Goal: Transaction & Acquisition: Purchase product/service

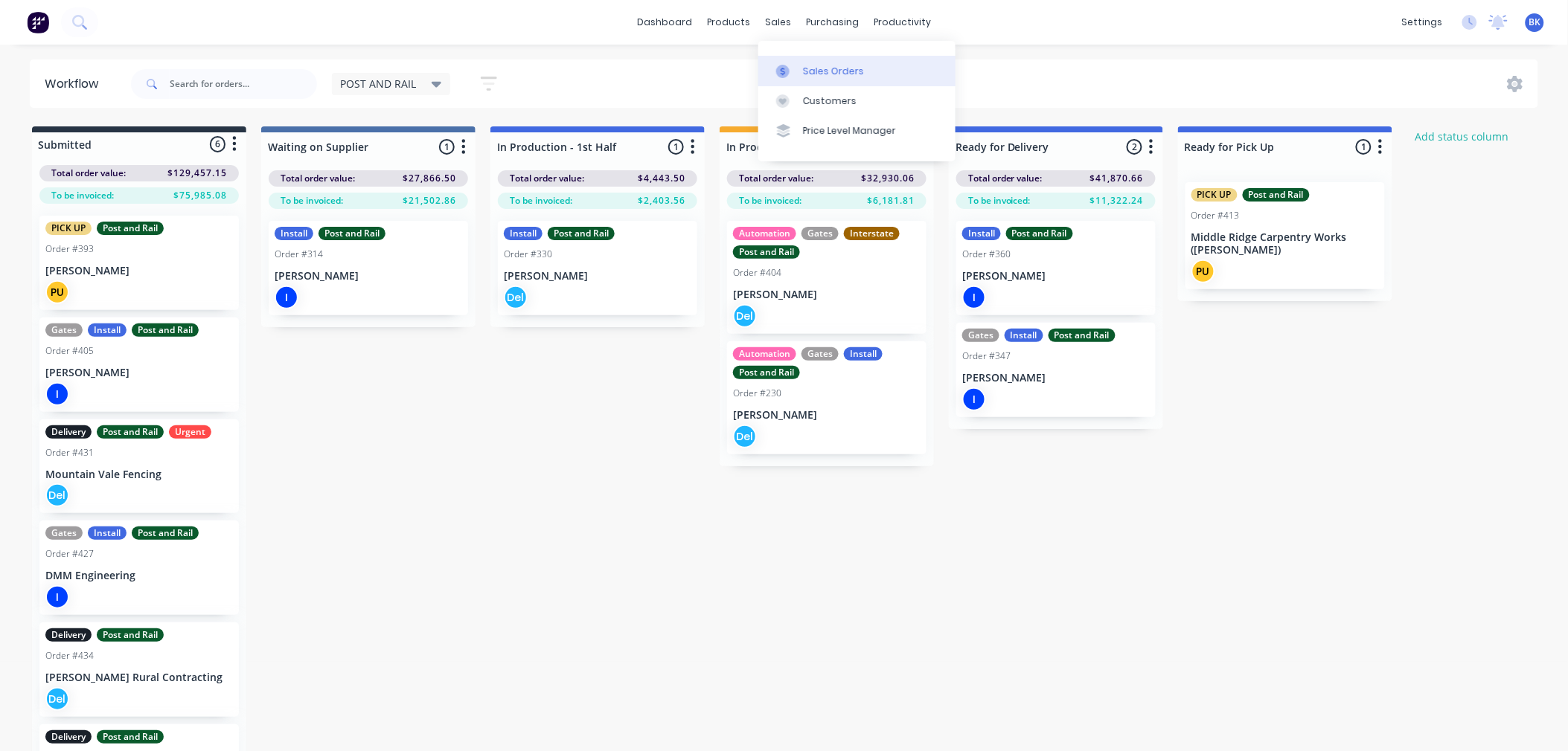
click at [809, 67] on div "Sales Orders" at bounding box center [833, 71] width 61 height 14
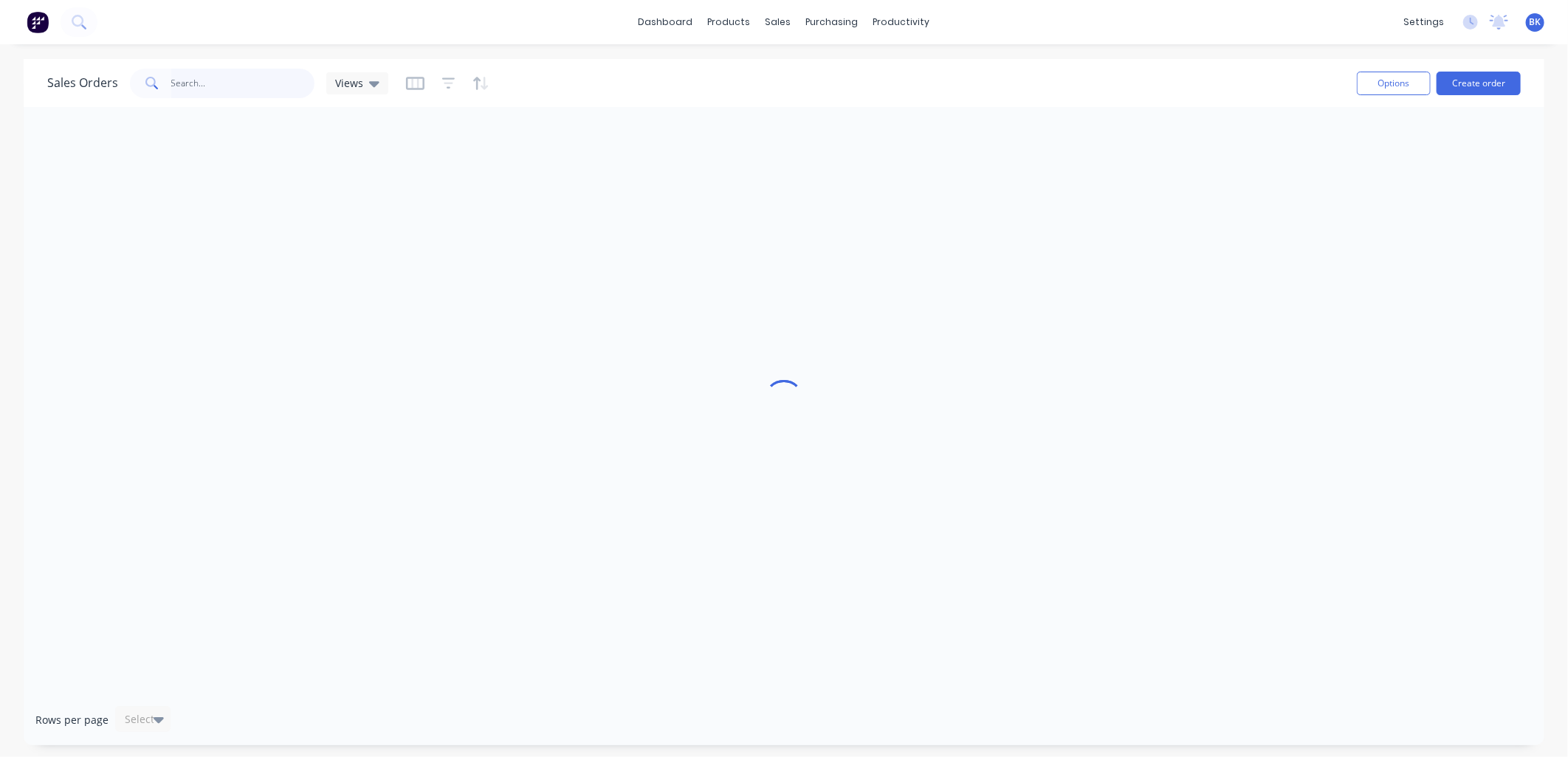
click at [251, 87] on input "text" at bounding box center [243, 83] width 144 height 30
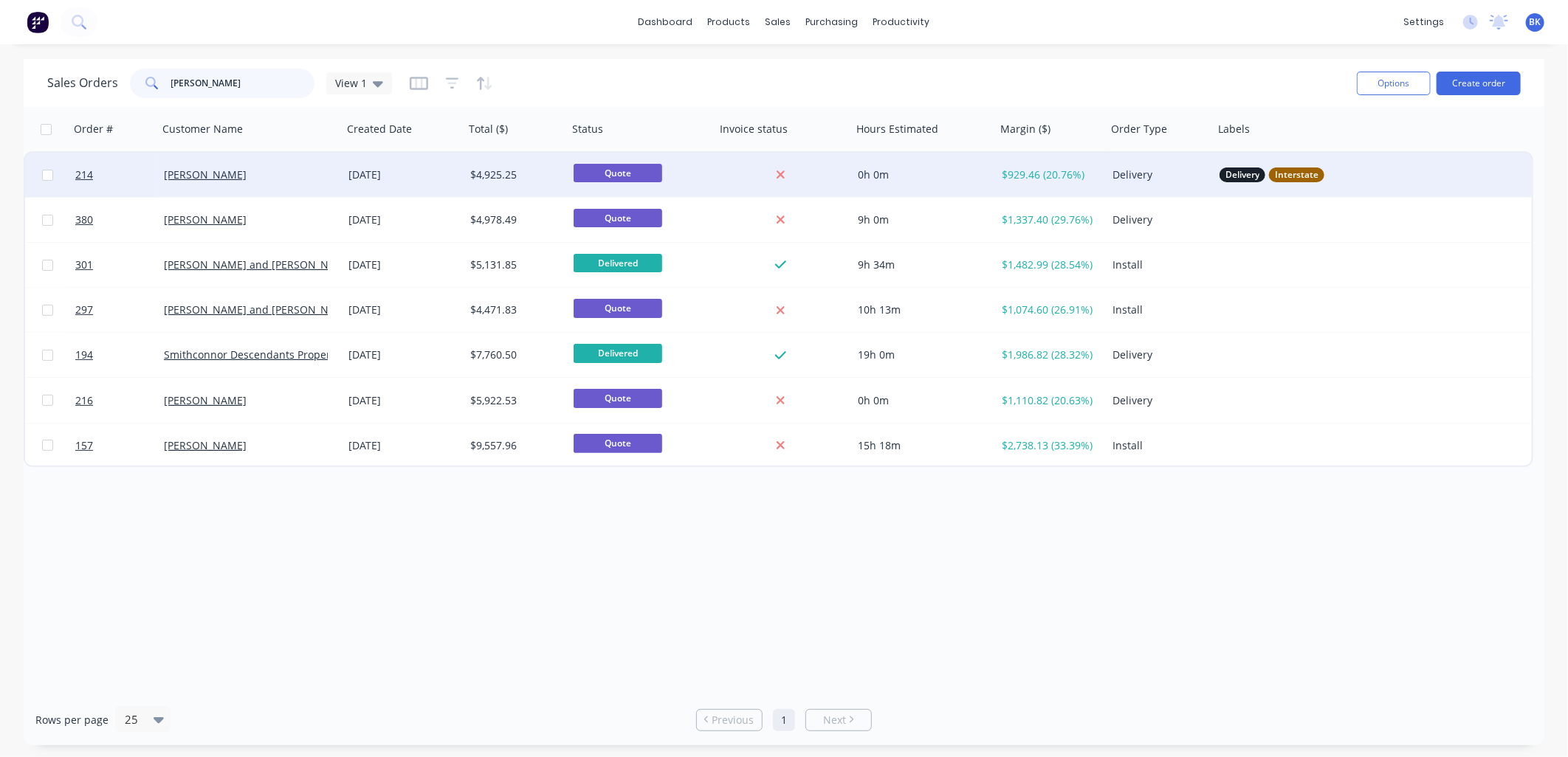
type input "craig"
click at [262, 181] on div "[PERSON_NAME]" at bounding box center [246, 175] width 164 height 14
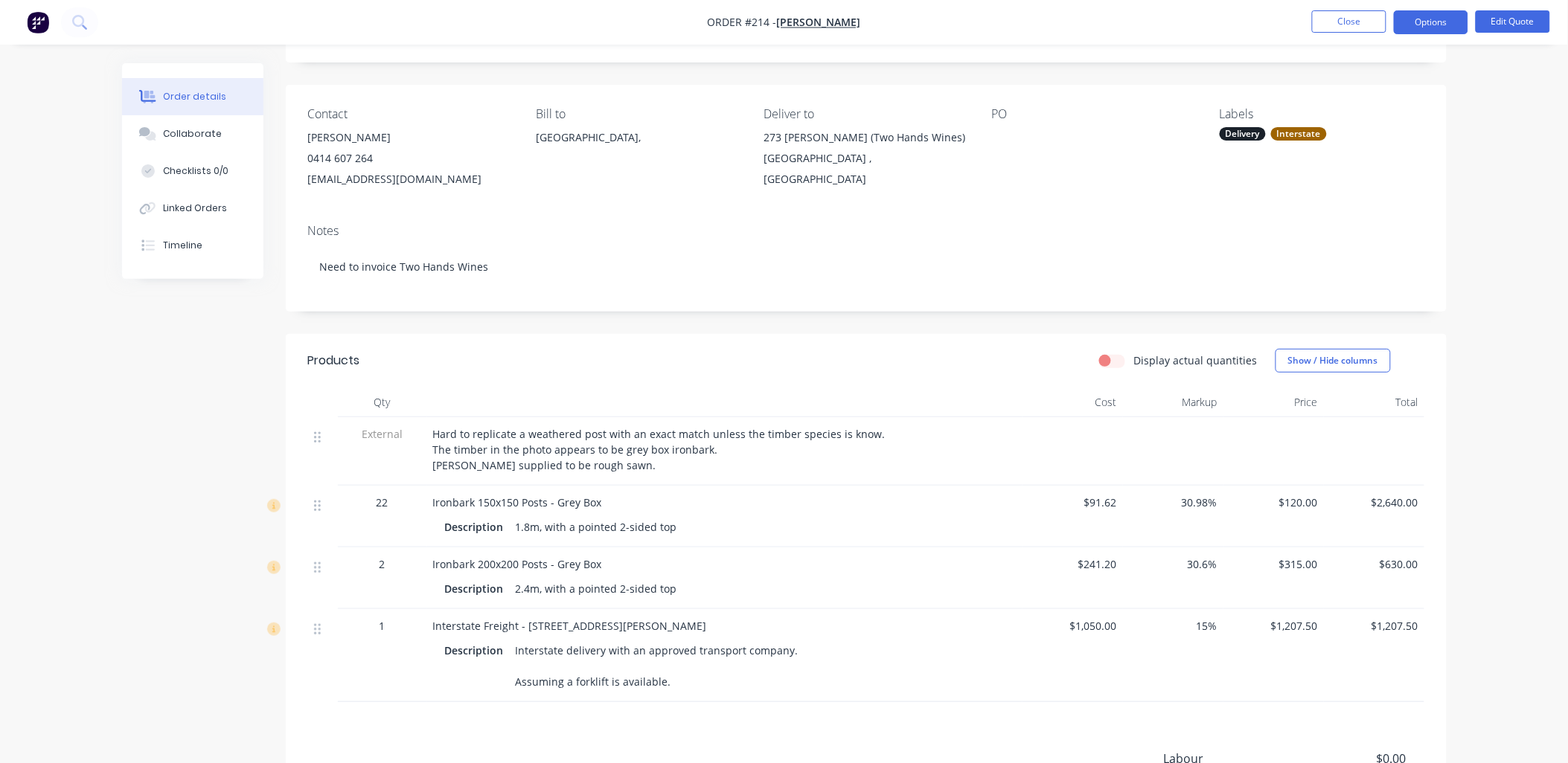
scroll to position [80, 0]
click at [1495, 25] on button "Edit Quote" at bounding box center [1513, 21] width 74 height 23
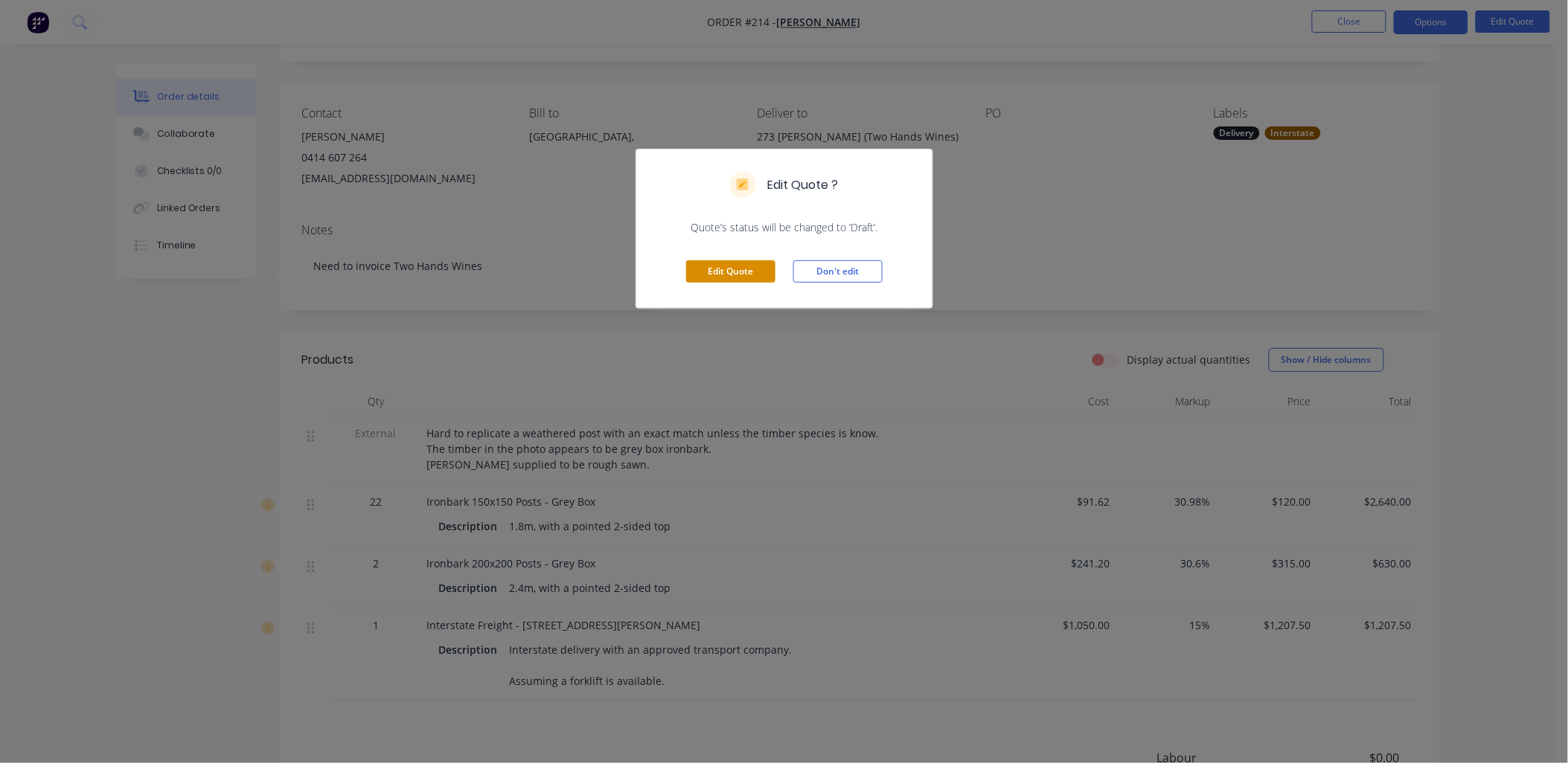
click at [730, 268] on button "Edit Quote" at bounding box center [730, 272] width 89 height 23
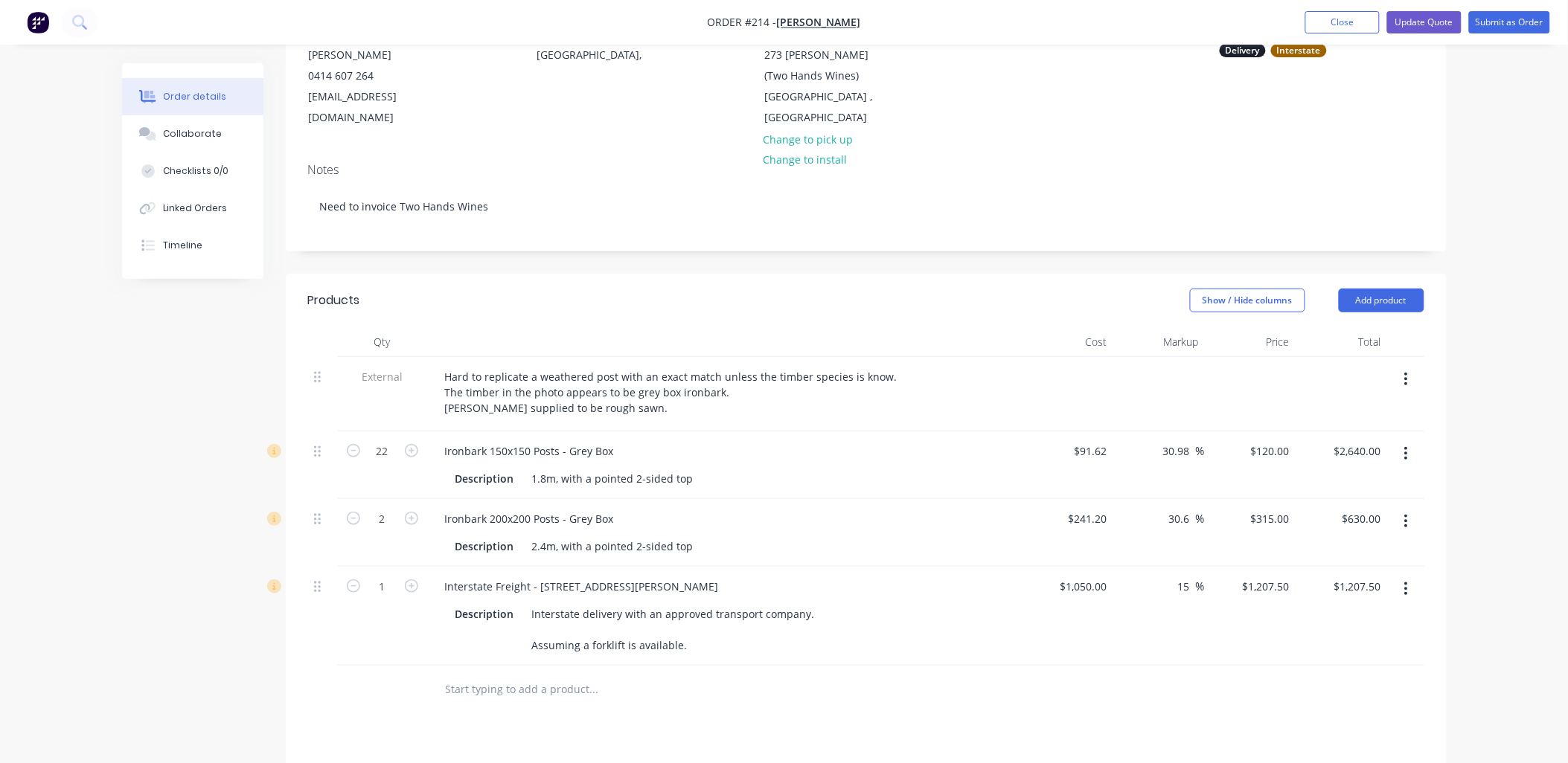
scroll to position [165, 0]
click at [405, 519] on icon "button" at bounding box center [412, 517] width 14 height 14
type input "3"
type input "$945.00"
click at [405, 519] on icon "button" at bounding box center [412, 517] width 14 height 14
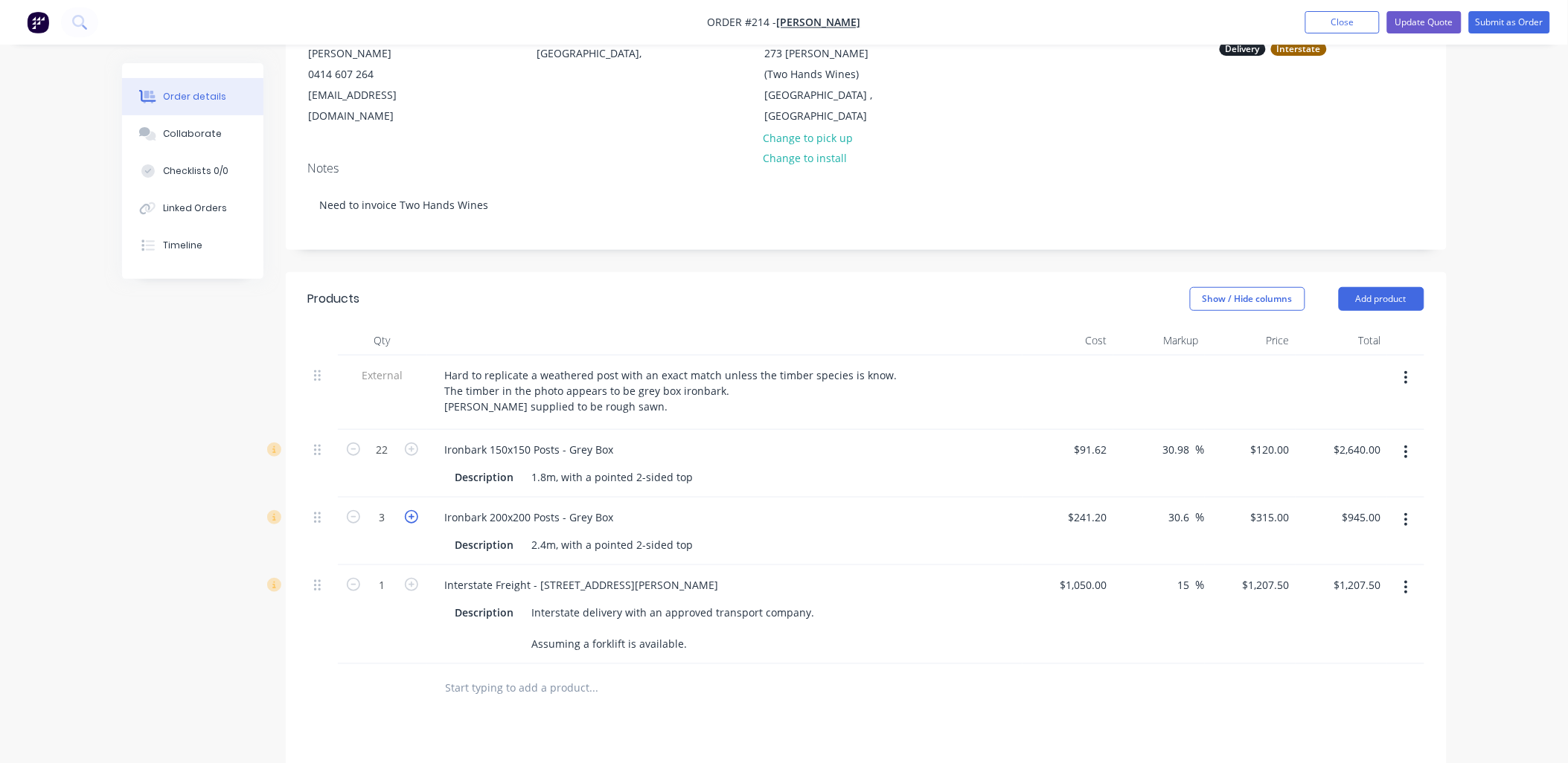
type input "4"
type input "$1,260.00"
click at [394, 448] on input "22" at bounding box center [382, 450] width 39 height 23
type input "29"
type input "$3,480.00"
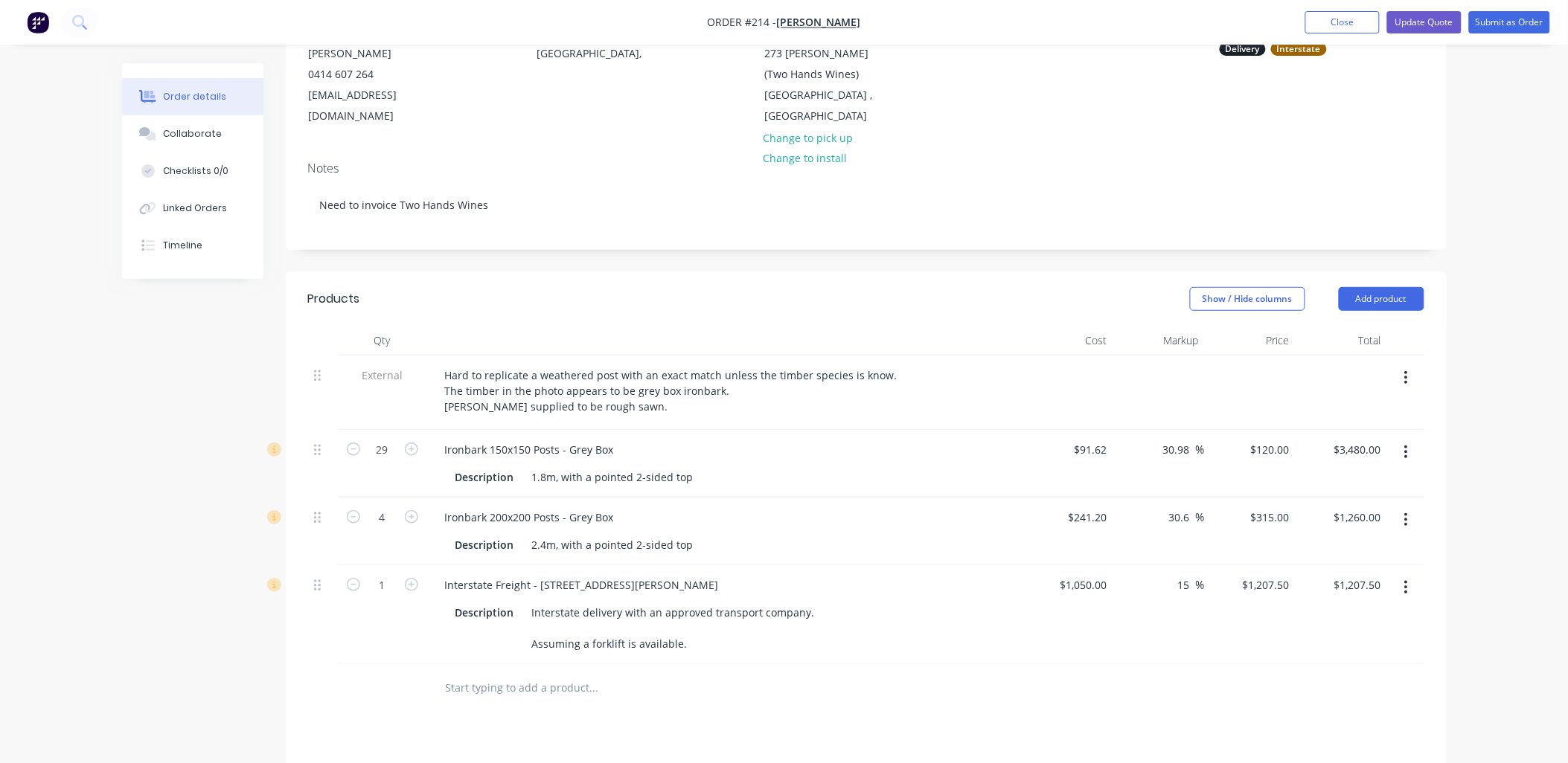
click at [382, 411] on div "External" at bounding box center [382, 393] width 89 height 74
click at [1186, 586] on input "15" at bounding box center [1186, 585] width 19 height 22
type input "17"
type input "$1,228.50"
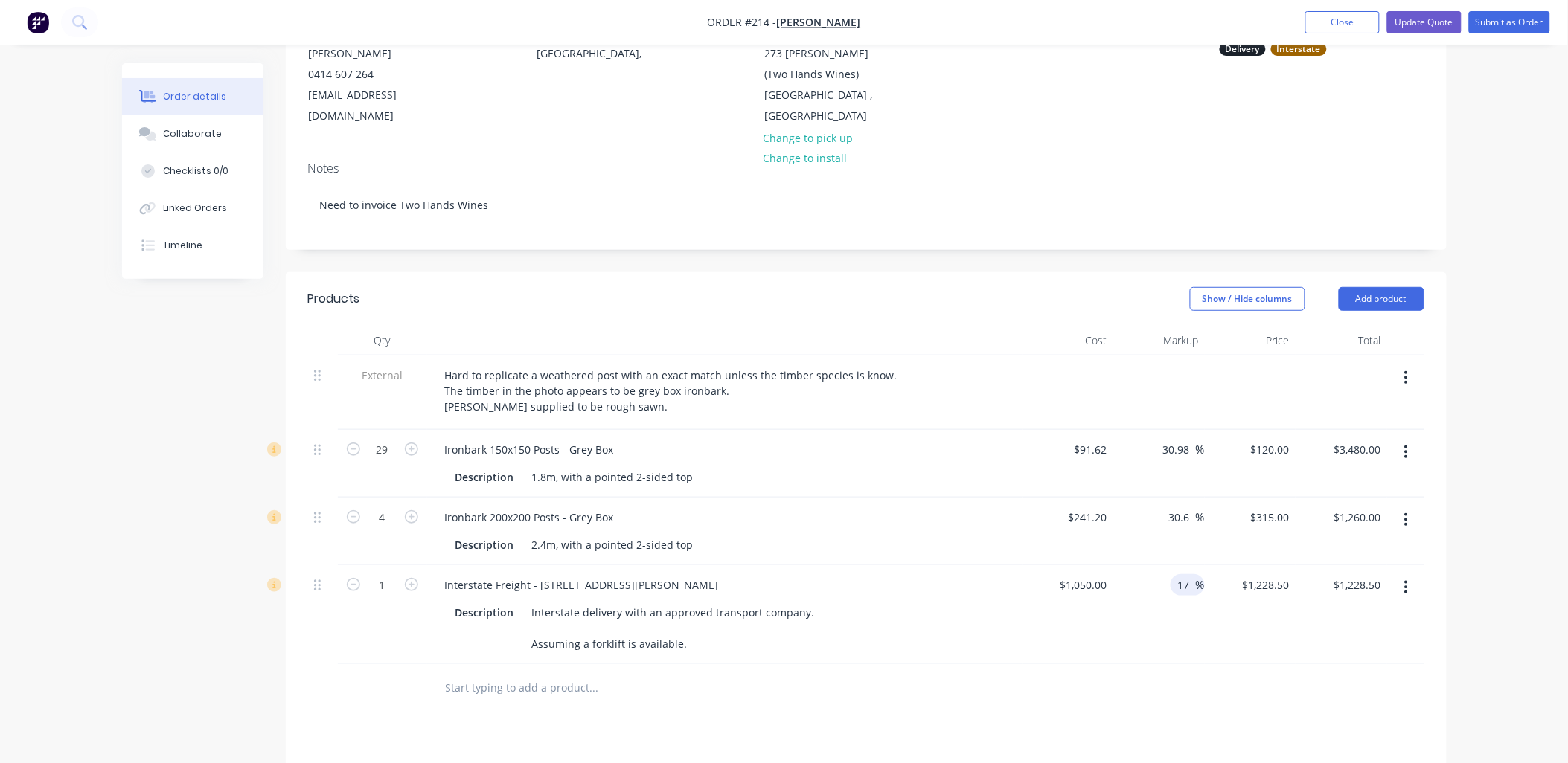
click at [1192, 632] on div "17 17 %" at bounding box center [1158, 615] width 92 height 99
click at [1179, 583] on input "17" at bounding box center [1186, 585] width 19 height 22
type input "20"
type input "$1,260.00"
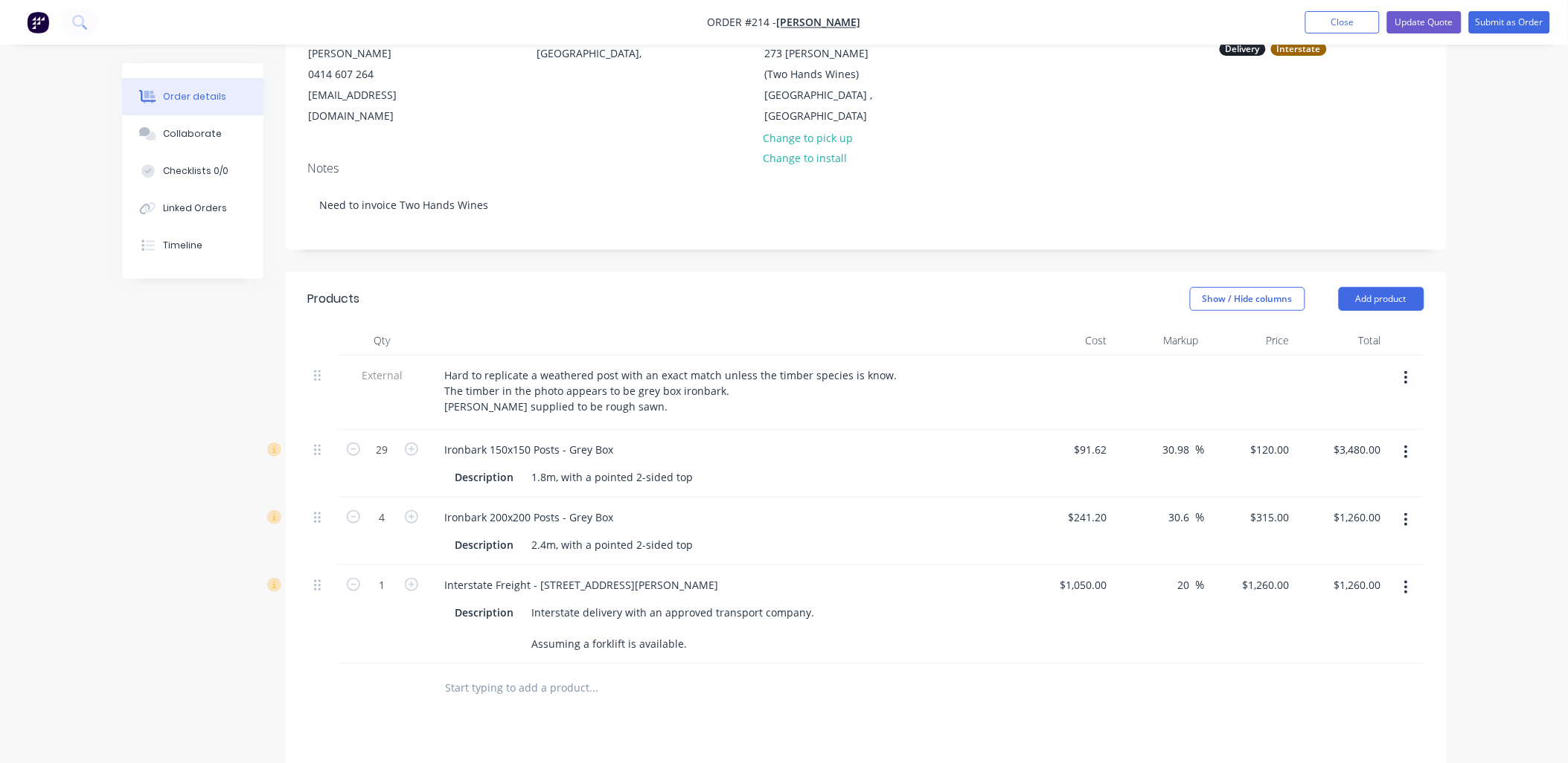
click at [1179, 629] on div "20 20 %" at bounding box center [1158, 615] width 92 height 99
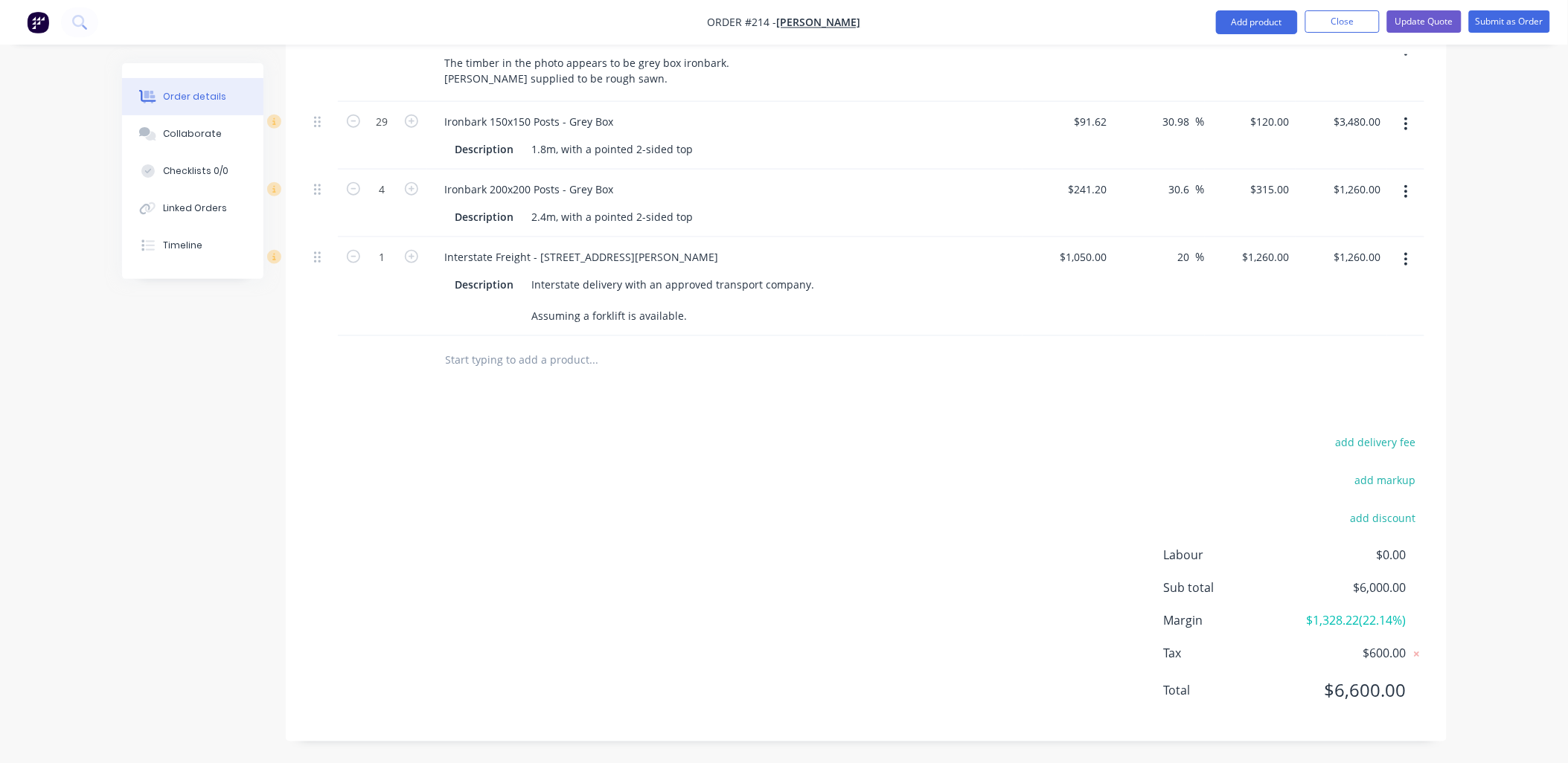
scroll to position [0, 0]
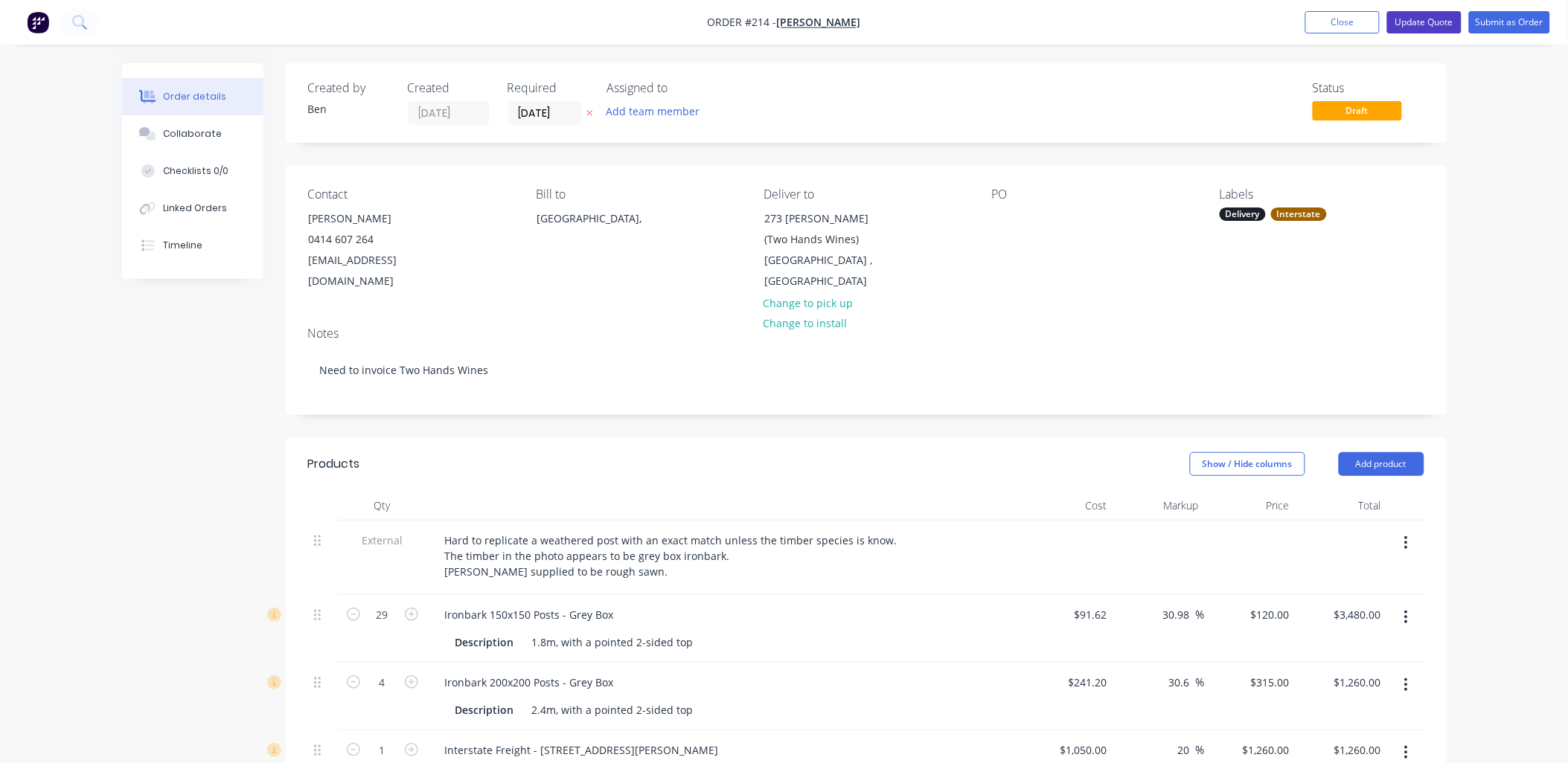
click at [1405, 26] on button "Update Quote" at bounding box center [1424, 22] width 74 height 23
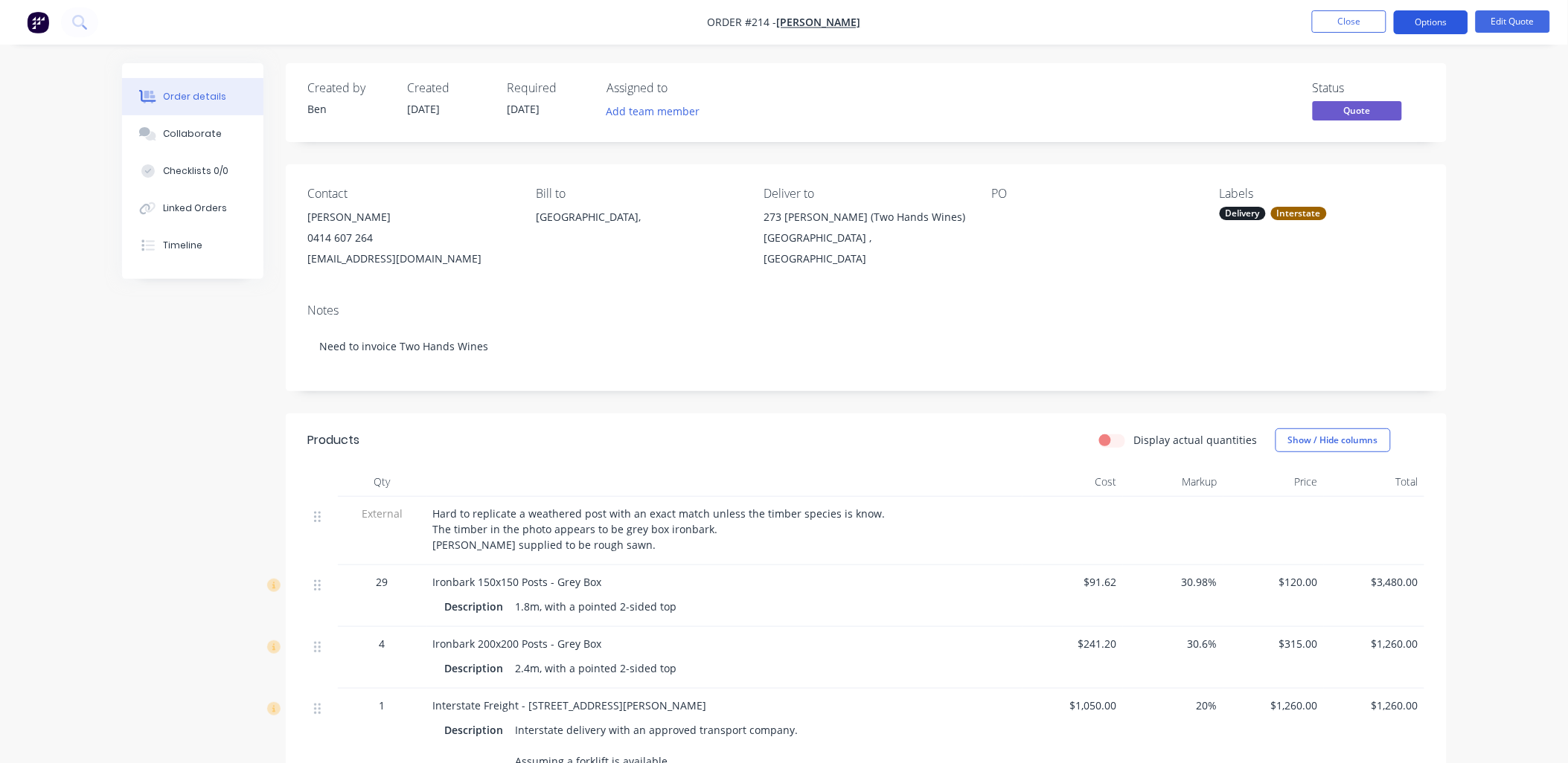
click at [1408, 23] on button "Options" at bounding box center [1431, 22] width 74 height 24
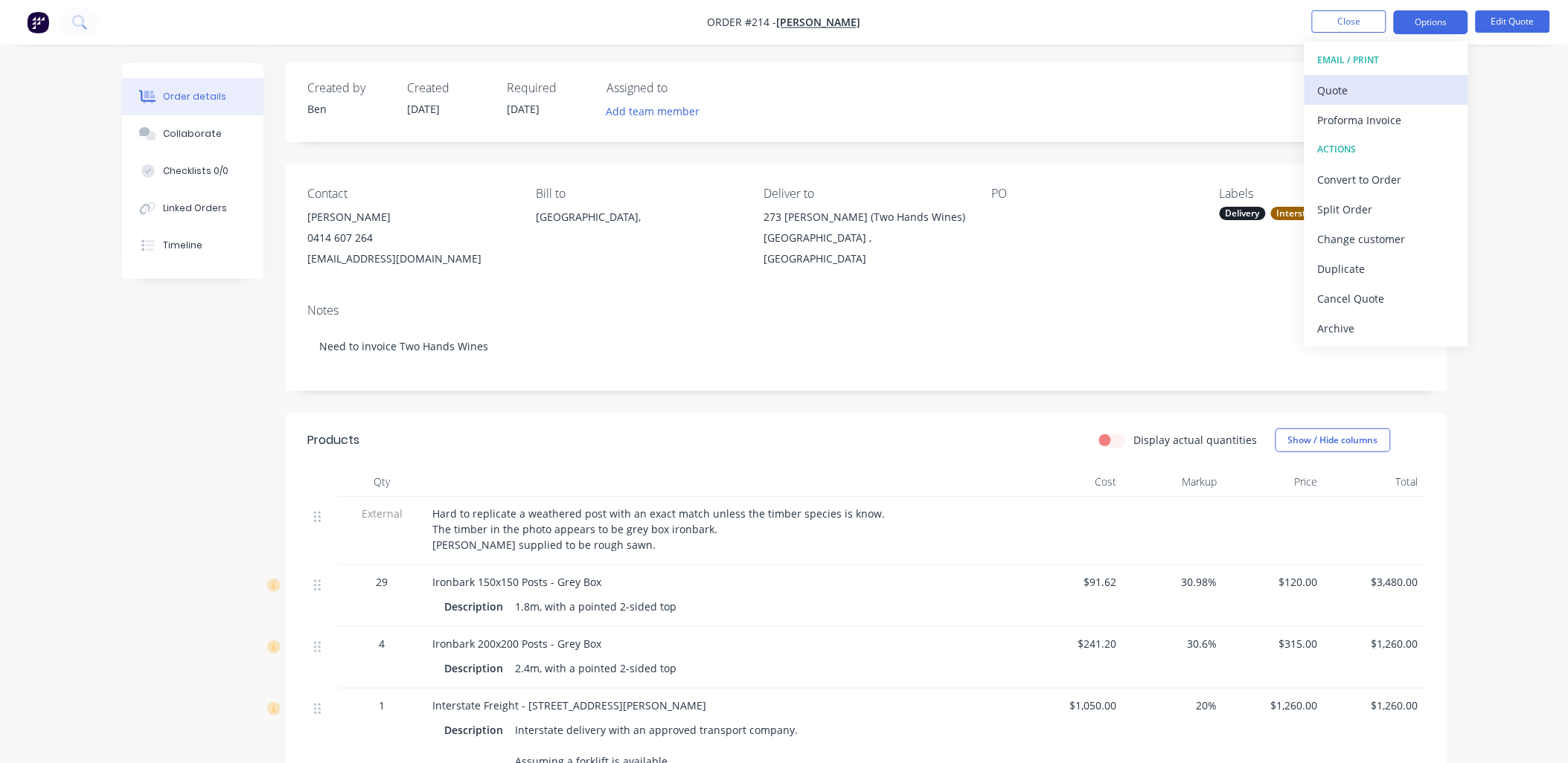
click at [1372, 80] on div "Quote" at bounding box center [1386, 91] width 137 height 22
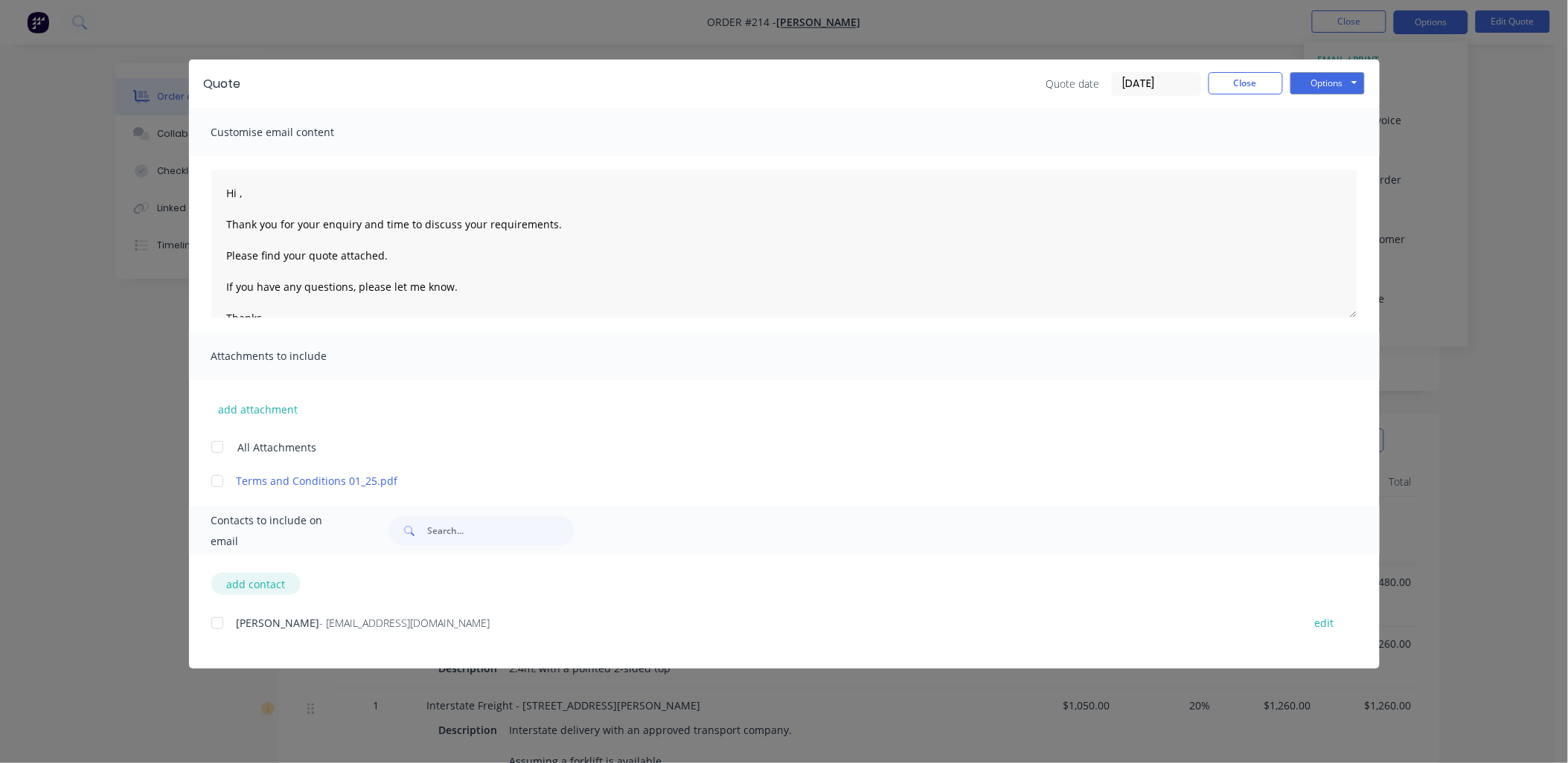
click at [250, 578] on button "add contact" at bounding box center [256, 584] width 89 height 23
select select "AU"
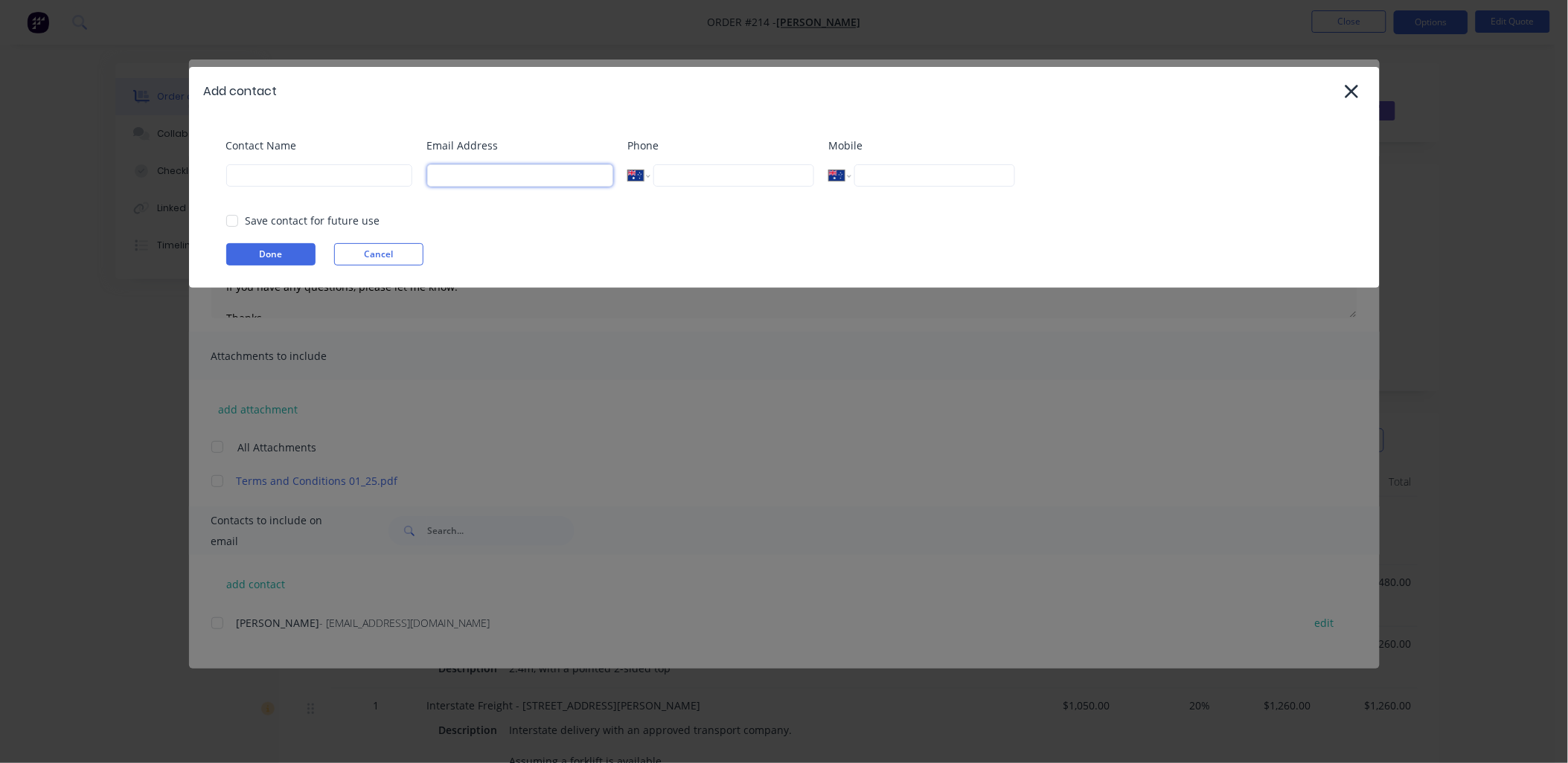
click at [539, 182] on input at bounding box center [520, 175] width 186 height 23
paste input "jo@twohandswines.com"
type input "jo@twohandswines.com"
click at [384, 165] on input at bounding box center [319, 175] width 186 height 23
paste input "JO BARTON"
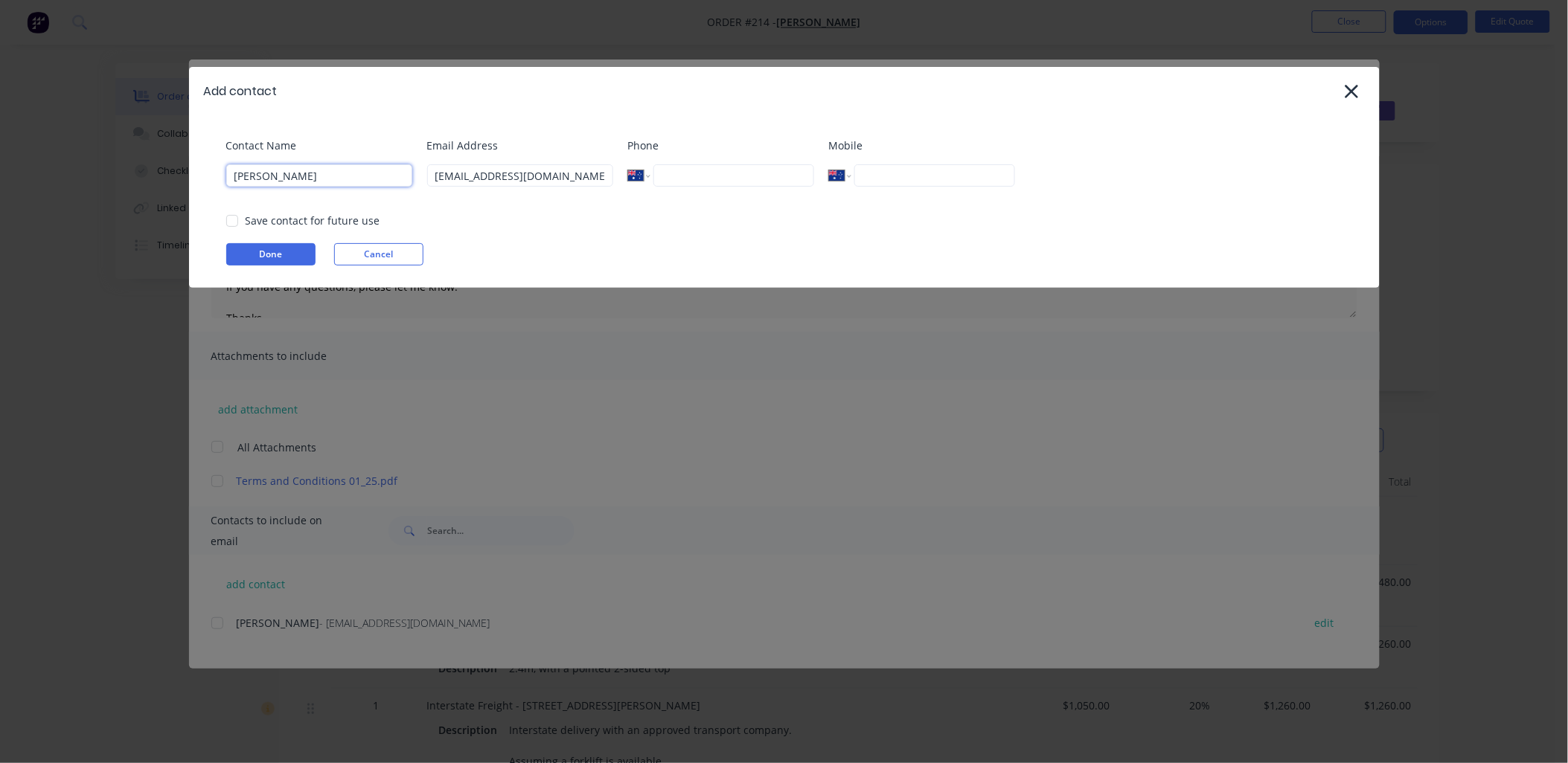
click at [243, 175] on input "JO BARTON" at bounding box center [319, 175] width 186 height 23
drag, startPoint x: 253, startPoint y: 177, endPoint x: 303, endPoint y: 176, distance: 50.0
click at [303, 176] on input "Jo BARTON" at bounding box center [319, 175] width 186 height 23
click at [238, 221] on div at bounding box center [232, 221] width 30 height 30
type input "Jo Barton"
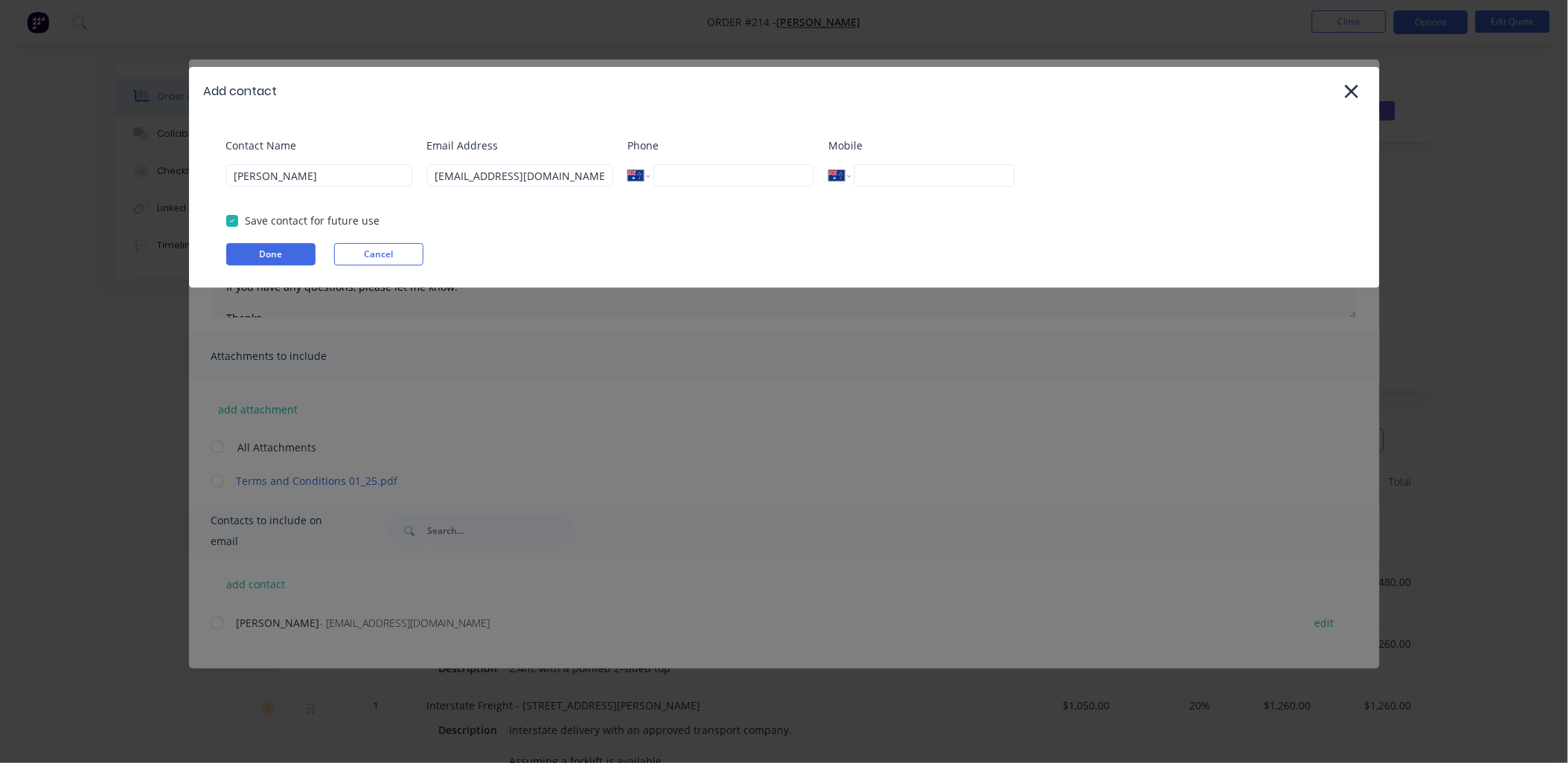
click at [679, 176] on input "tel" at bounding box center [733, 175] width 160 height 23
paste input "(08) 8568 7901"
type input "(08) 8568 7901"
click at [613, 198] on div "Email Address jo@twohandswines.com" at bounding box center [520, 168] width 186 height 60
click at [293, 251] on button "Done" at bounding box center [271, 254] width 89 height 23
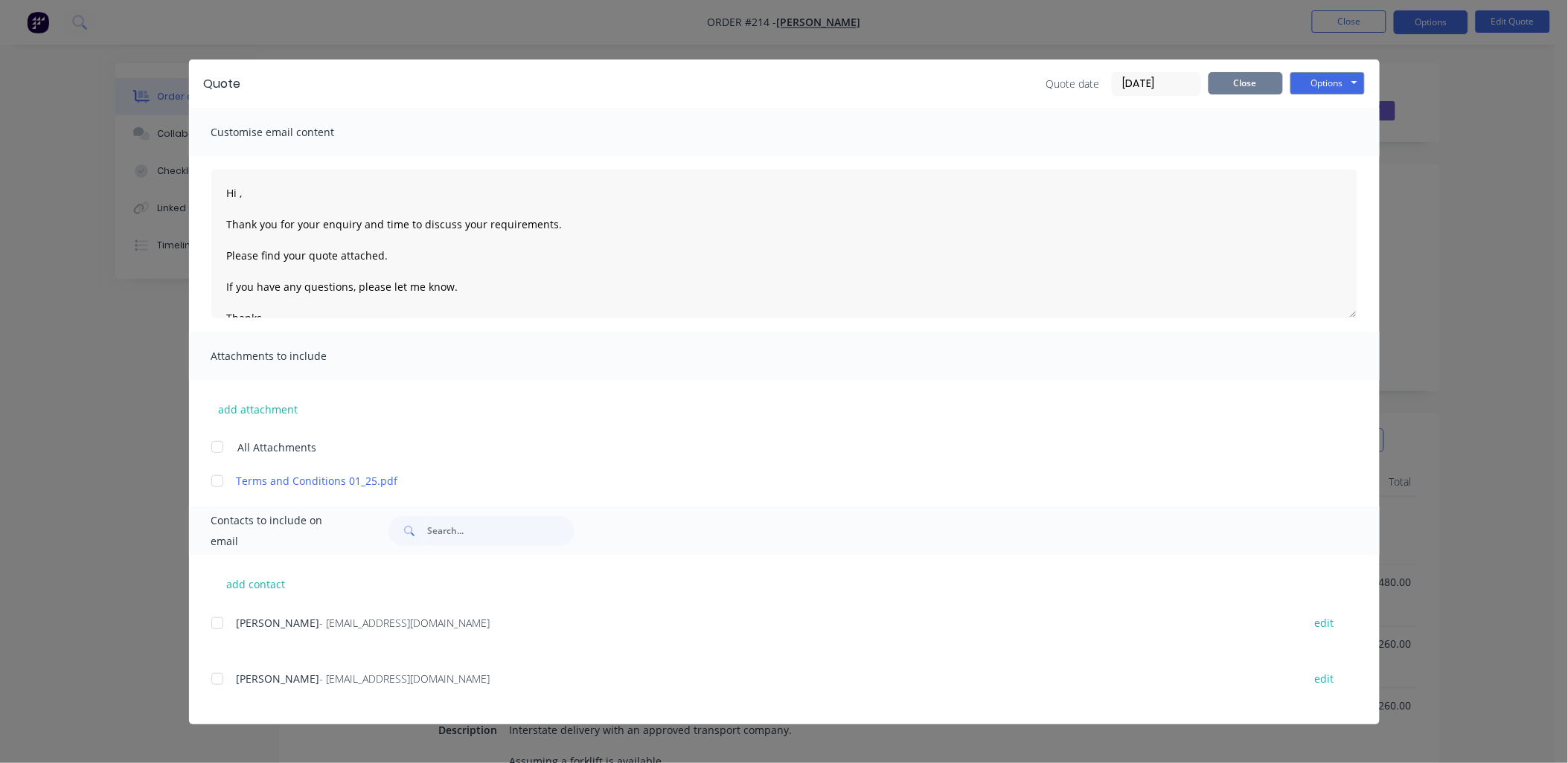
click at [1230, 91] on button "Close" at bounding box center [1245, 83] width 74 height 23
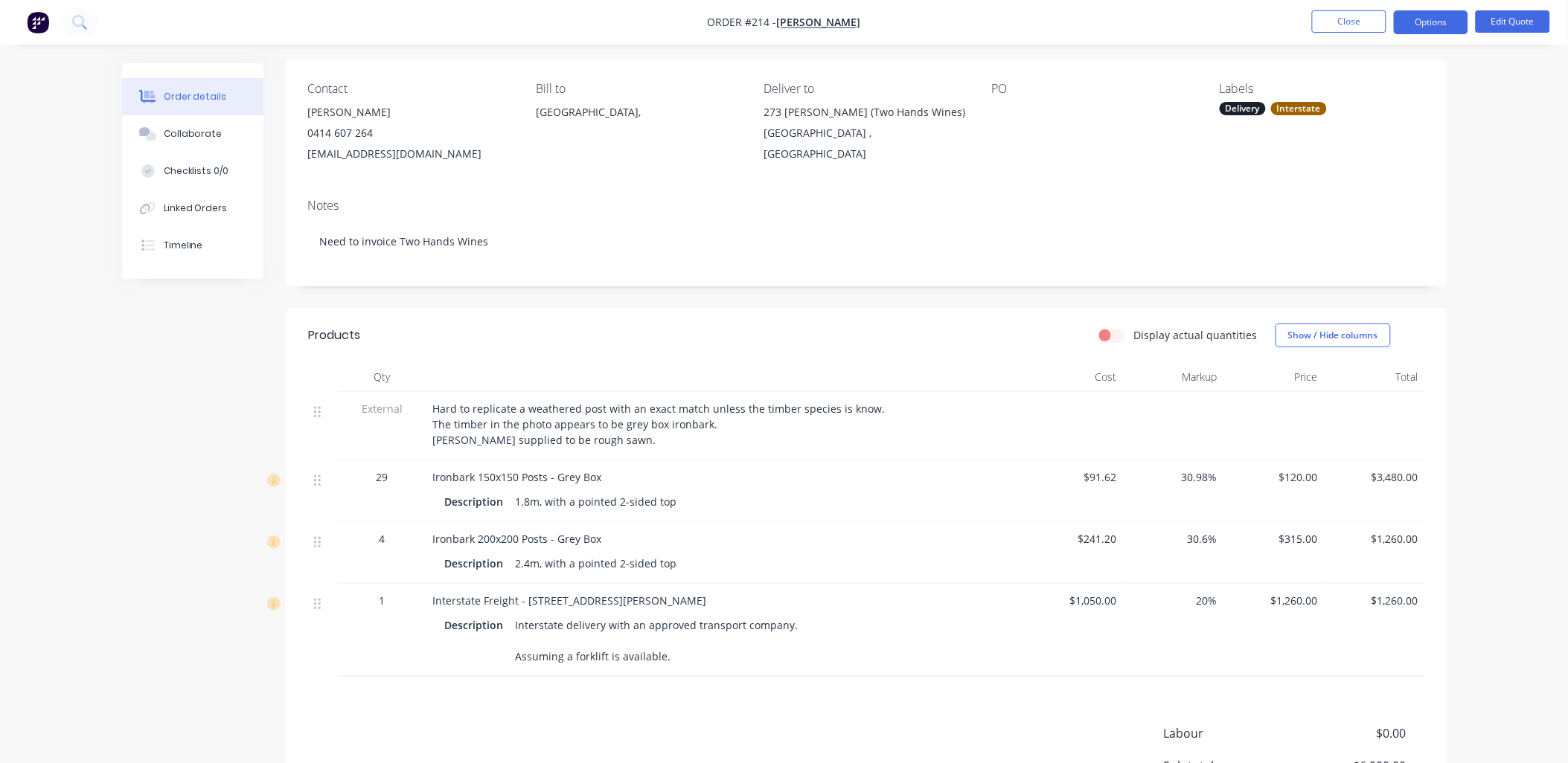
scroll to position [284, 0]
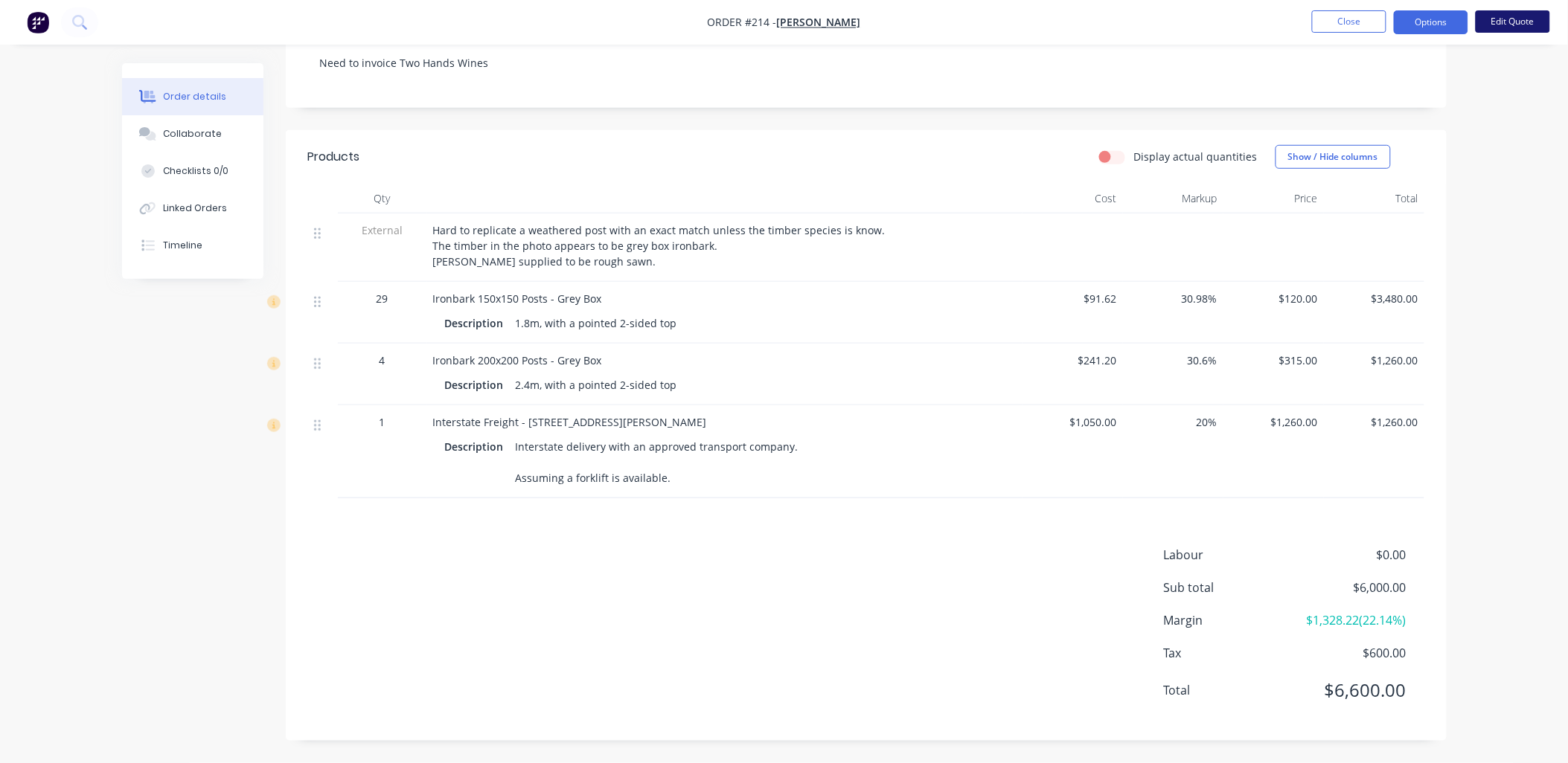
click at [1512, 23] on button "Edit Quote" at bounding box center [1513, 21] width 74 height 23
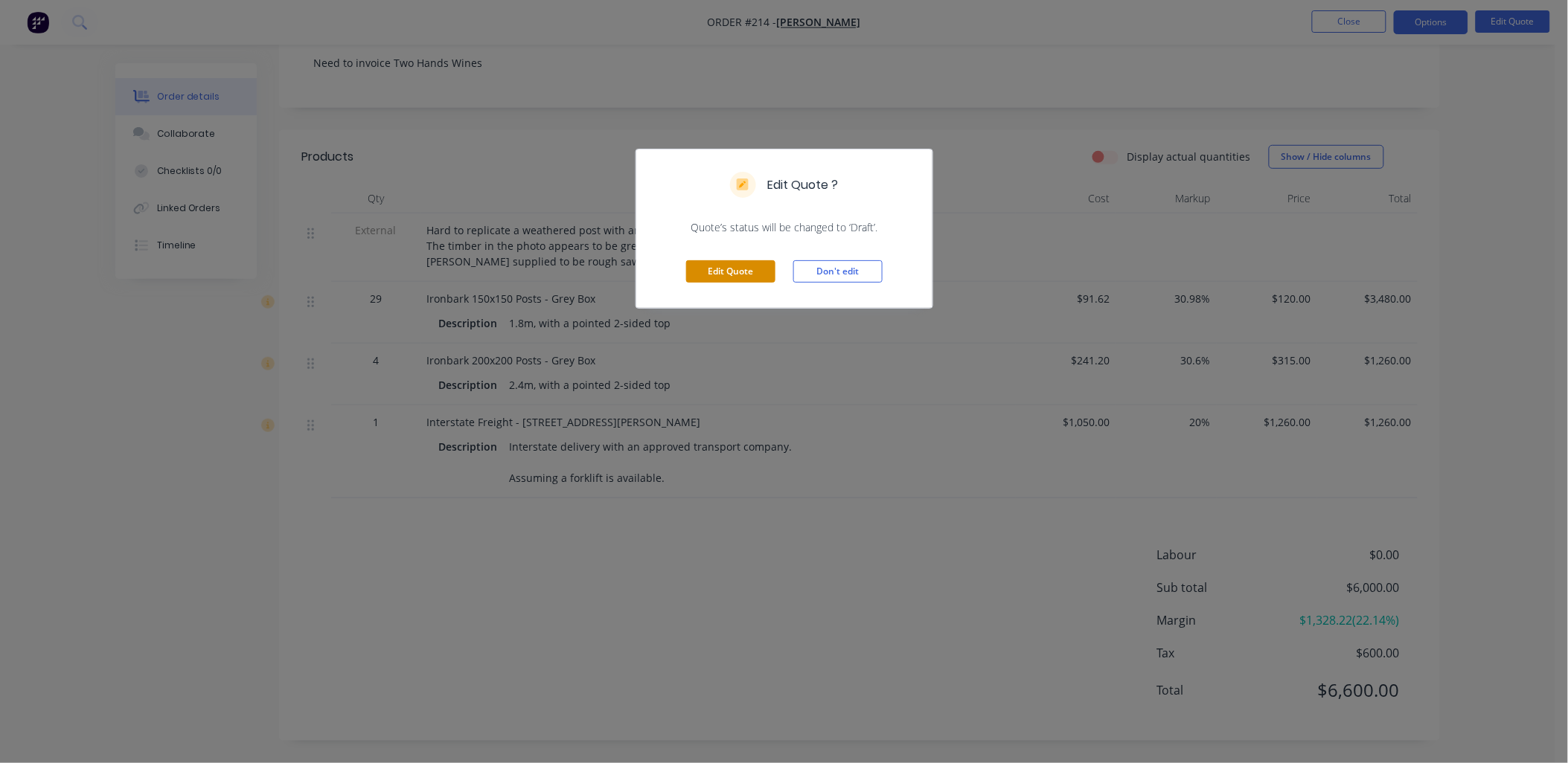
click at [755, 276] on button "Edit Quote" at bounding box center [730, 272] width 89 height 23
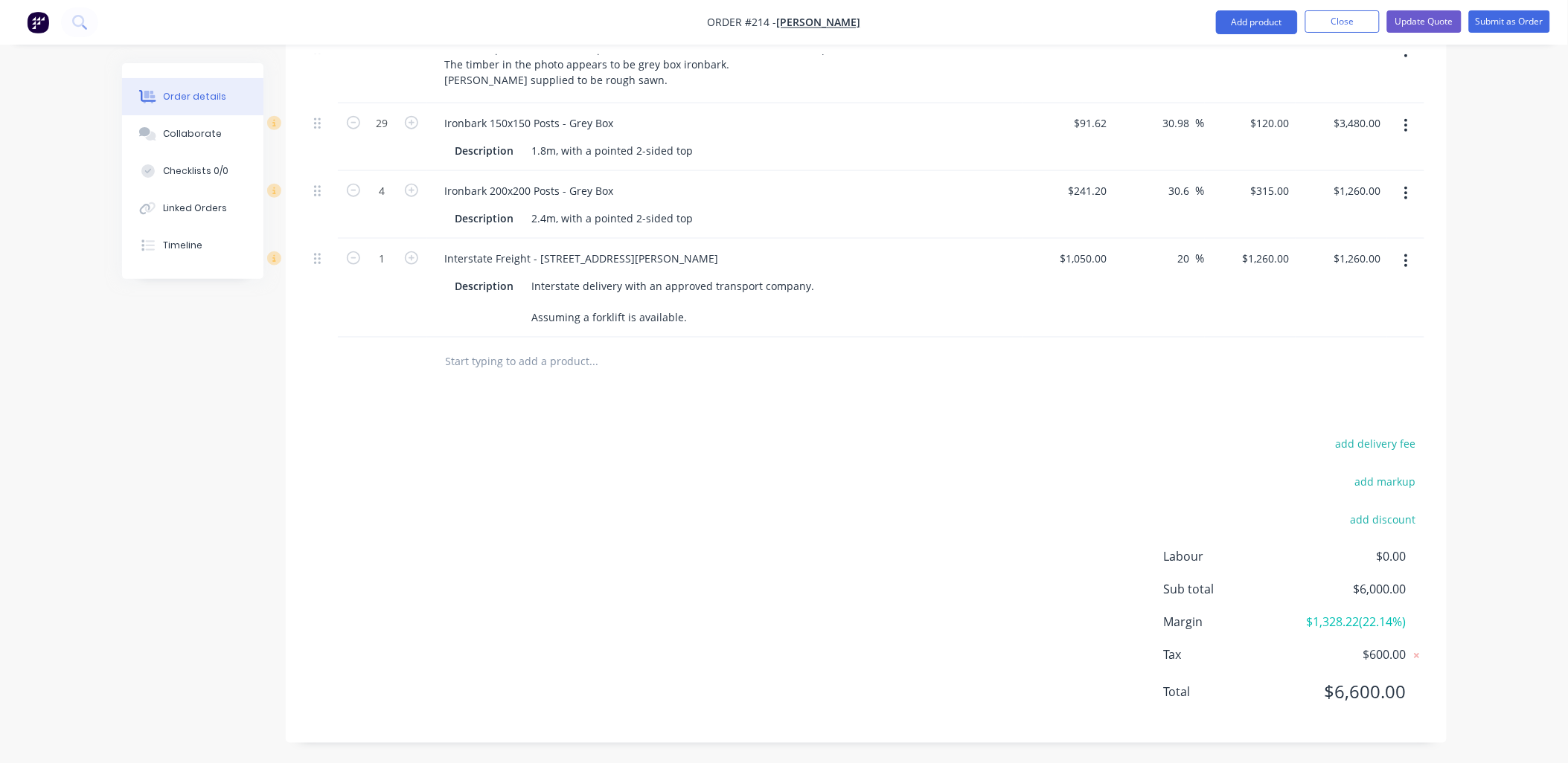
scroll to position [493, 0]
click at [1181, 249] on input "20" at bounding box center [1186, 257] width 19 height 22
type input "0"
type input "15"
type input "$1,207.50"
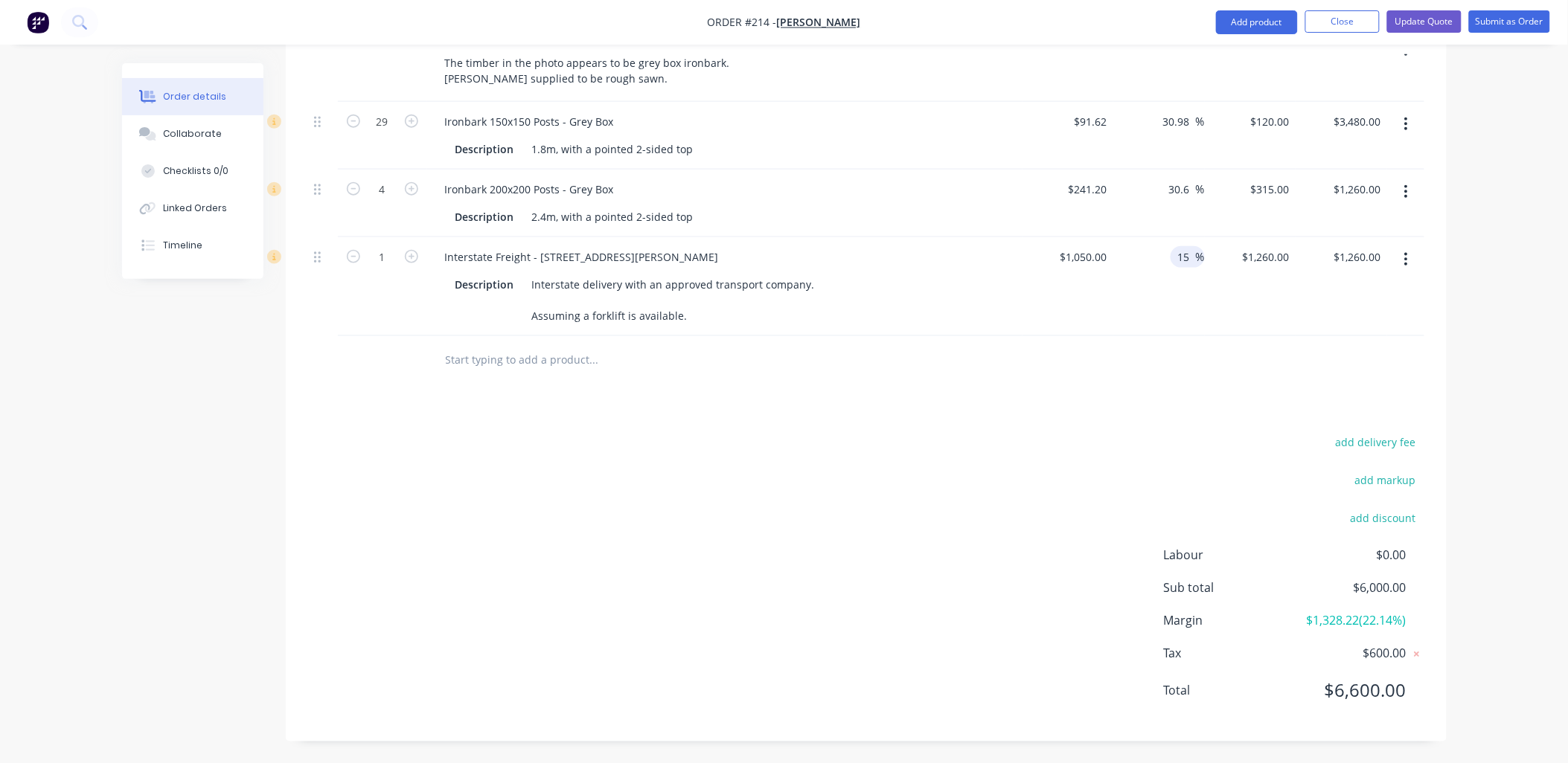
type input "$1,207.50"
click at [1245, 299] on div "$1,207.50 $1,260.00" at bounding box center [1250, 286] width 92 height 99
drag, startPoint x: 1191, startPoint y: 256, endPoint x: 1157, endPoint y: 252, distance: 34.2
click at [1157, 252] on div "15 15 %" at bounding box center [1158, 286] width 92 height 99
type input "20"
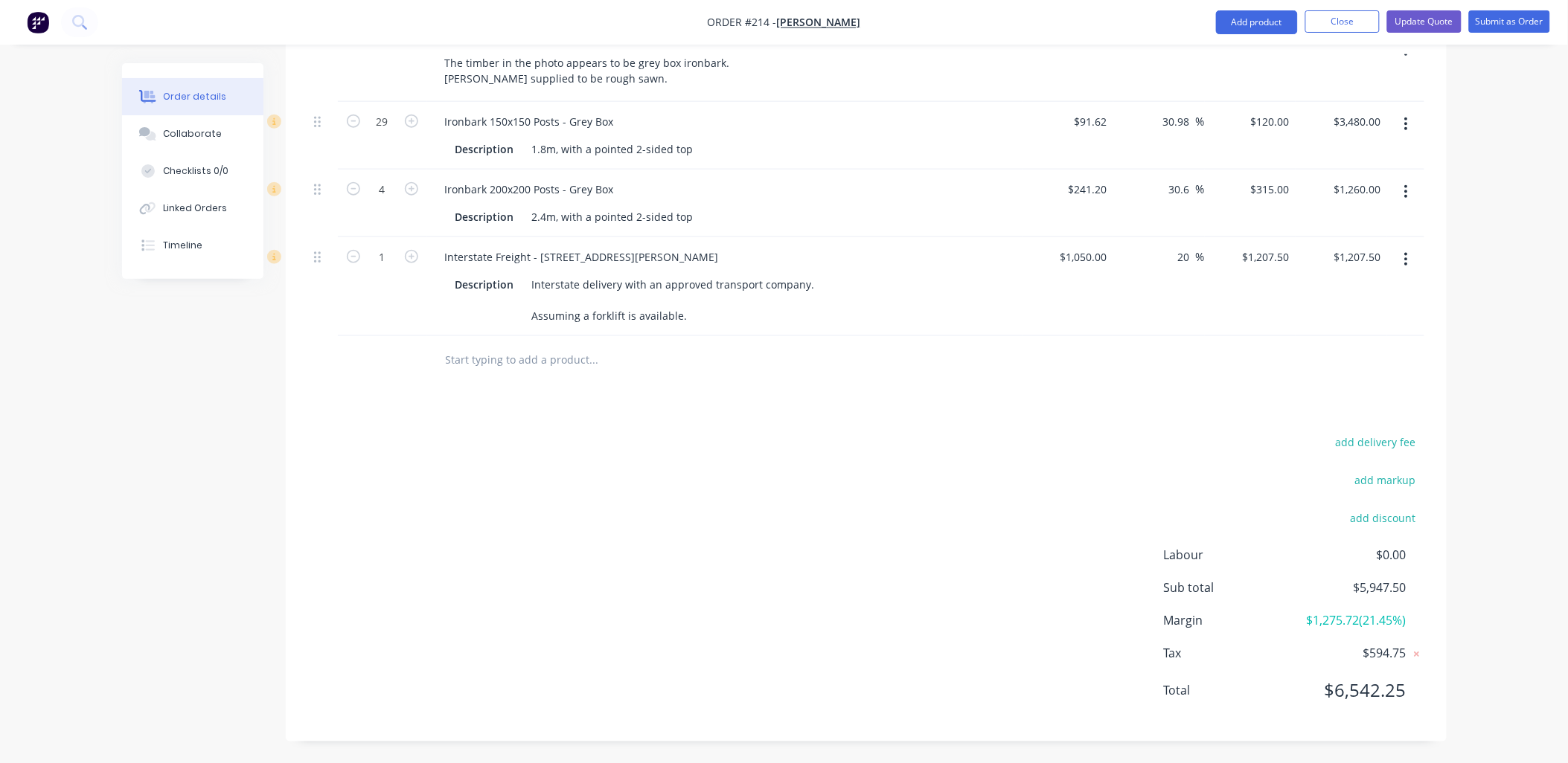
type input "$1,260.00"
click at [1217, 302] on div "$1,260.00 $1,207.50" at bounding box center [1250, 286] width 92 height 99
drag, startPoint x: 1189, startPoint y: 258, endPoint x: 1171, endPoint y: 256, distance: 18.1
click at [1171, 256] on div "20 20 %" at bounding box center [1188, 257] width 35 height 22
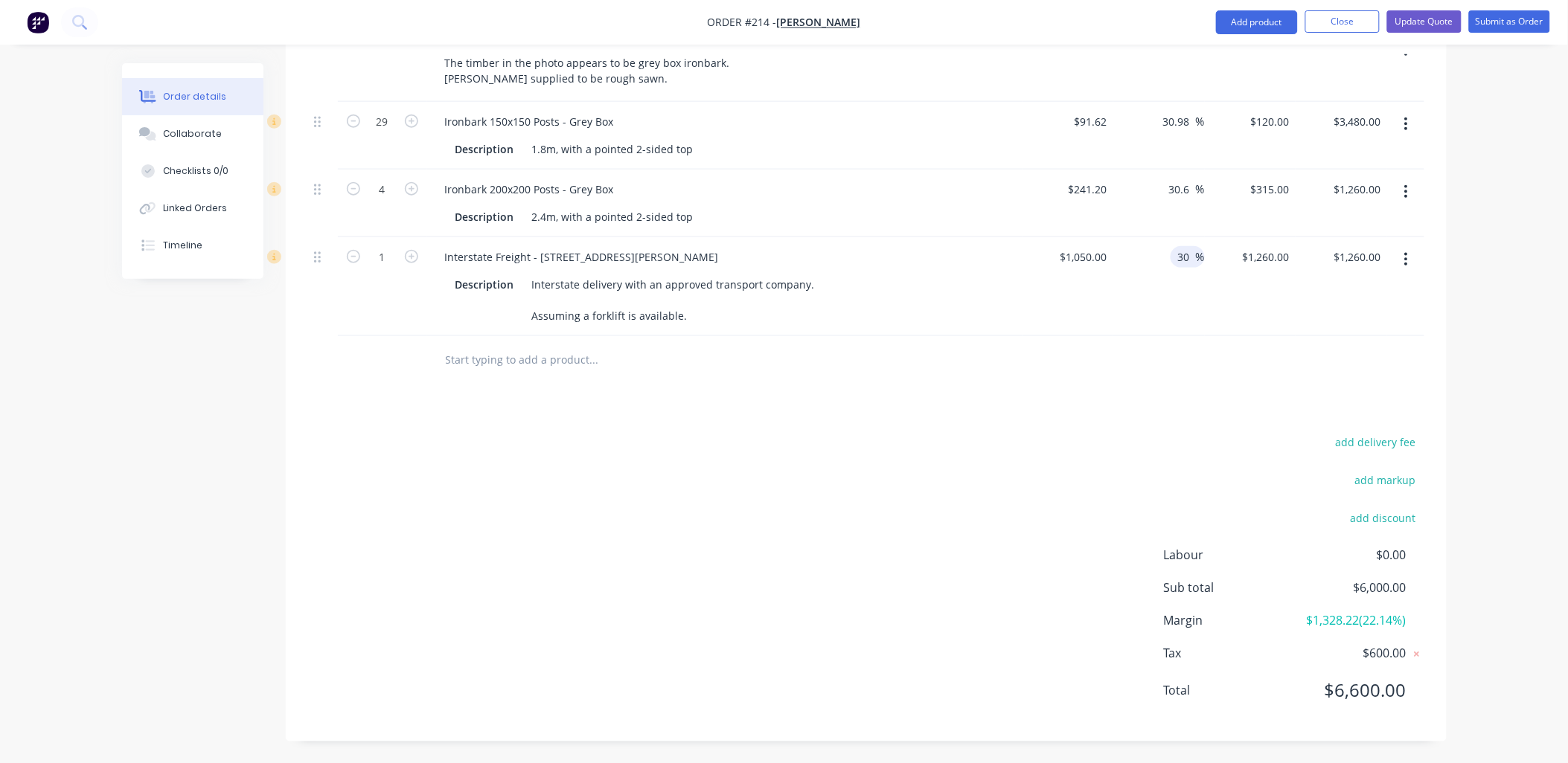
type input "30"
type input "$1,365.00"
click at [1196, 299] on div "30 30 %" at bounding box center [1158, 286] width 92 height 99
drag, startPoint x: 1187, startPoint y: 258, endPoint x: 1168, endPoint y: 257, distance: 19.0
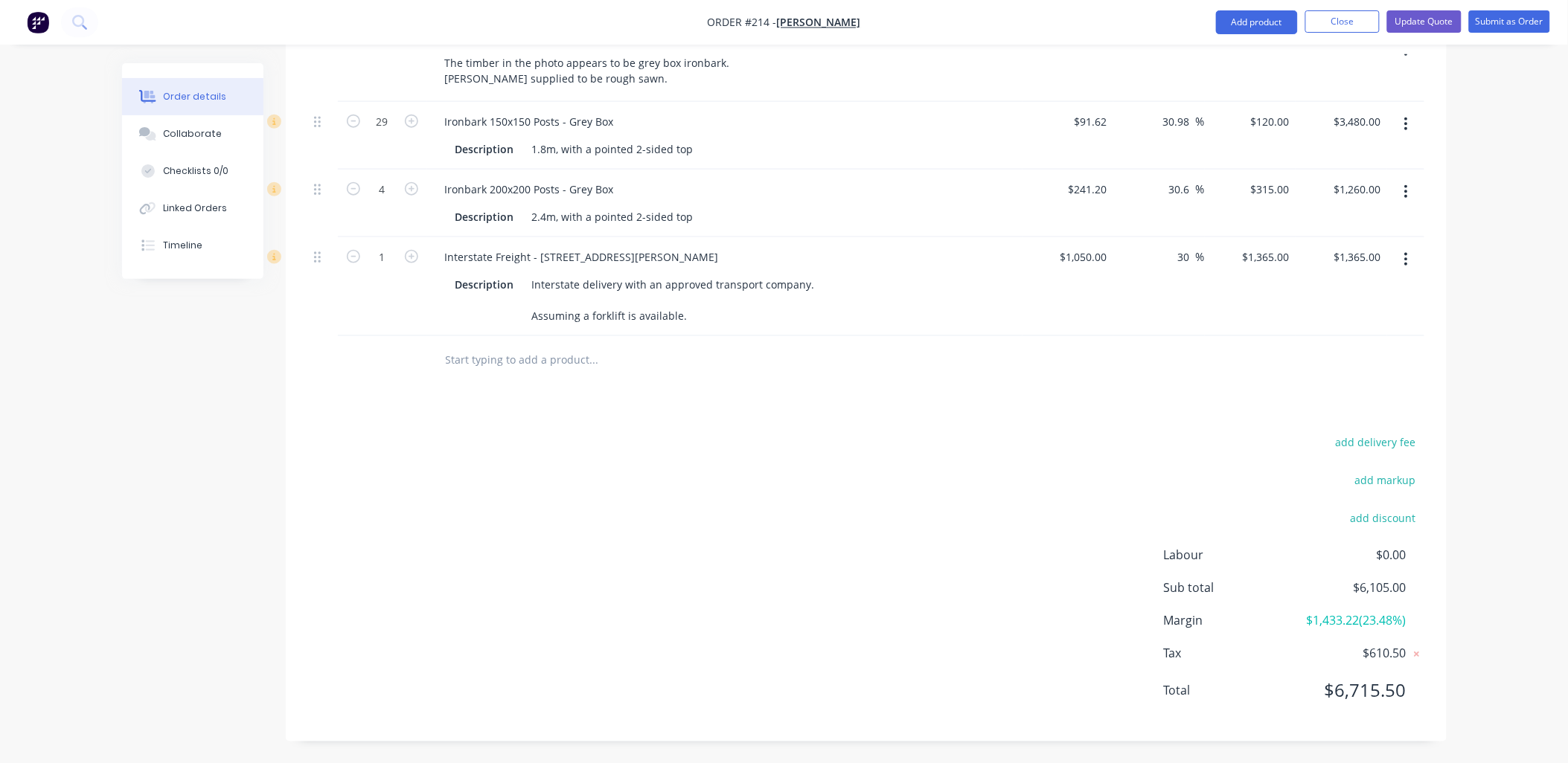
click at [1168, 257] on div "30 30 %" at bounding box center [1158, 286] width 92 height 99
type input "35"
type input "$1,417.50"
click at [1189, 287] on div "35 35 %" at bounding box center [1158, 286] width 92 height 99
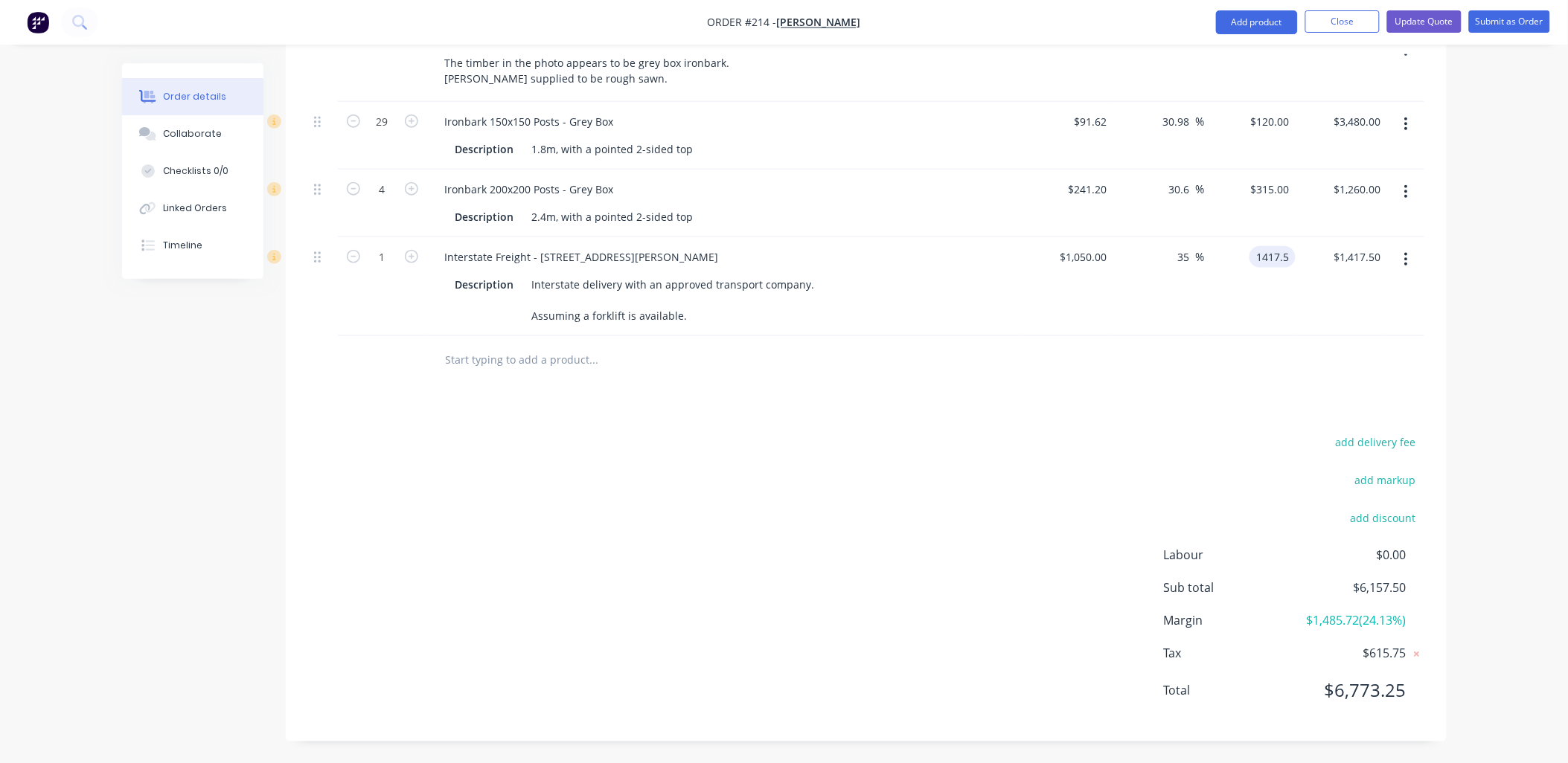
click at [1267, 259] on input "1417.5" at bounding box center [1275, 257] width 40 height 22
type input "1420"
type input "35.24"
type input "$1,420.00"
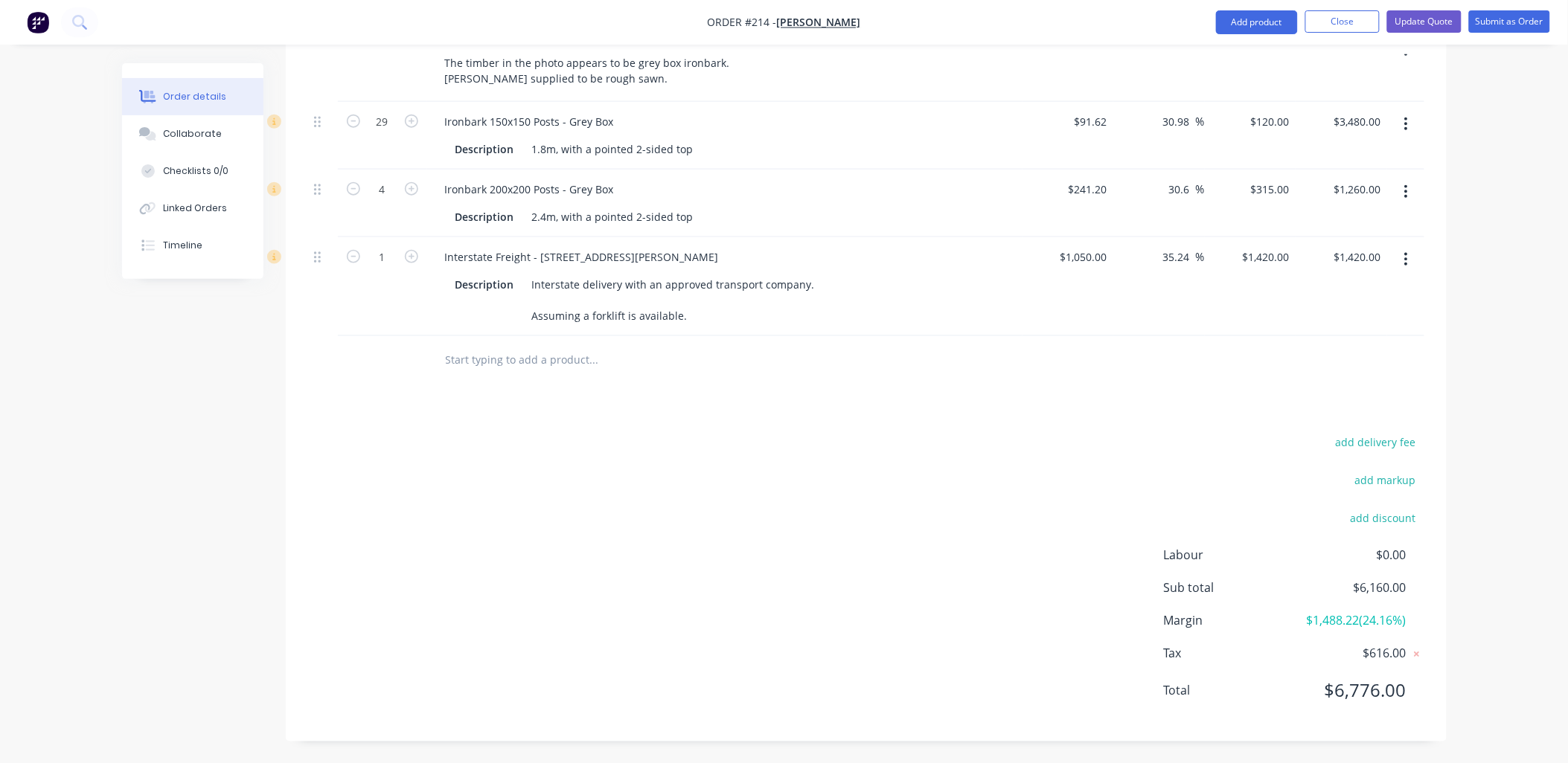
click at [1297, 308] on div "$1,420.00 $1,420.00" at bounding box center [1341, 286] width 92 height 99
click at [1271, 253] on input "1420" at bounding box center [1268, 257] width 55 height 22
type input "1450"
type input "38.1"
type input "$1,450.00"
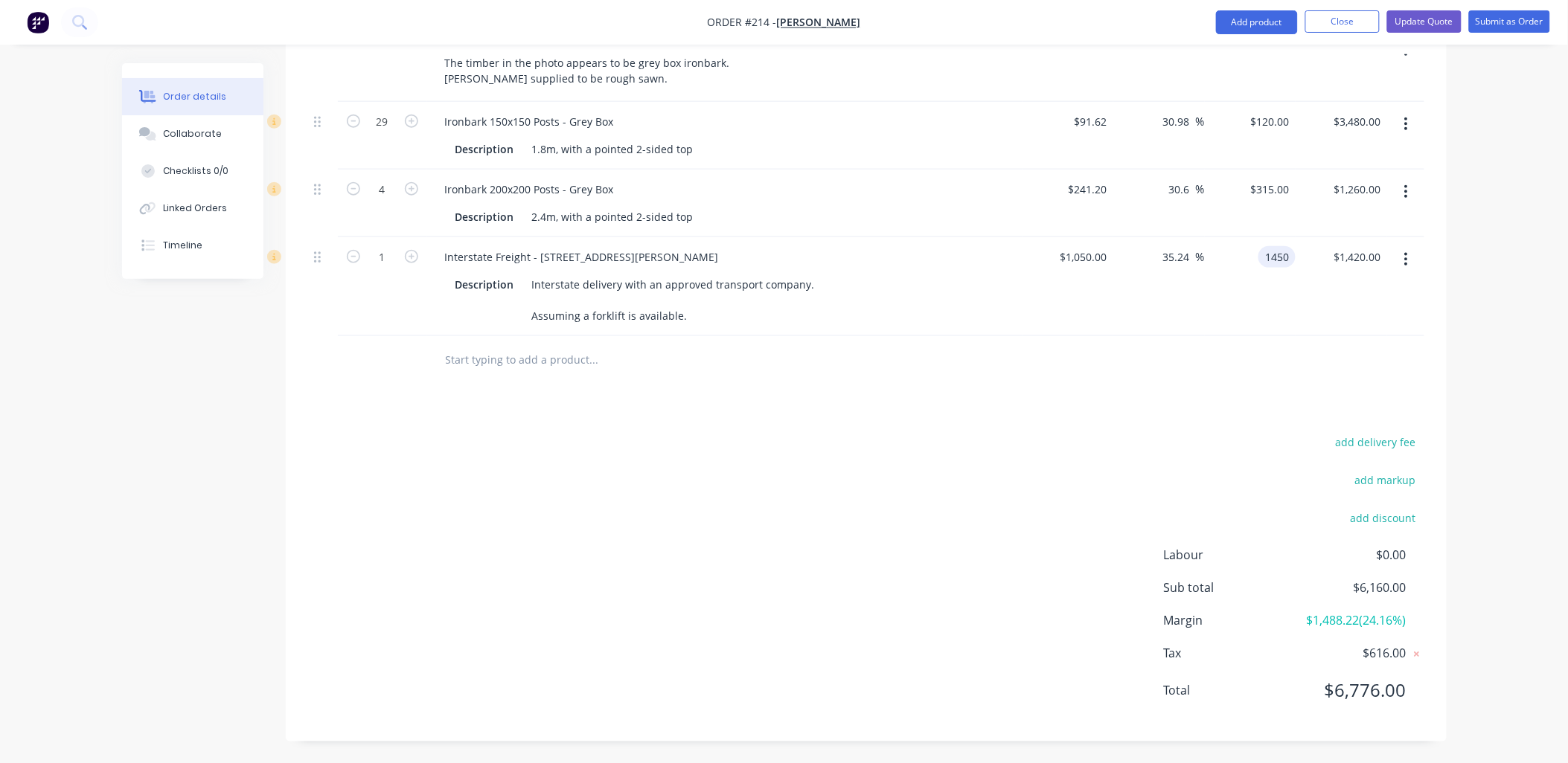
type input "$1,450.00"
click at [1257, 296] on div "$1,450.00 $1,450.00" at bounding box center [1250, 286] width 92 height 99
drag, startPoint x: 1187, startPoint y: 257, endPoint x: 1150, endPoint y: 254, distance: 37.1
click at [1149, 257] on div "38.1 38.1 %" at bounding box center [1158, 286] width 92 height 99
type input "15"
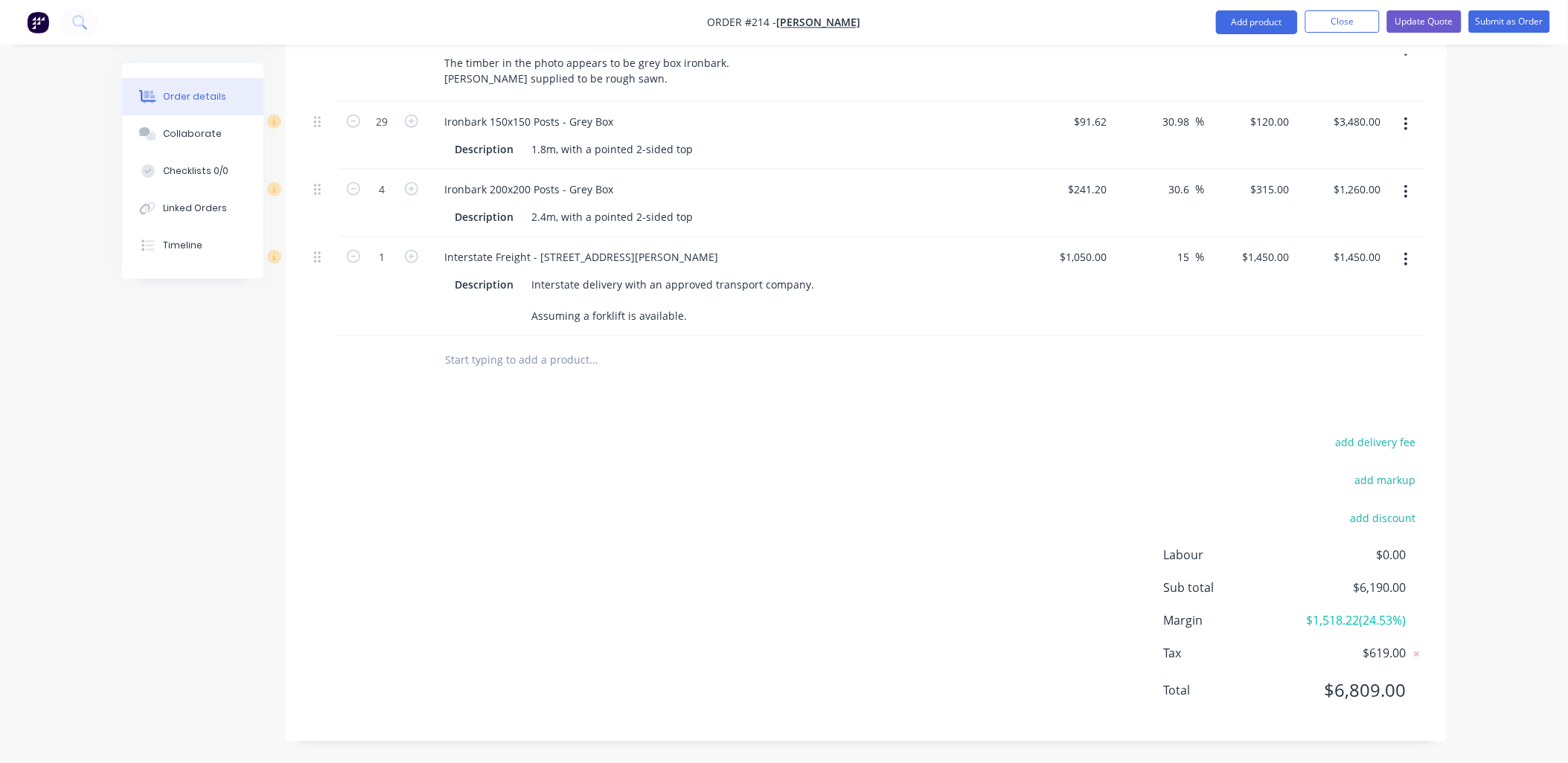
type input "$1,207.50"
click at [1208, 298] on div "$1,207.50 $1,450.00" at bounding box center [1250, 286] width 92 height 99
type input "1400"
type input "33.33"
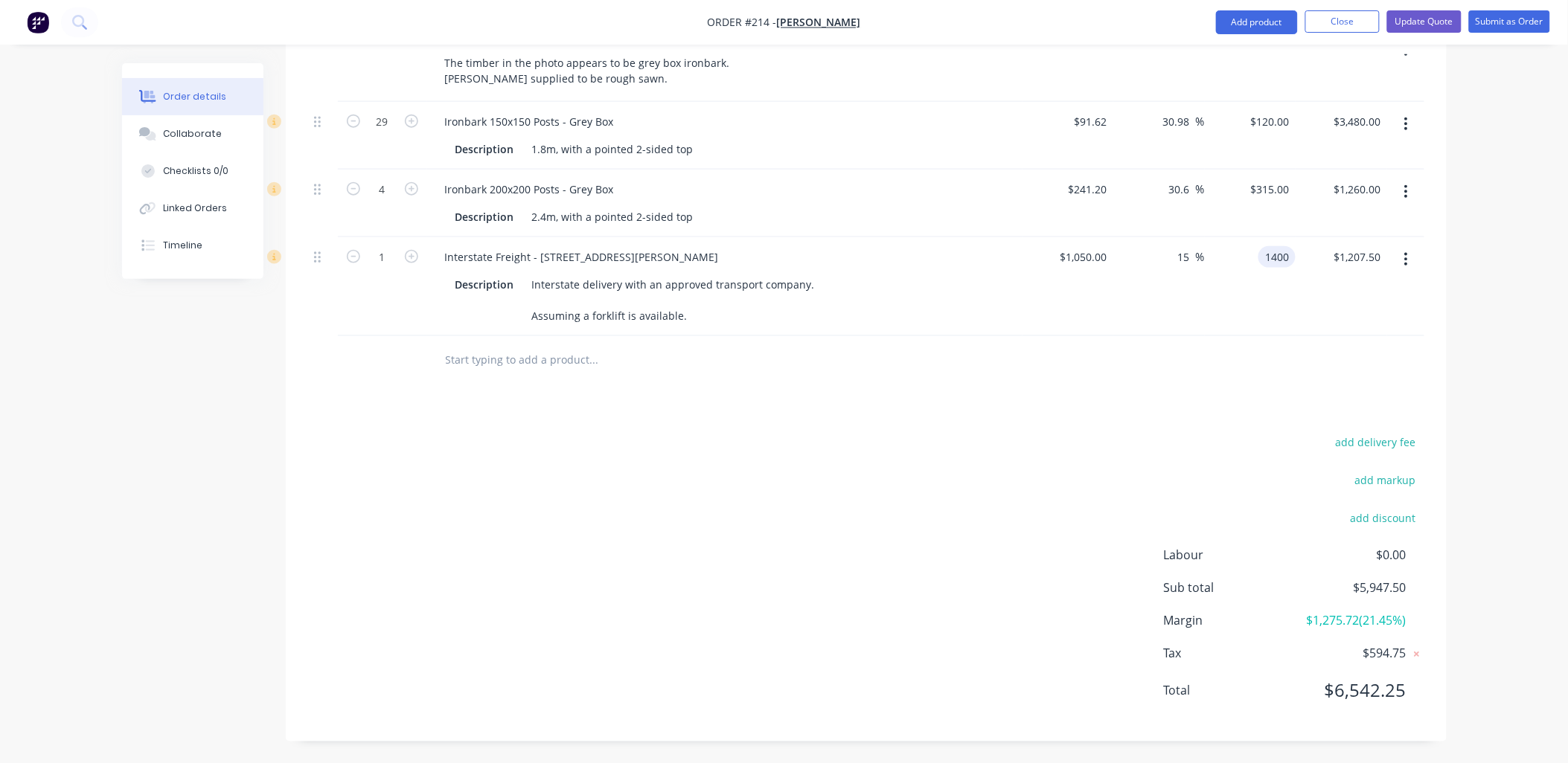
type input "$1,400.00"
click at [1288, 301] on div "$1,400.00 1400" at bounding box center [1250, 286] width 92 height 99
click at [1257, 257] on div "1400 $1,400.00" at bounding box center [1250, 286] width 92 height 99
click at [1280, 262] on input "1400" at bounding box center [1280, 257] width 31 height 22
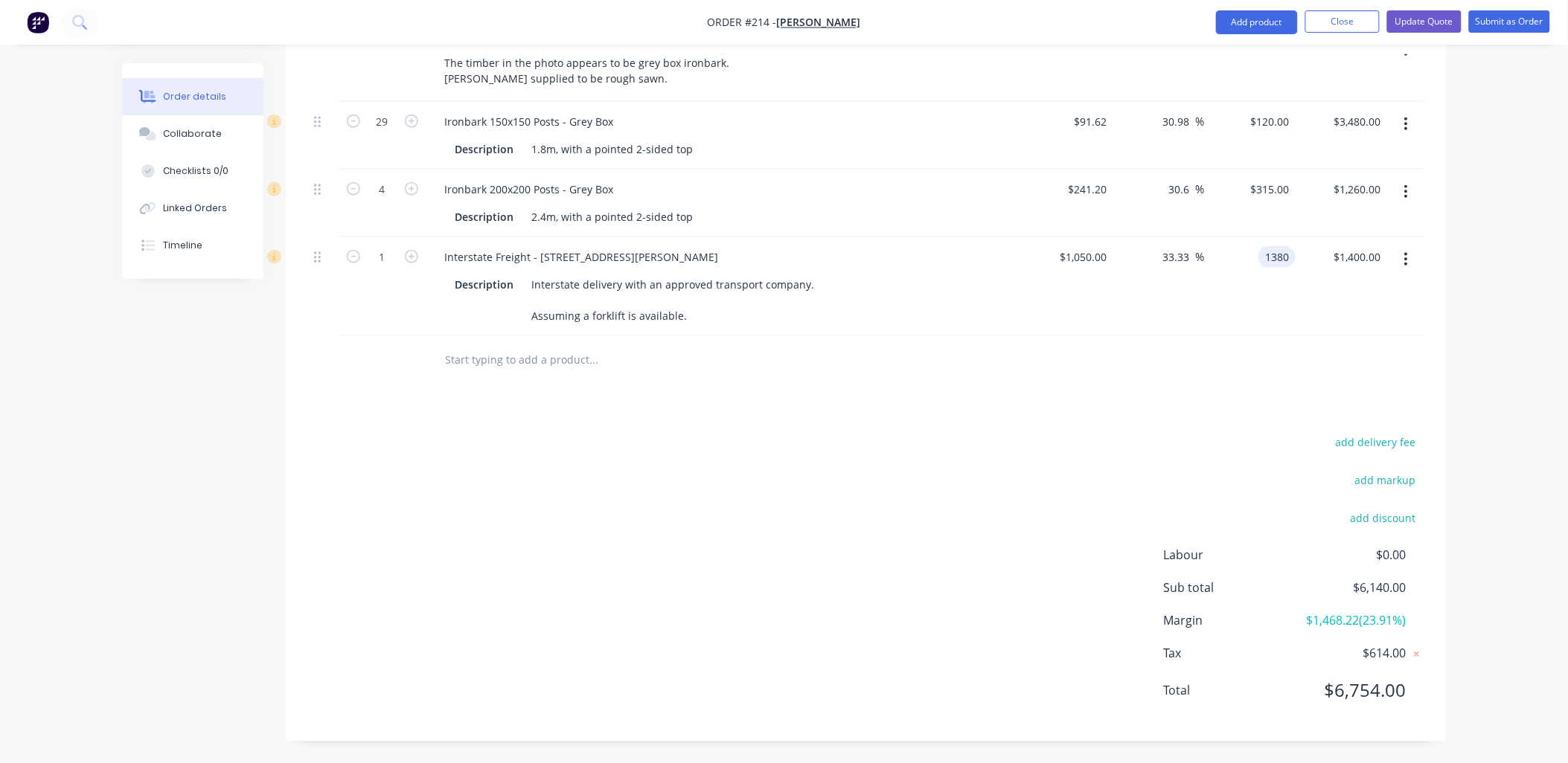
type input "1380"
type input "31.43"
type input "$1,380.00"
click at [1294, 315] on div "$1,380.00 $1,380.00" at bounding box center [1250, 286] width 92 height 99
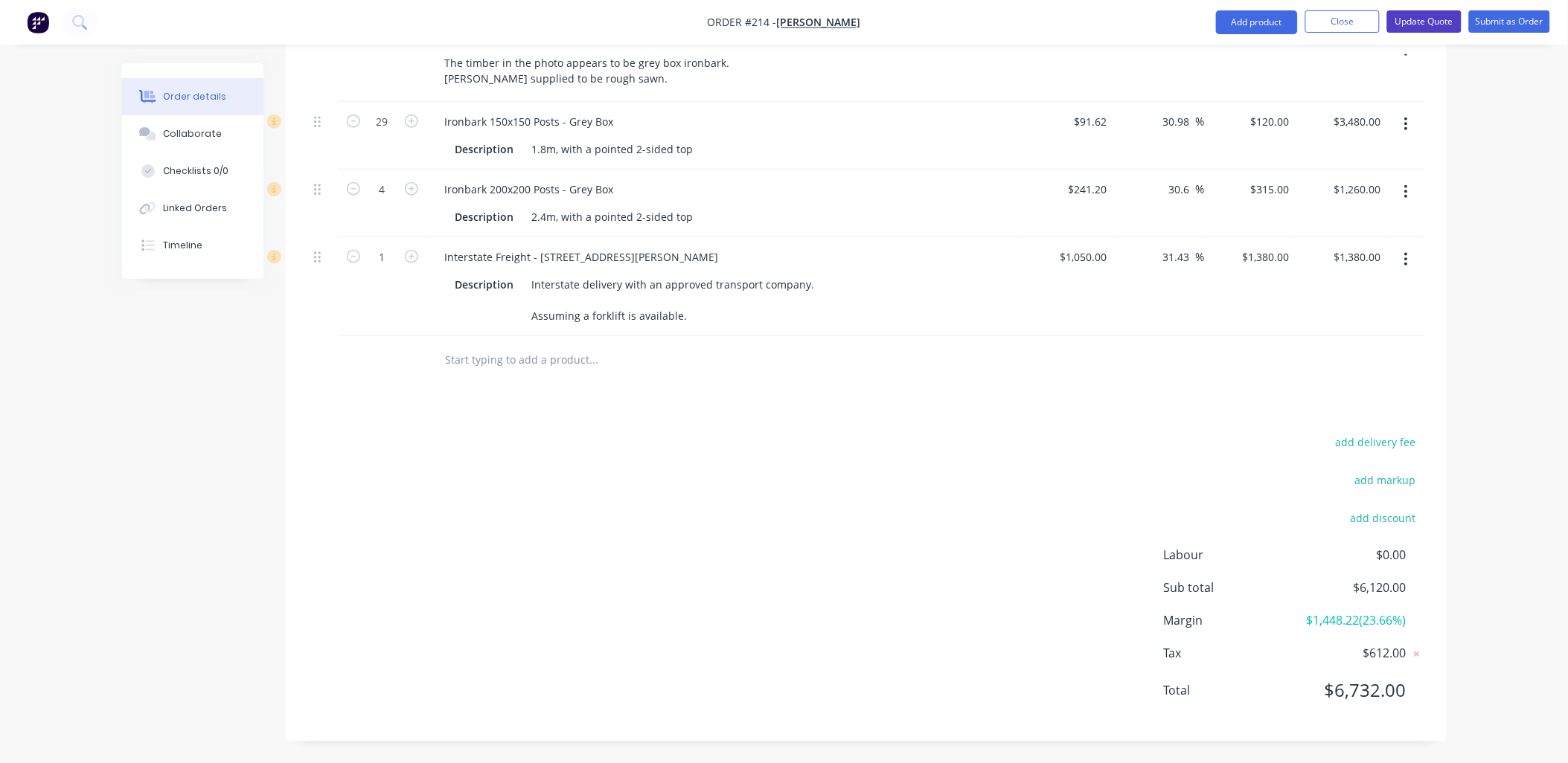
click at [1434, 25] on button "Update Quote" at bounding box center [1424, 21] width 74 height 23
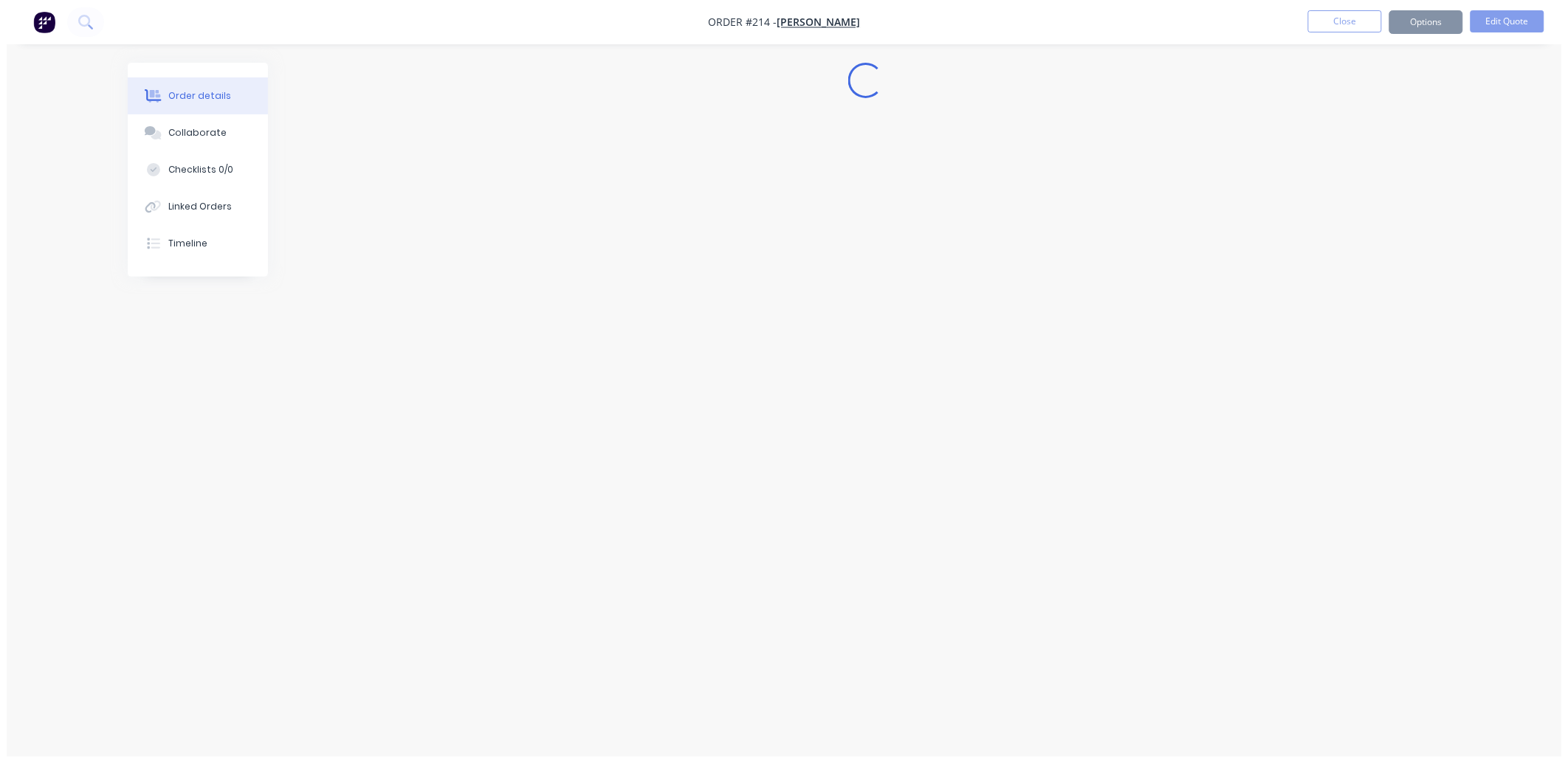
scroll to position [0, 0]
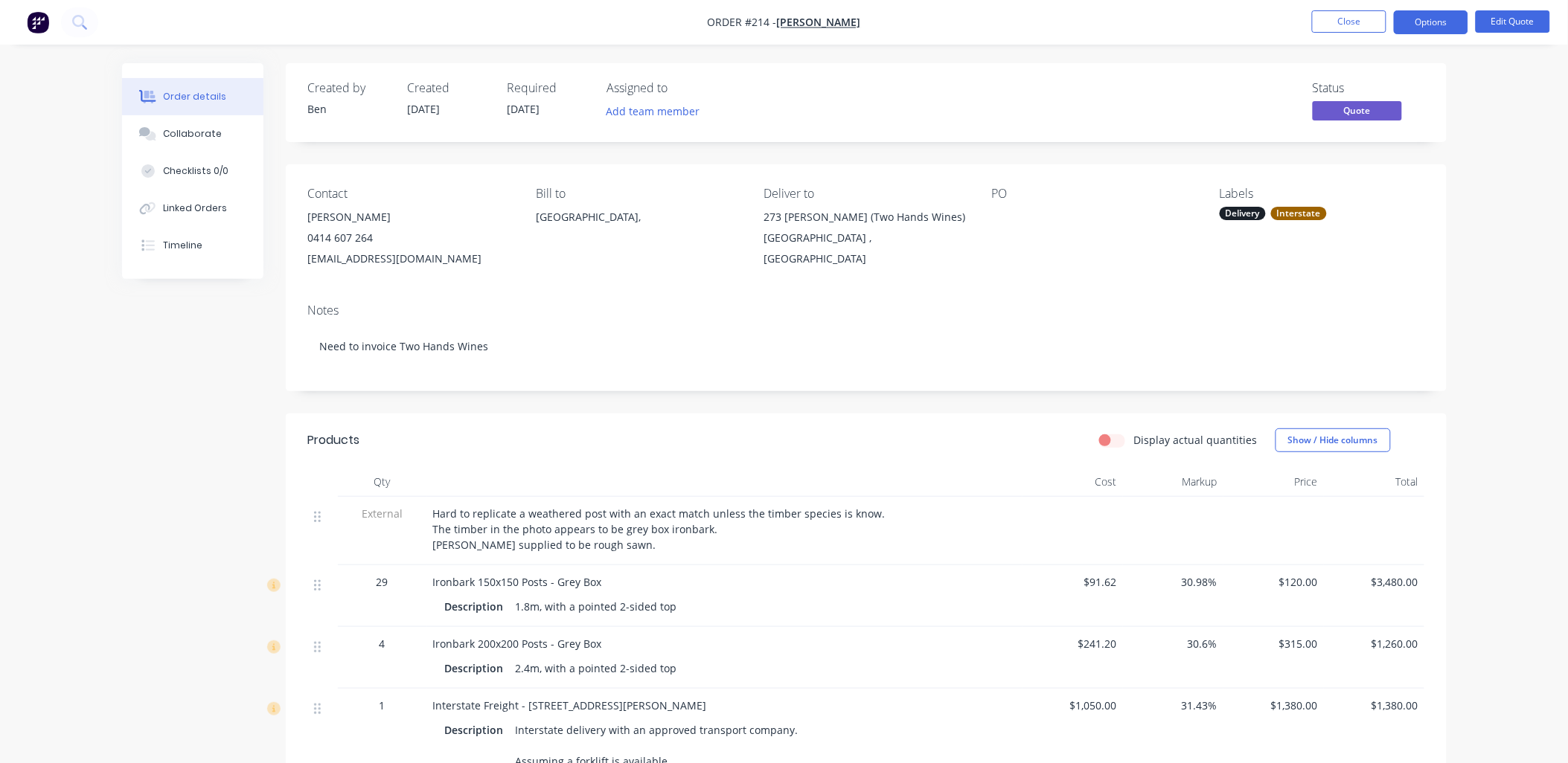
click at [1434, 25] on button "Options" at bounding box center [1431, 22] width 74 height 24
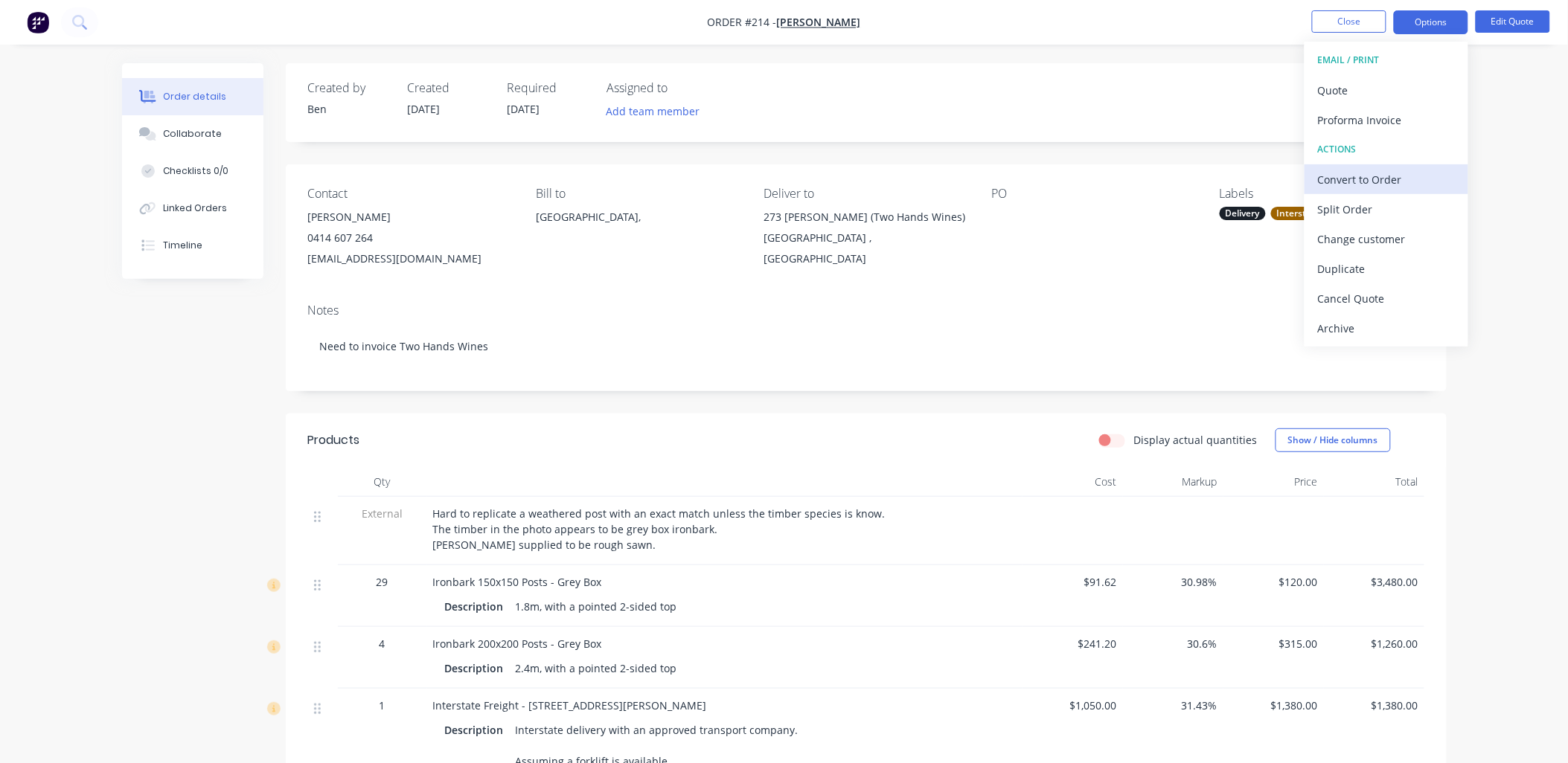
click at [1401, 182] on div "Convert to Order" at bounding box center [1386, 180] width 137 height 22
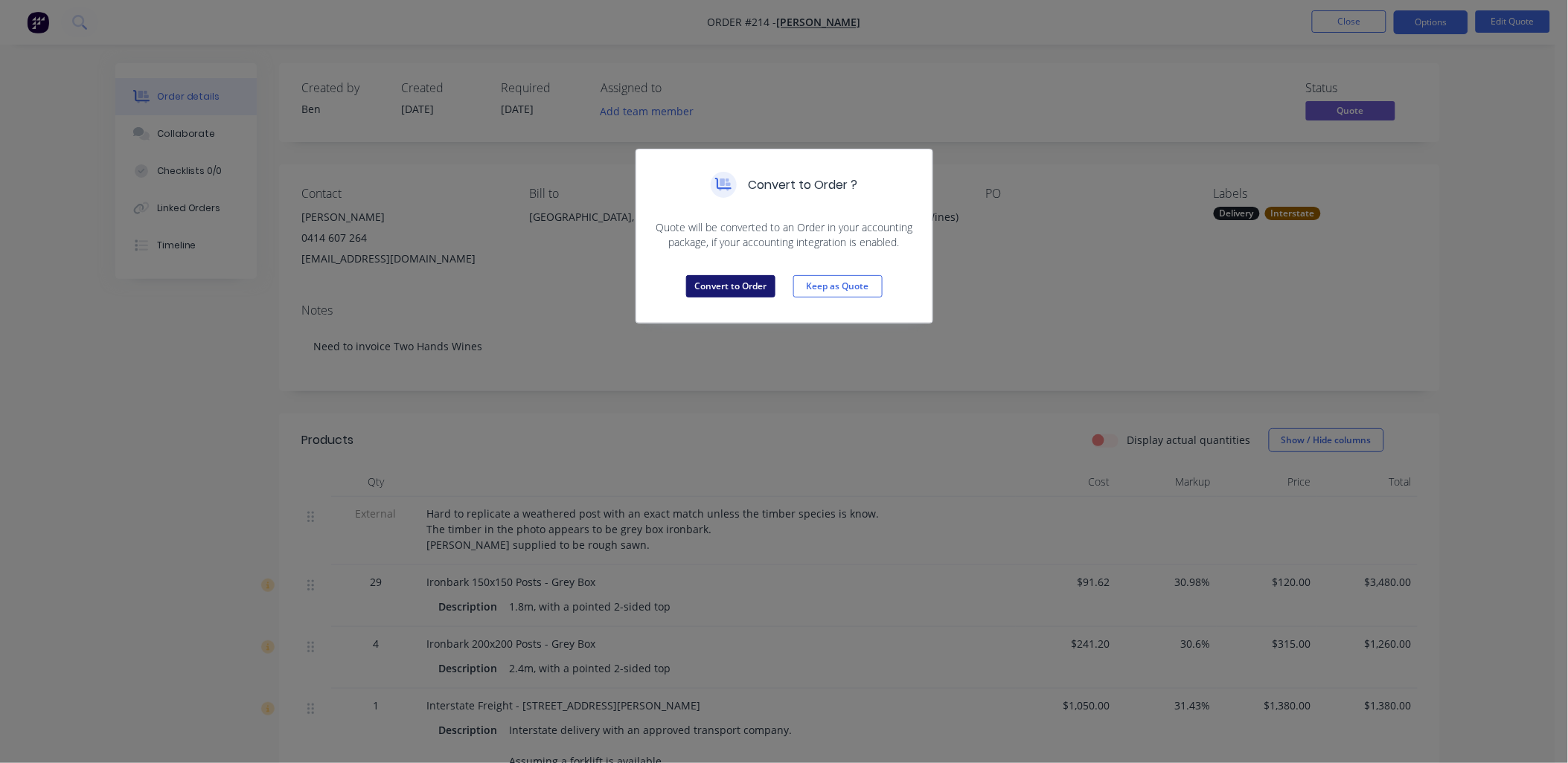
click at [767, 290] on button "Convert to Order" at bounding box center [730, 286] width 89 height 23
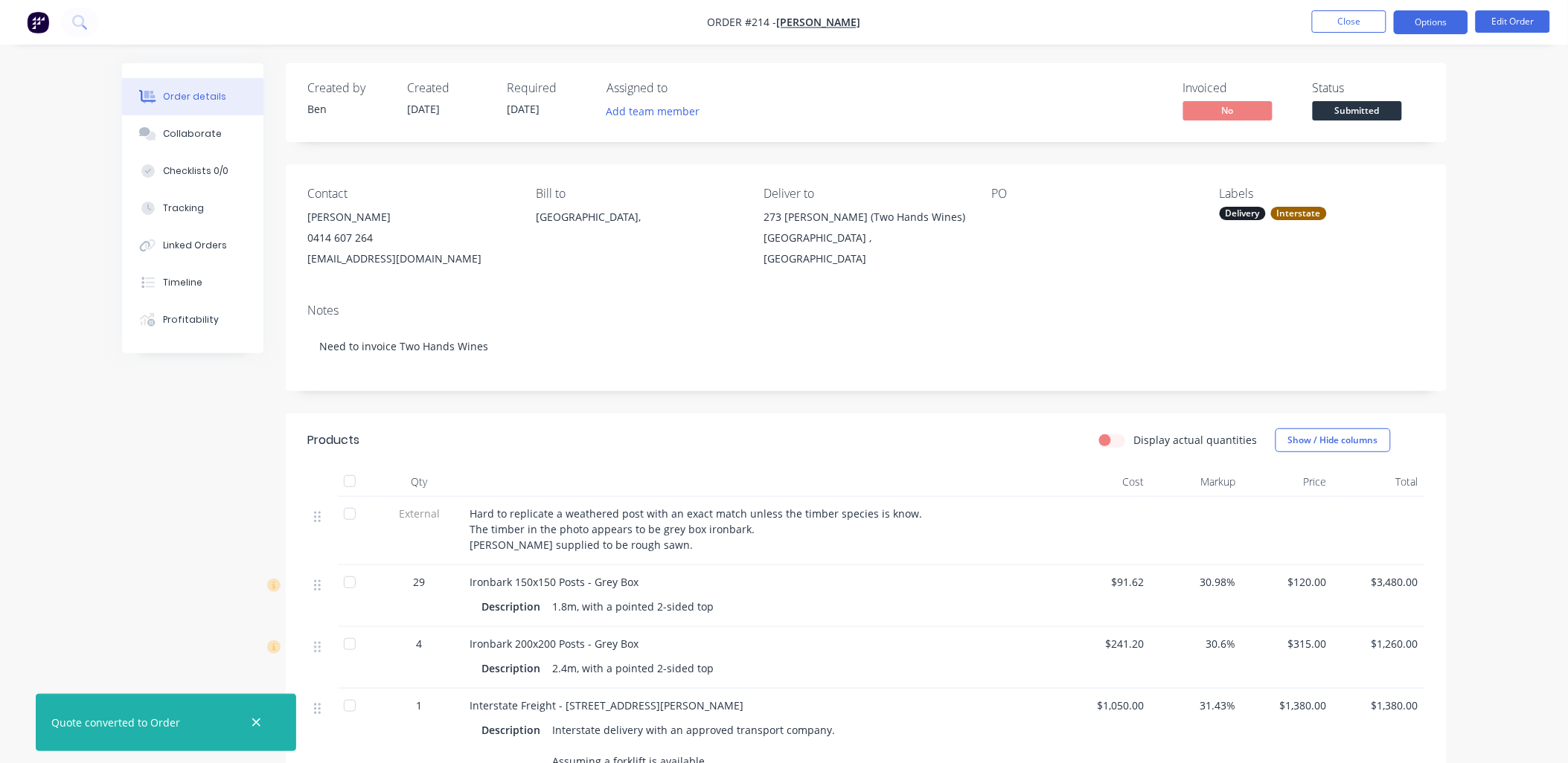
click at [1430, 25] on button "Options" at bounding box center [1431, 22] width 74 height 24
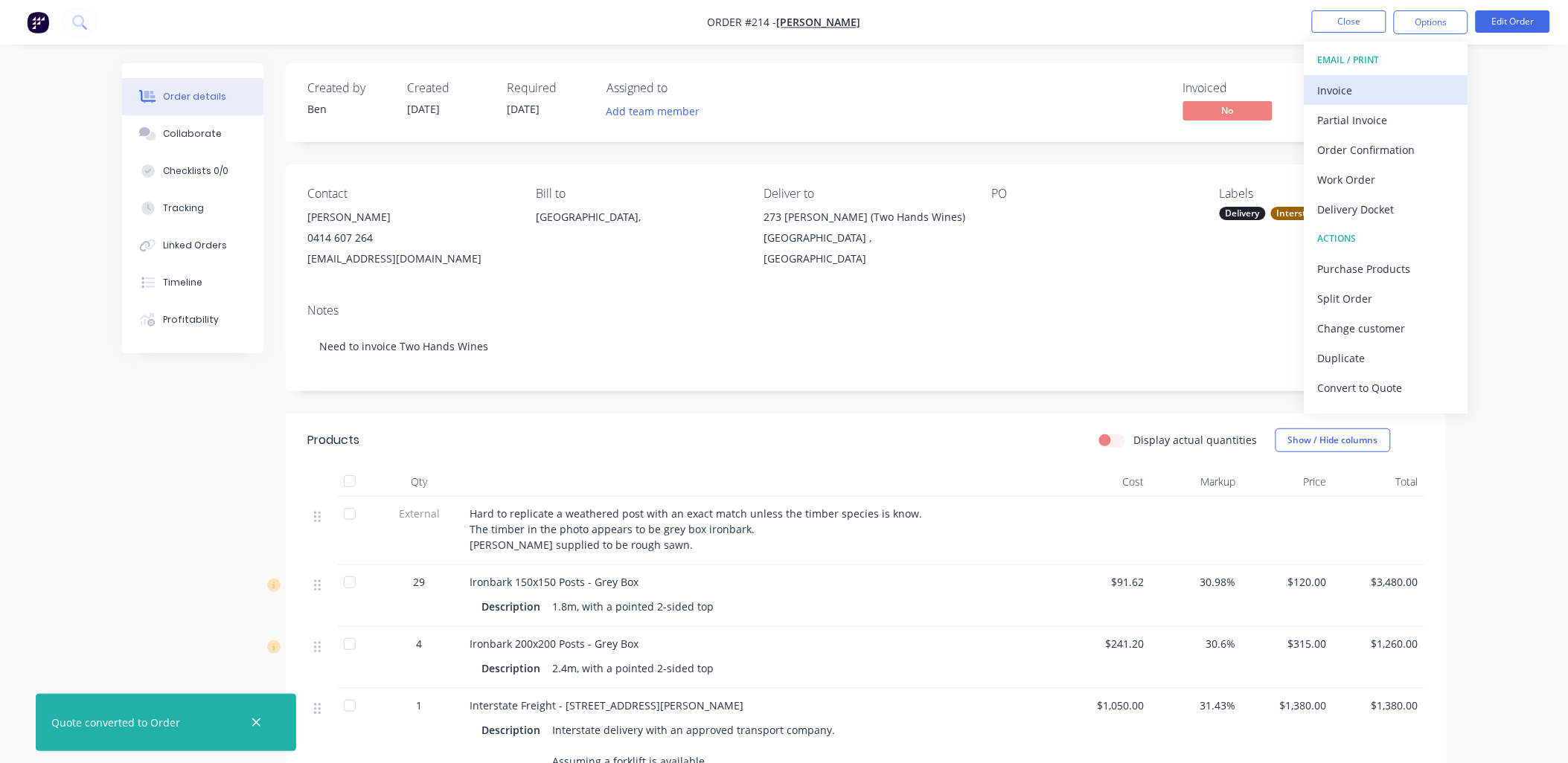
click at [1402, 93] on div "Invoice" at bounding box center [1386, 91] width 137 height 22
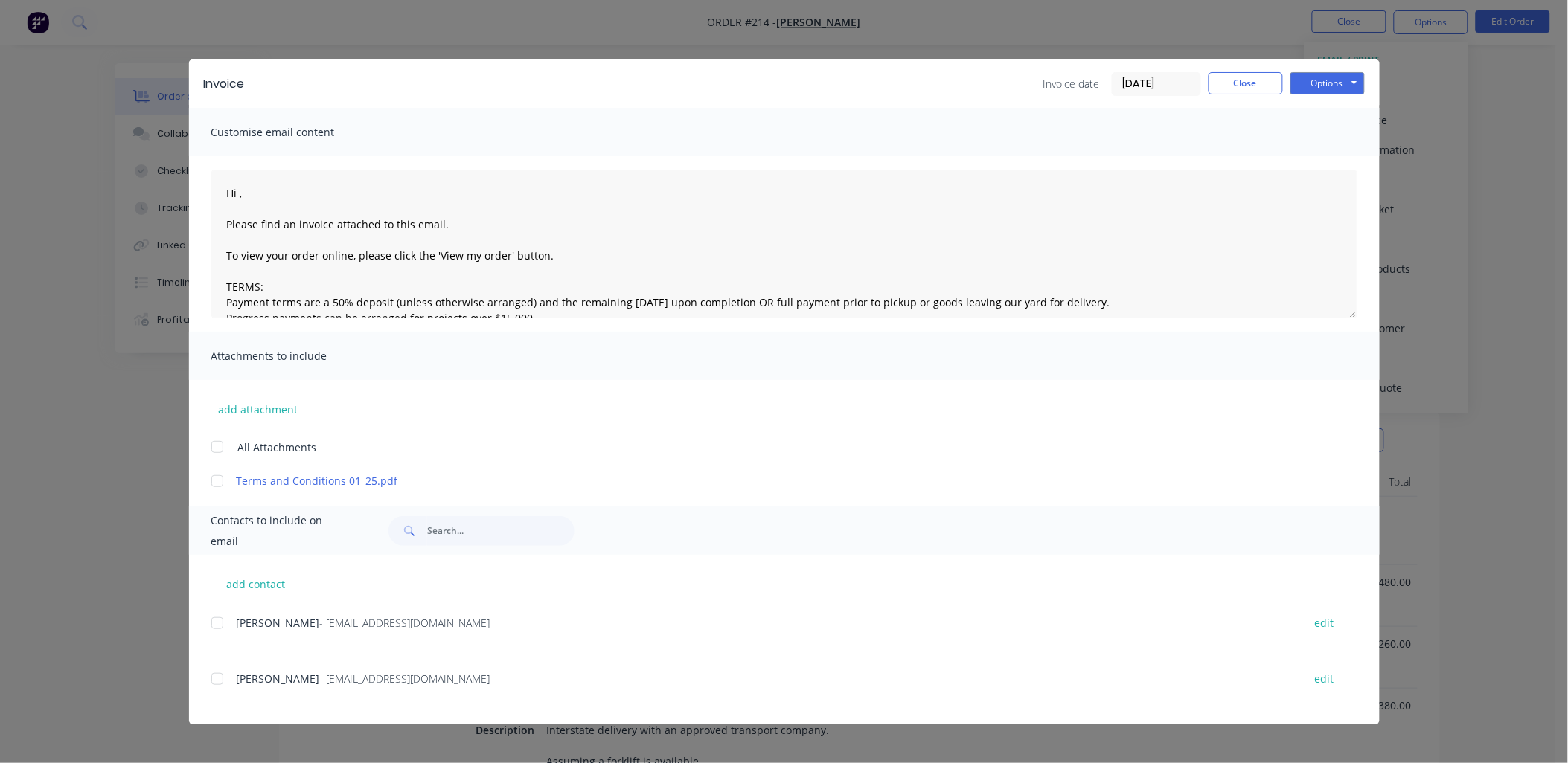
click at [221, 441] on div at bounding box center [217, 447] width 30 height 30
click at [214, 619] on div at bounding box center [217, 623] width 30 height 30
click at [220, 680] on div at bounding box center [217, 679] width 30 height 30
click at [240, 186] on textarea "Hi , Please find an invoice attached to this email. To view your order online, …" at bounding box center [784, 244] width 1146 height 149
click at [1365, 84] on div "Invoice Invoice date 04/09/25 Close Options Preview Print Email" at bounding box center [784, 84] width 1191 height 48
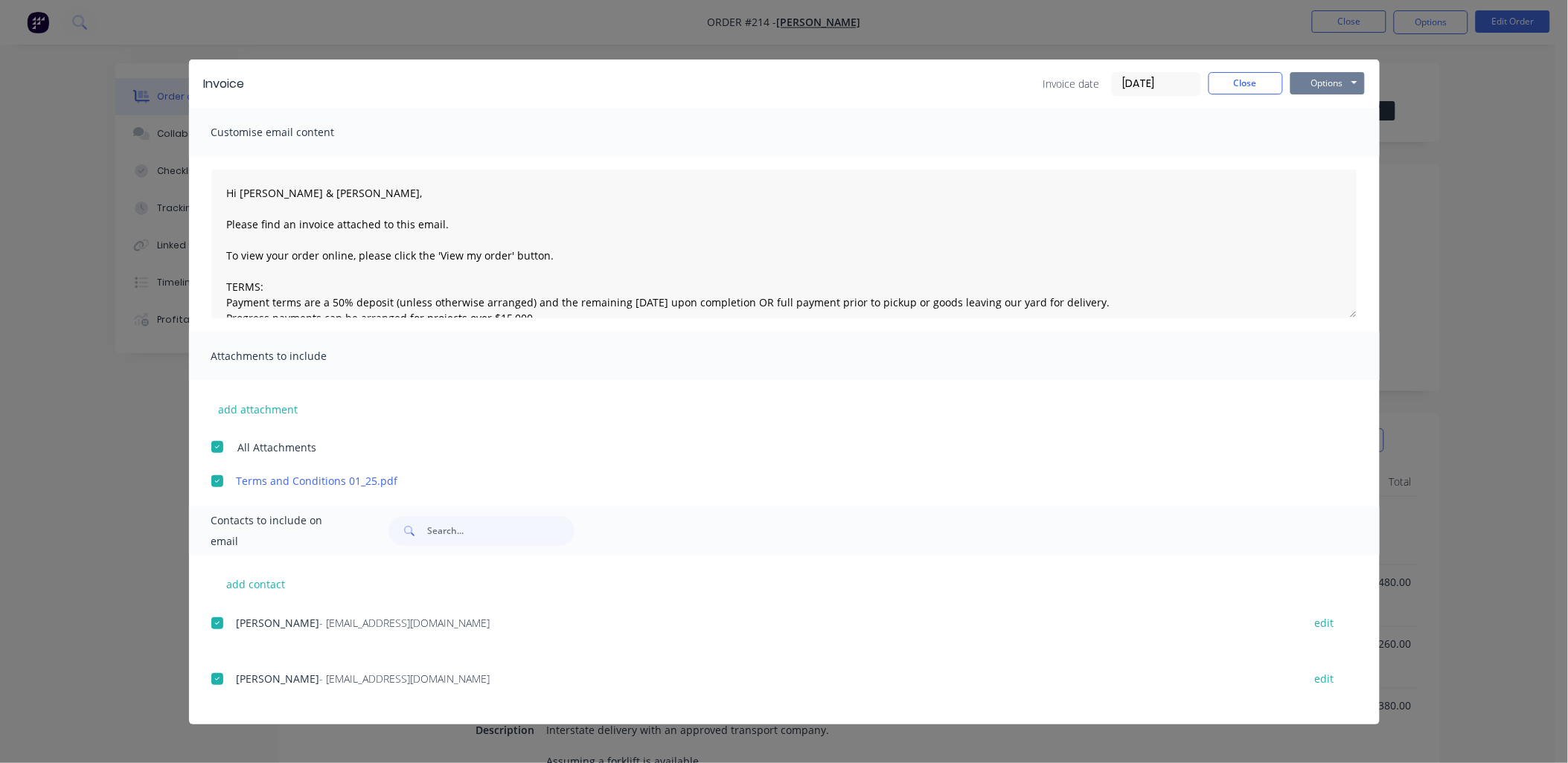
click at [1355, 84] on button "Options" at bounding box center [1327, 83] width 74 height 23
click at [1341, 154] on button "Email" at bounding box center [1337, 158] width 95 height 25
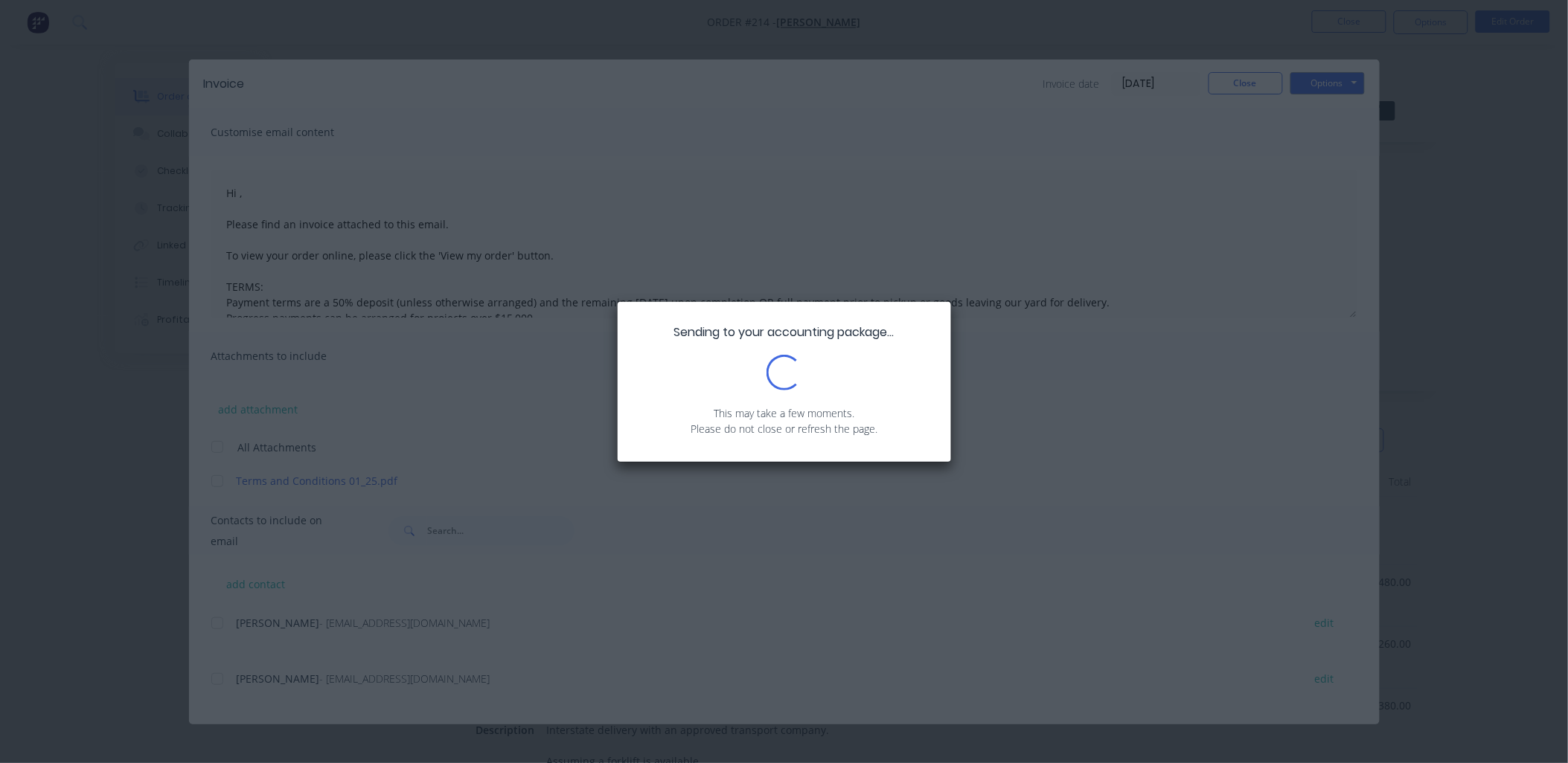
type textarea "Hi , Please find an invoice attached to this email. To view your order online, …"
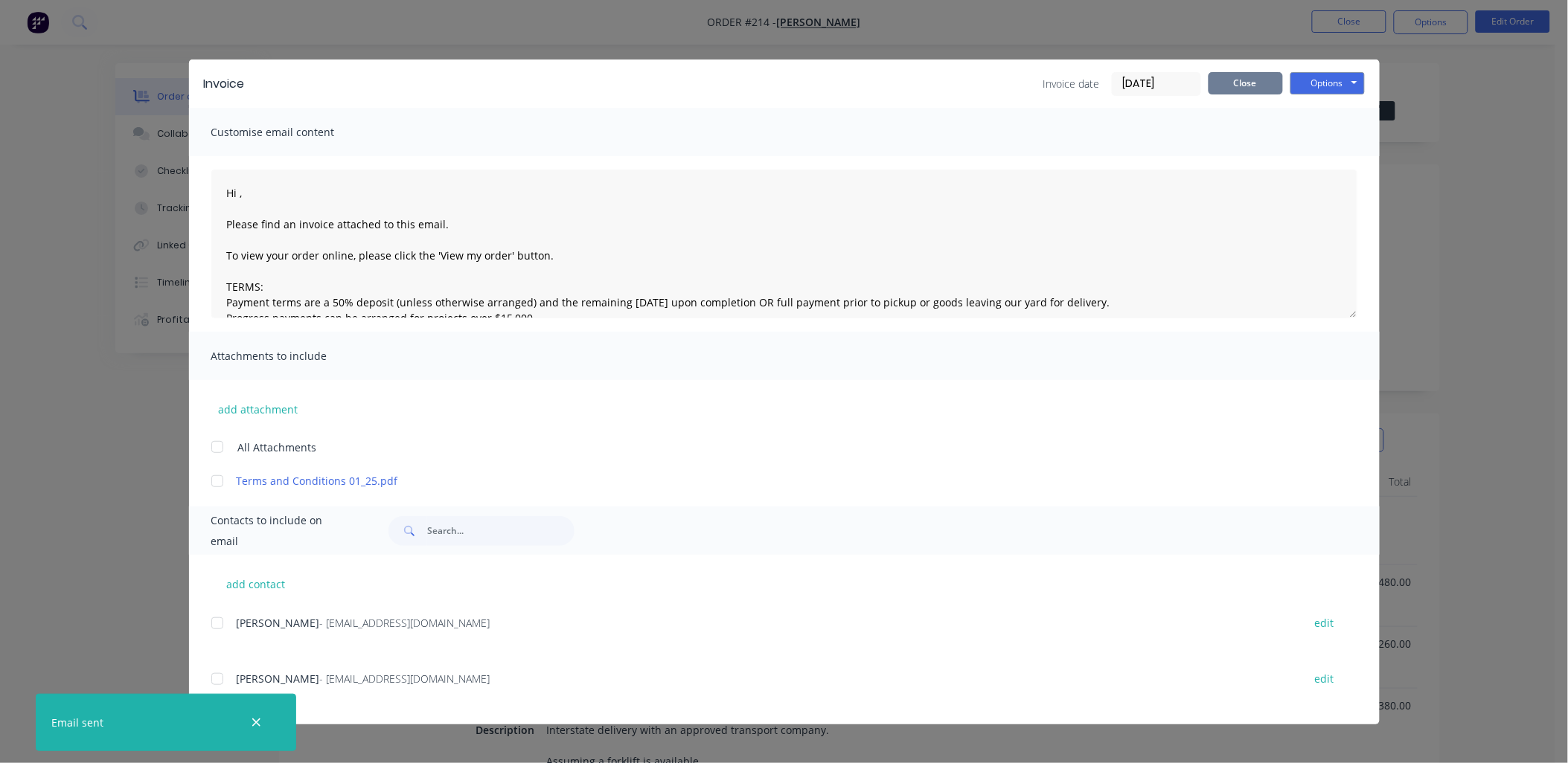
click at [1229, 84] on button "Close" at bounding box center [1245, 83] width 74 height 23
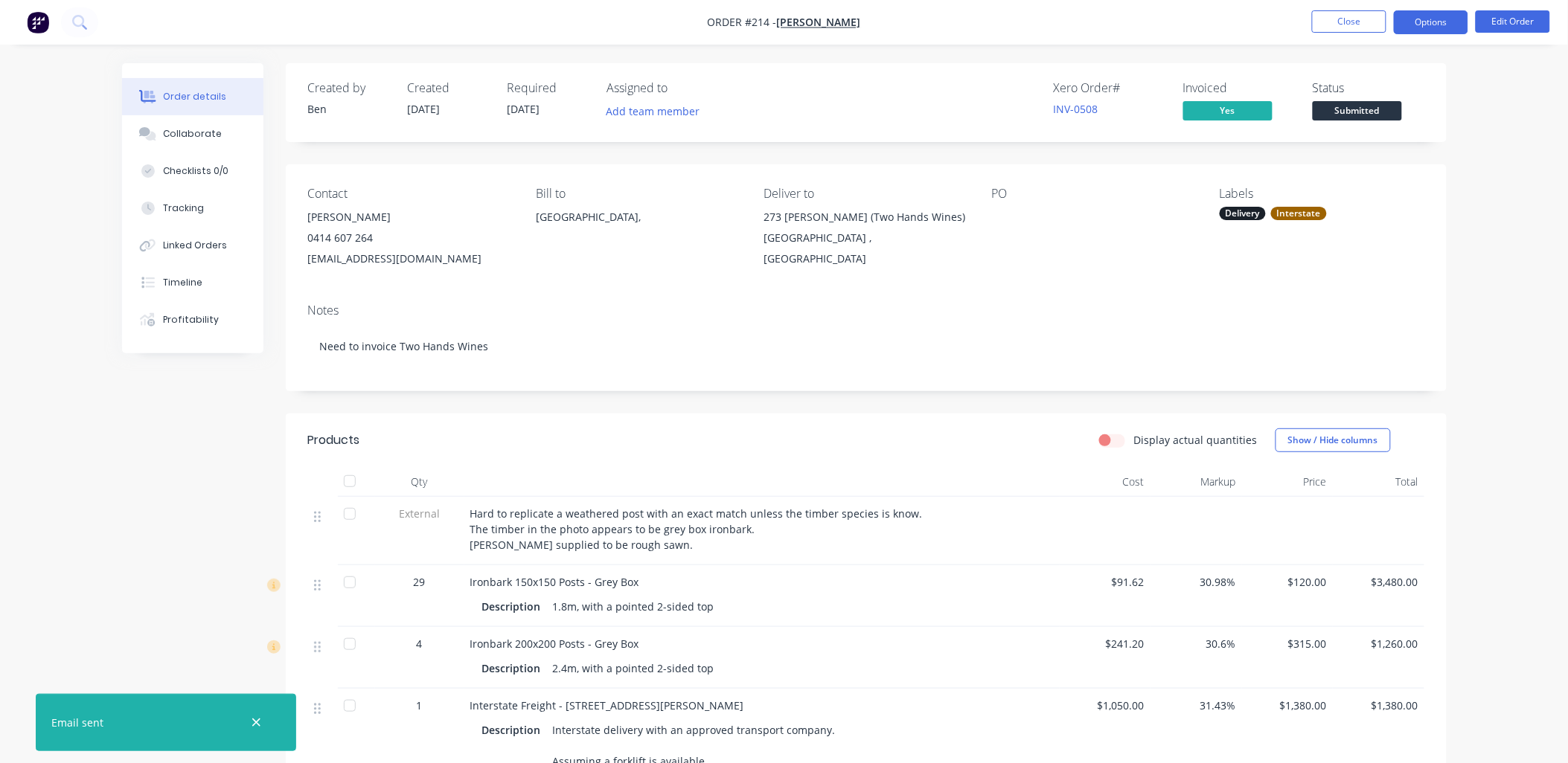
click at [1422, 23] on button "Options" at bounding box center [1431, 22] width 74 height 24
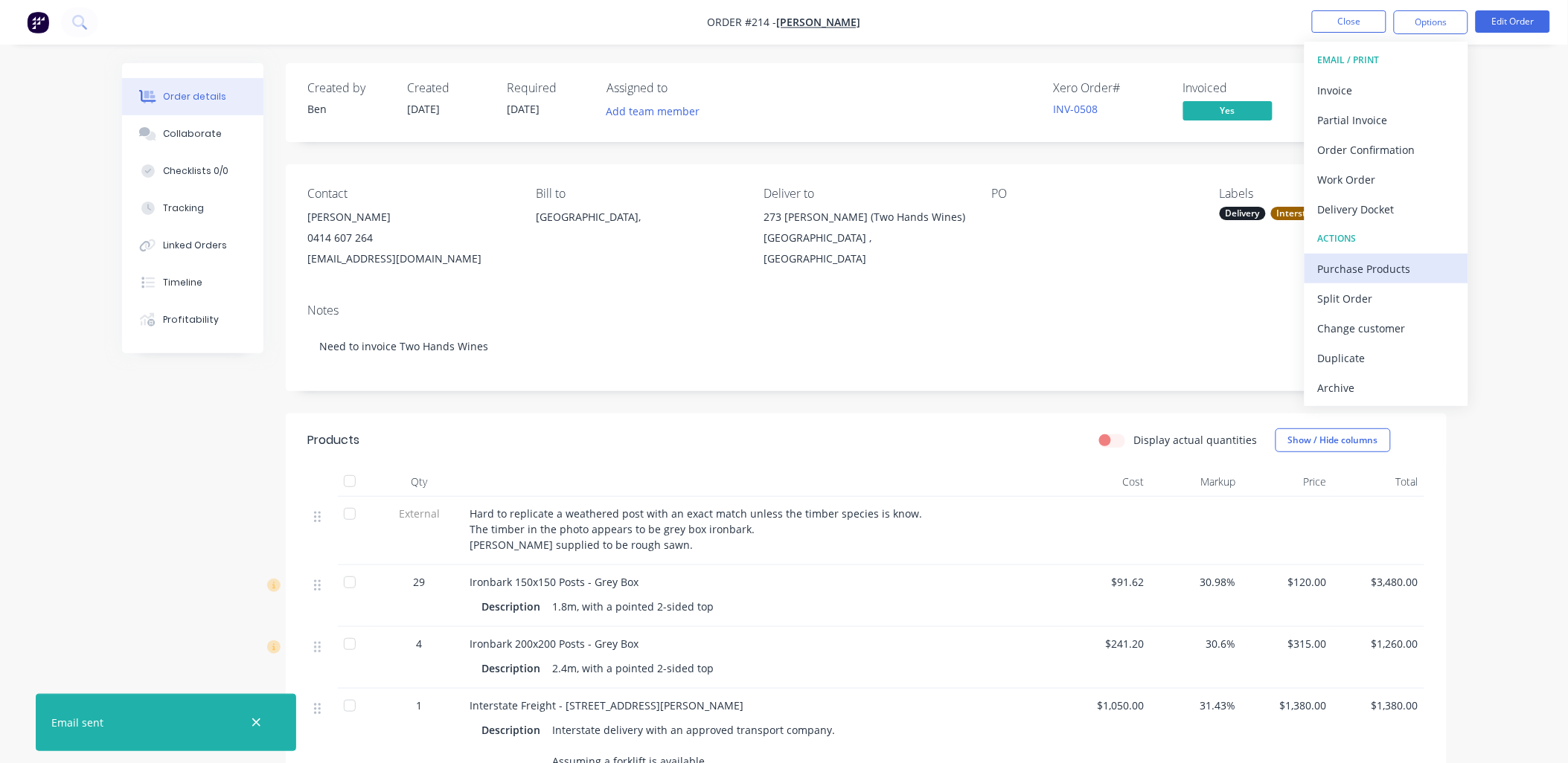
click at [1394, 263] on div "Purchase Products" at bounding box center [1386, 269] width 137 height 22
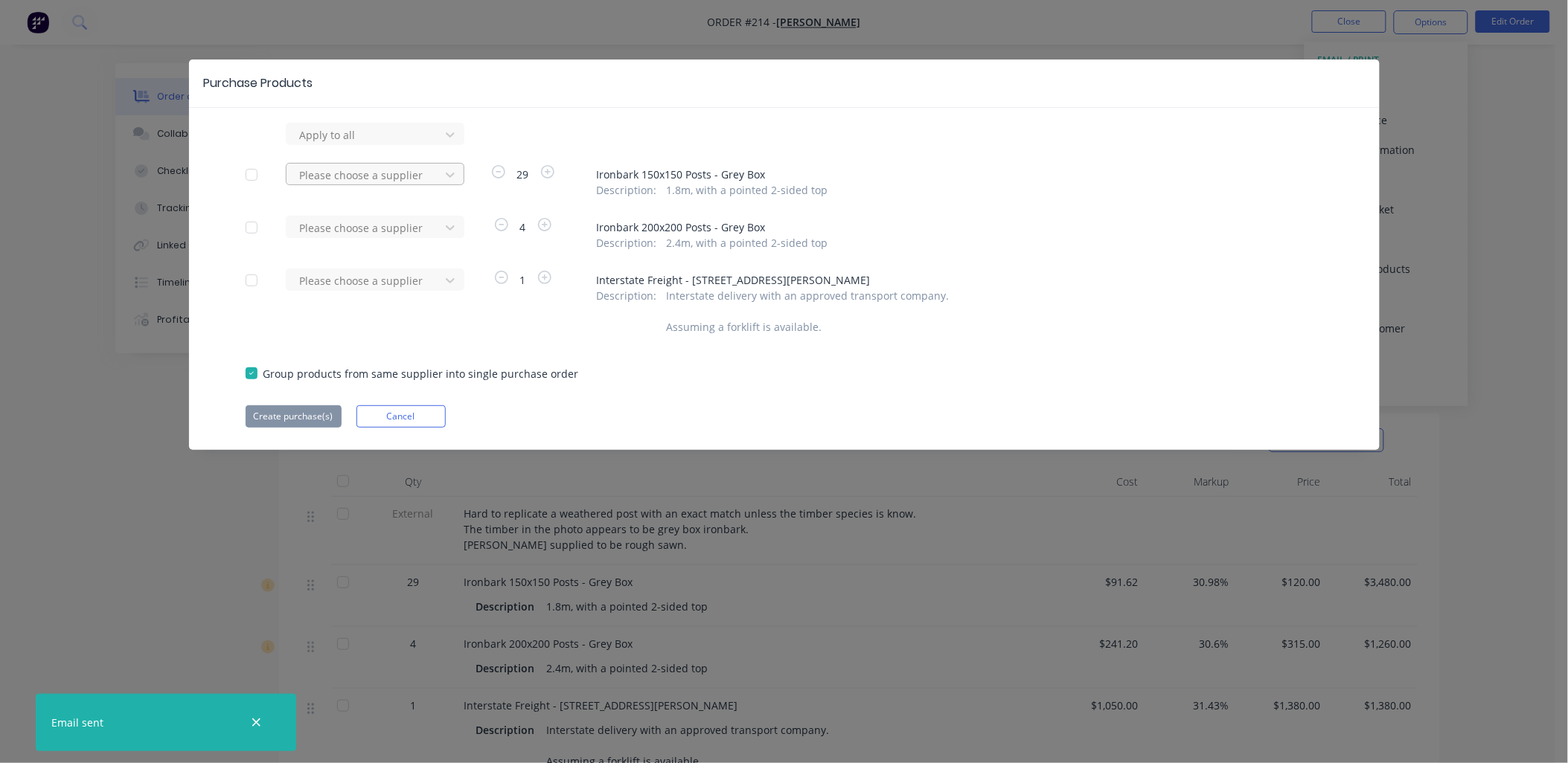
click at [340, 173] on div at bounding box center [364, 175] width 134 height 18
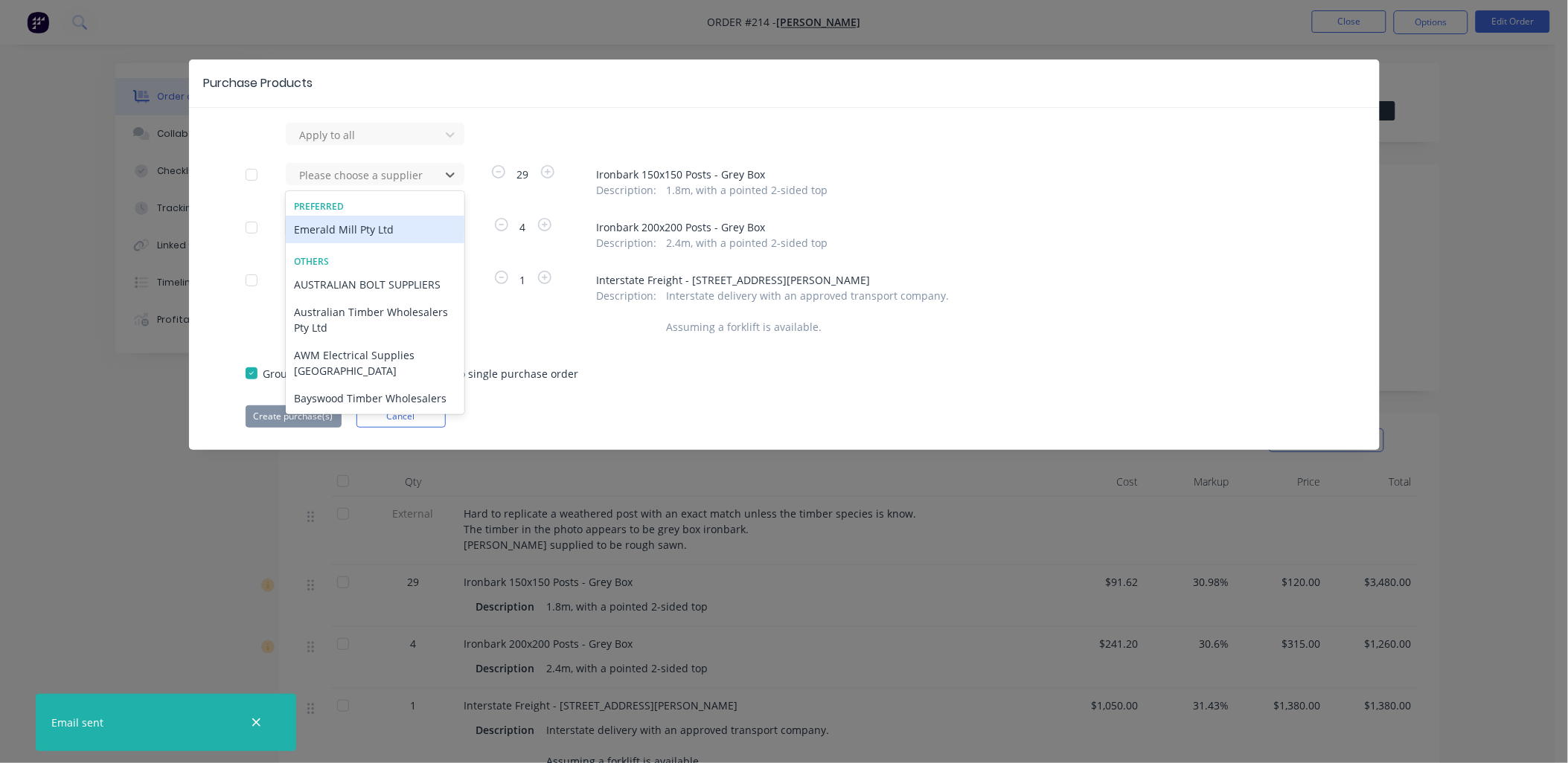
click at [362, 233] on div "Emerald Mill Pty Ltd" at bounding box center [375, 230] width 179 height 27
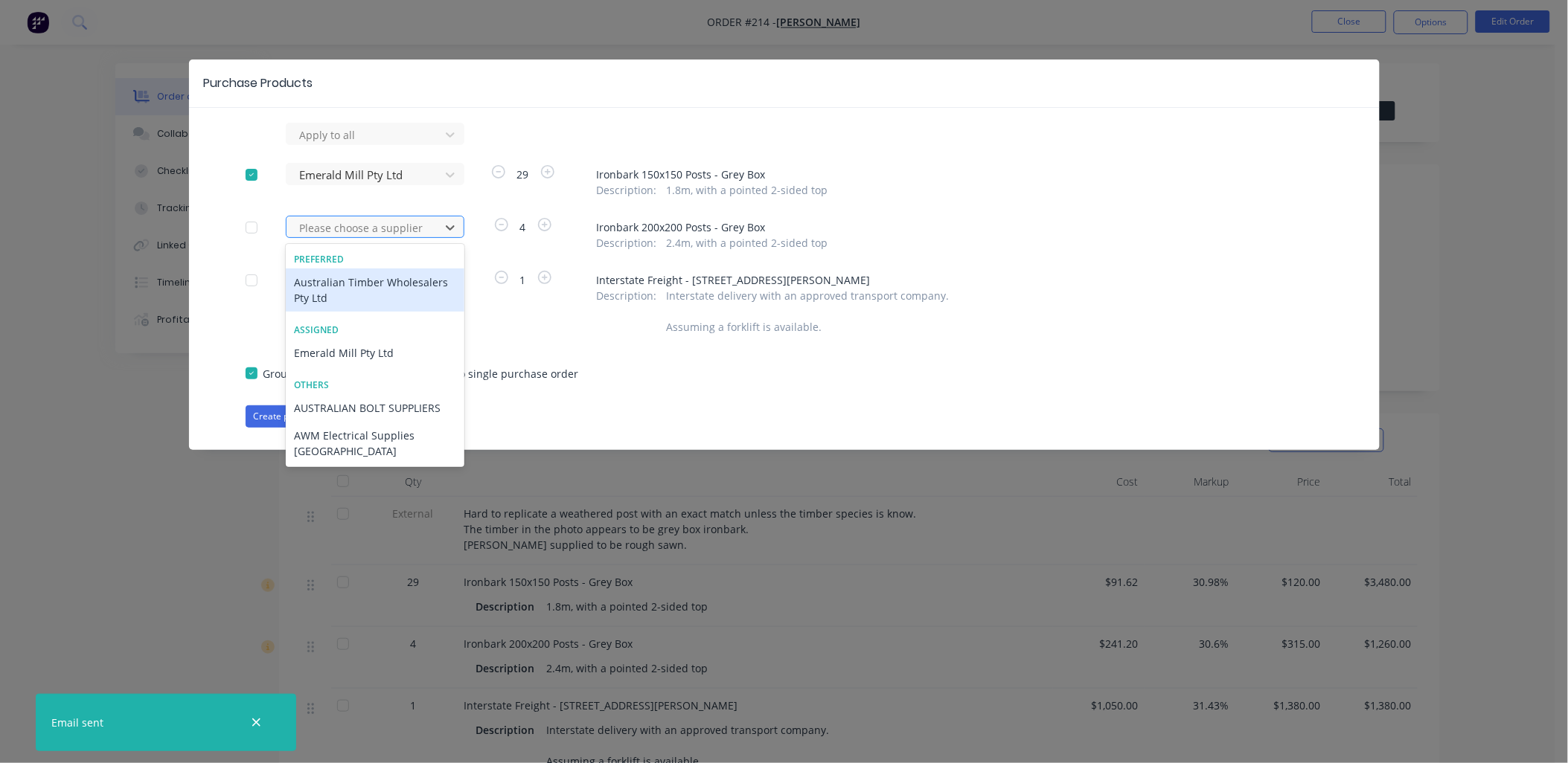
click at [362, 233] on div at bounding box center [364, 228] width 134 height 18
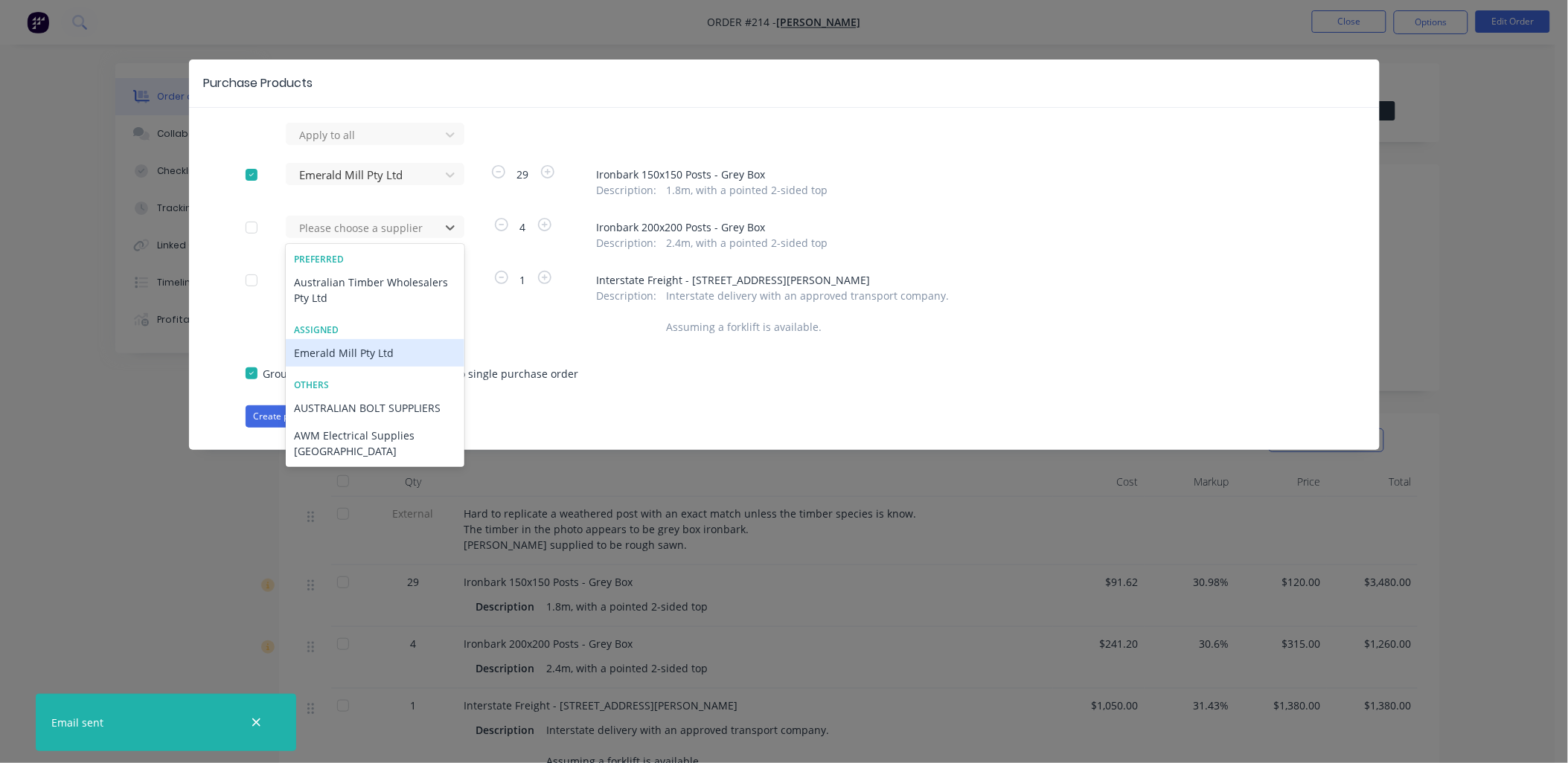
click at [367, 353] on div "Emerald Mill Pty Ltd" at bounding box center [375, 353] width 179 height 27
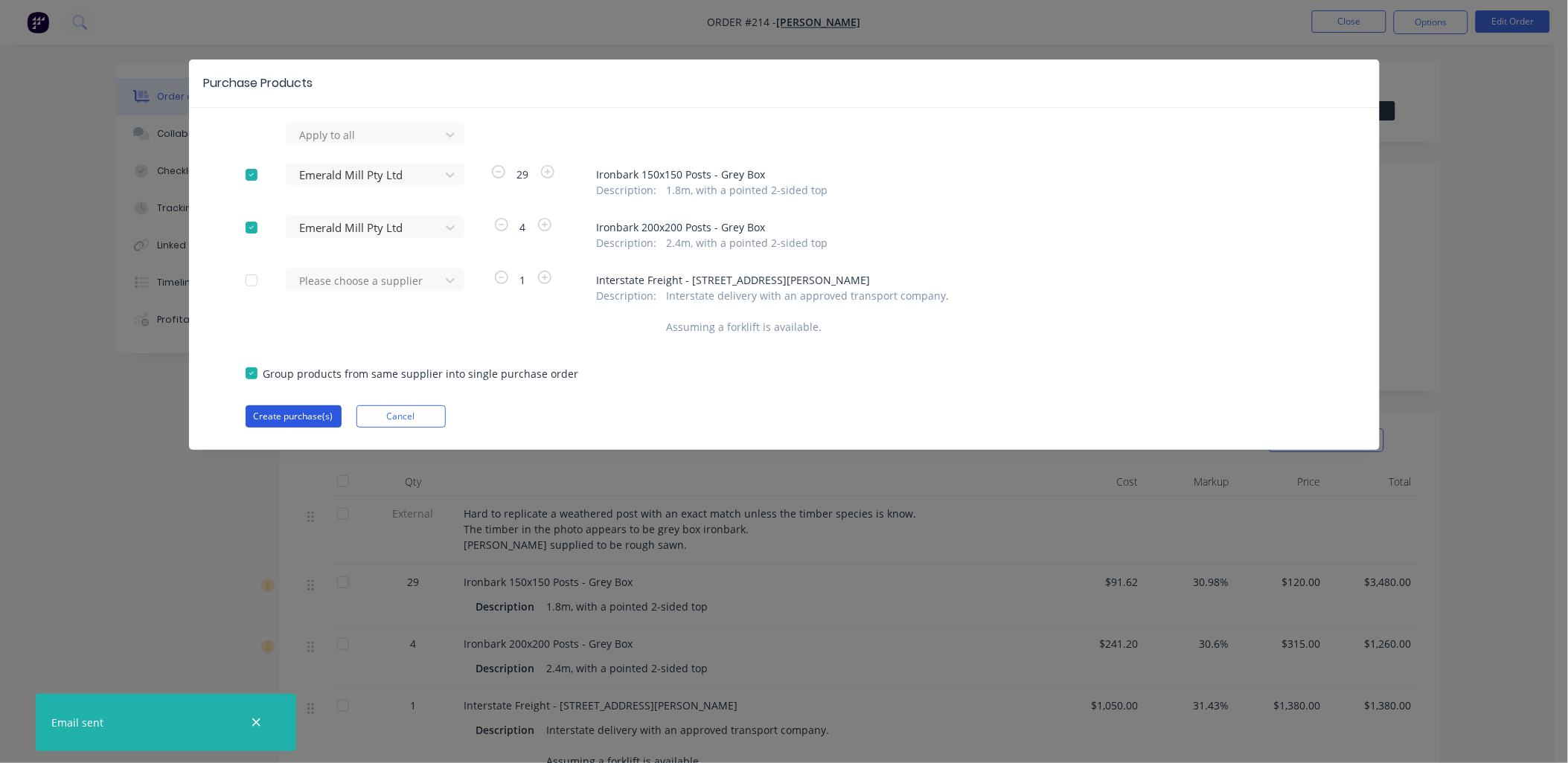
click at [295, 418] on button "Create purchase(s)" at bounding box center [293, 416] width 96 height 23
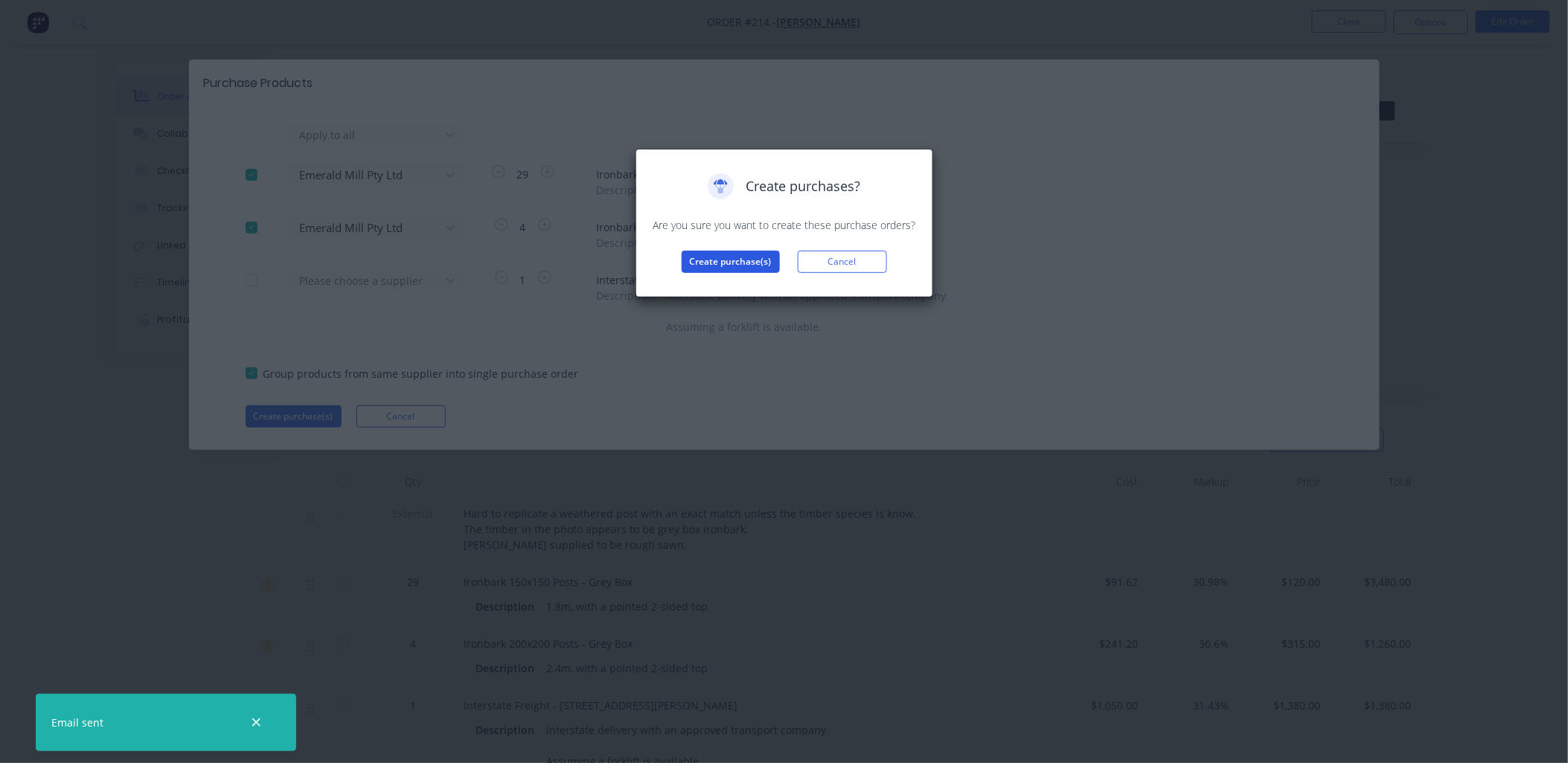
click at [710, 262] on button "Create purchase(s)" at bounding box center [730, 262] width 98 height 23
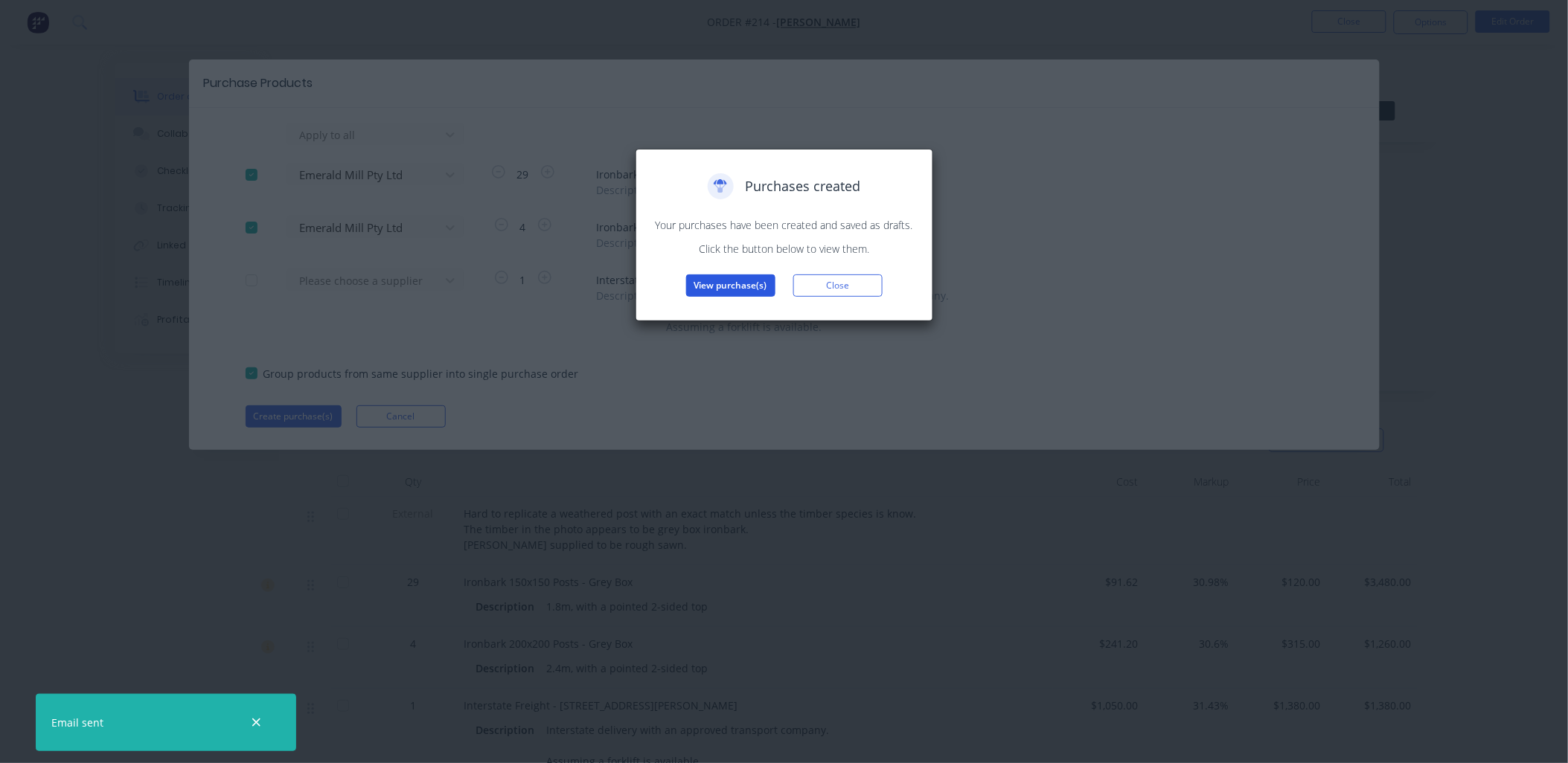
click at [738, 291] on button "View purchase(s)" at bounding box center [730, 285] width 89 height 23
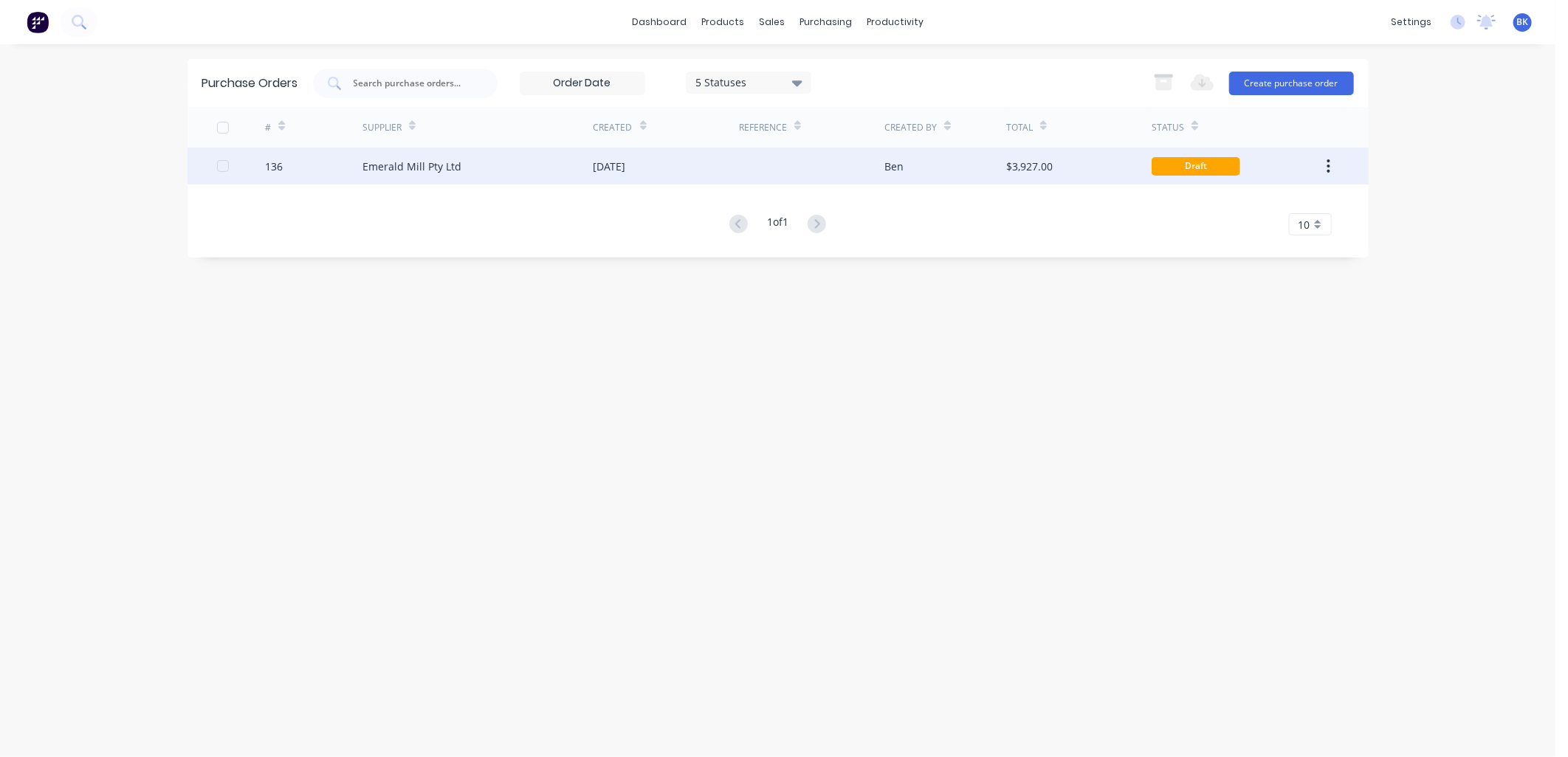
click at [925, 155] on div "Ben" at bounding box center [944, 166] width 122 height 37
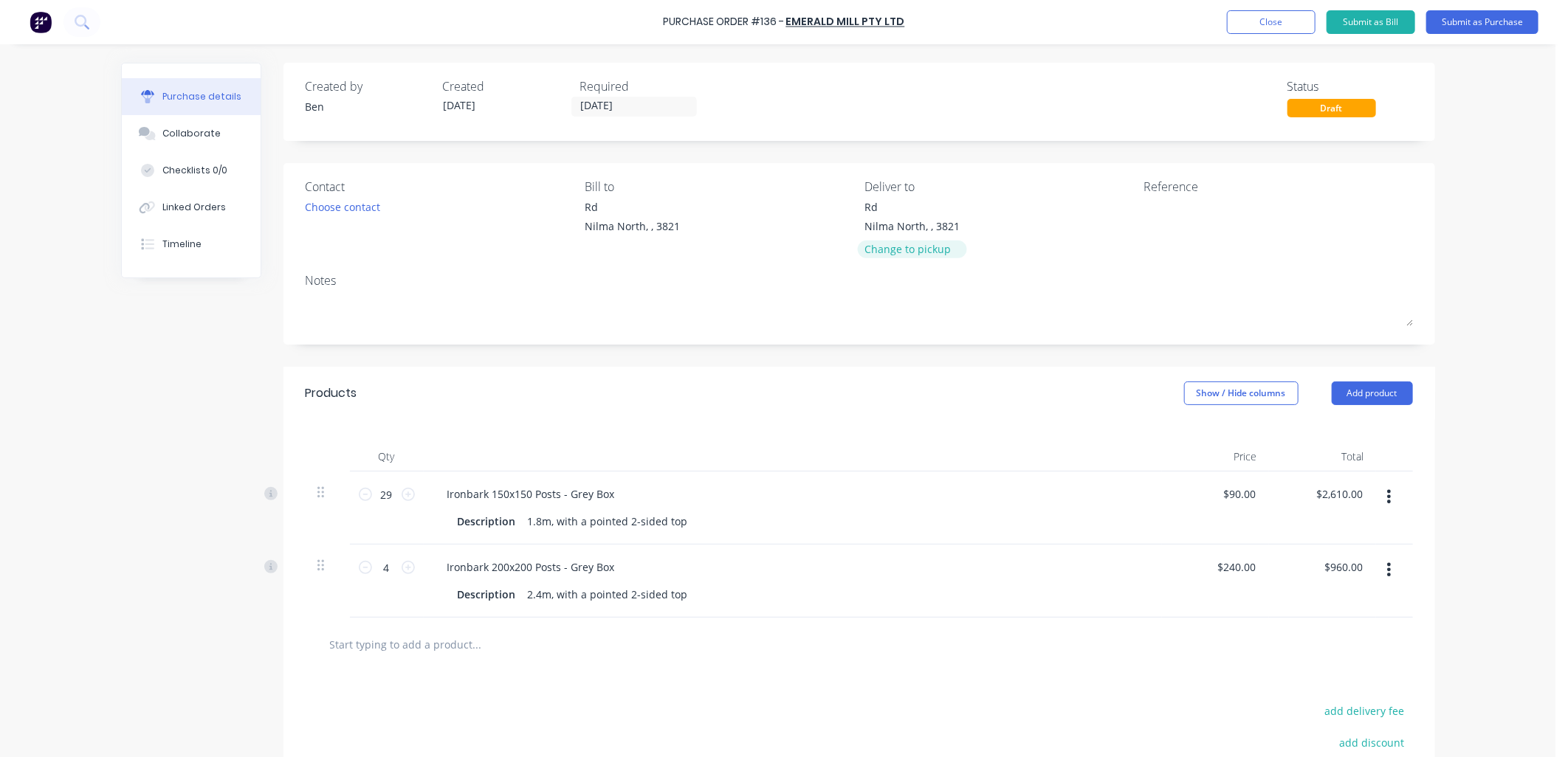
click at [907, 251] on div "Change to pickup" at bounding box center [912, 249] width 96 height 15
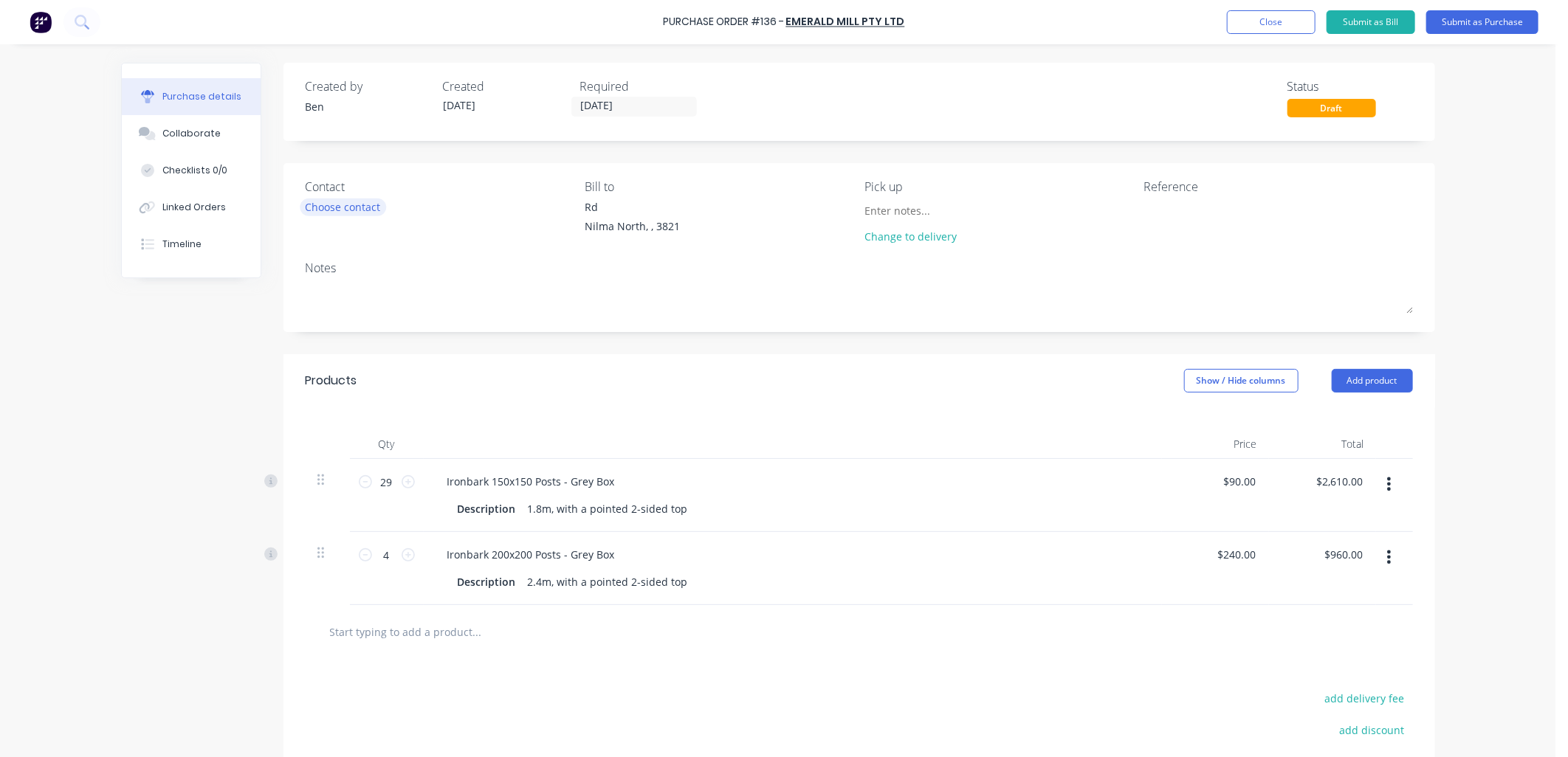
click at [320, 208] on div "Choose contact" at bounding box center [343, 206] width 76 height 15
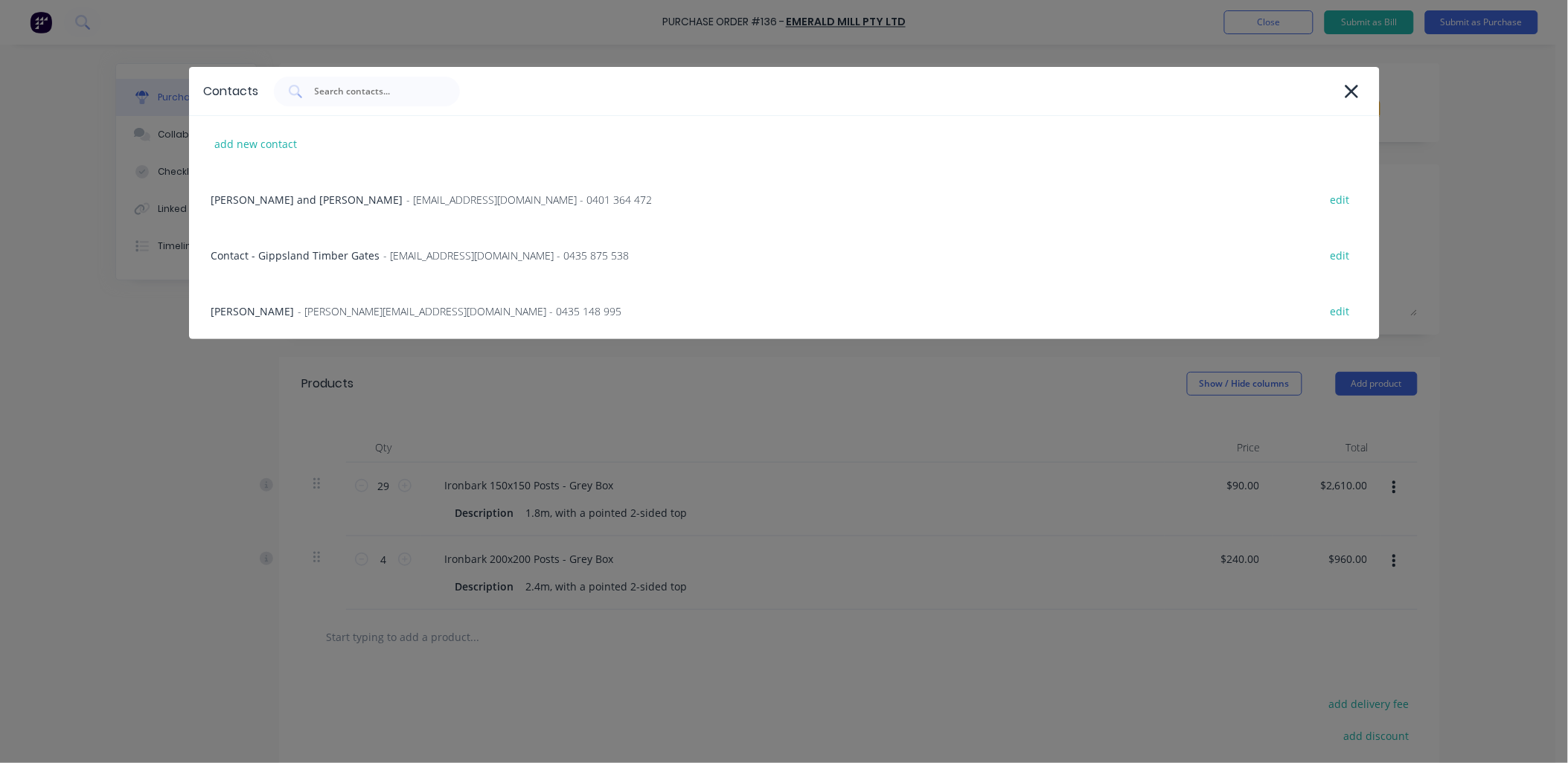
click at [323, 210] on div "Brad and Emily - info@emerald-mill.com - 0401 364 472 edit" at bounding box center [784, 199] width 1191 height 55
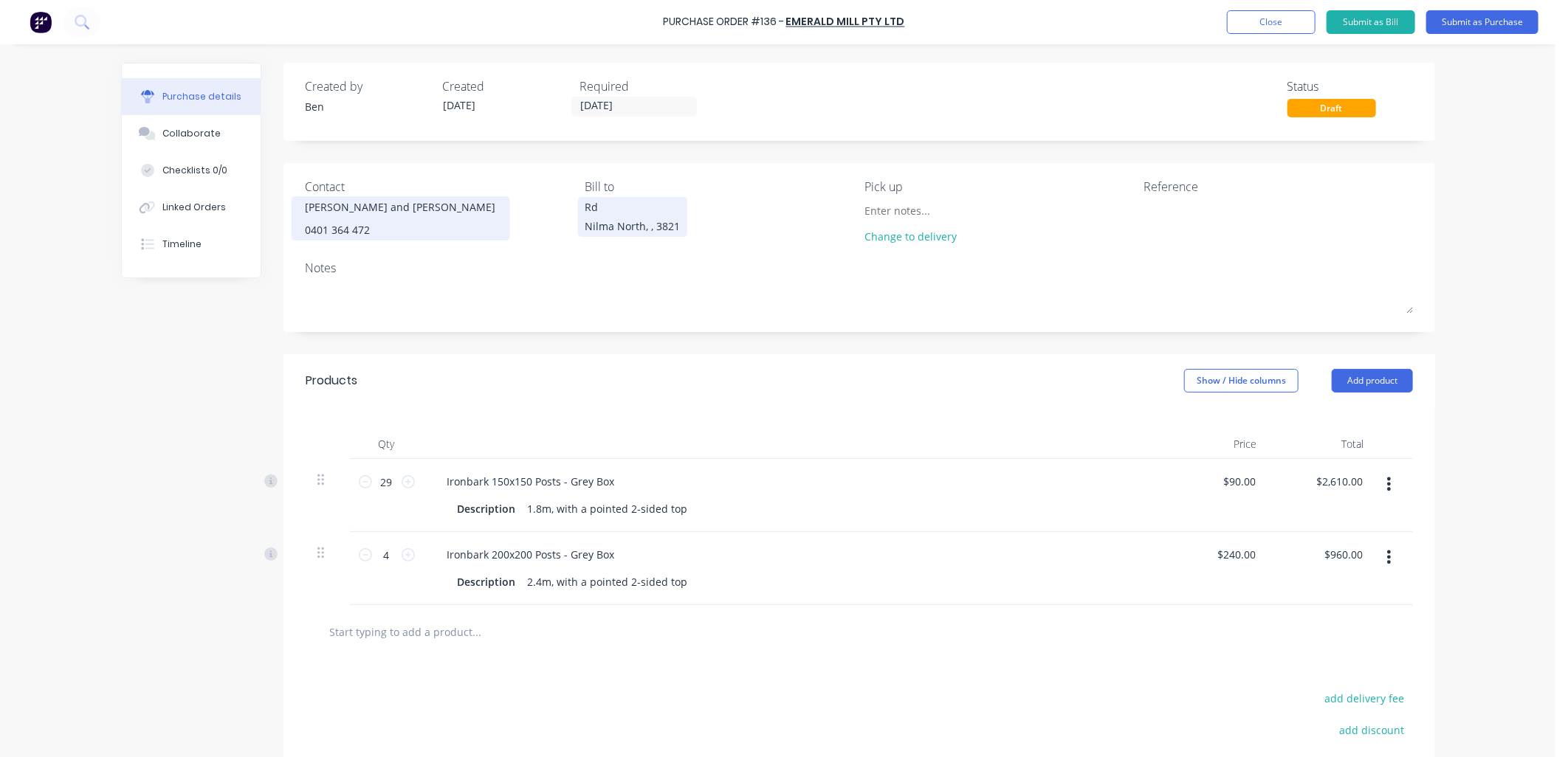
click at [585, 209] on div "Rd" at bounding box center [633, 206] width 96 height 15
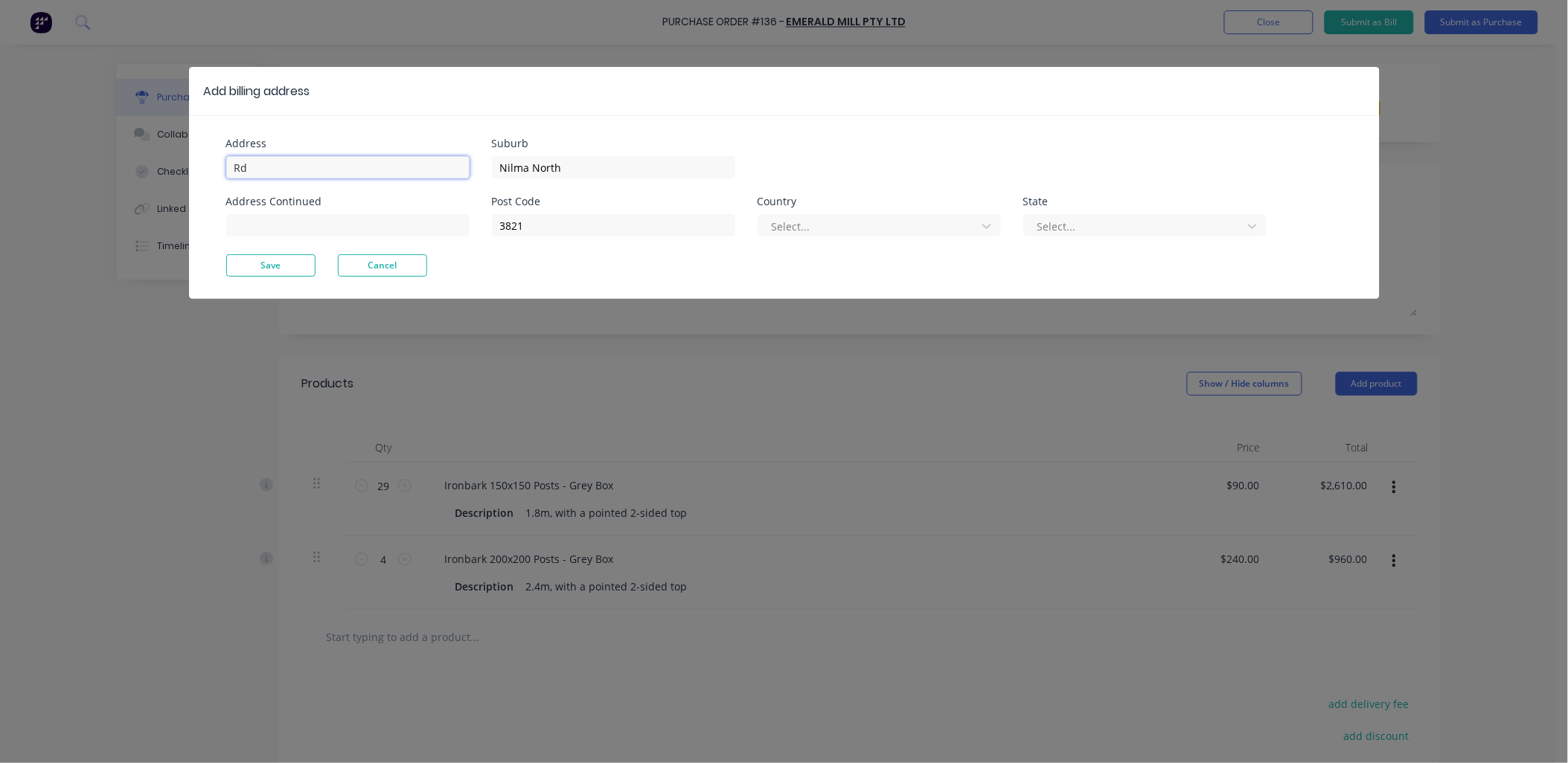
click at [236, 166] on input "Rd" at bounding box center [348, 167] width 243 height 23
type input "238 Briggs Rd"
click at [799, 224] on div at bounding box center [869, 226] width 199 height 18
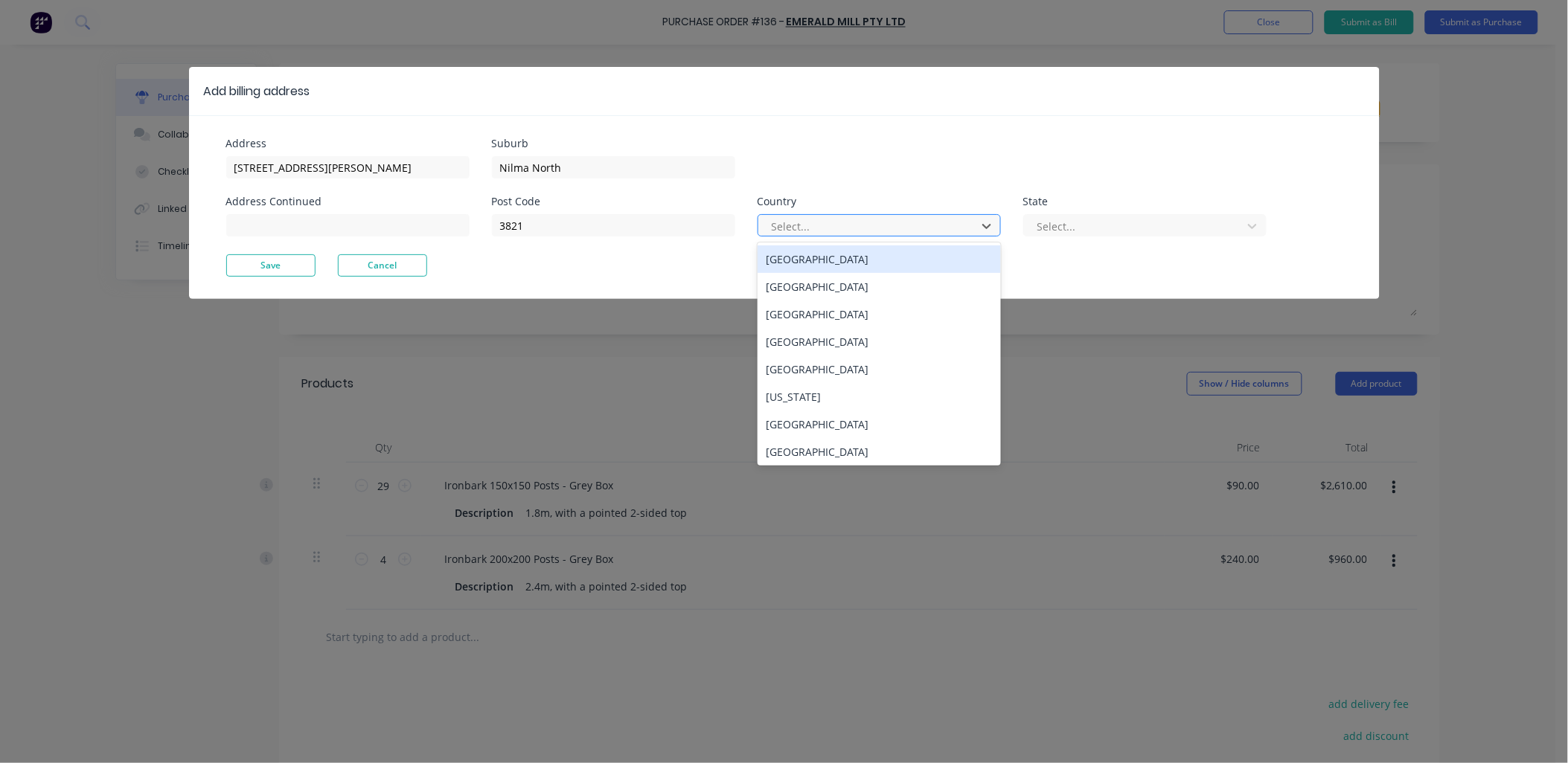
type input "a"
drag, startPoint x: 812, startPoint y: 261, endPoint x: 963, endPoint y: 243, distance: 152.1
click at [814, 258] on div "Australia" at bounding box center [879, 259] width 243 height 27
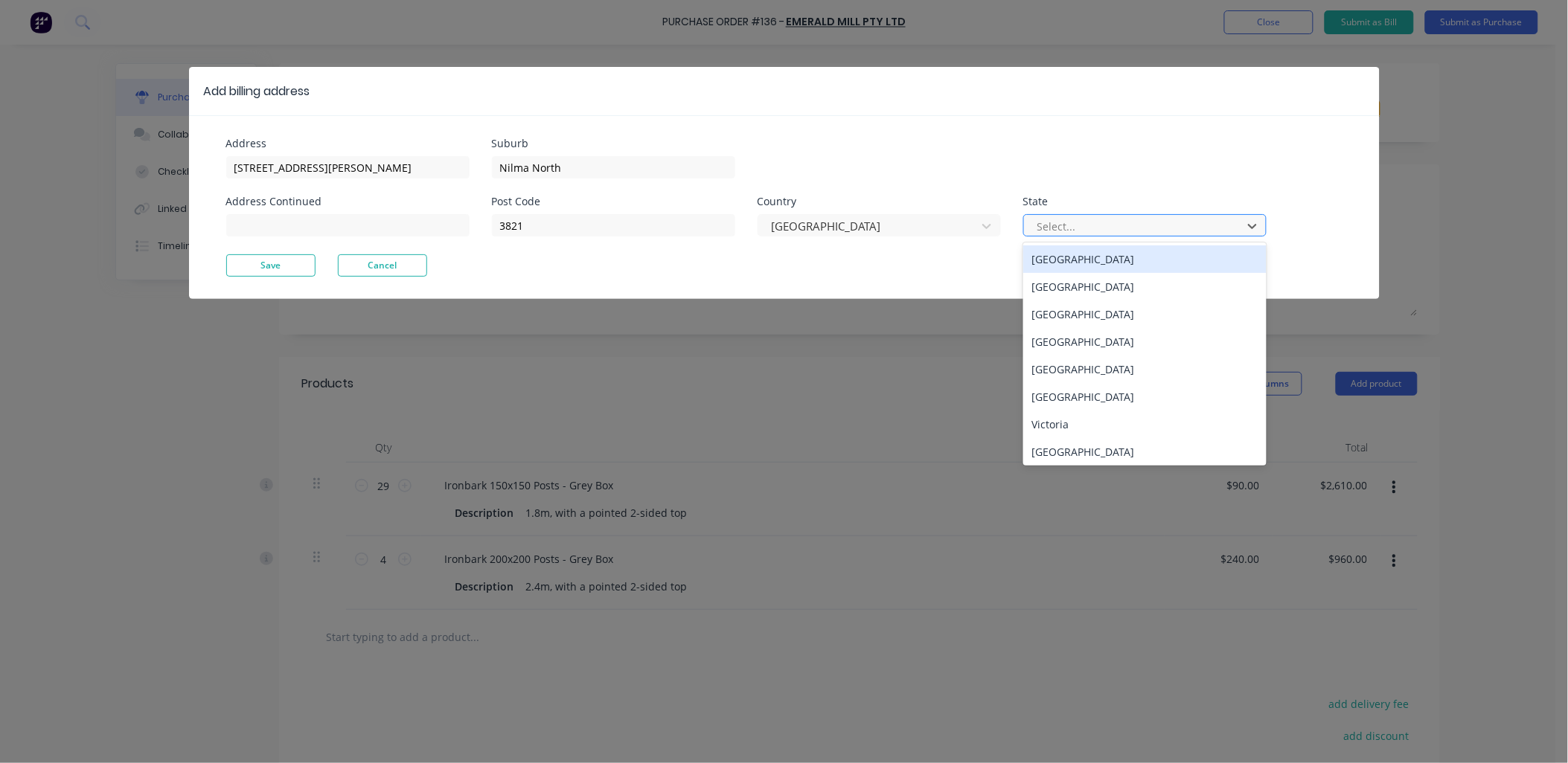
click at [1085, 228] on div at bounding box center [1135, 226] width 199 height 18
type input "v"
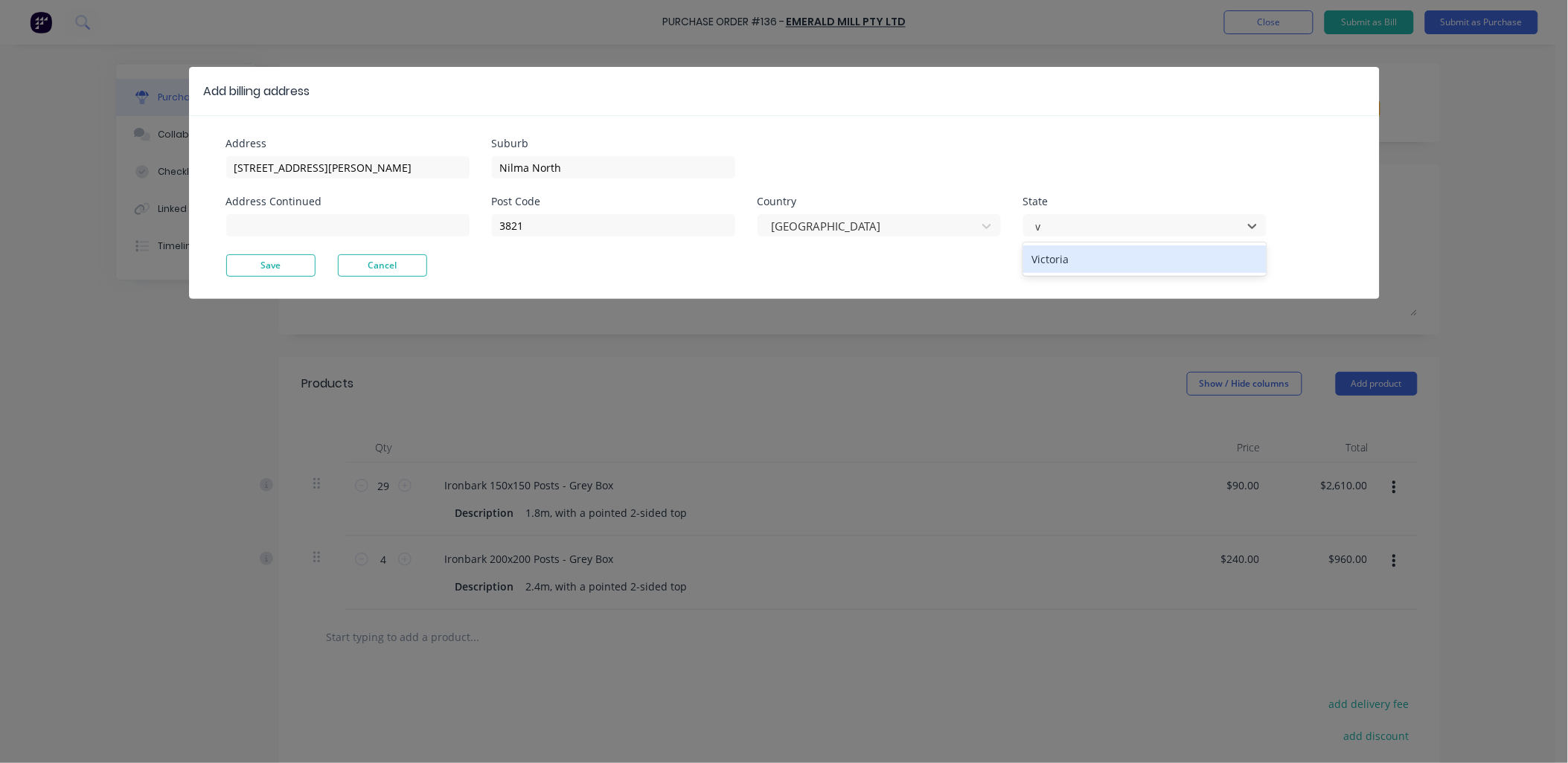
click at [1088, 256] on div "Victoria" at bounding box center [1145, 259] width 243 height 27
click at [283, 268] on button "Save" at bounding box center [271, 265] width 89 height 23
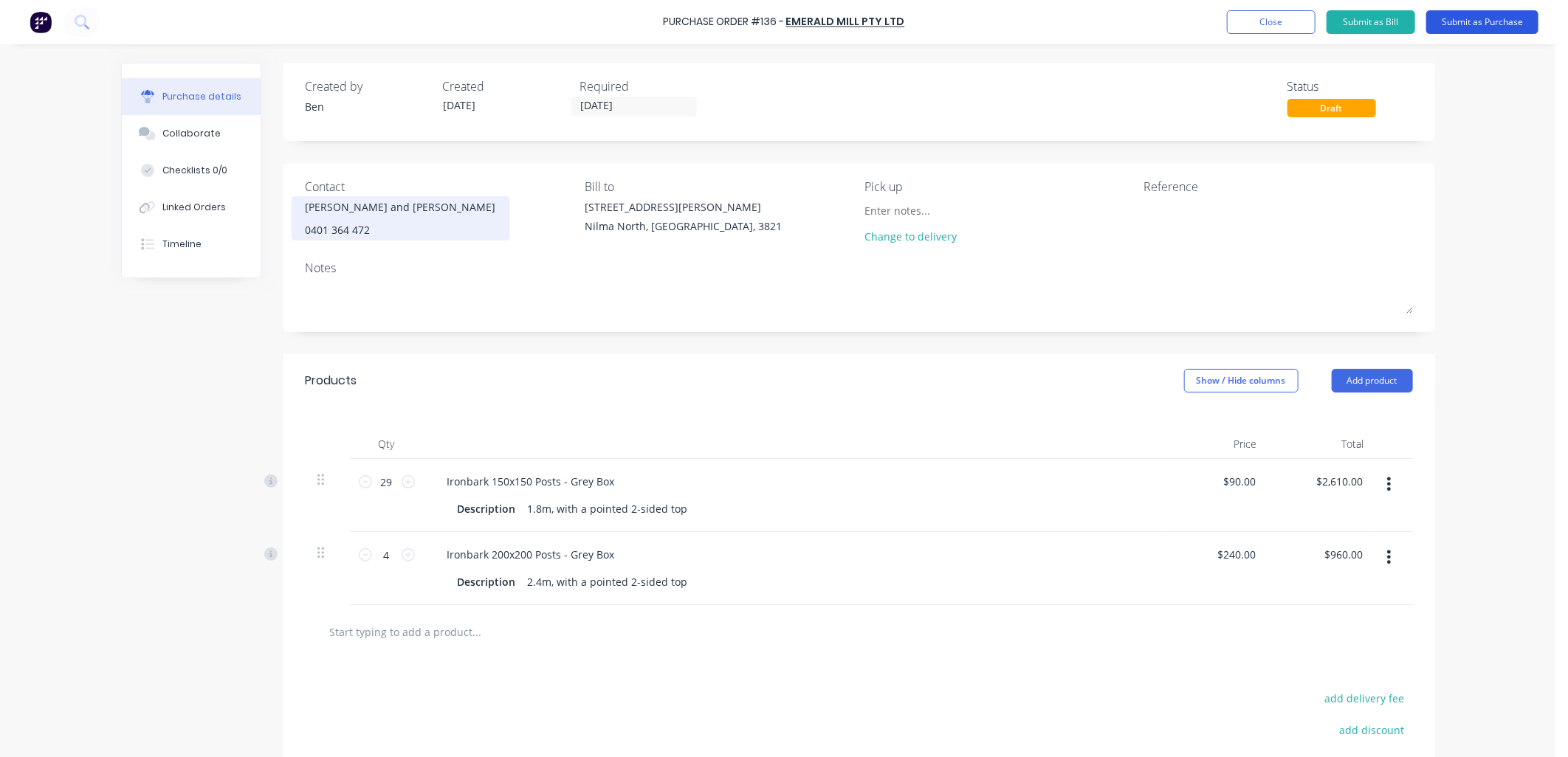
click at [1456, 24] on button "Submit as Purchase" at bounding box center [1482, 22] width 113 height 23
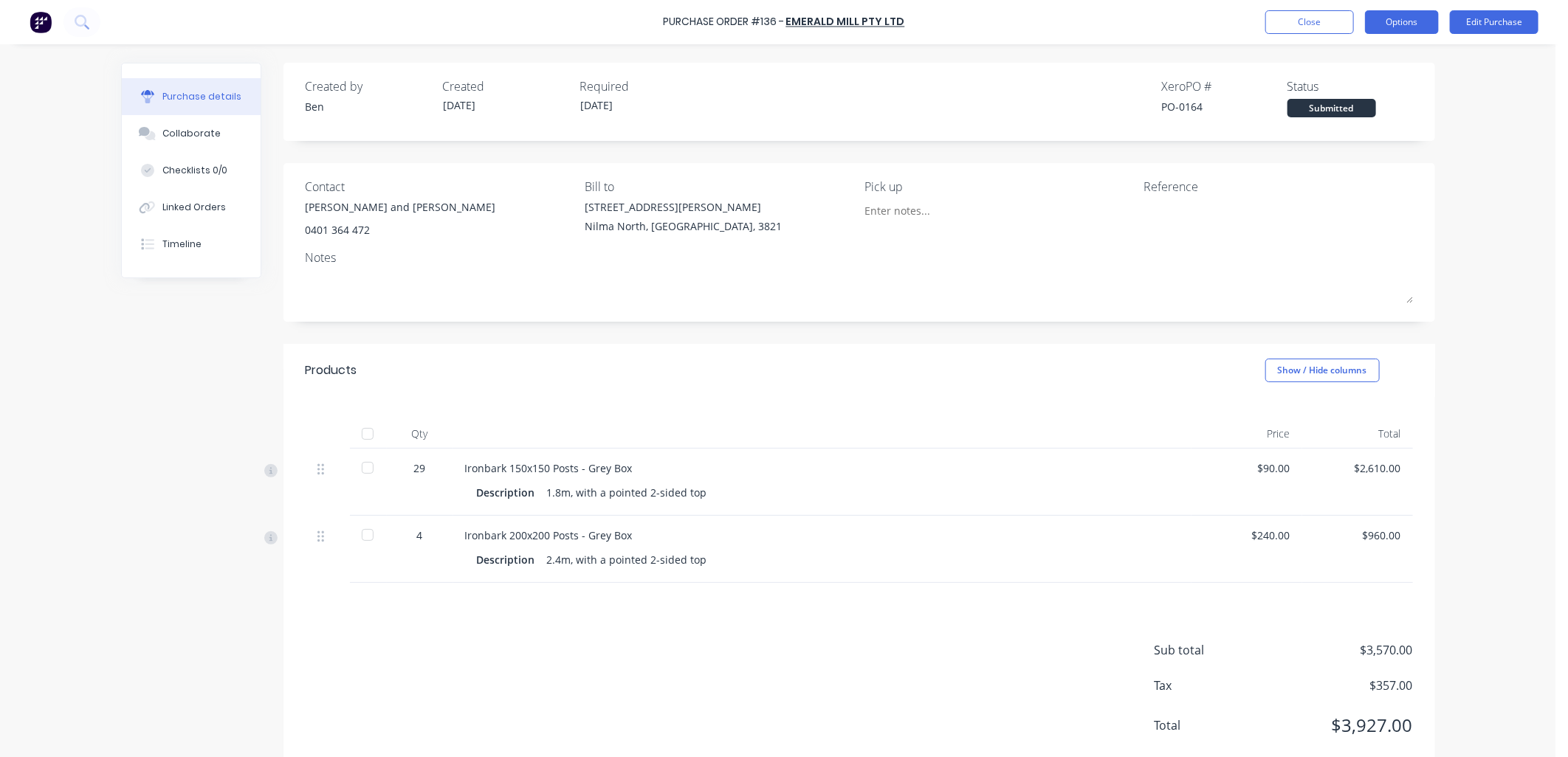
click at [1401, 14] on button "Options" at bounding box center [1402, 22] width 74 height 23
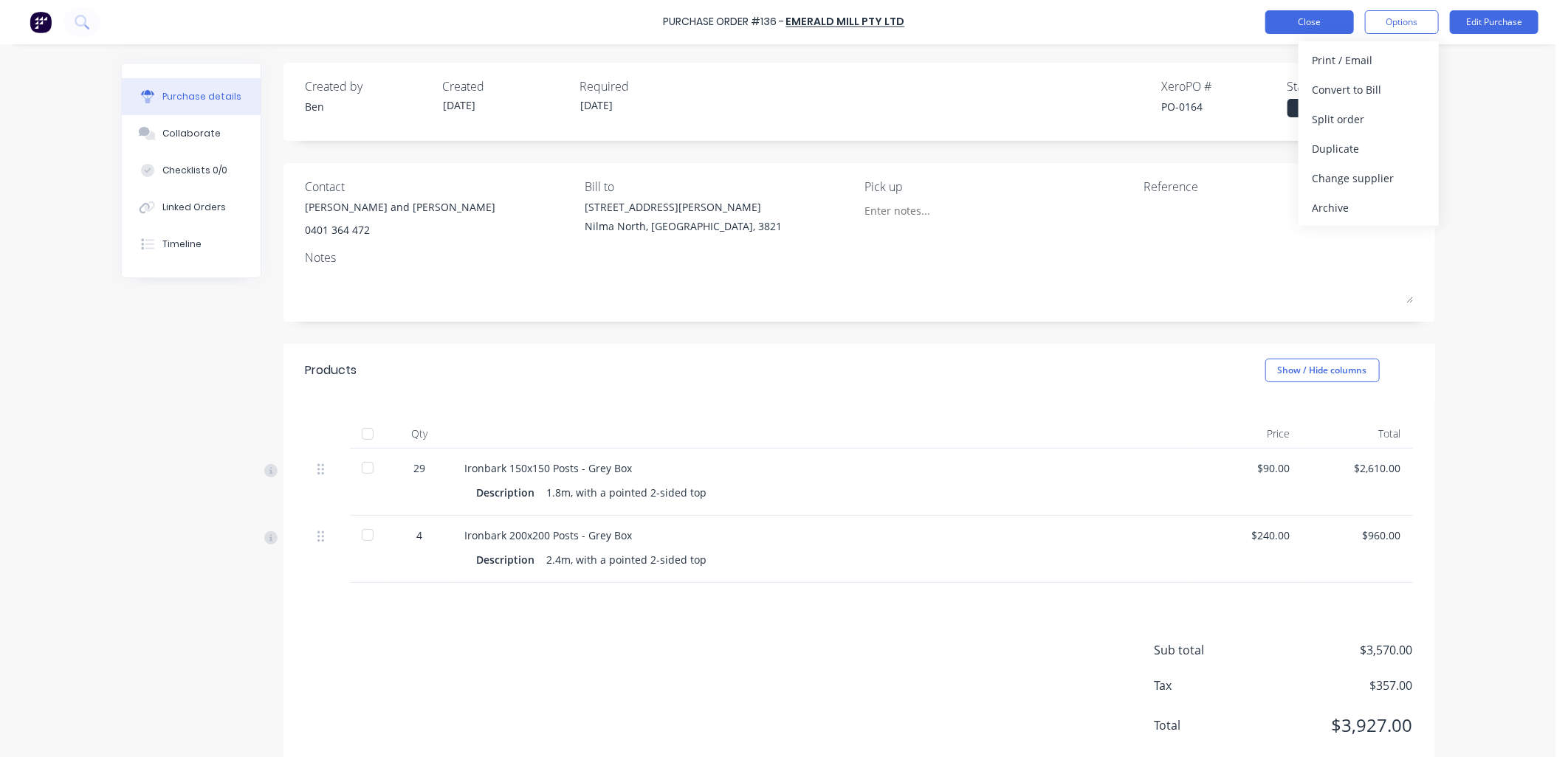
click at [1307, 16] on button "Close" at bounding box center [1309, 22] width 88 height 23
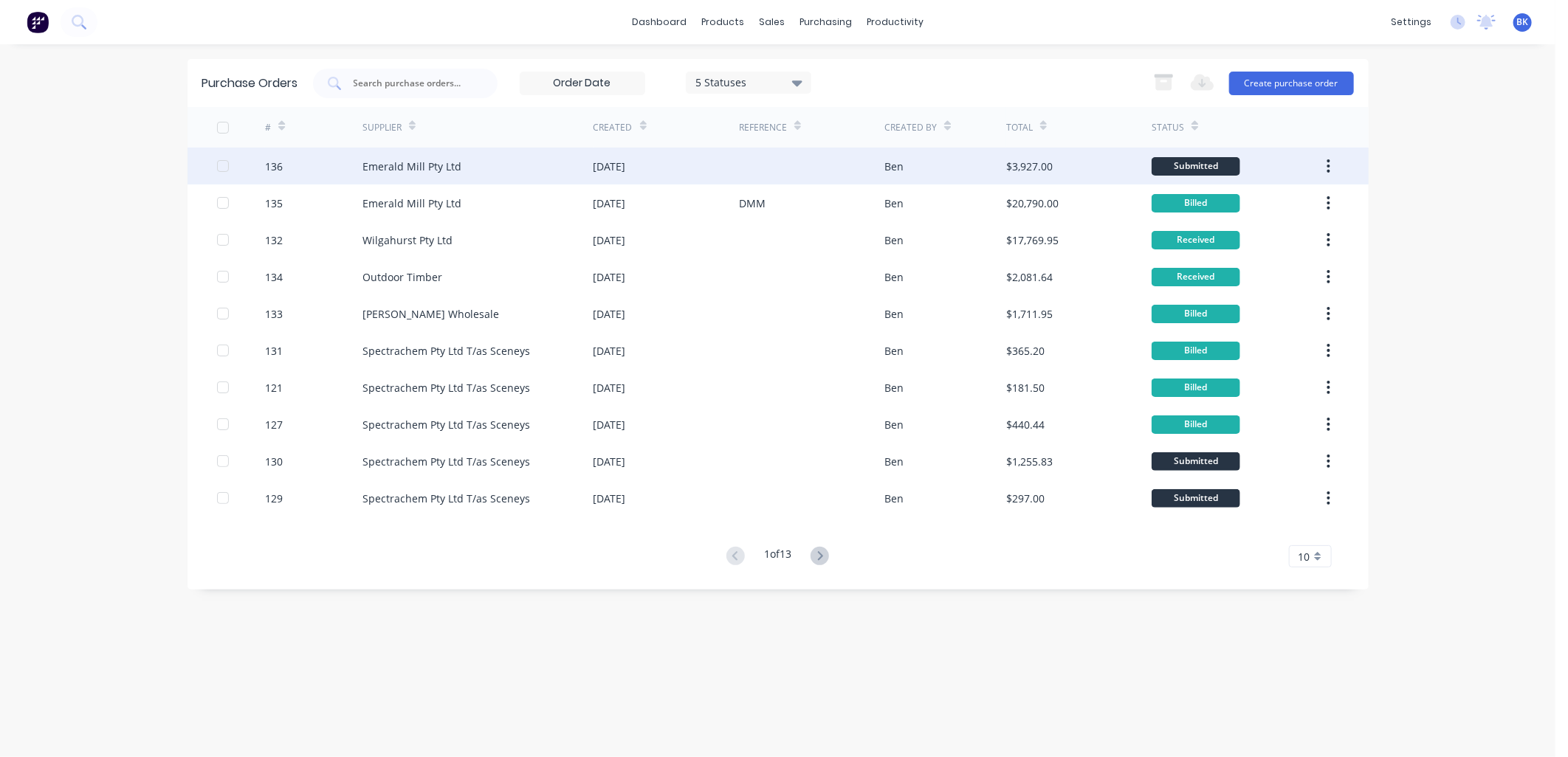
click at [445, 165] on div "Emerald Mill Pty Ltd" at bounding box center [412, 166] width 99 height 15
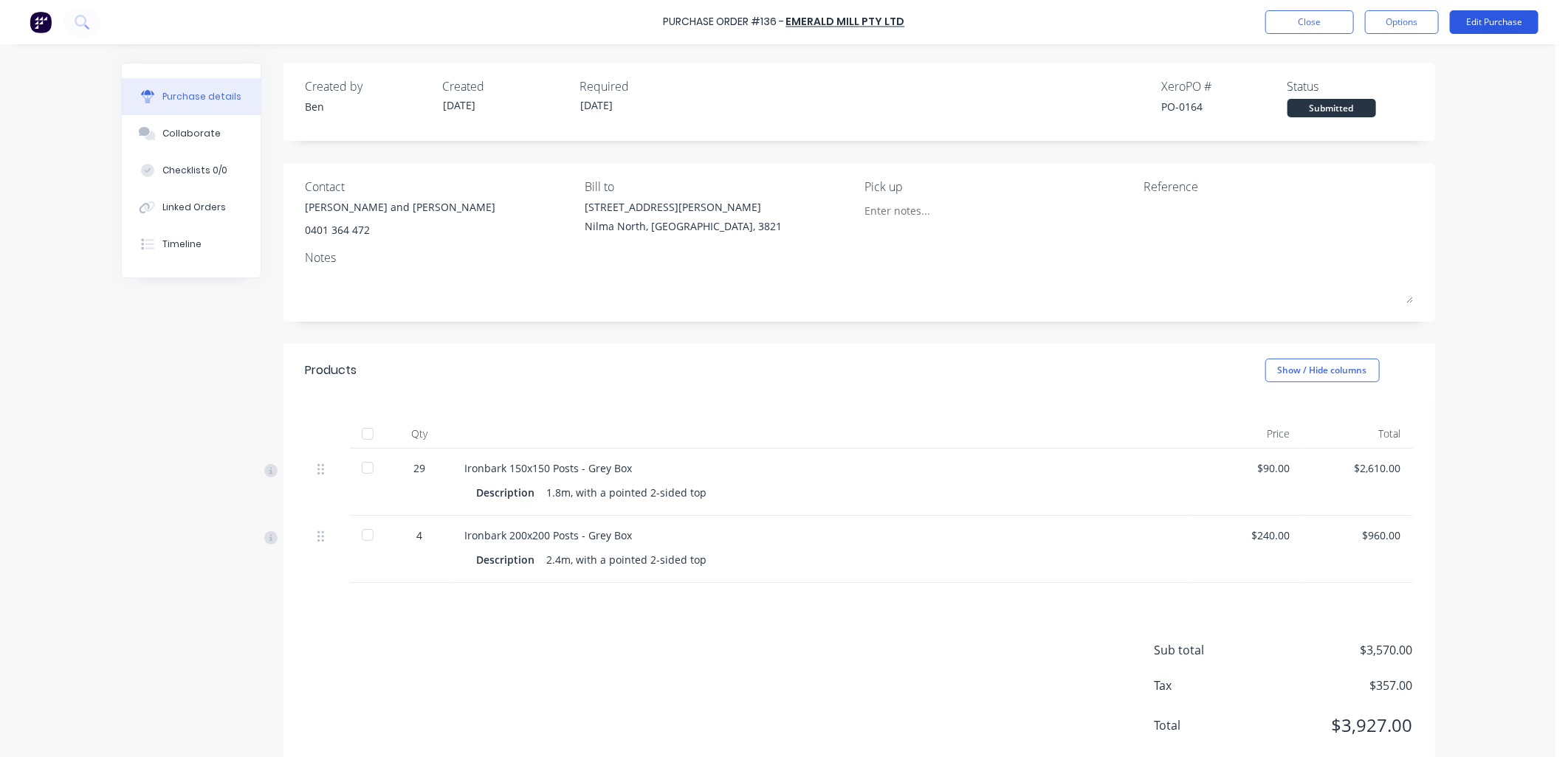
click at [1482, 23] on button "Edit Purchase" at bounding box center [1494, 22] width 88 height 23
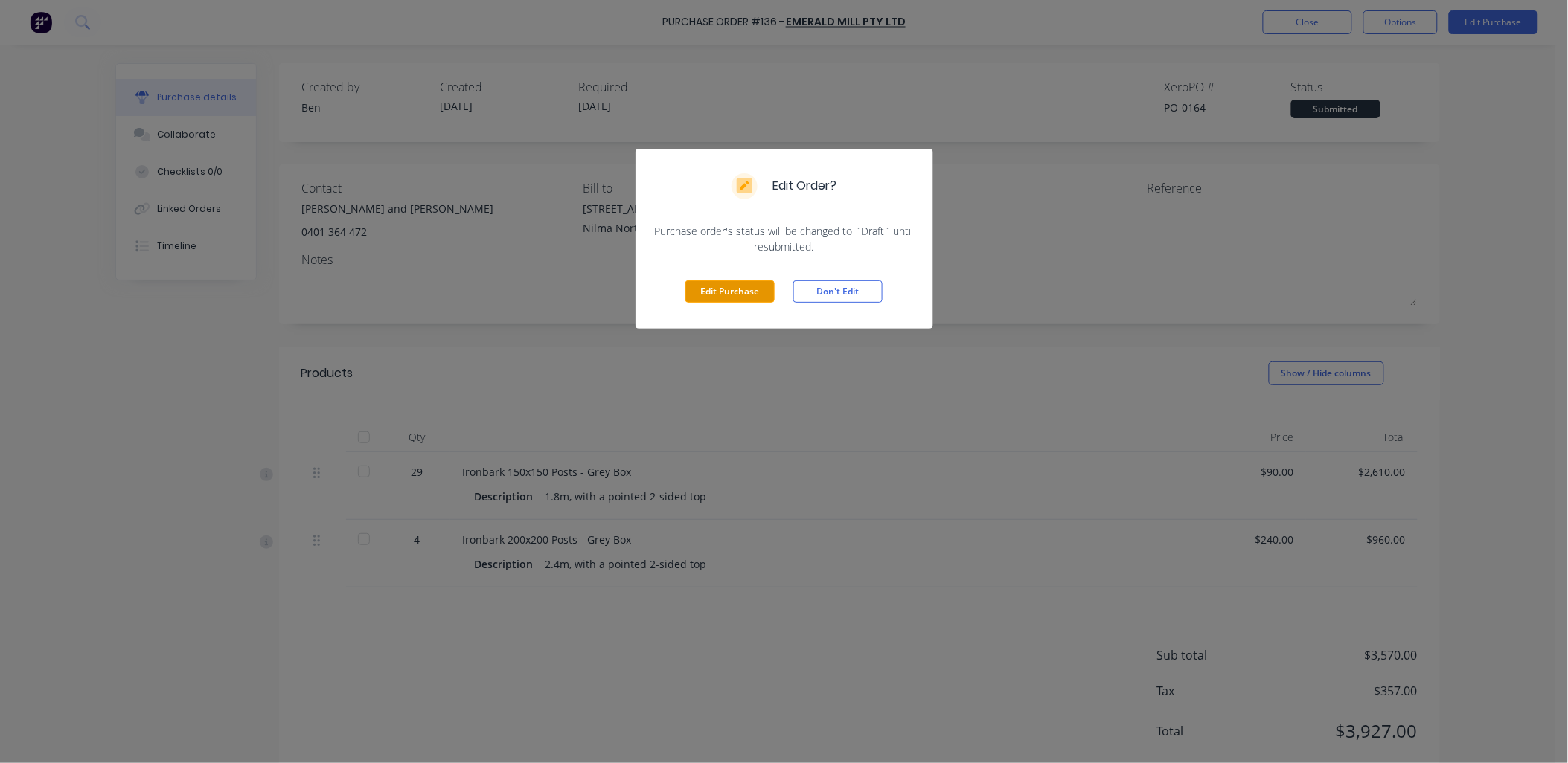
click at [746, 292] on button "Edit Purchase" at bounding box center [729, 292] width 89 height 23
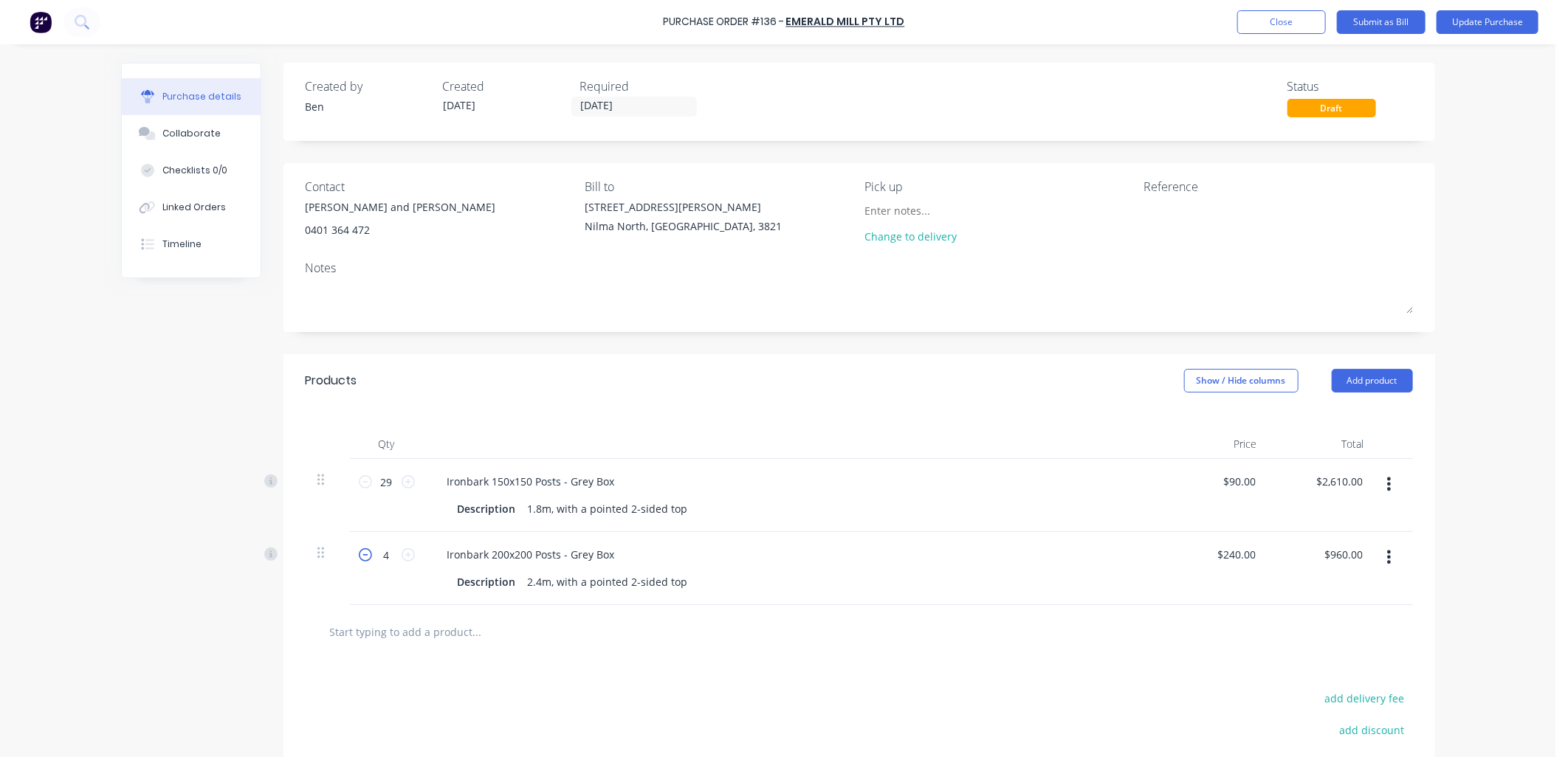
click at [363, 558] on icon at bounding box center [365, 555] width 14 height 14
type input "3"
type input "$720.00"
click at [363, 558] on icon at bounding box center [365, 555] width 14 height 14
type input "2"
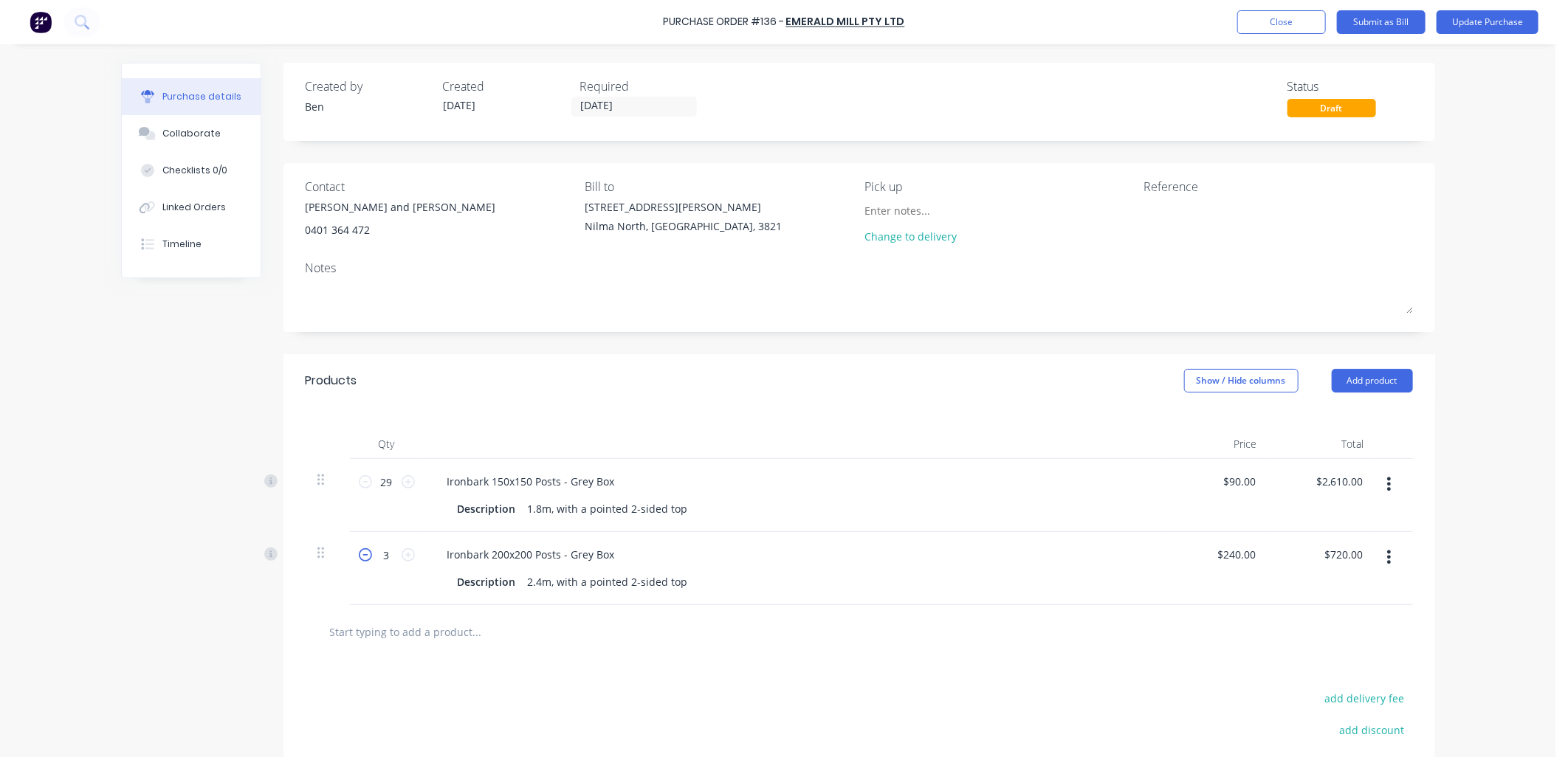
type input "$480.00"
drag, startPoint x: 363, startPoint y: 558, endPoint x: 381, endPoint y: 581, distance: 29.2
click at [381, 581] on div "2 2" at bounding box center [387, 569] width 74 height 73
click at [1481, 20] on button "Update Purchase" at bounding box center [1487, 22] width 102 height 23
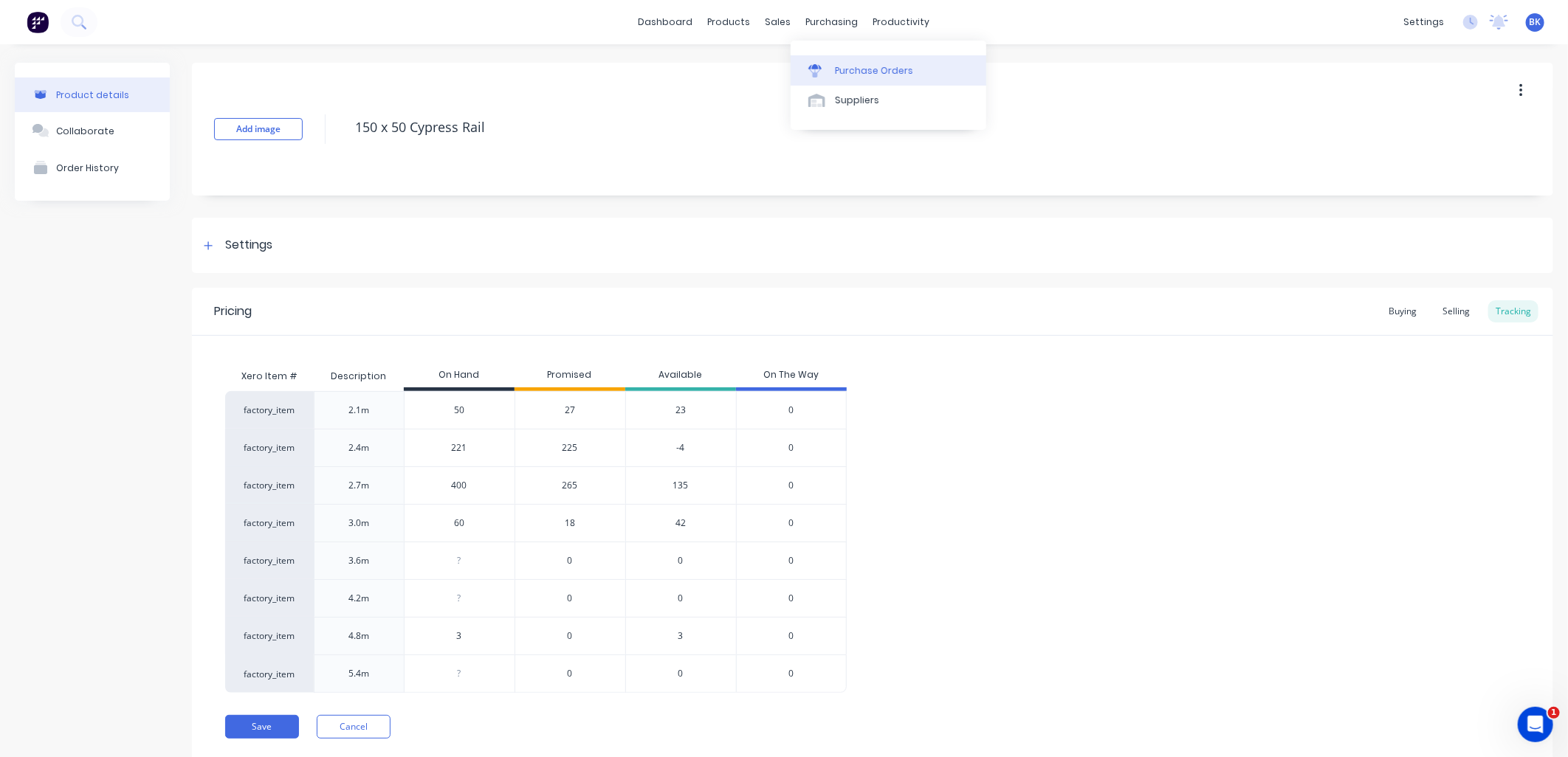
click at [857, 70] on div "Purchase Orders" at bounding box center [873, 70] width 78 height 14
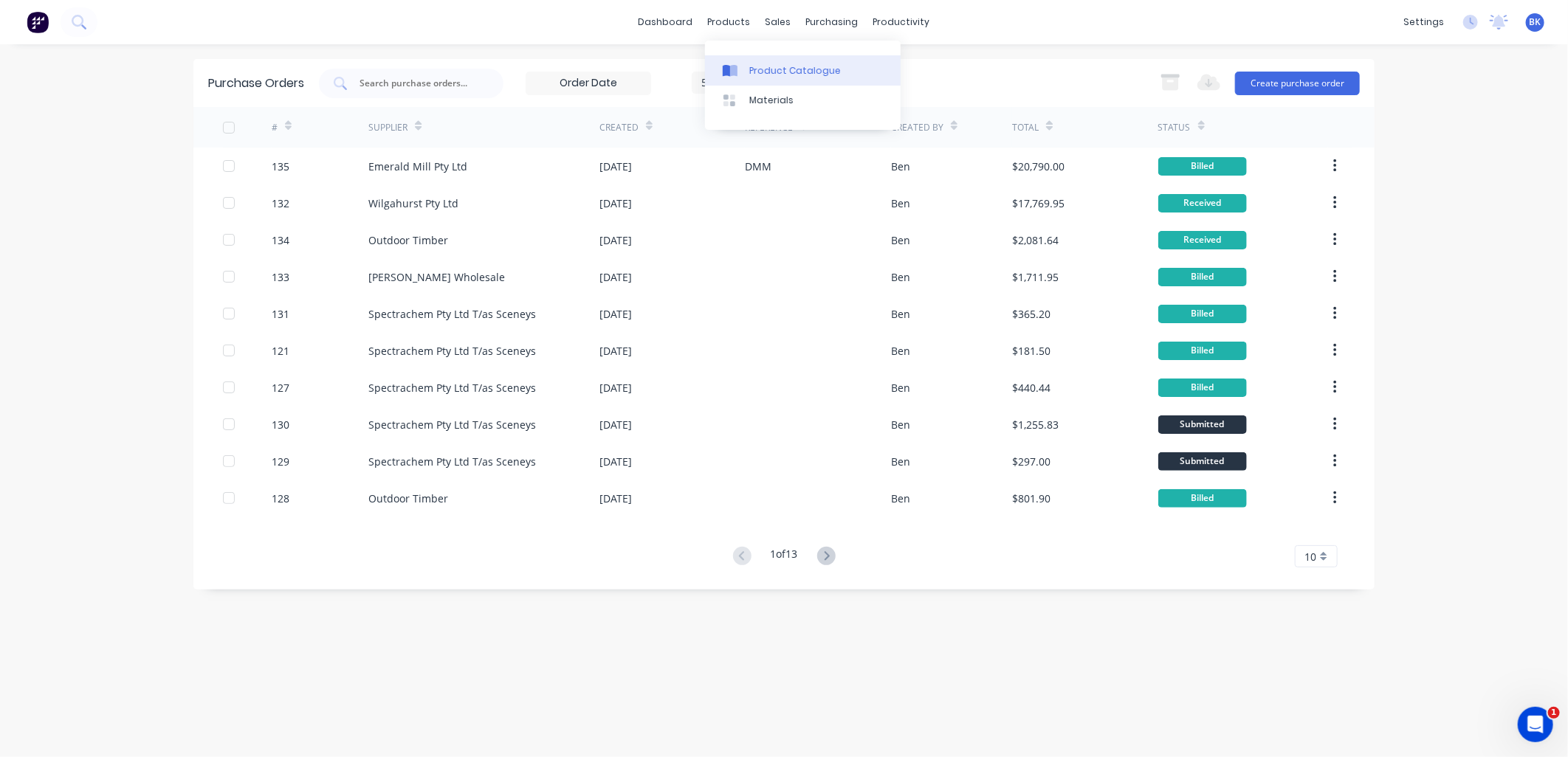
click at [766, 69] on div "Product Catalogue" at bounding box center [795, 70] width 92 height 14
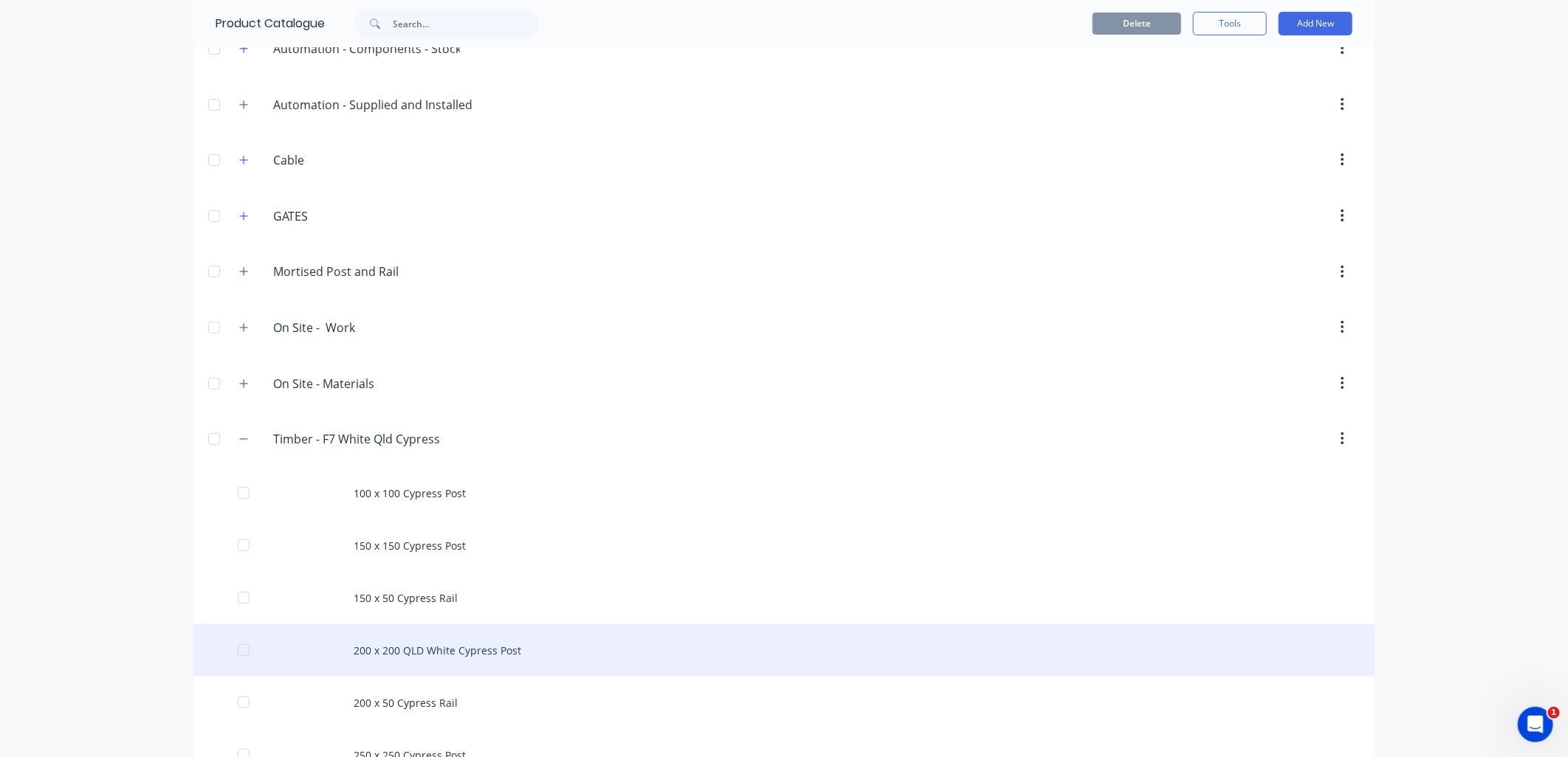
scroll to position [246, 0]
click at [391, 652] on div "200 x 200 QLD White Cypress Post" at bounding box center [784, 650] width 1181 height 52
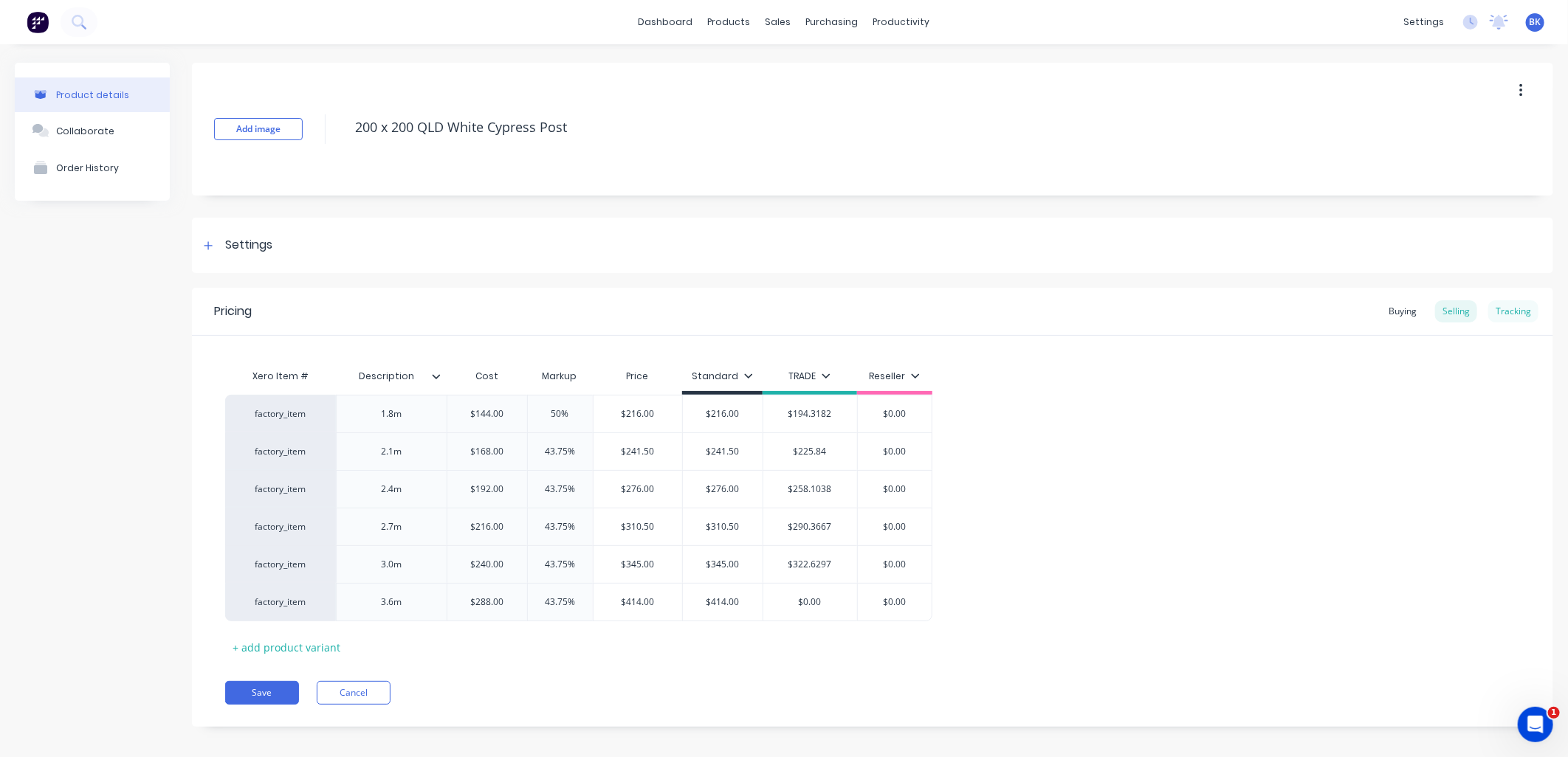
click at [1492, 317] on div "Tracking" at bounding box center [1513, 311] width 50 height 23
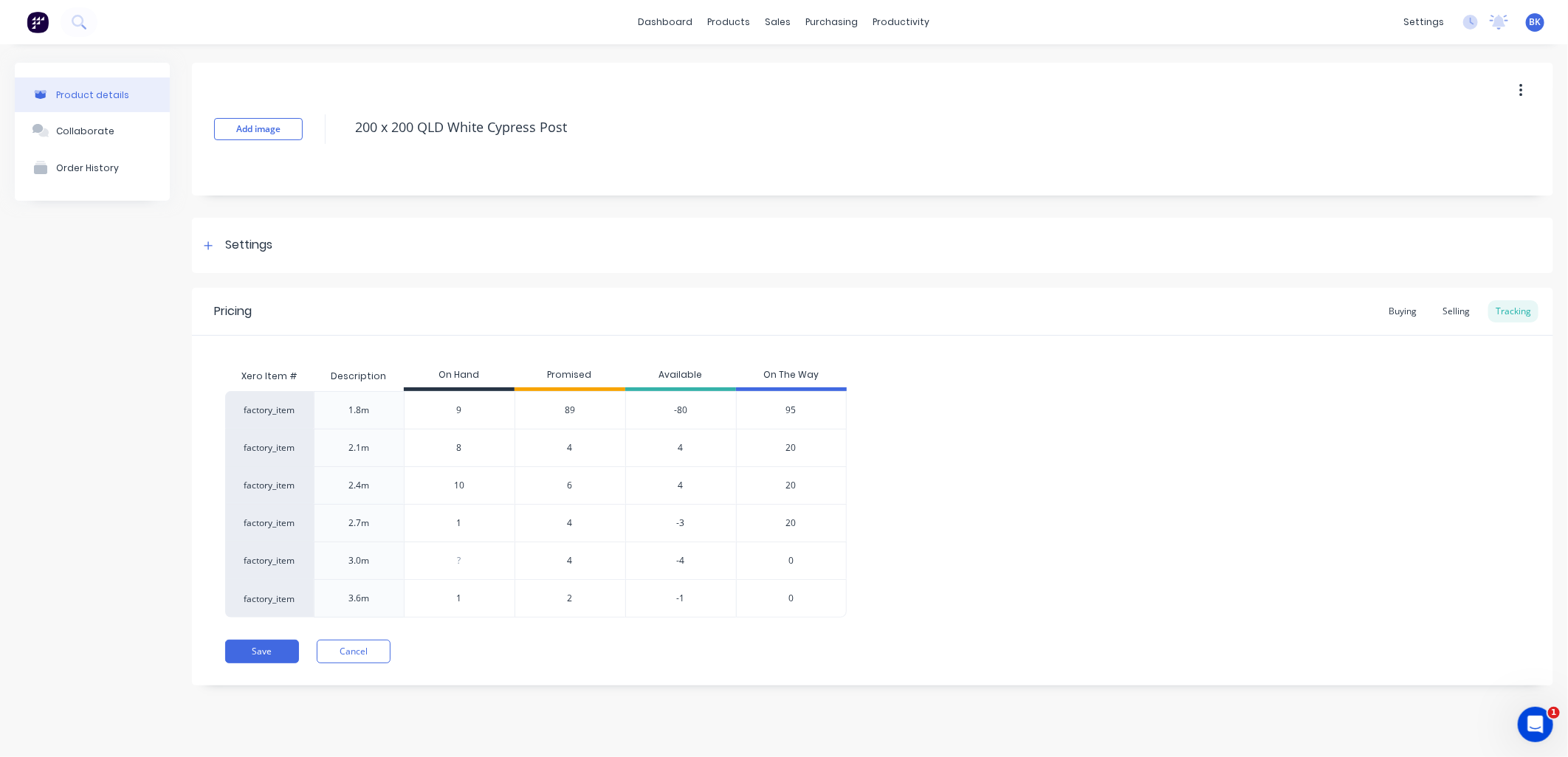
click at [568, 563] on span "4" at bounding box center [570, 561] width 5 height 14
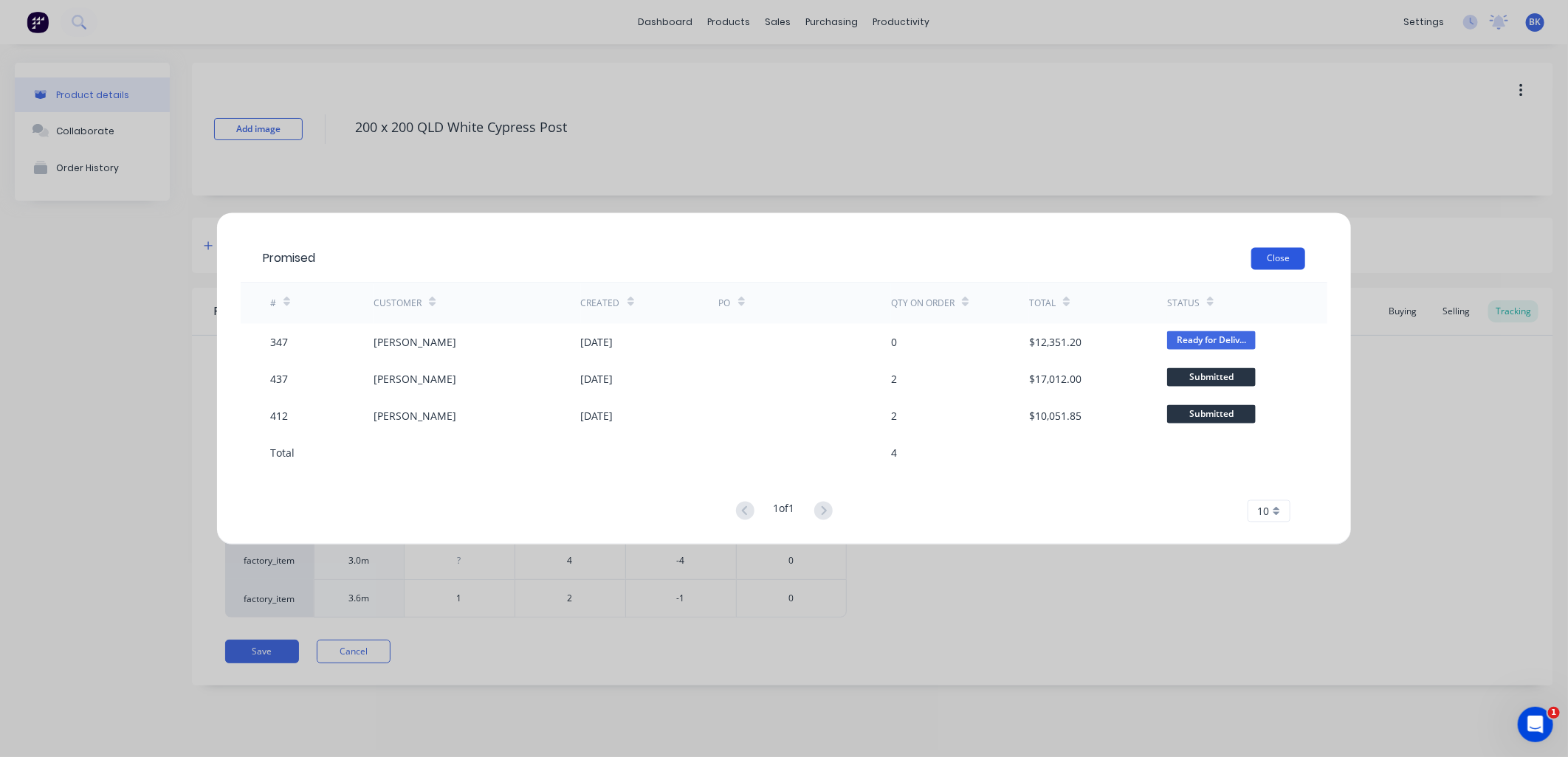
click at [1278, 255] on button "Close" at bounding box center [1278, 259] width 54 height 23
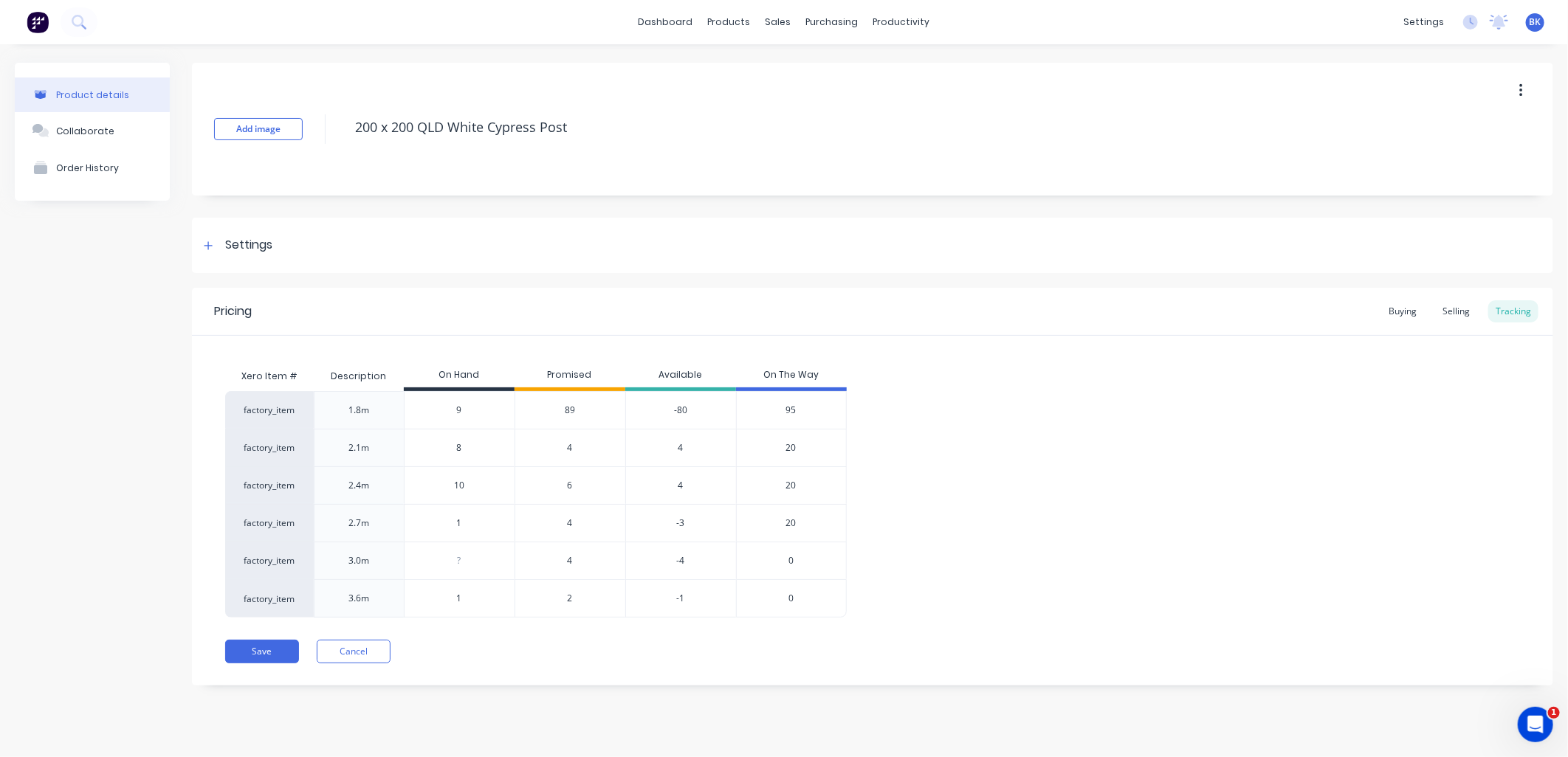
click at [570, 521] on span "4" at bounding box center [570, 523] width 5 height 14
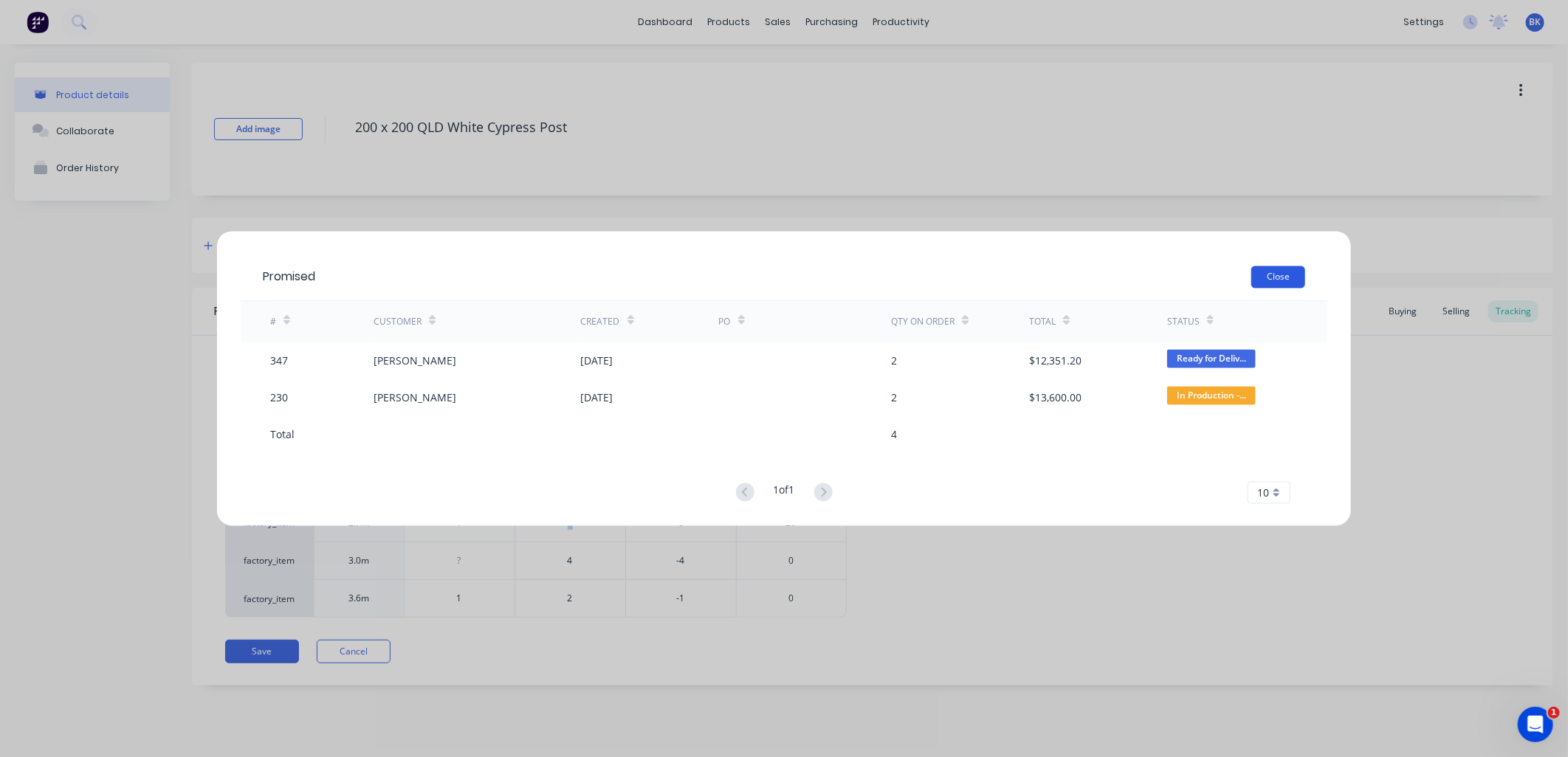
click at [1275, 279] on button "Close" at bounding box center [1278, 278] width 54 height 23
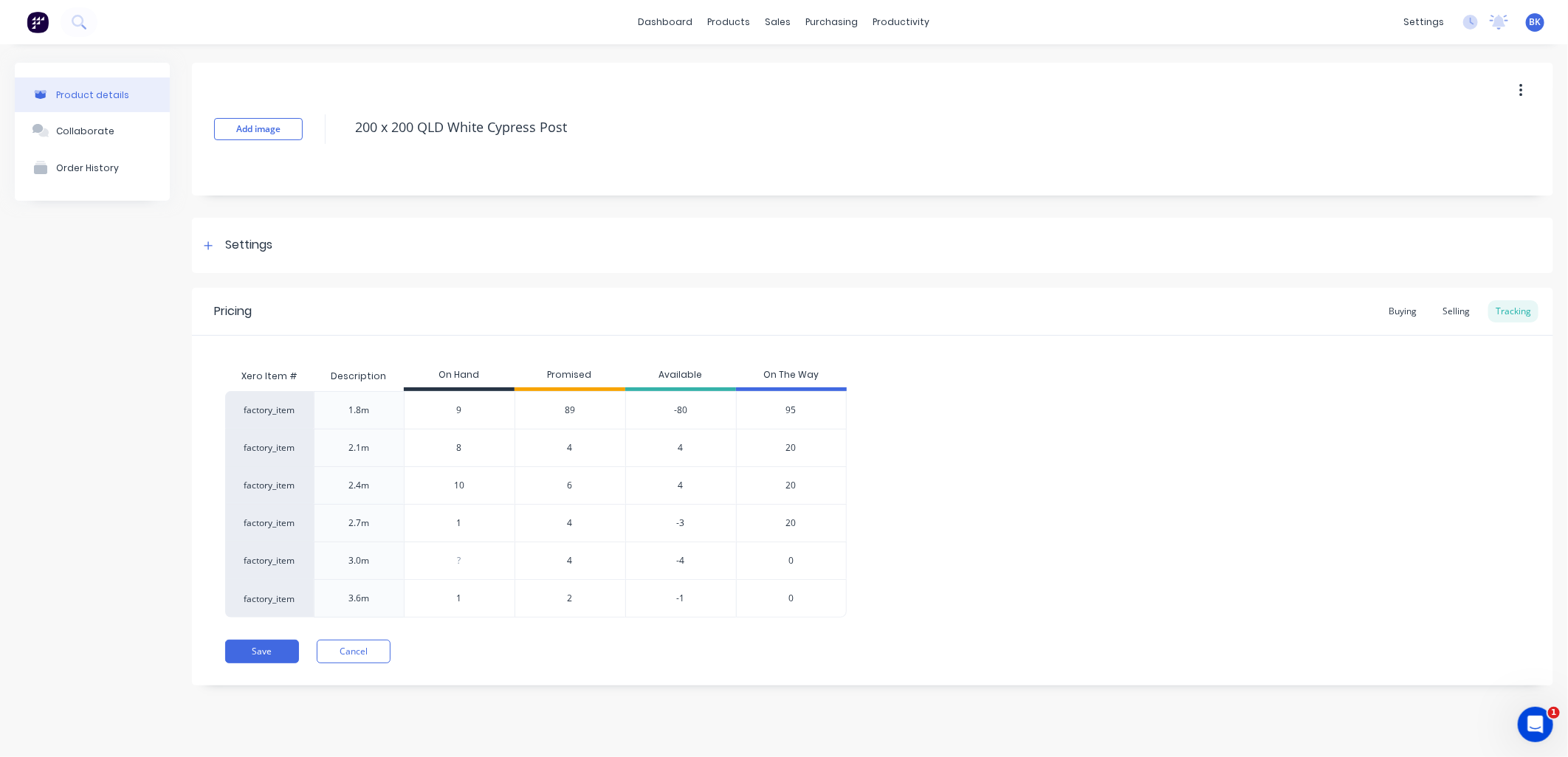
click at [1120, 495] on div "factory_item 1.8m 9 89 -80 95 factory_item 2.1m 8 4 4 20 factory_item 2.4m 10 6…" at bounding box center [872, 504] width 1295 height 226
click at [343, 655] on button "Cancel" at bounding box center [353, 652] width 74 height 23
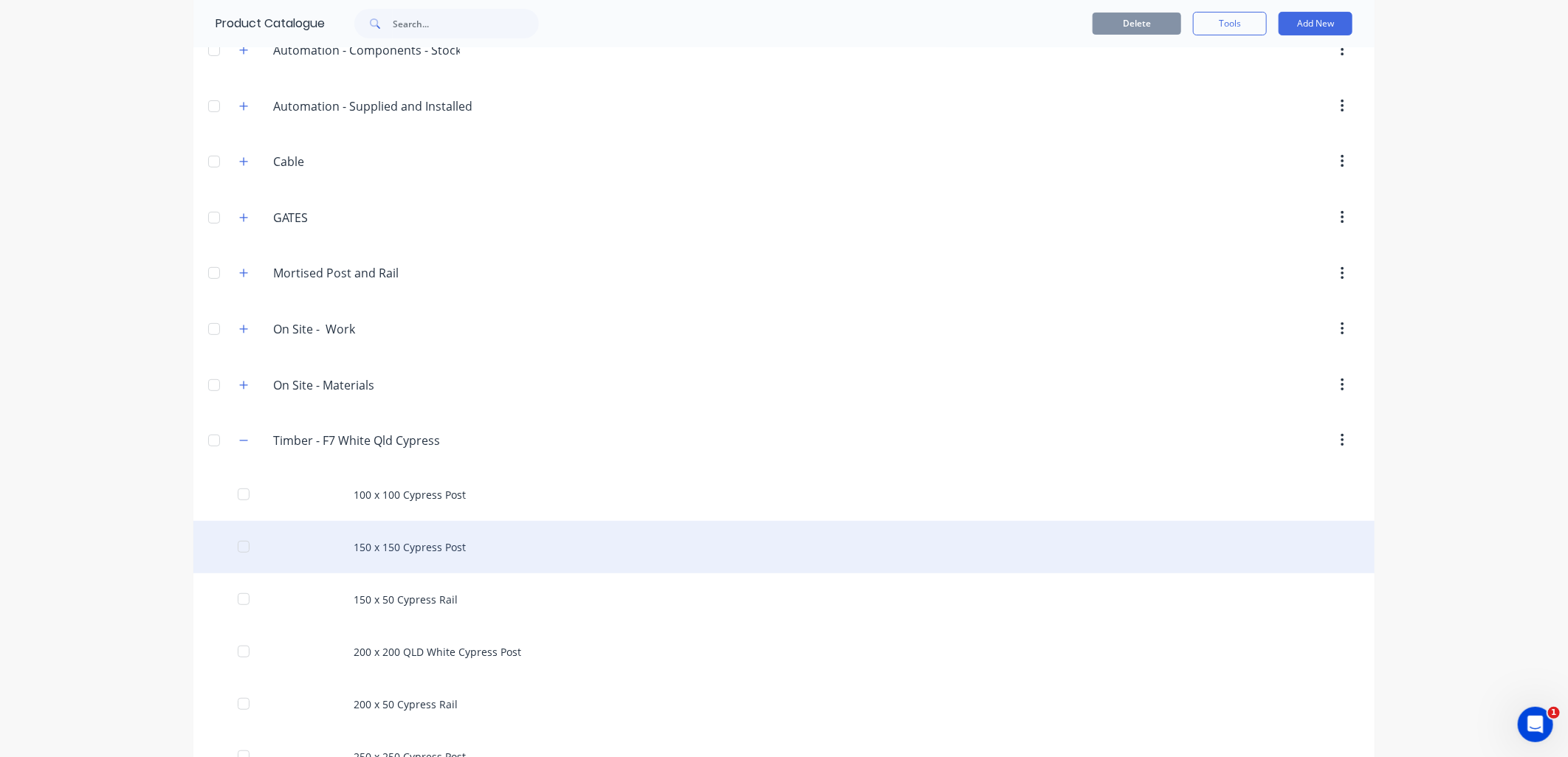
scroll to position [244, 0]
click at [384, 552] on div "150 x 150 Cypress Post" at bounding box center [784, 546] width 1181 height 52
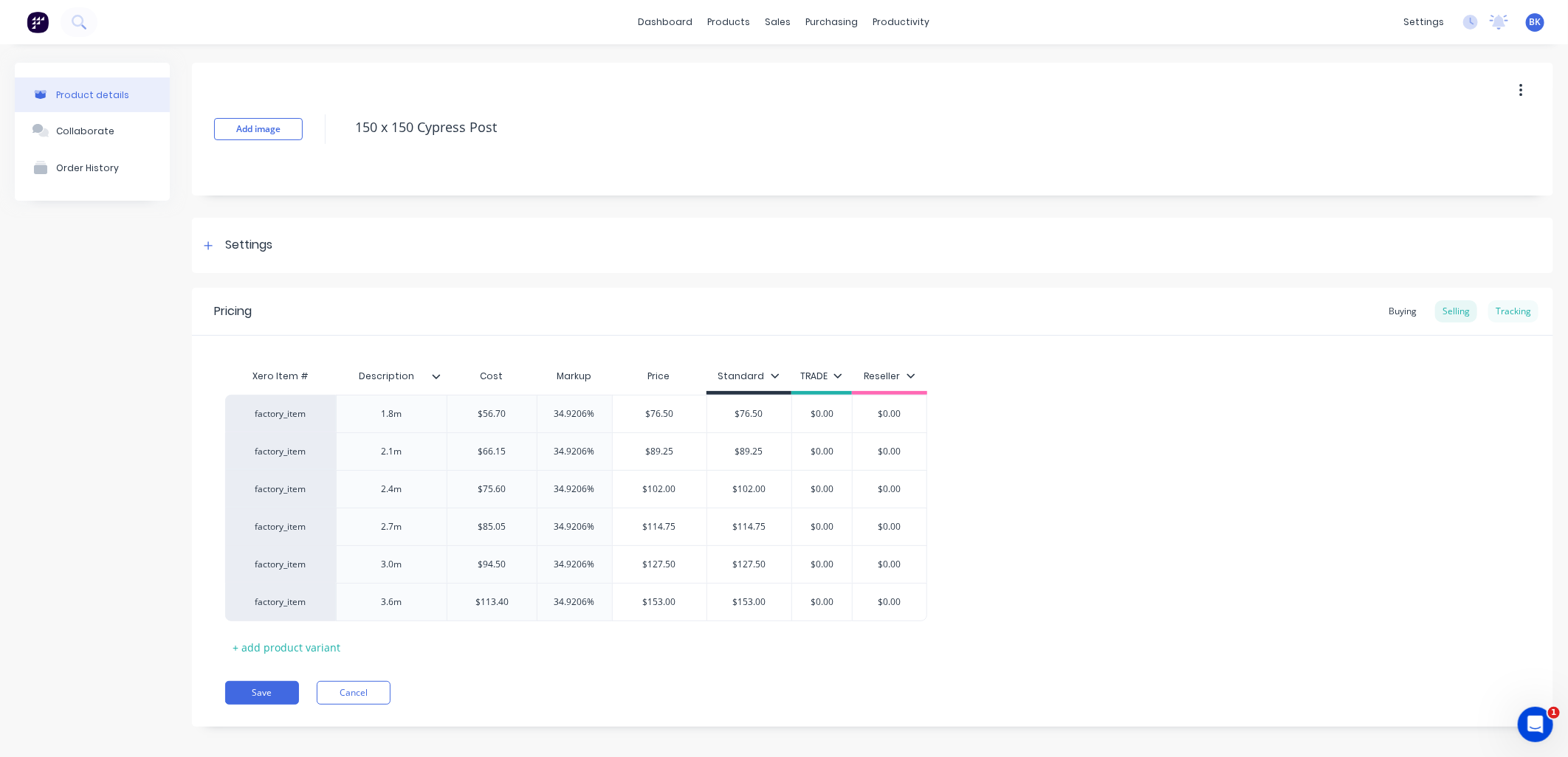
click at [1504, 305] on div "Tracking" at bounding box center [1513, 311] width 50 height 23
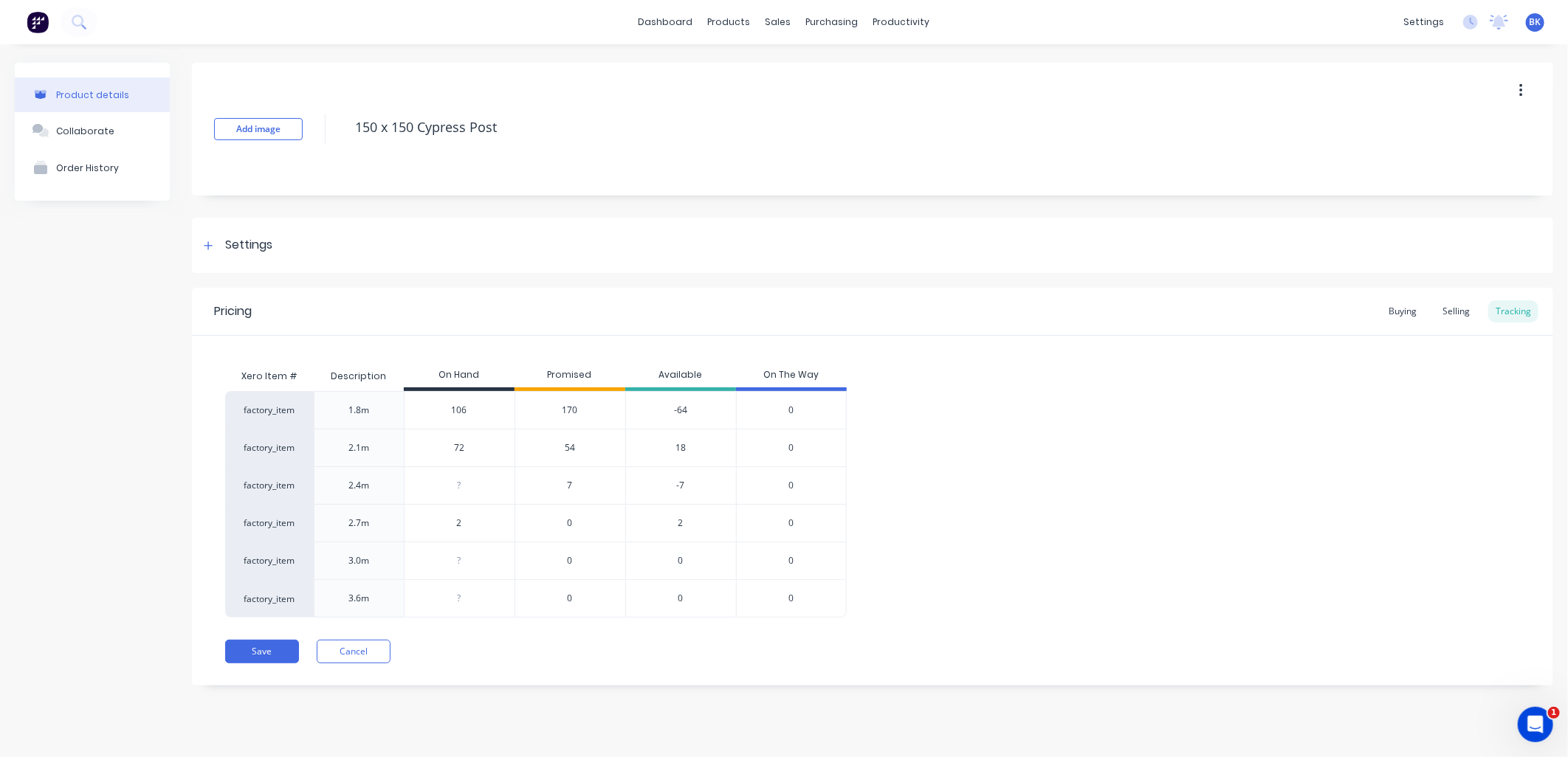
click at [570, 485] on span "7" at bounding box center [570, 486] width 5 height 14
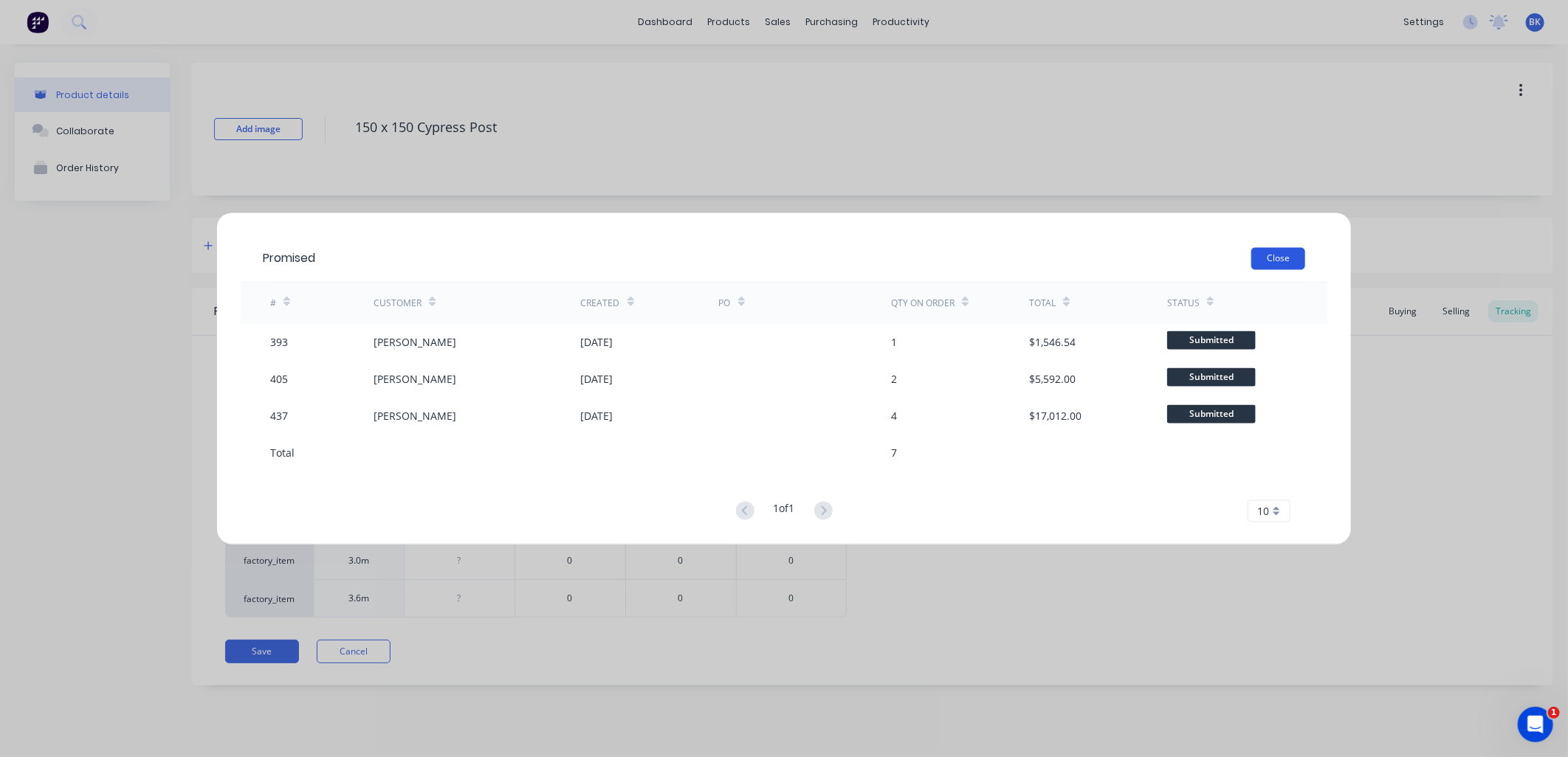
click at [1287, 259] on button "Close" at bounding box center [1278, 259] width 54 height 23
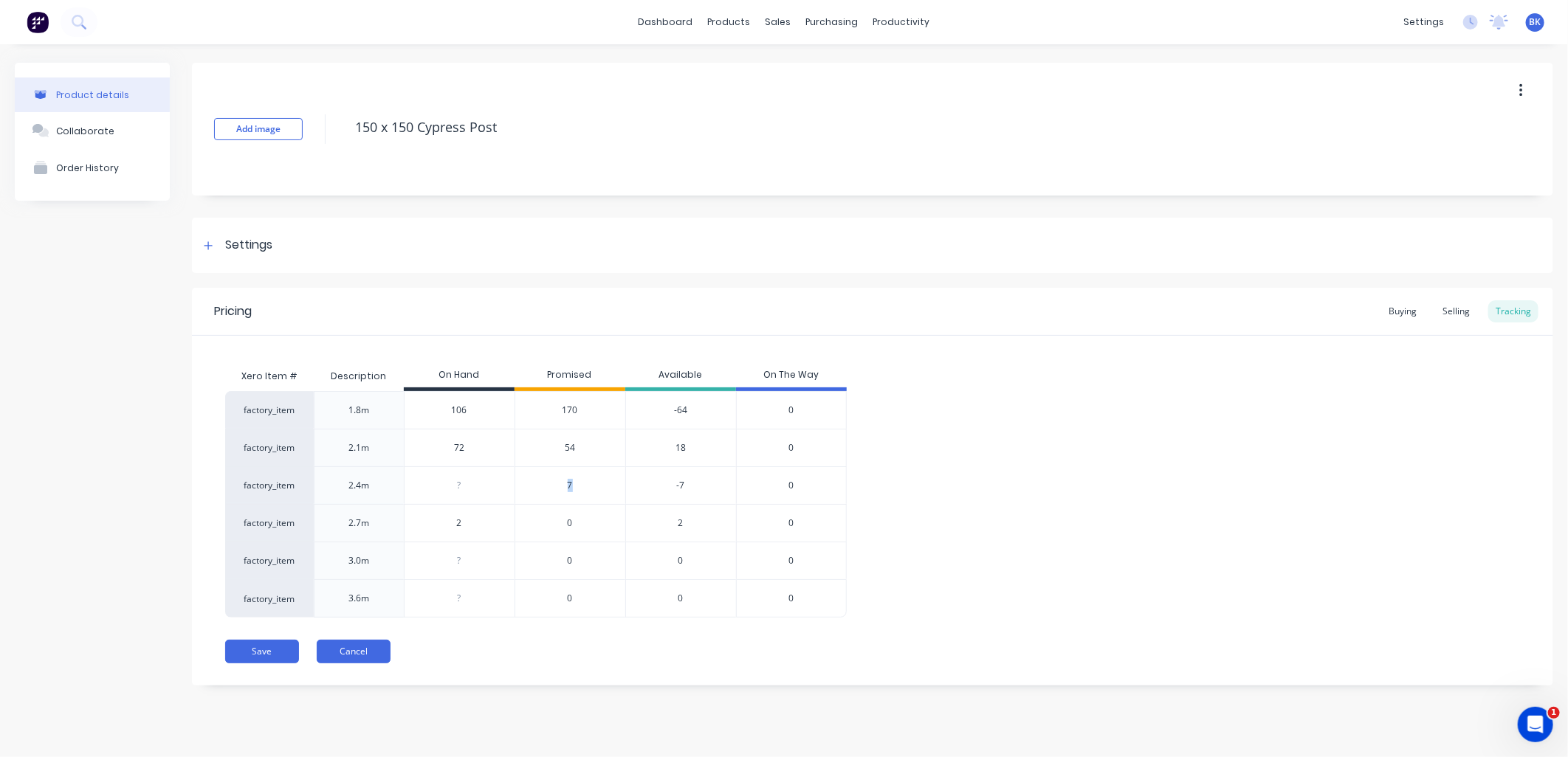
click at [369, 648] on button "Cancel" at bounding box center [353, 652] width 74 height 23
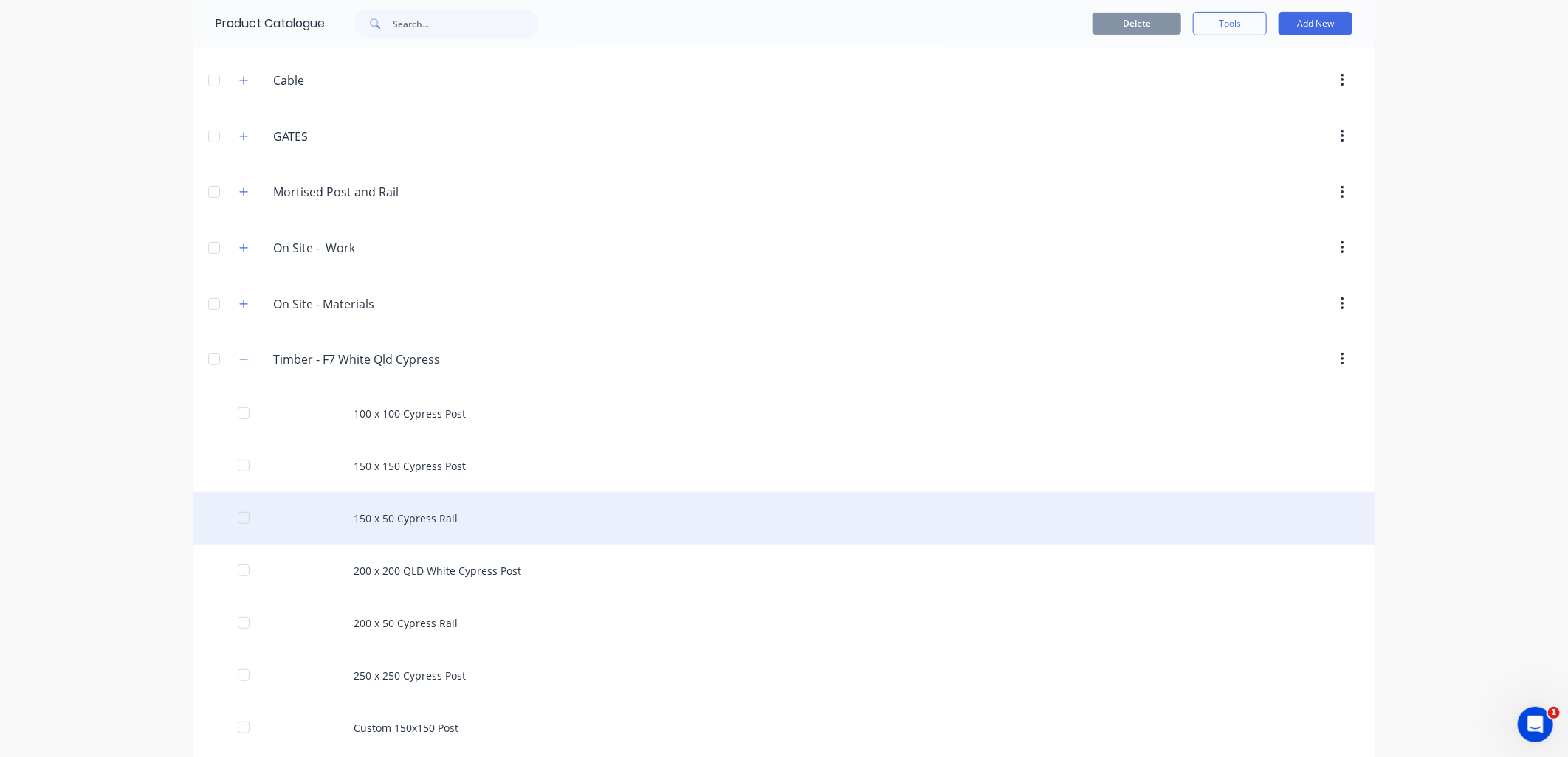
scroll to position [328, 0]
click at [393, 506] on div "150 x 50 Cypress Rail" at bounding box center [784, 515] width 1181 height 52
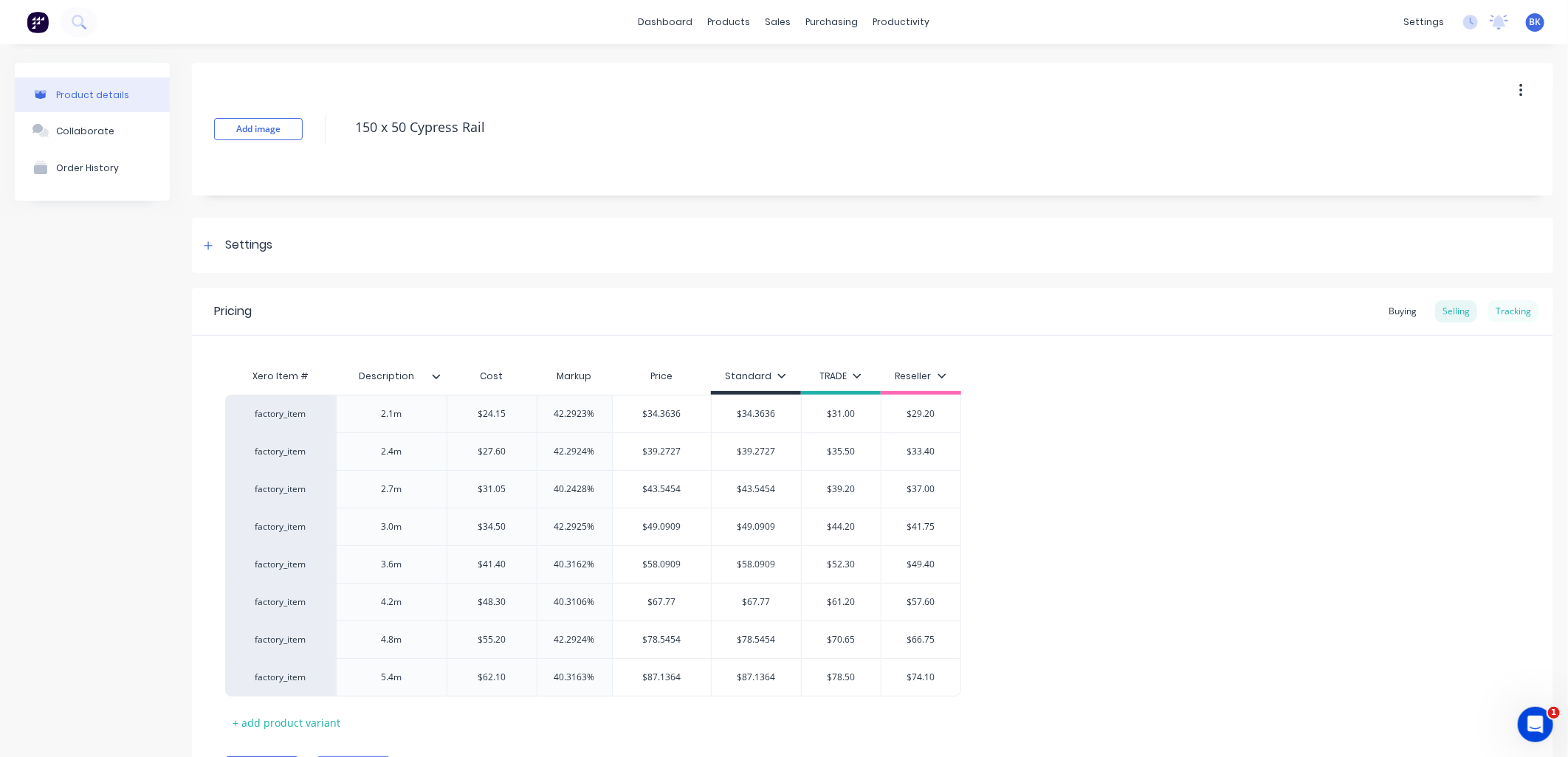
click at [1493, 306] on div "Tracking" at bounding box center [1513, 311] width 50 height 23
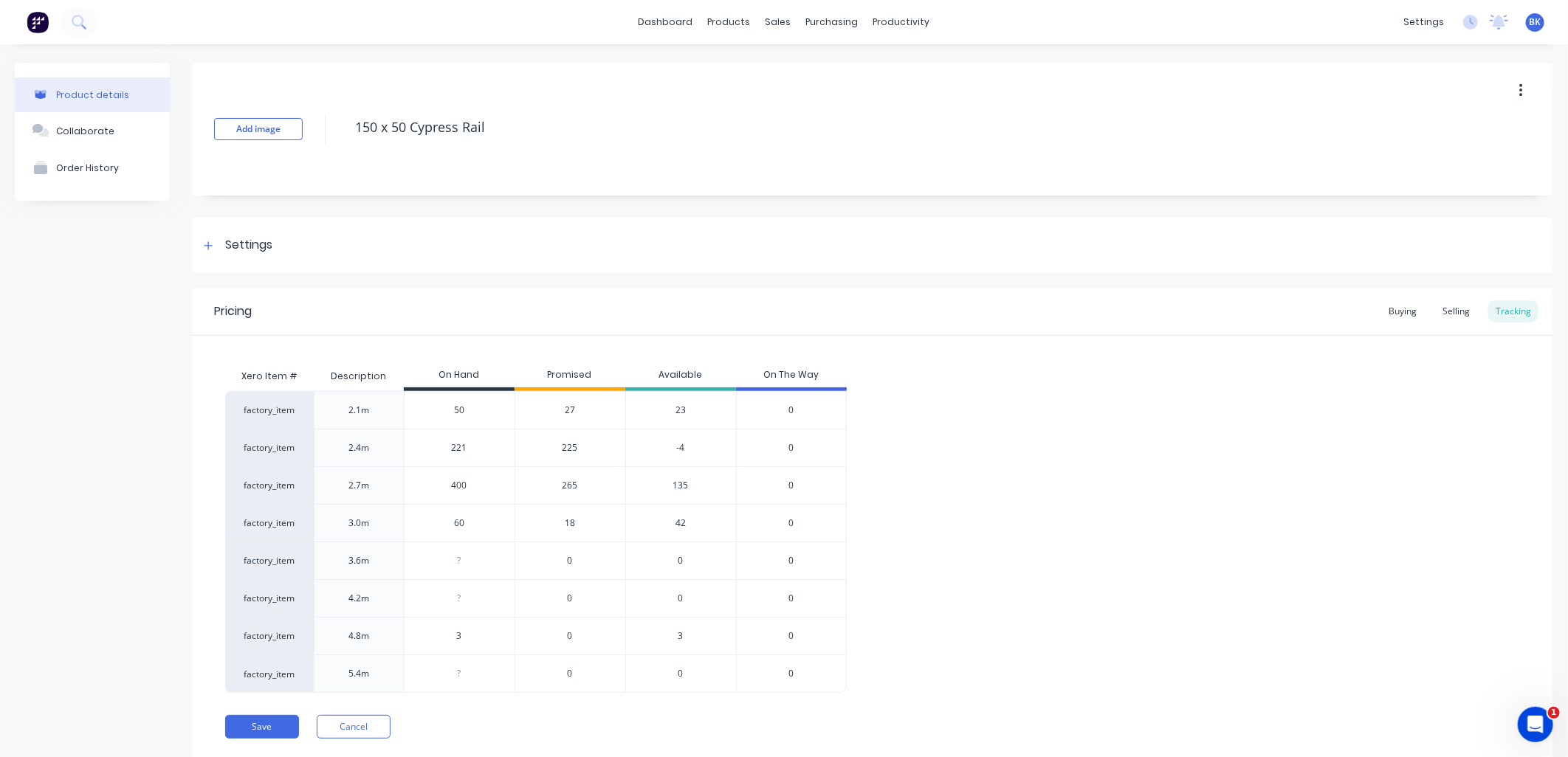
click at [566, 409] on span "27" at bounding box center [570, 410] width 10 height 14
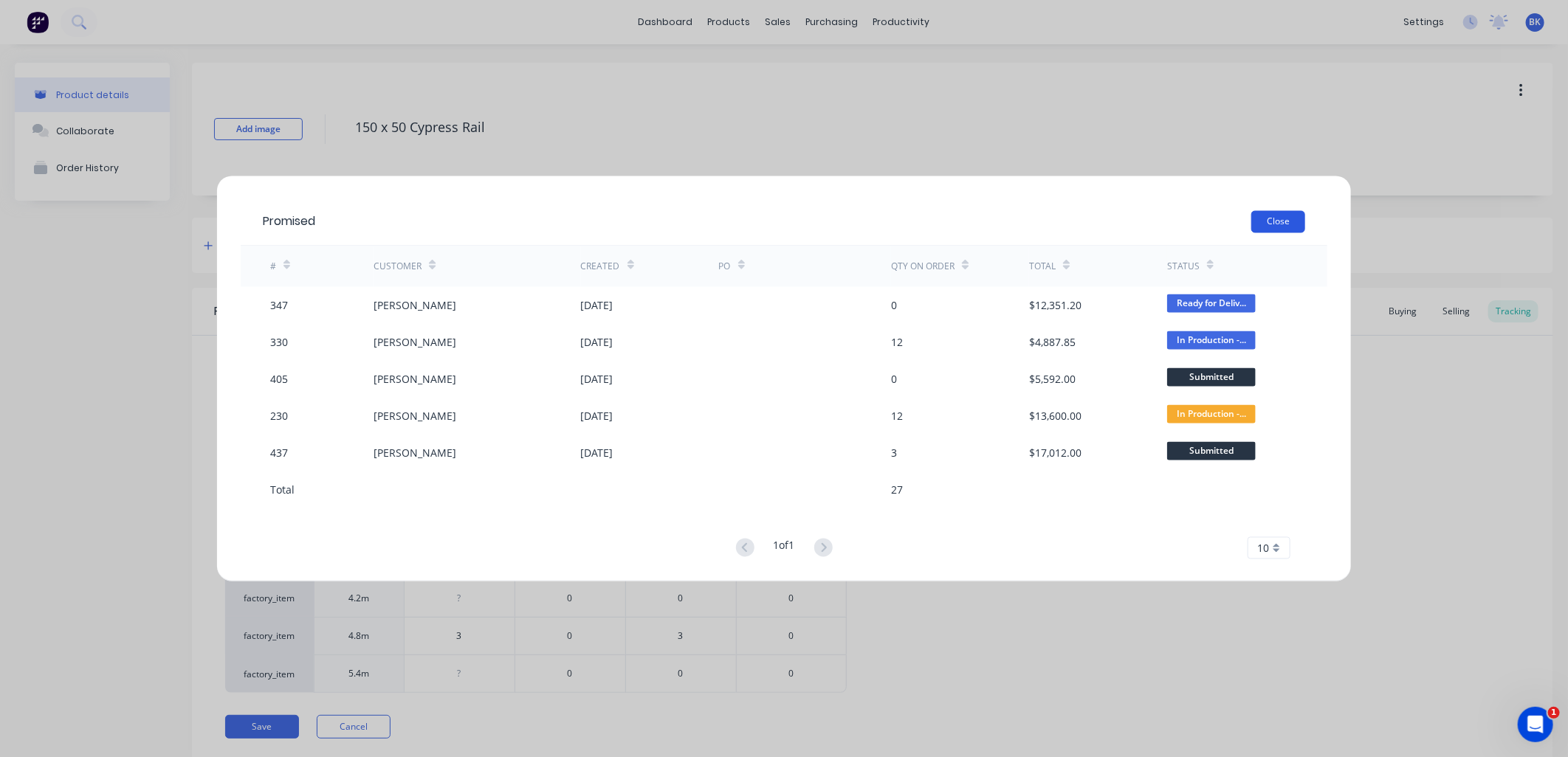
click at [1286, 225] on button "Close" at bounding box center [1278, 222] width 54 height 23
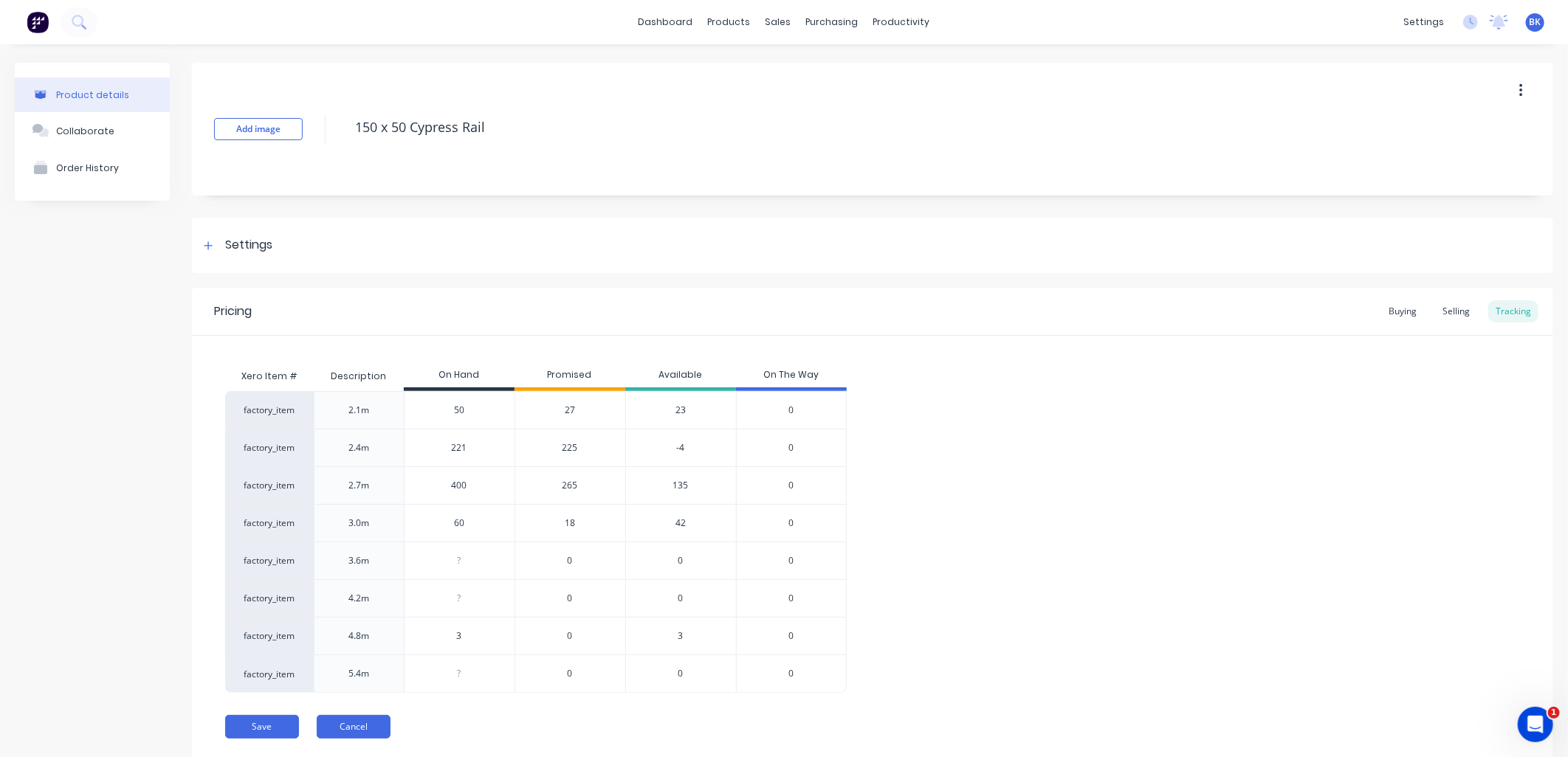
click at [373, 735] on button "Cancel" at bounding box center [353, 727] width 74 height 23
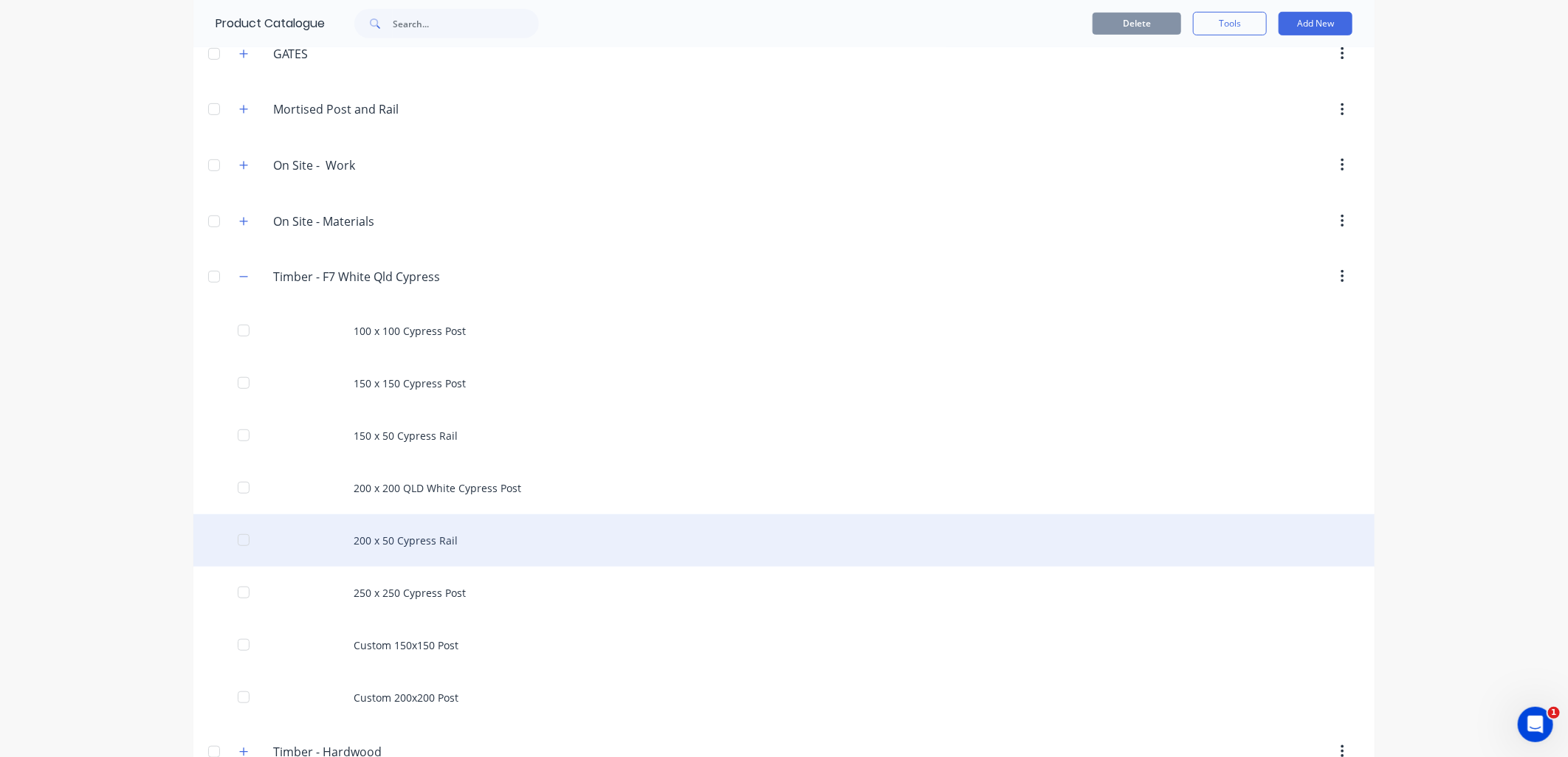
scroll to position [409, 0]
click at [384, 529] on div "200 x 50 Cypress Rail" at bounding box center [784, 539] width 1181 height 52
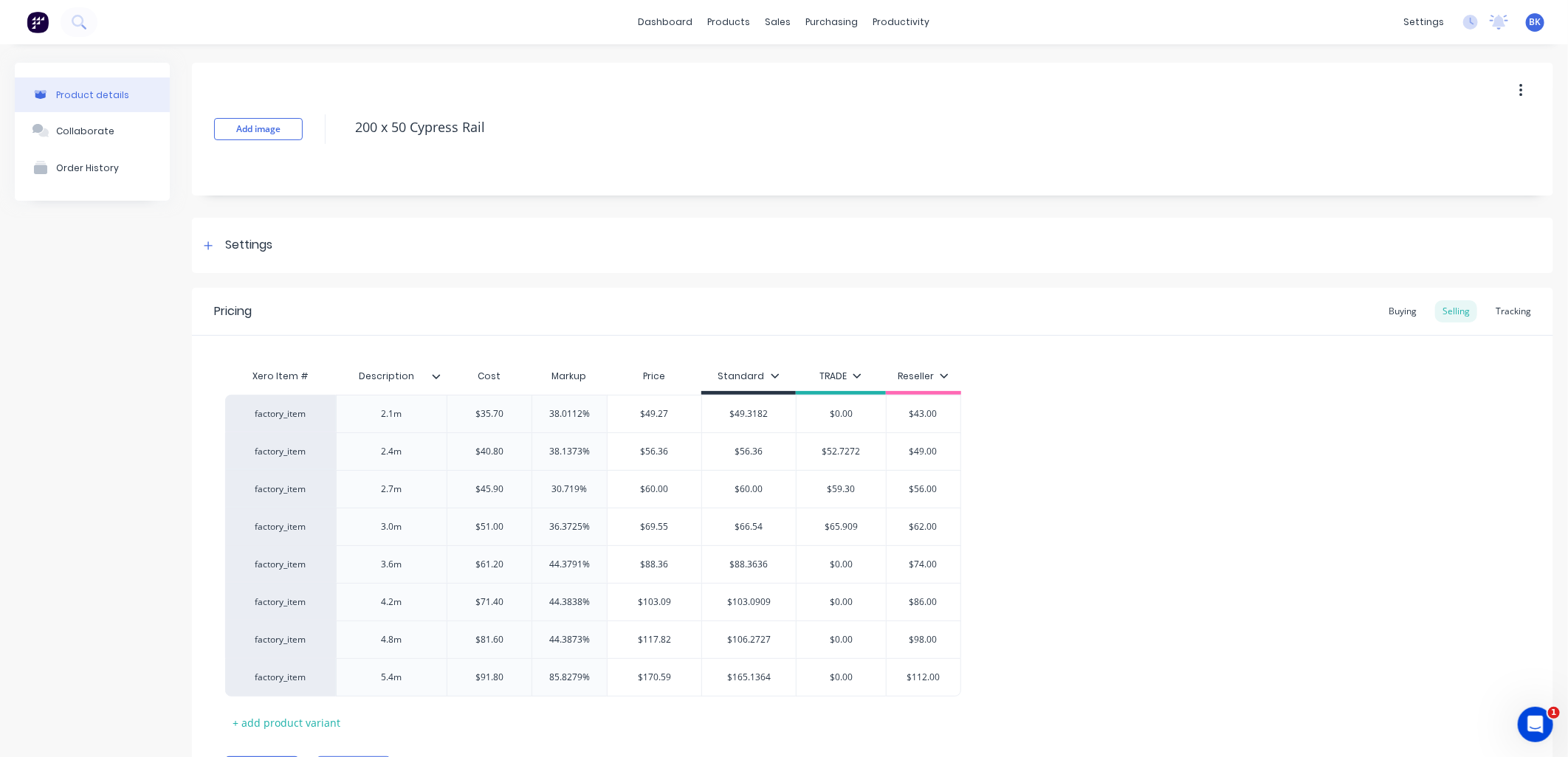
type textarea "x"
click at [1500, 315] on div "Tracking" at bounding box center [1513, 311] width 50 height 23
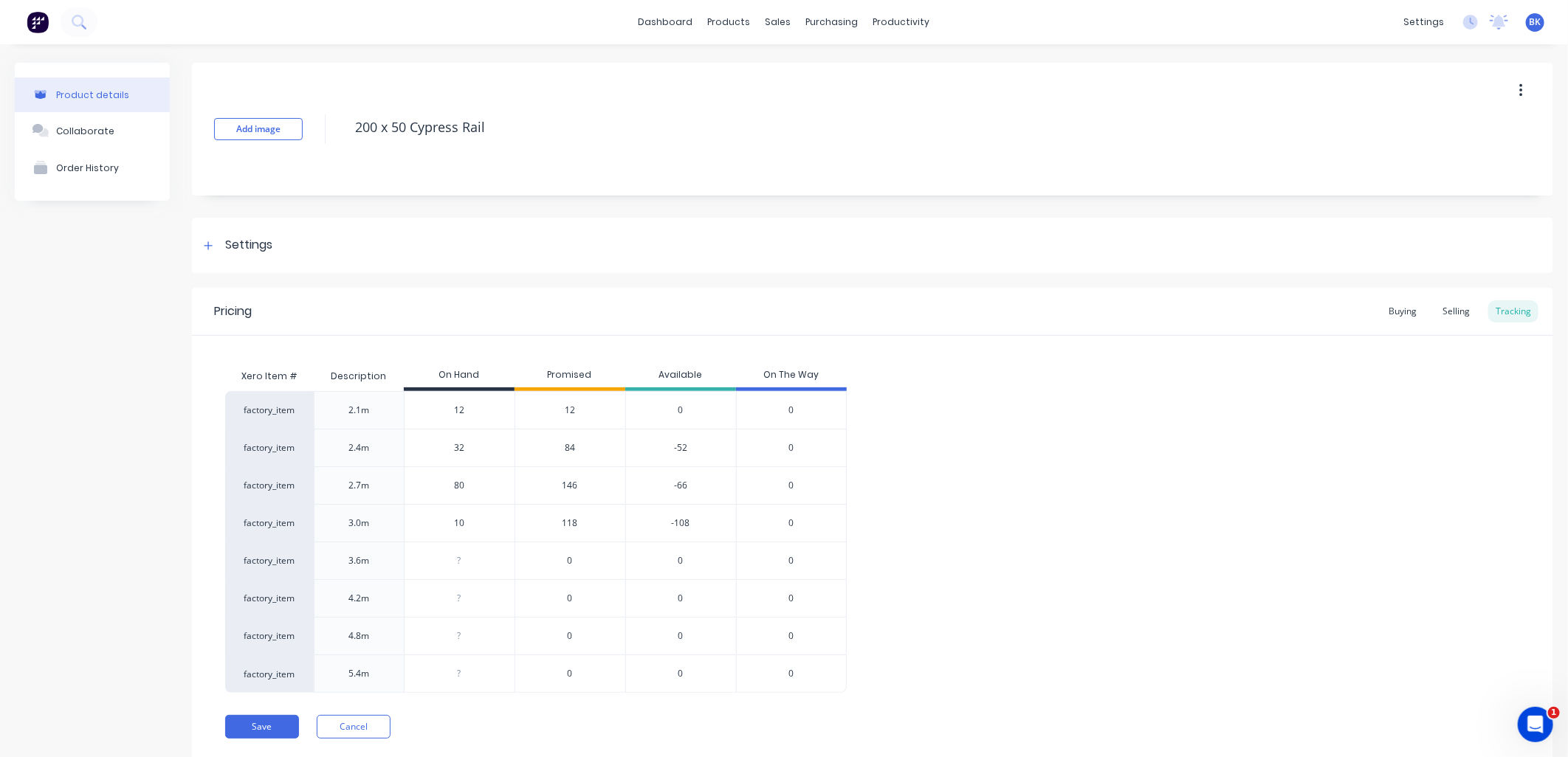
click at [570, 447] on span "84" at bounding box center [570, 448] width 10 height 14
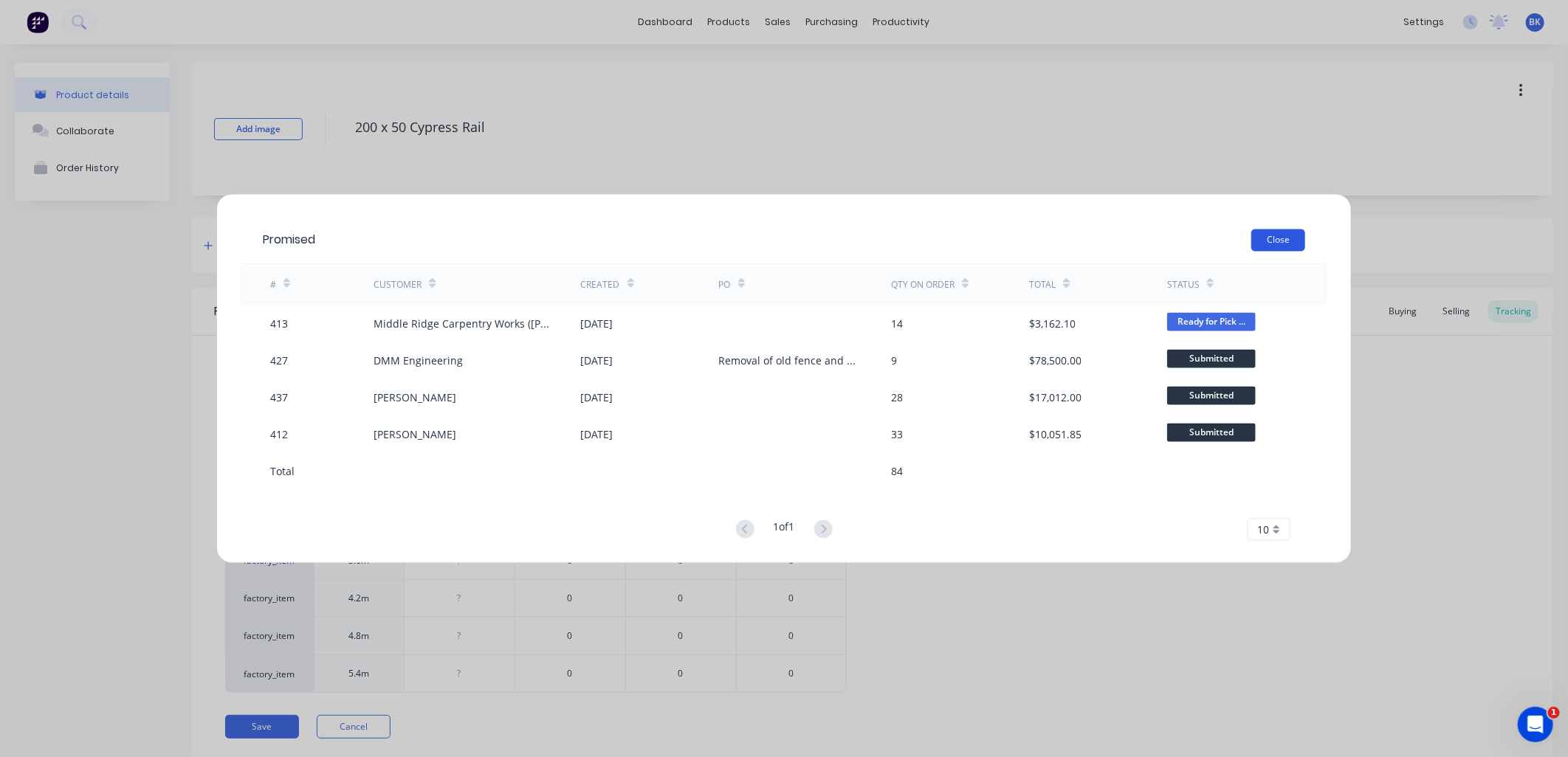
click at [1275, 243] on button "Close" at bounding box center [1278, 241] width 54 height 23
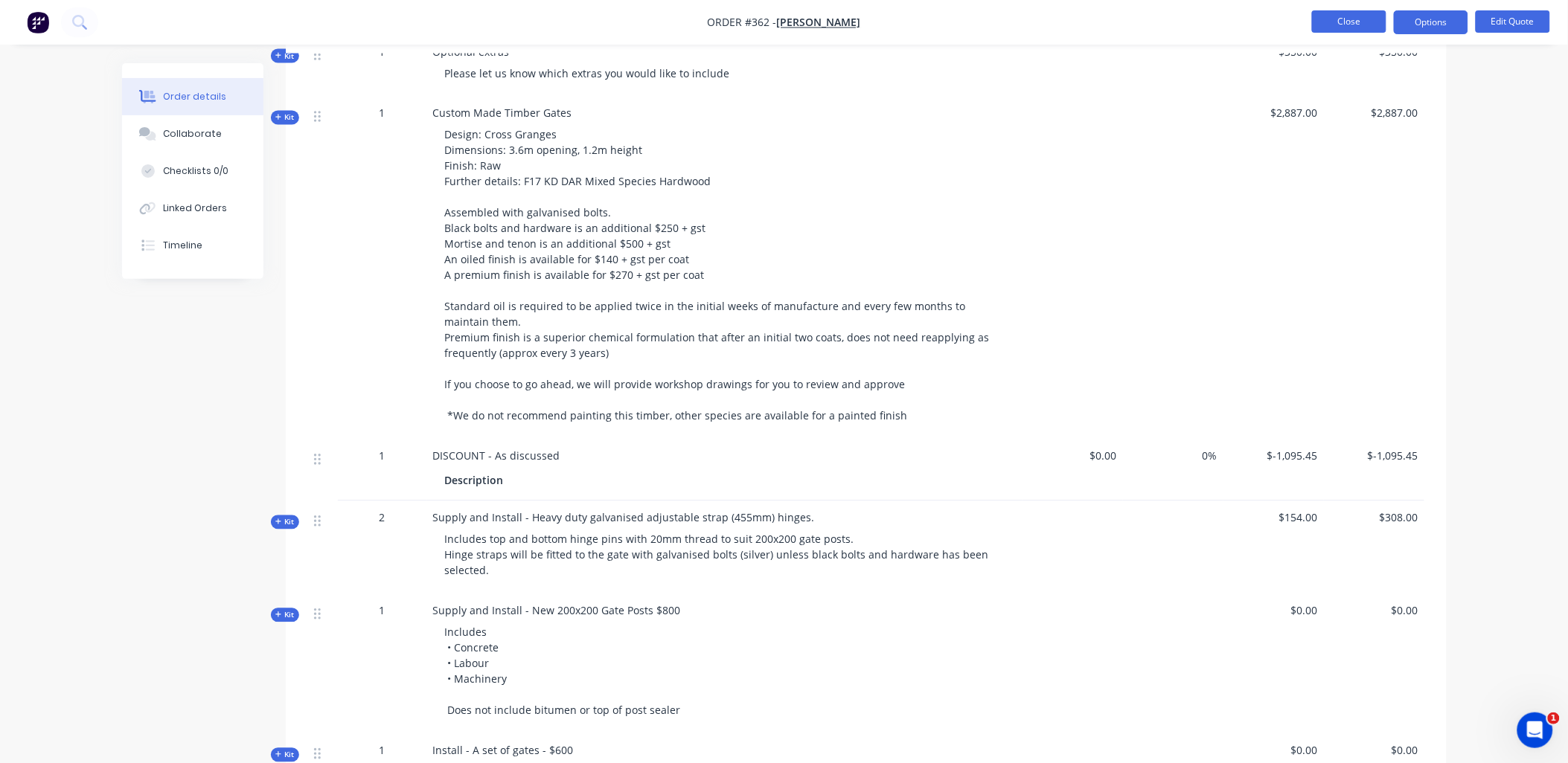
click at [1355, 25] on button "Close" at bounding box center [1349, 21] width 74 height 23
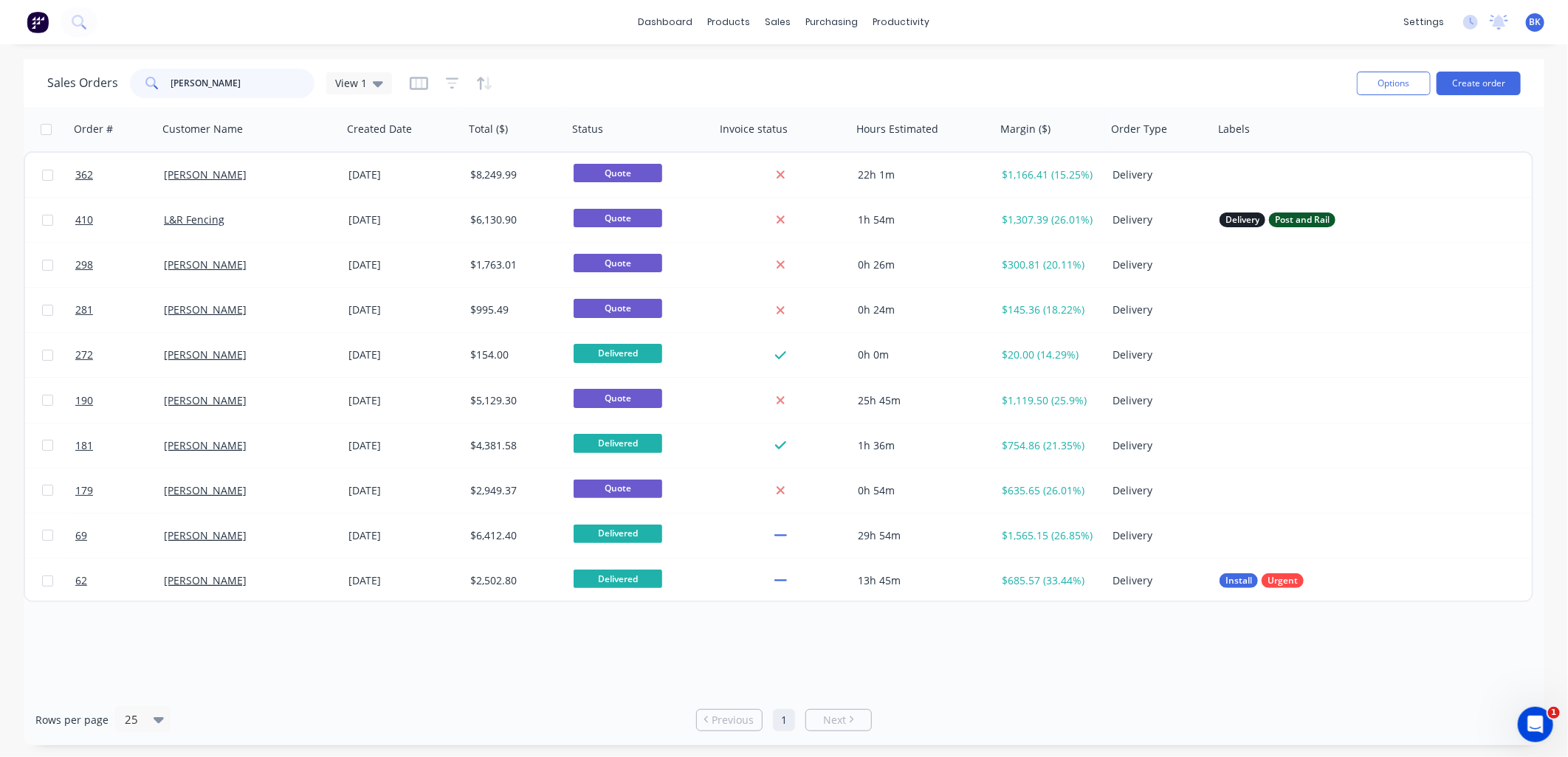
click at [212, 81] on input "adam" at bounding box center [243, 83] width 144 height 30
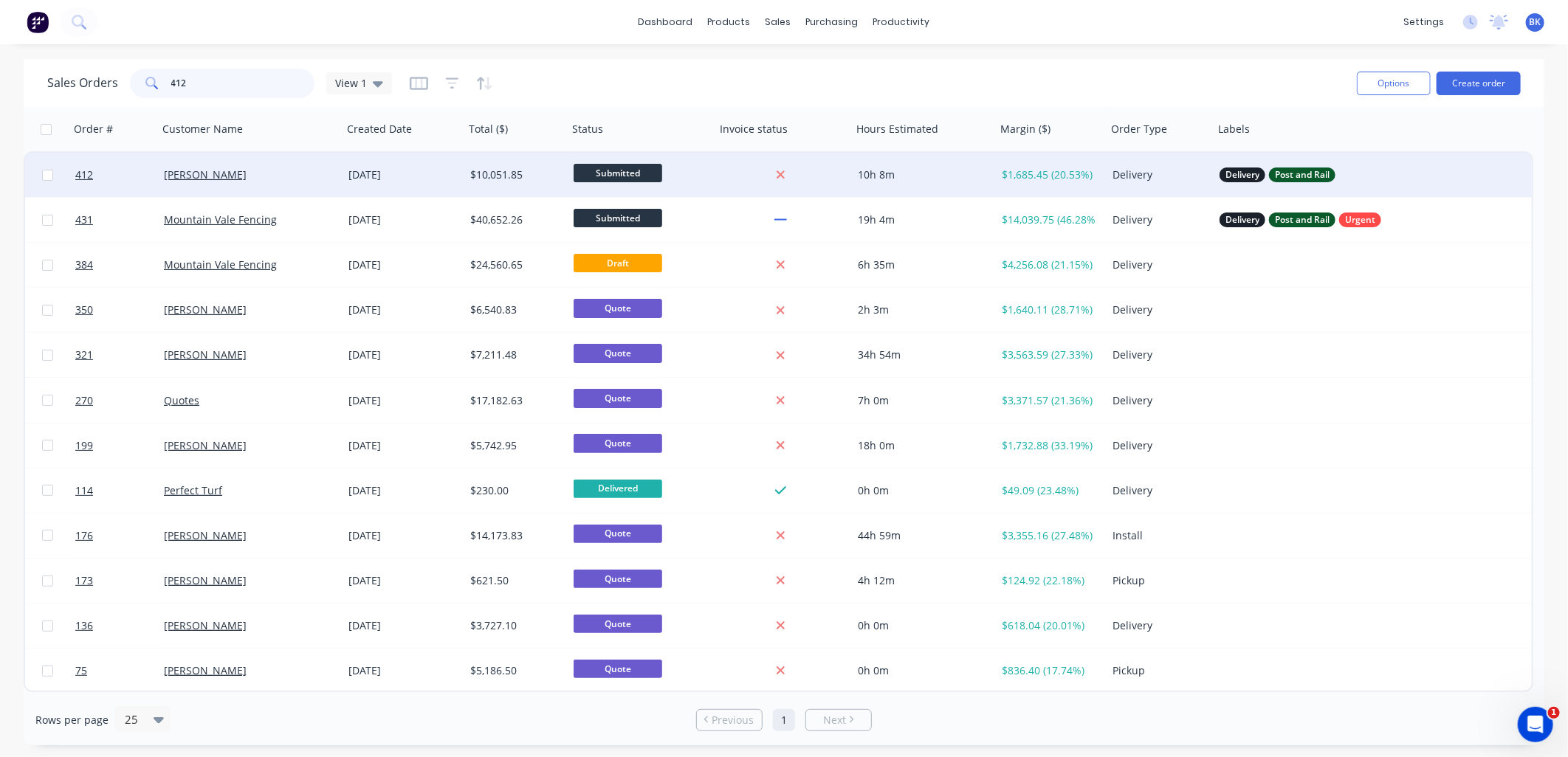
type input "412"
click at [286, 182] on div "[PERSON_NAME]" at bounding box center [250, 175] width 185 height 44
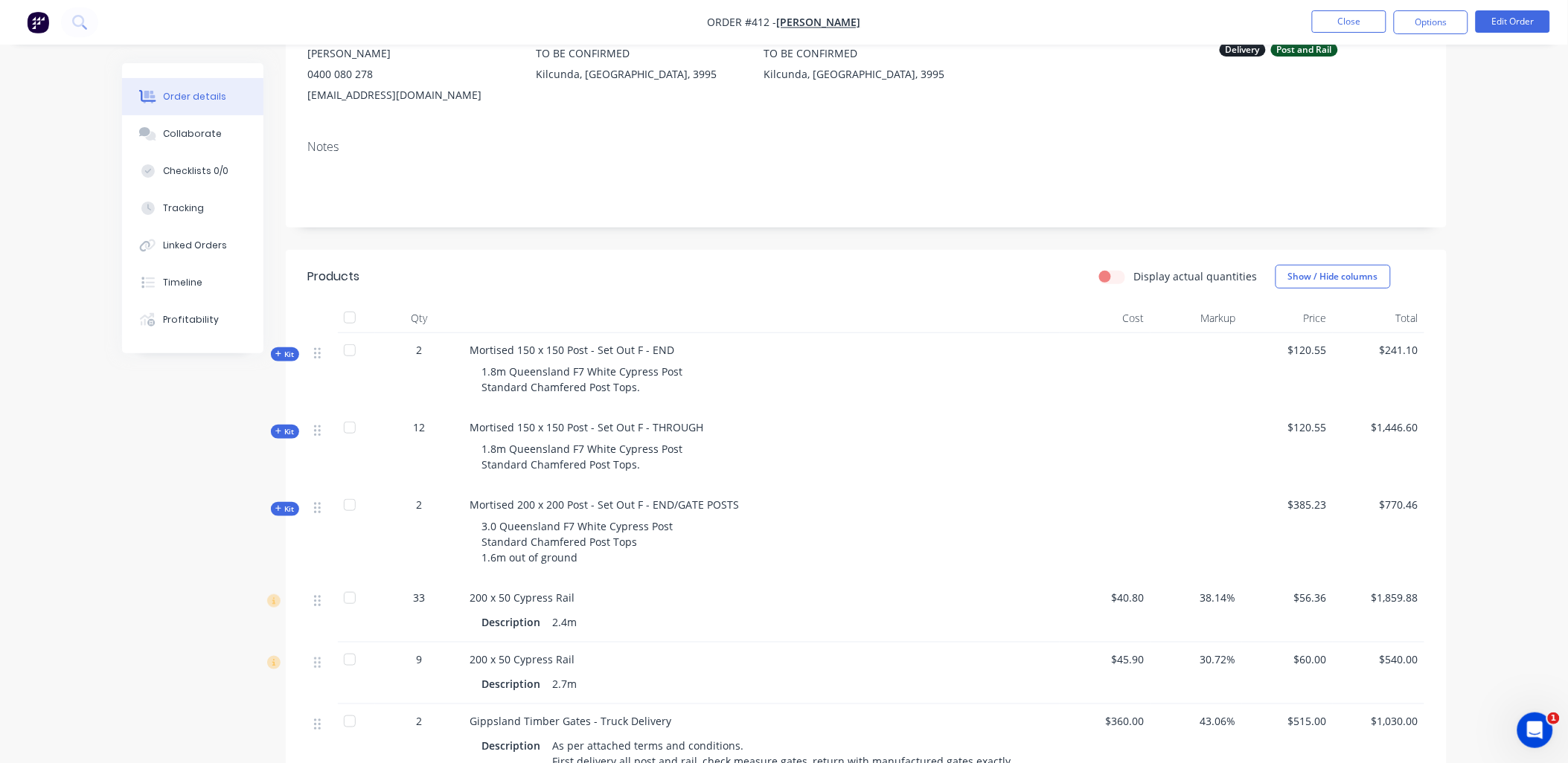
scroll to position [164, 0]
click at [1325, 31] on button "Close" at bounding box center [1349, 21] width 74 height 23
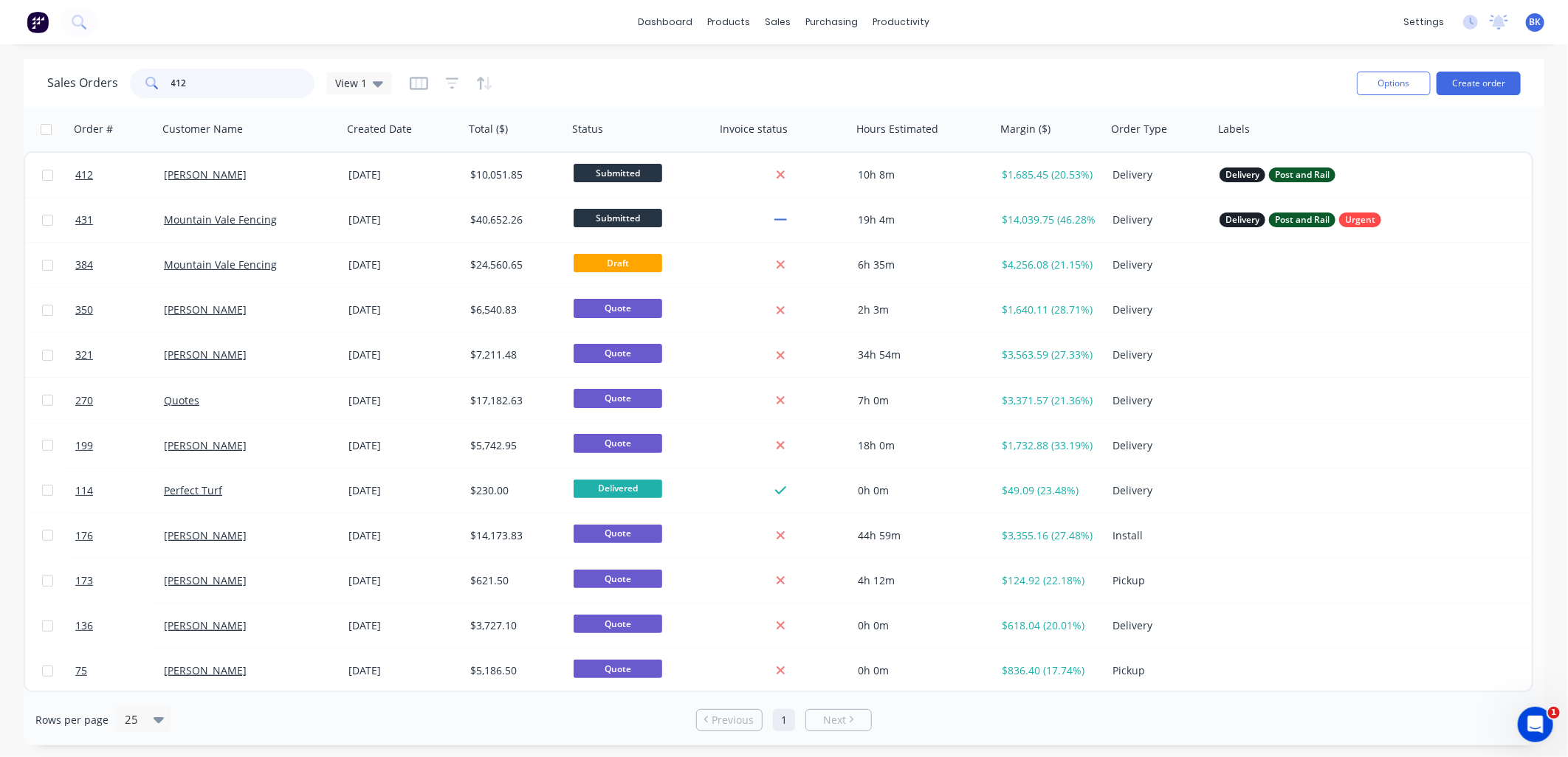
click at [218, 84] on input "412" at bounding box center [243, 83] width 144 height 30
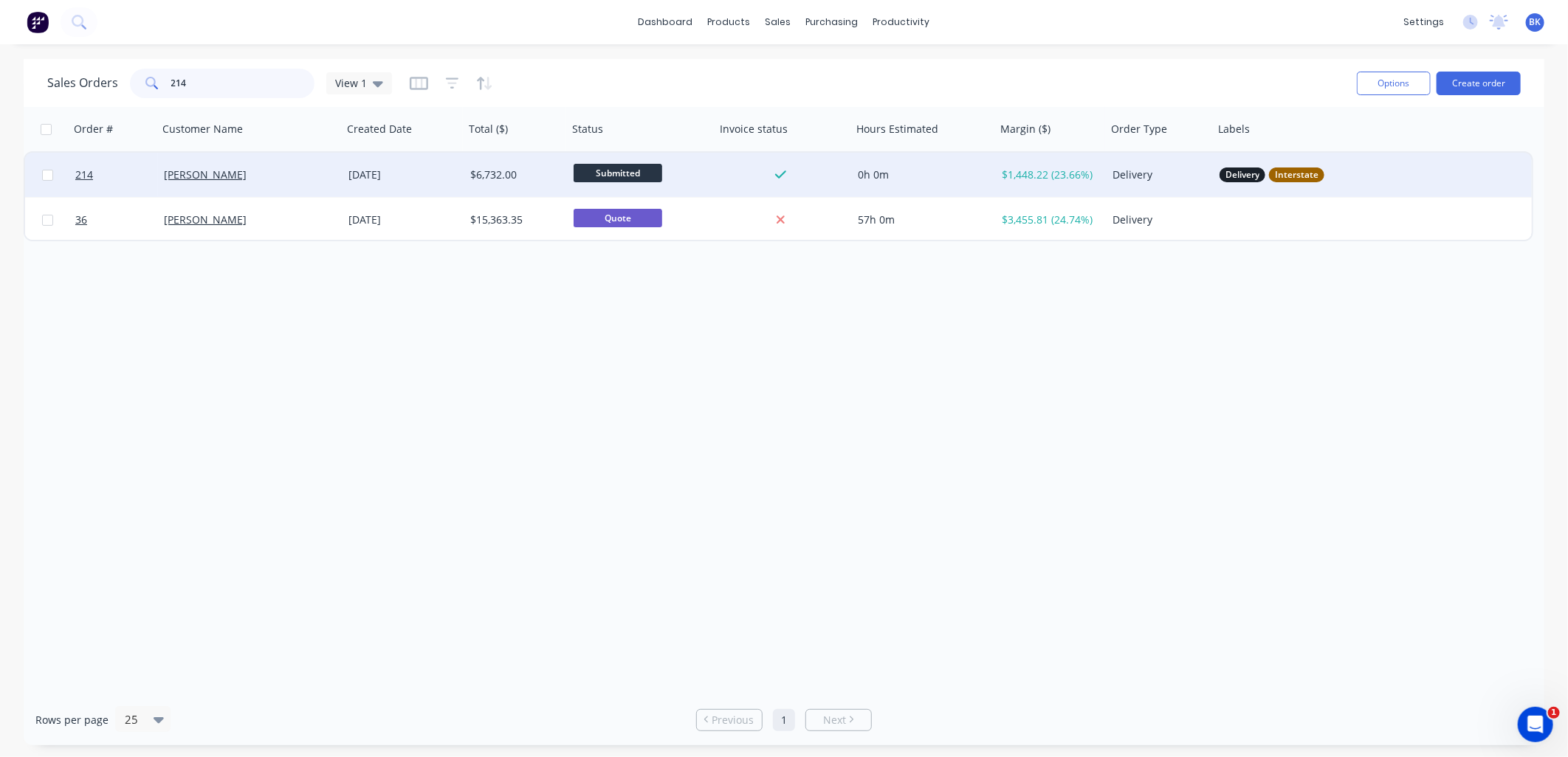
type input "214"
click at [262, 182] on div "Craig Fenton" at bounding box center [250, 175] width 185 height 44
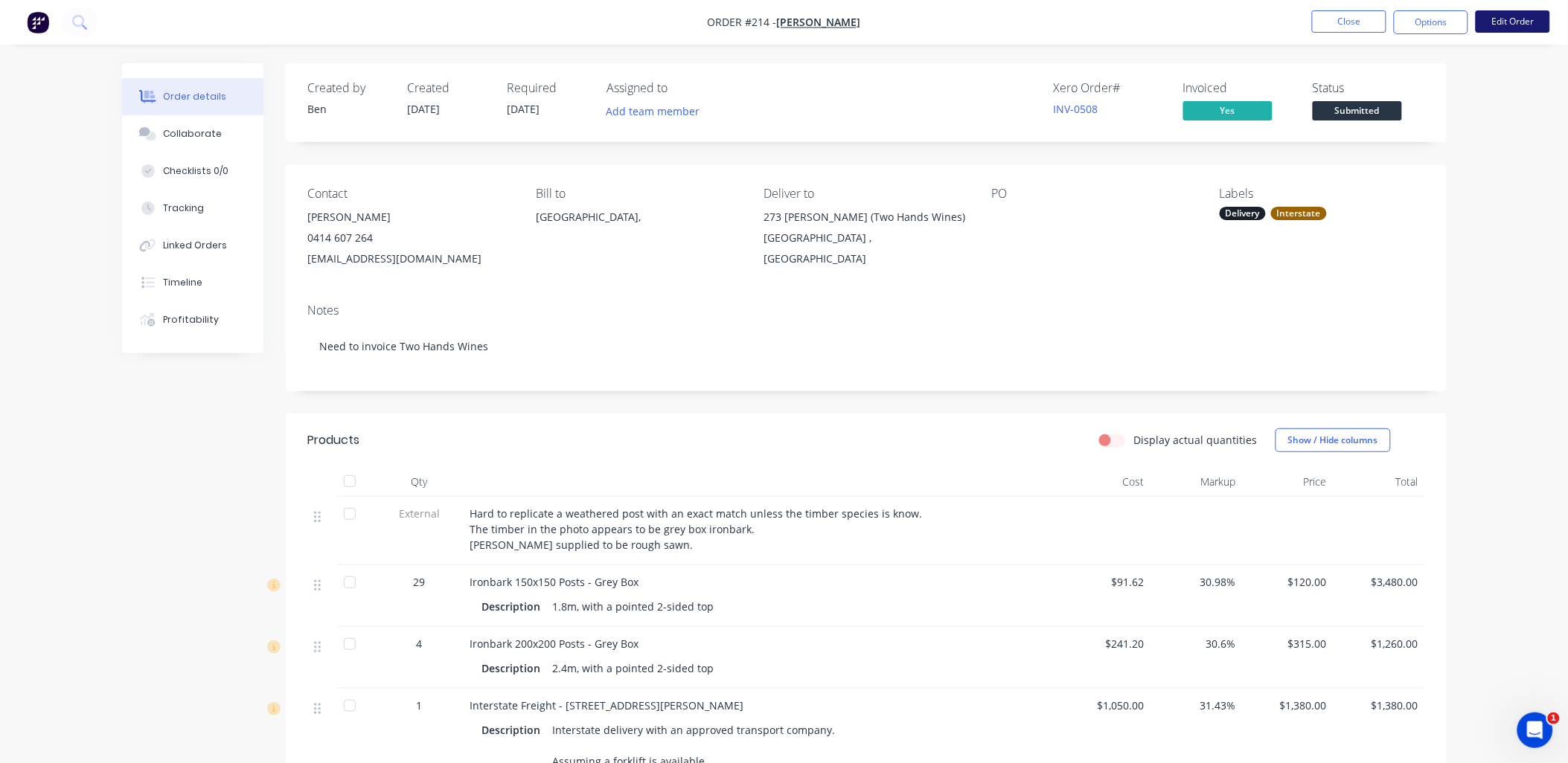
click at [1501, 26] on button "Edit Order" at bounding box center [1513, 21] width 74 height 23
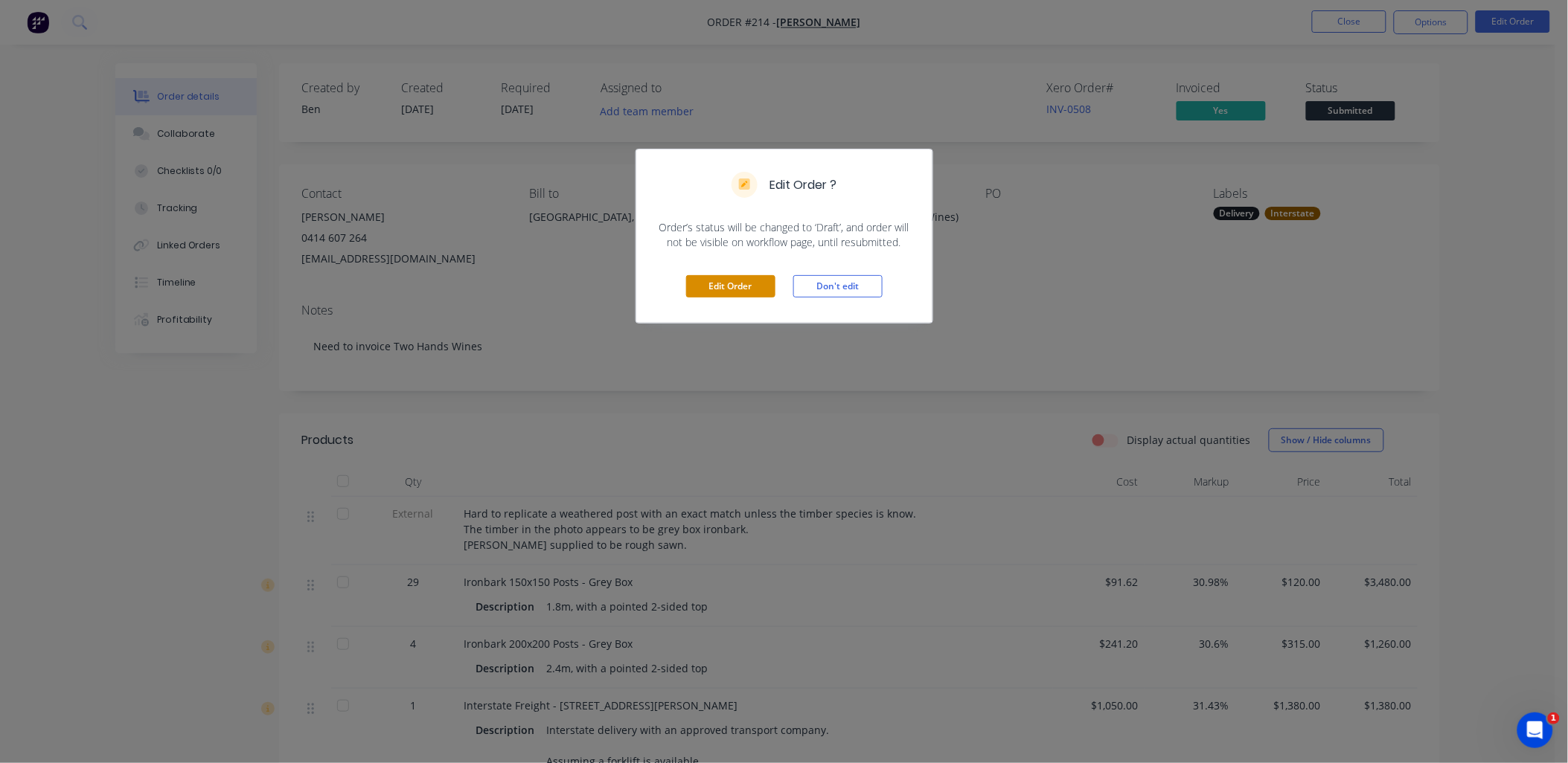
click at [753, 293] on button "Edit Order" at bounding box center [730, 286] width 89 height 23
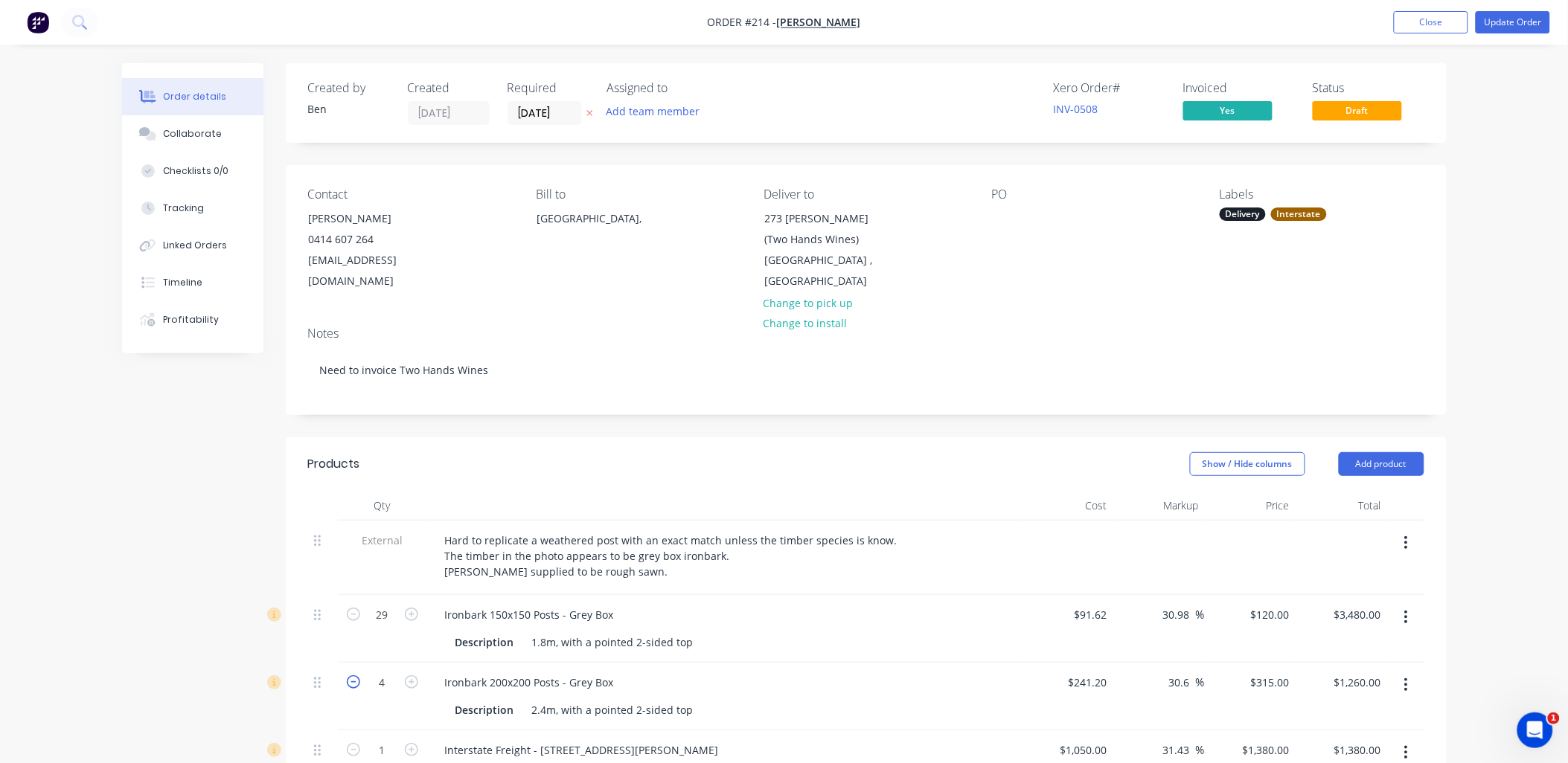
click at [348, 685] on icon "button" at bounding box center [353, 682] width 14 height 14
type input "3"
type input "$945.00"
click at [348, 685] on icon "button" at bounding box center [353, 682] width 14 height 14
type input "2"
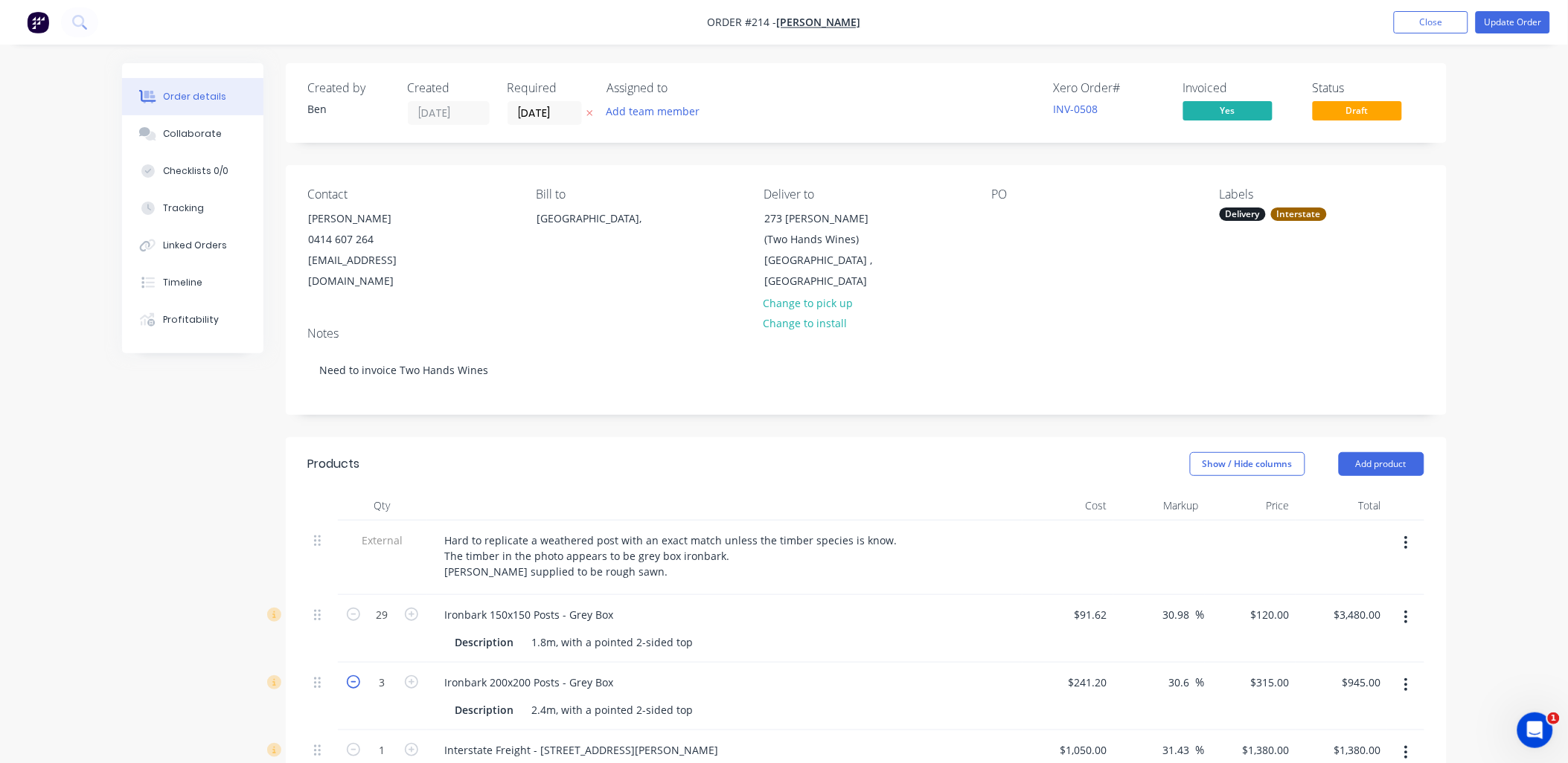
type input "$630.00"
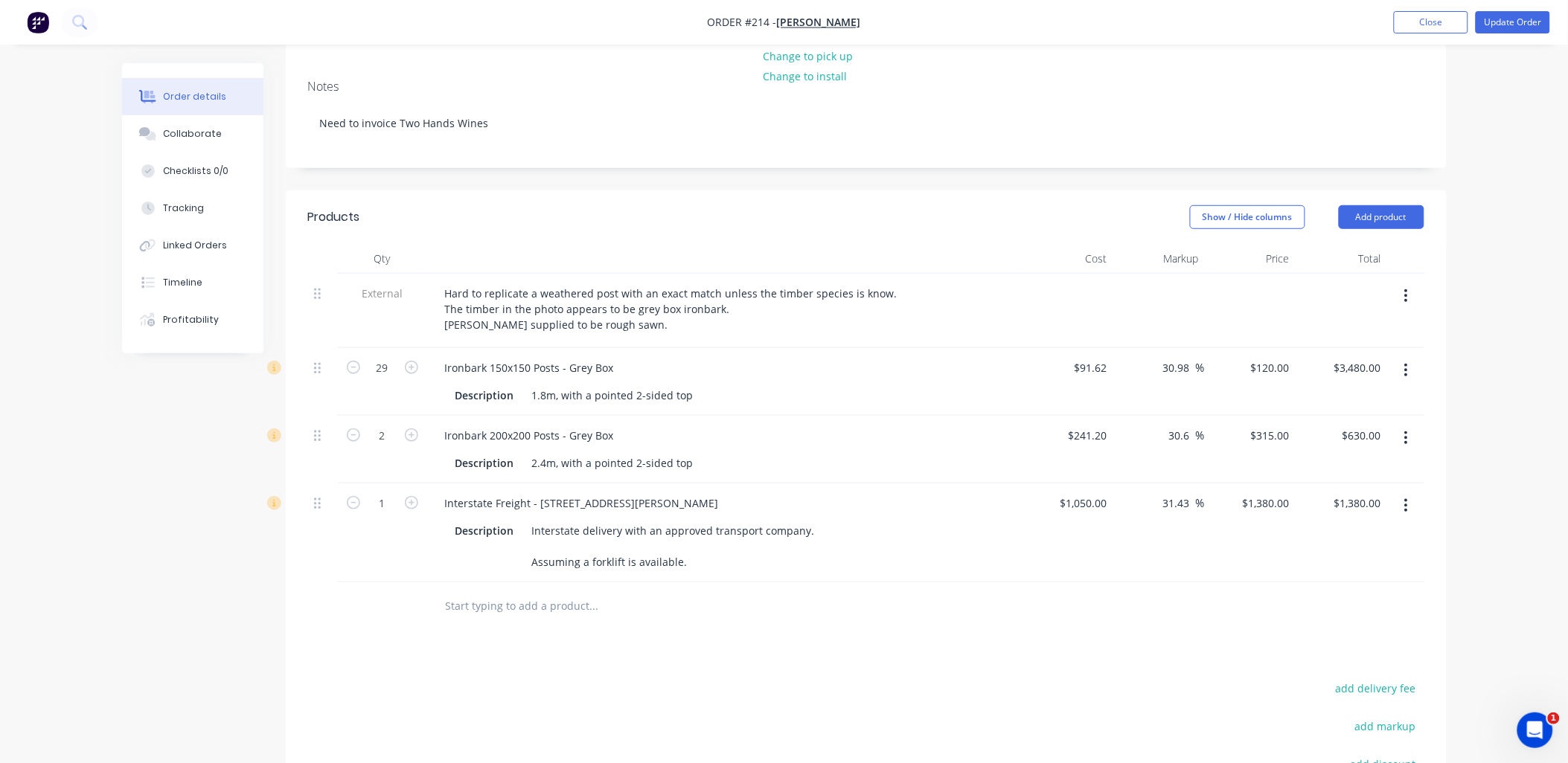
scroll to position [248, 0]
click at [1271, 497] on input "1380" at bounding box center [1268, 502] width 55 height 22
type input "1300"
type input "23.81"
type input "$1,300.00"
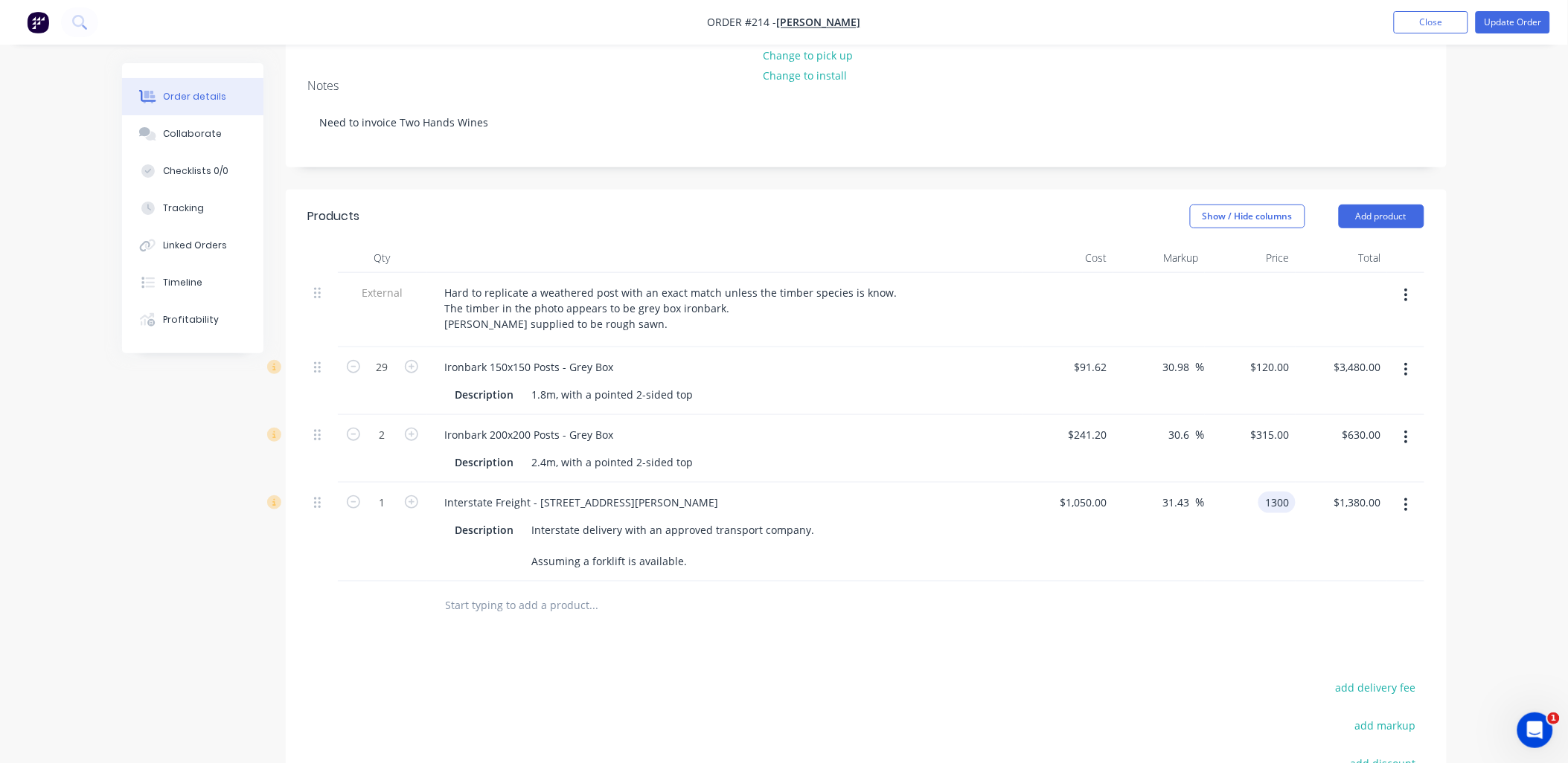
type input "$1,300.00"
click at [1295, 553] on div "$1,300.00 $1,300.00" at bounding box center [1341, 532] width 92 height 99
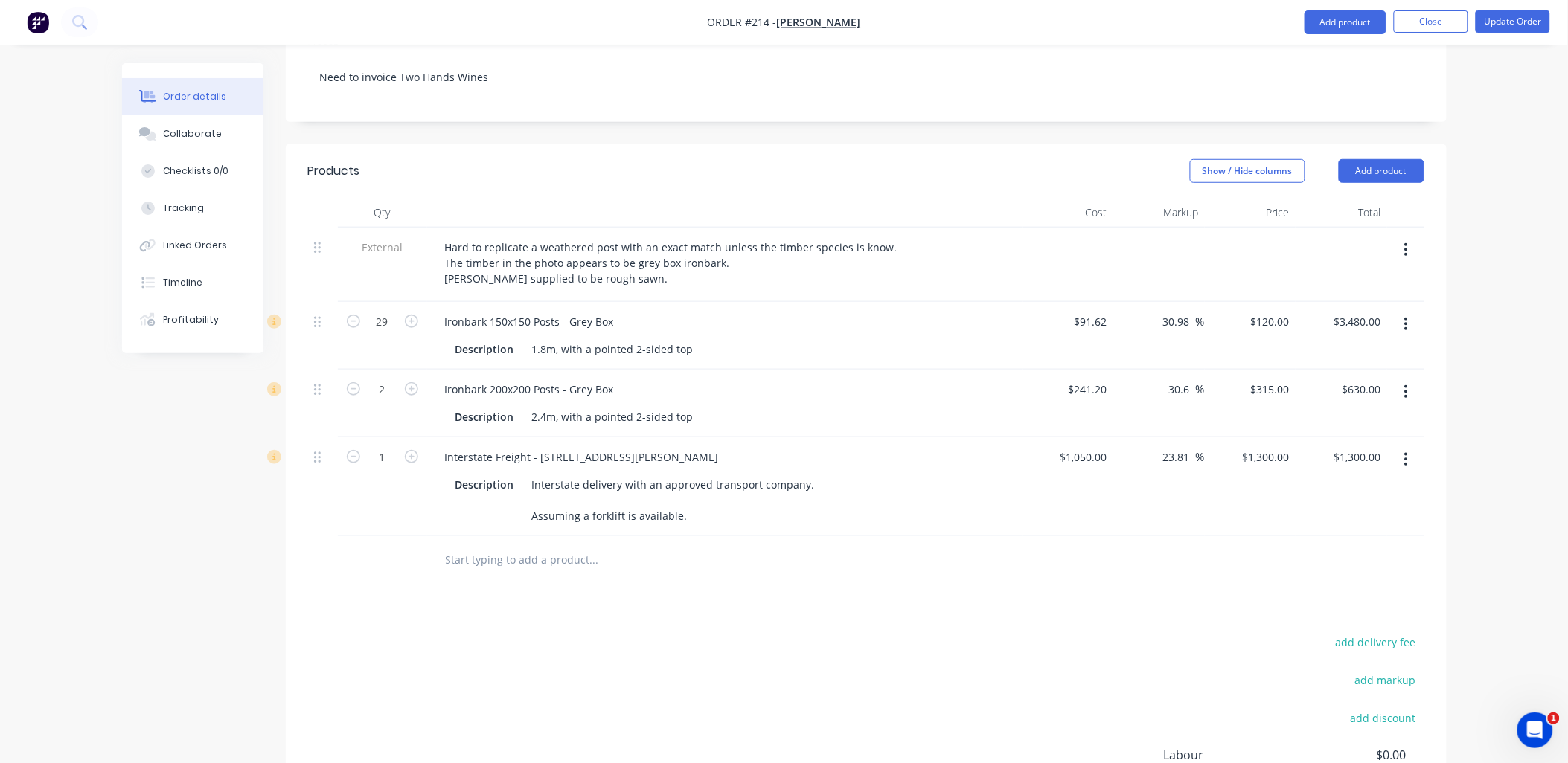
scroll to position [493, 0]
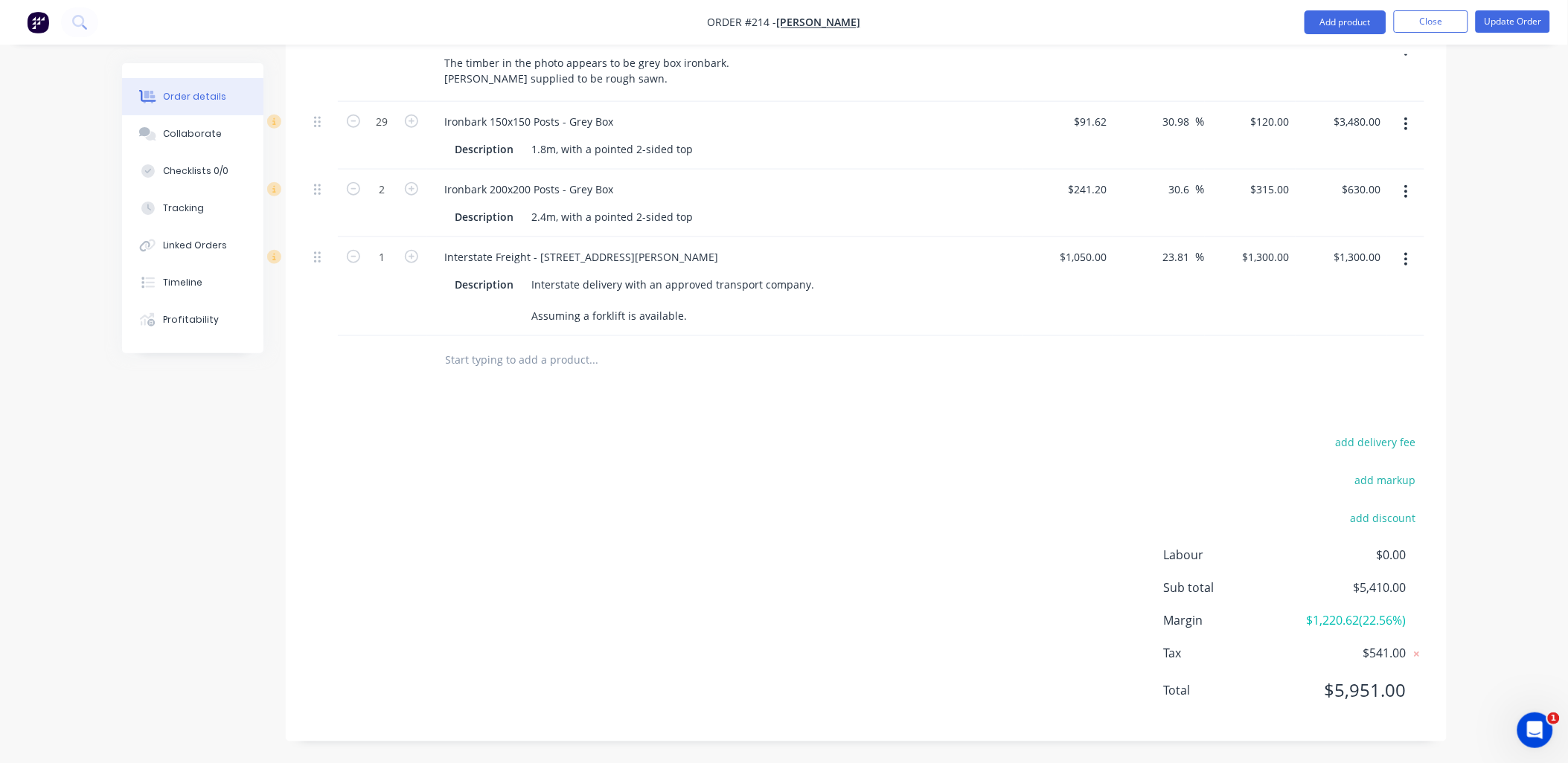
click at [1500, 9] on nav "Order #214 - Craig Fenton Add product Close Update Order" at bounding box center [784, 22] width 1568 height 45
click at [1501, 18] on button "Update Order" at bounding box center [1513, 21] width 74 height 23
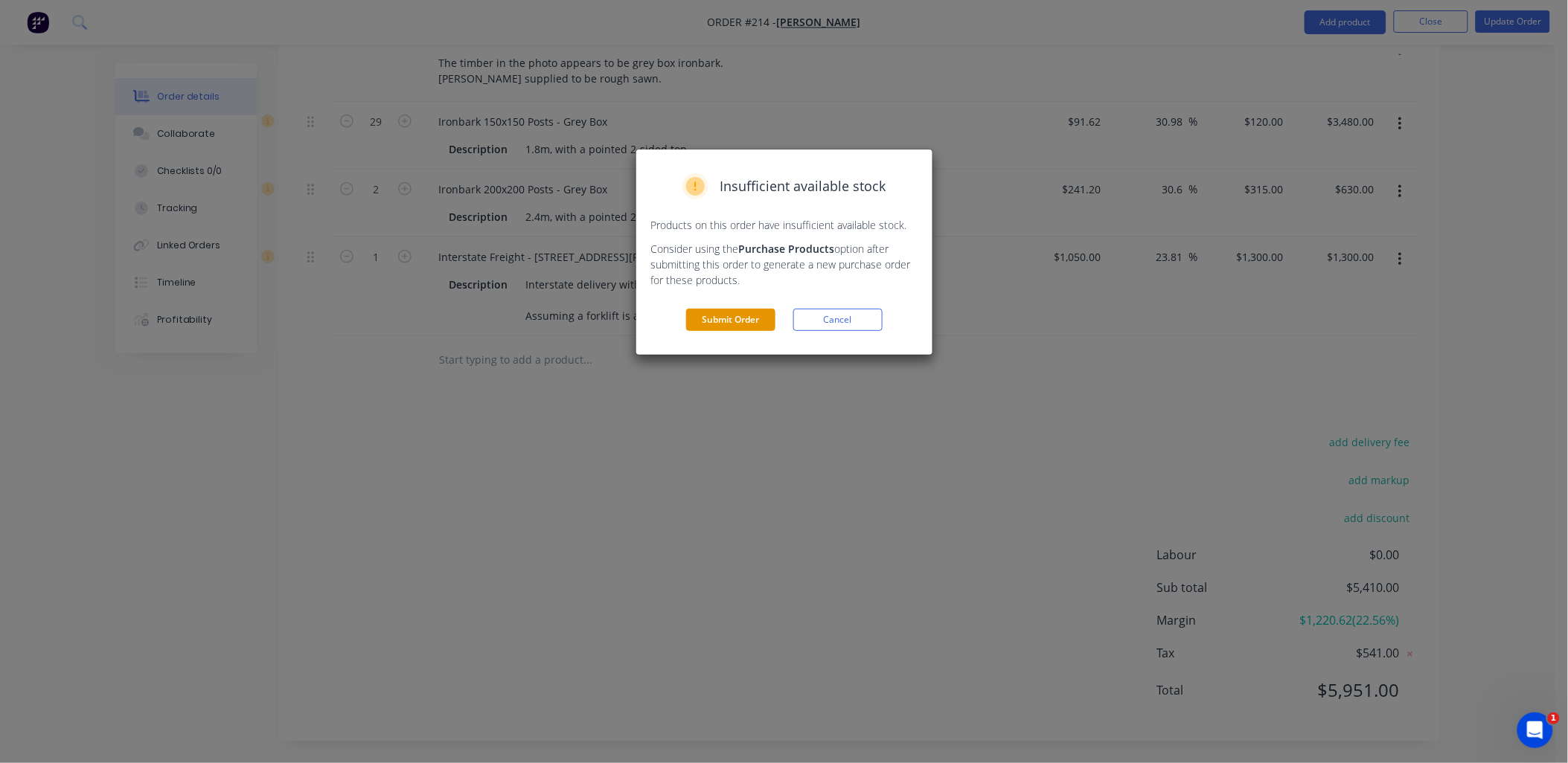
click at [731, 324] on button "Submit Order" at bounding box center [730, 320] width 89 height 23
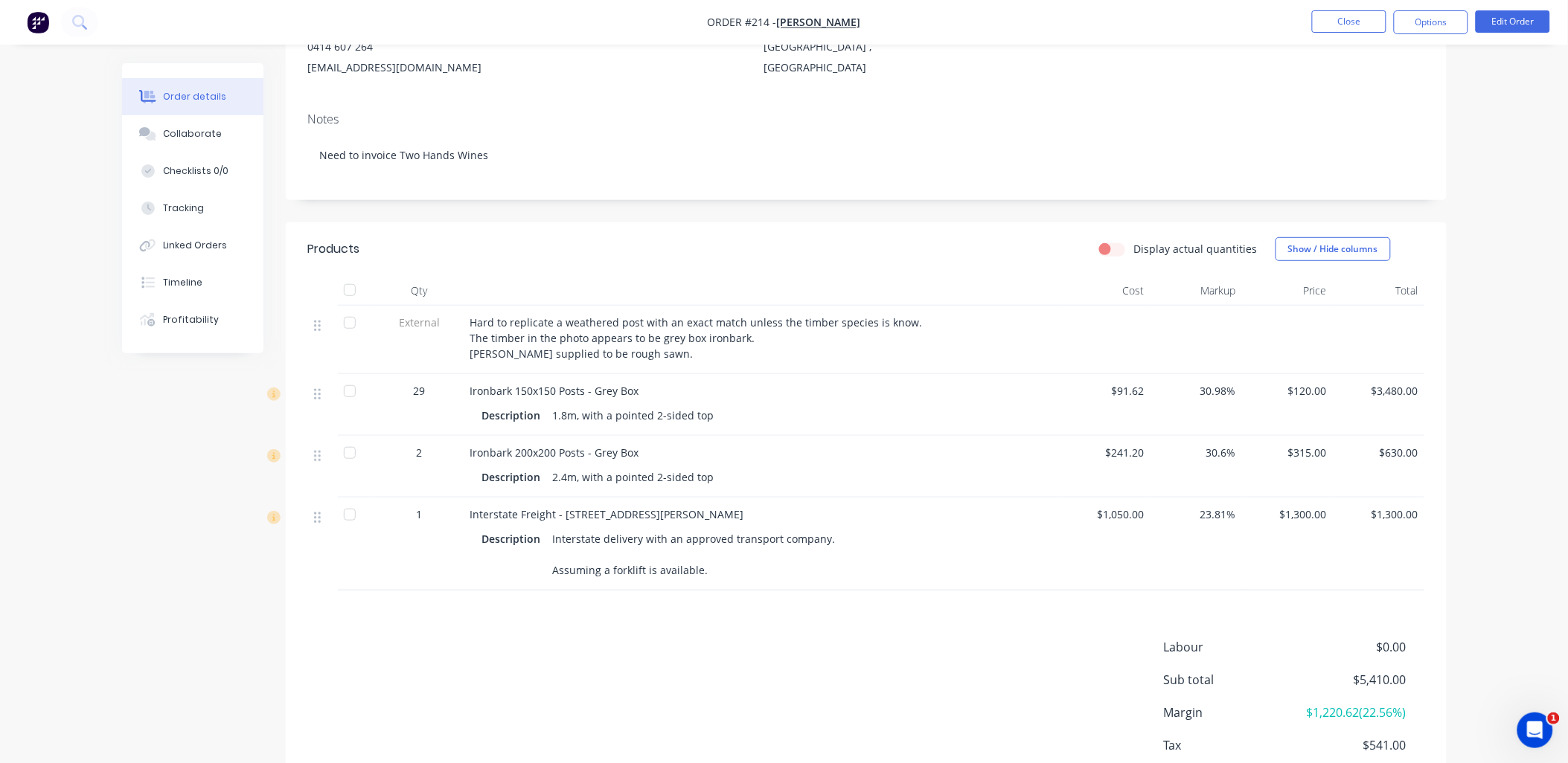
scroll to position [284, 0]
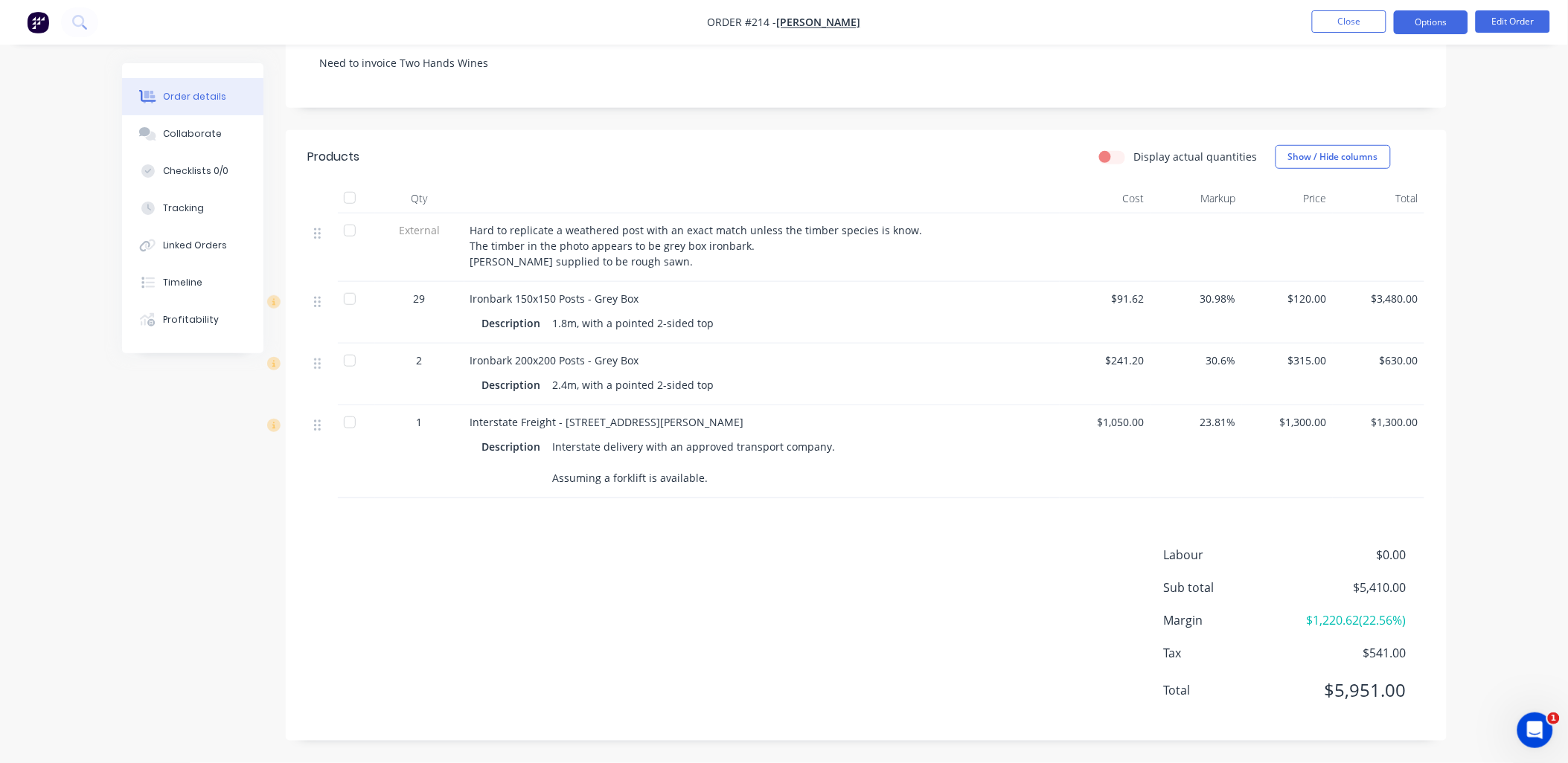
click at [1429, 23] on button "Options" at bounding box center [1431, 22] width 74 height 24
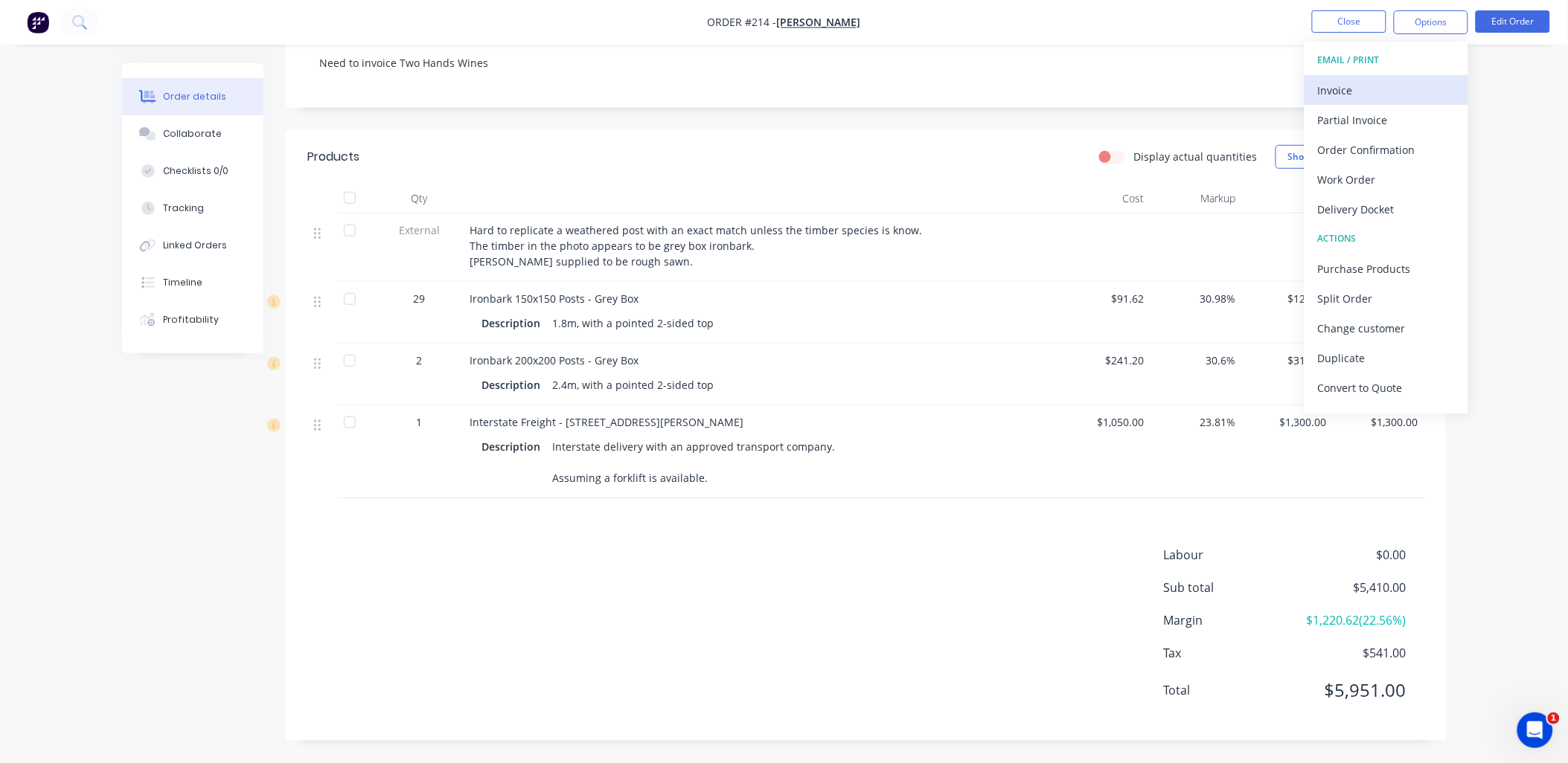
click at [1370, 94] on div "Invoice" at bounding box center [1386, 91] width 137 height 22
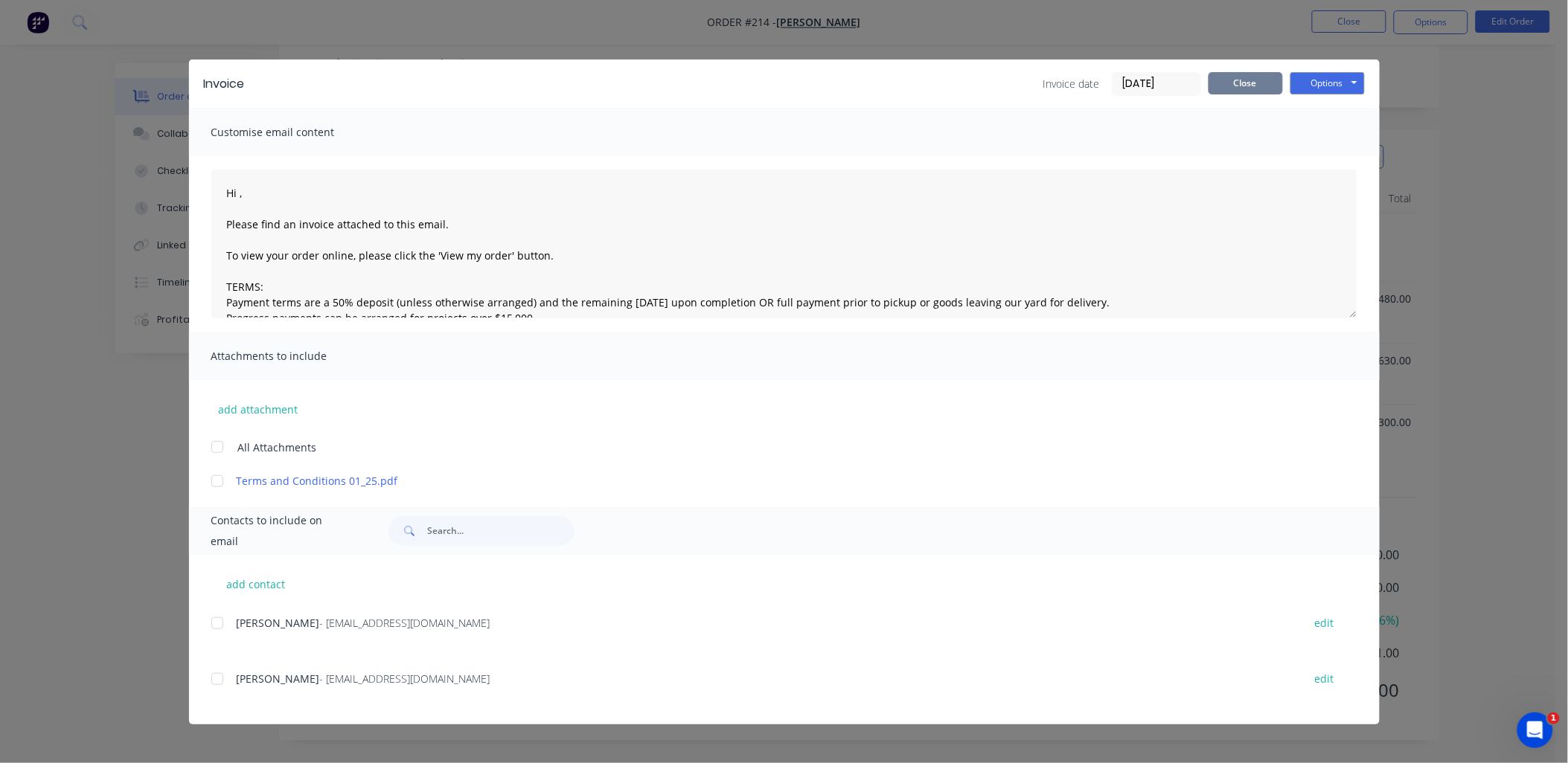
drag, startPoint x: 1245, startPoint y: 85, endPoint x: 1244, endPoint y: 216, distance: 131.0
click at [1243, 92] on button "Close" at bounding box center [1245, 83] width 74 height 23
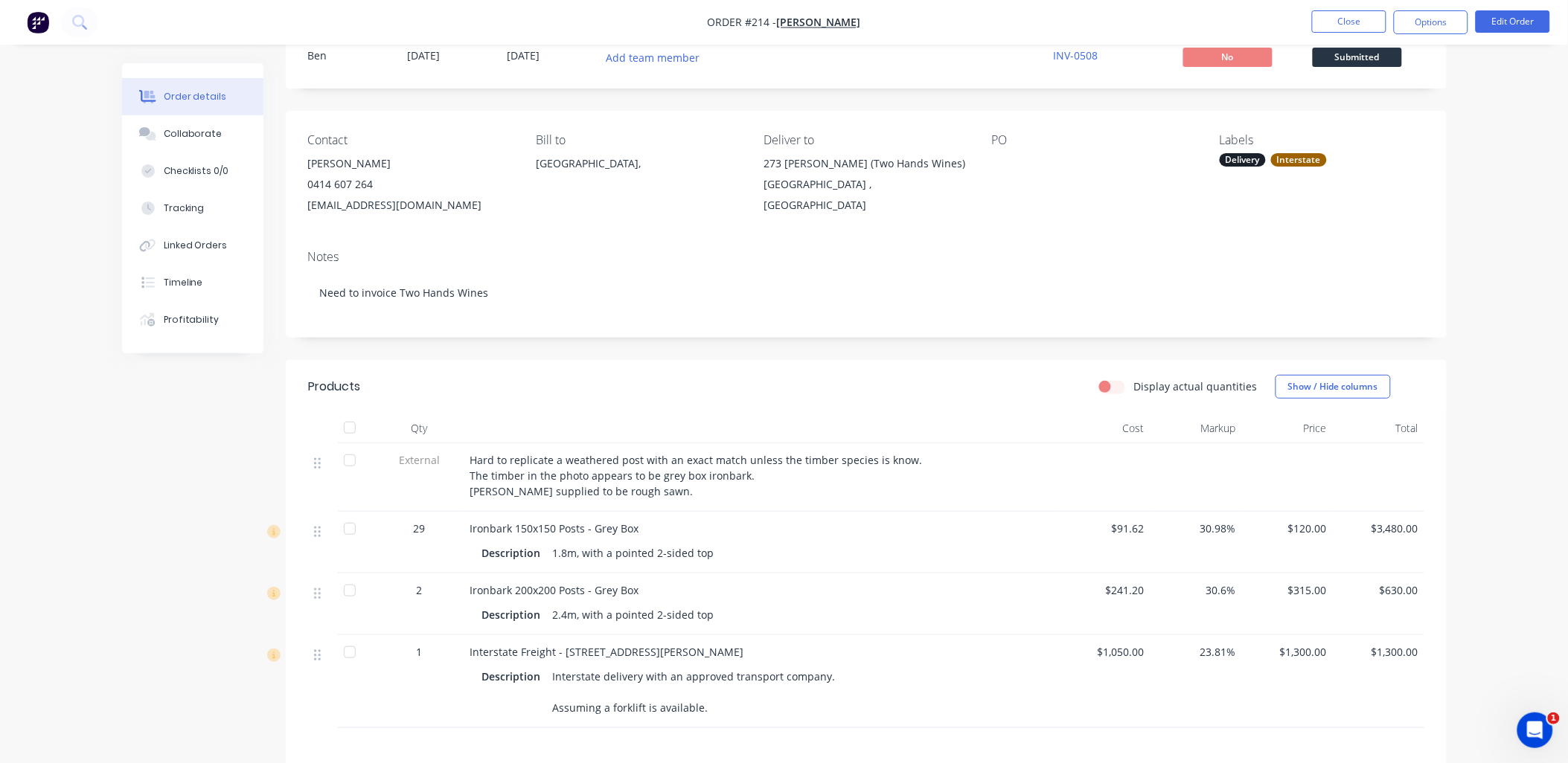
scroll to position [0, 0]
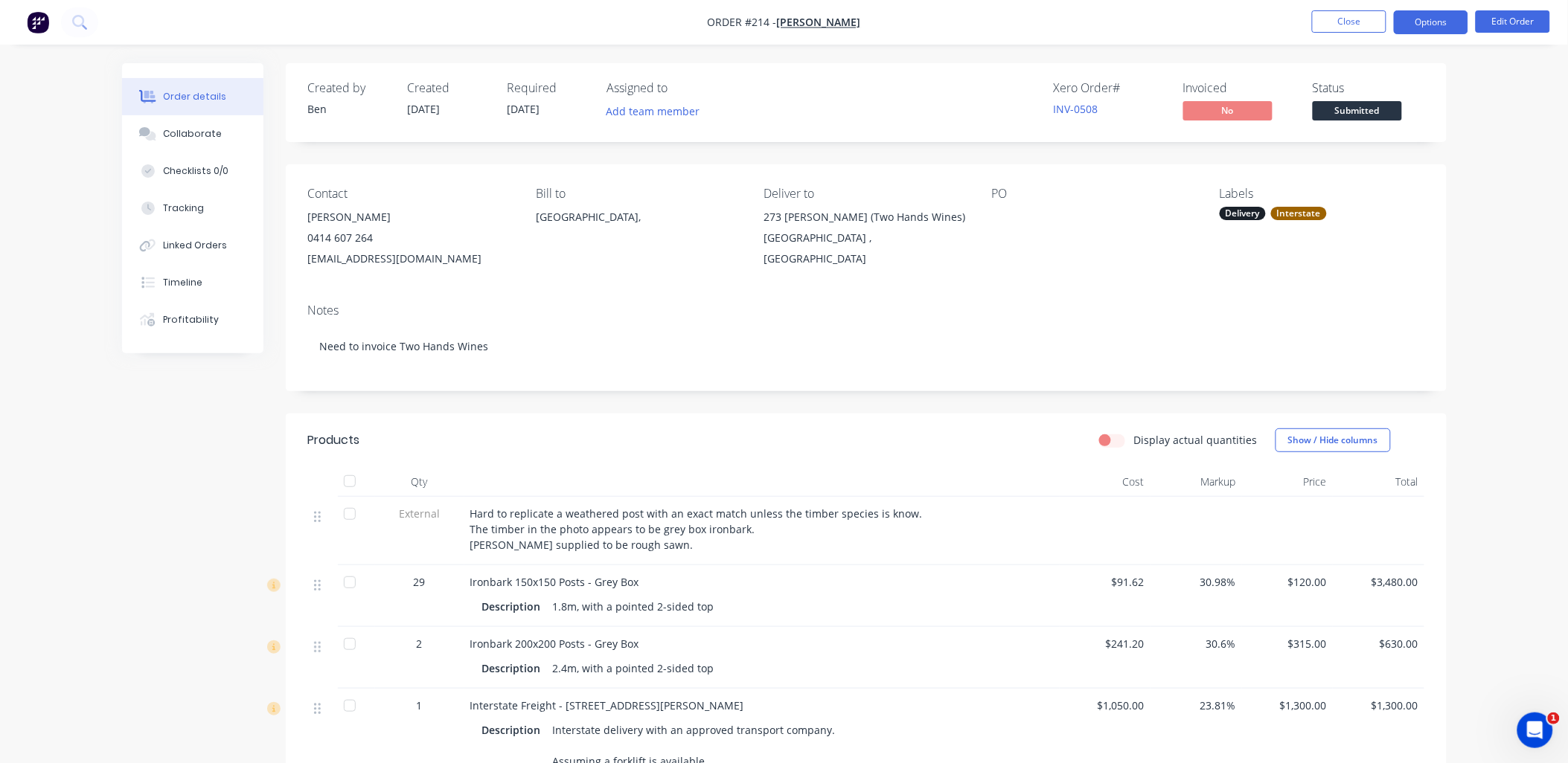
click at [1422, 28] on button "Options" at bounding box center [1431, 22] width 74 height 24
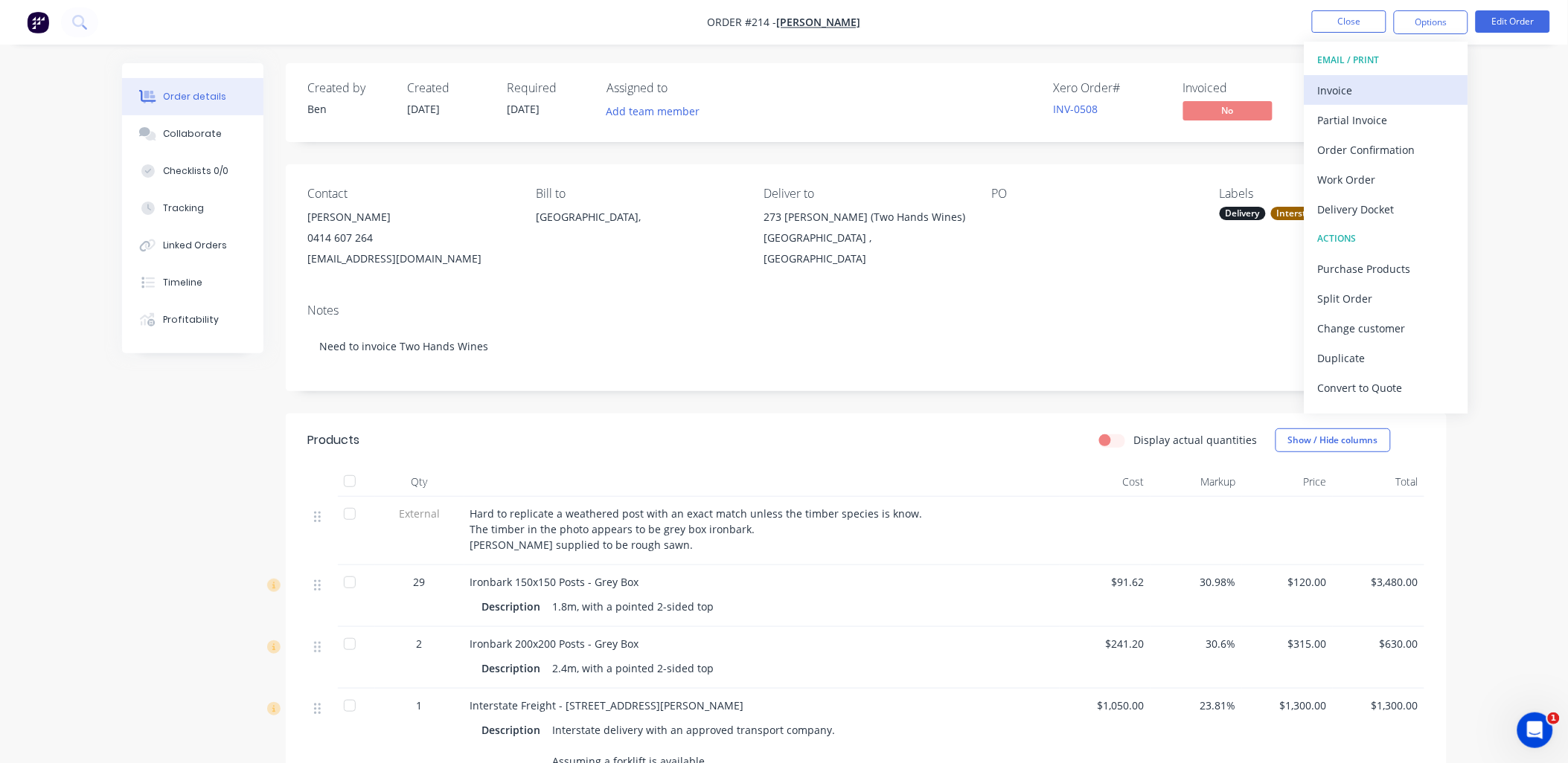
click at [1375, 94] on div "Invoice" at bounding box center [1386, 91] width 137 height 22
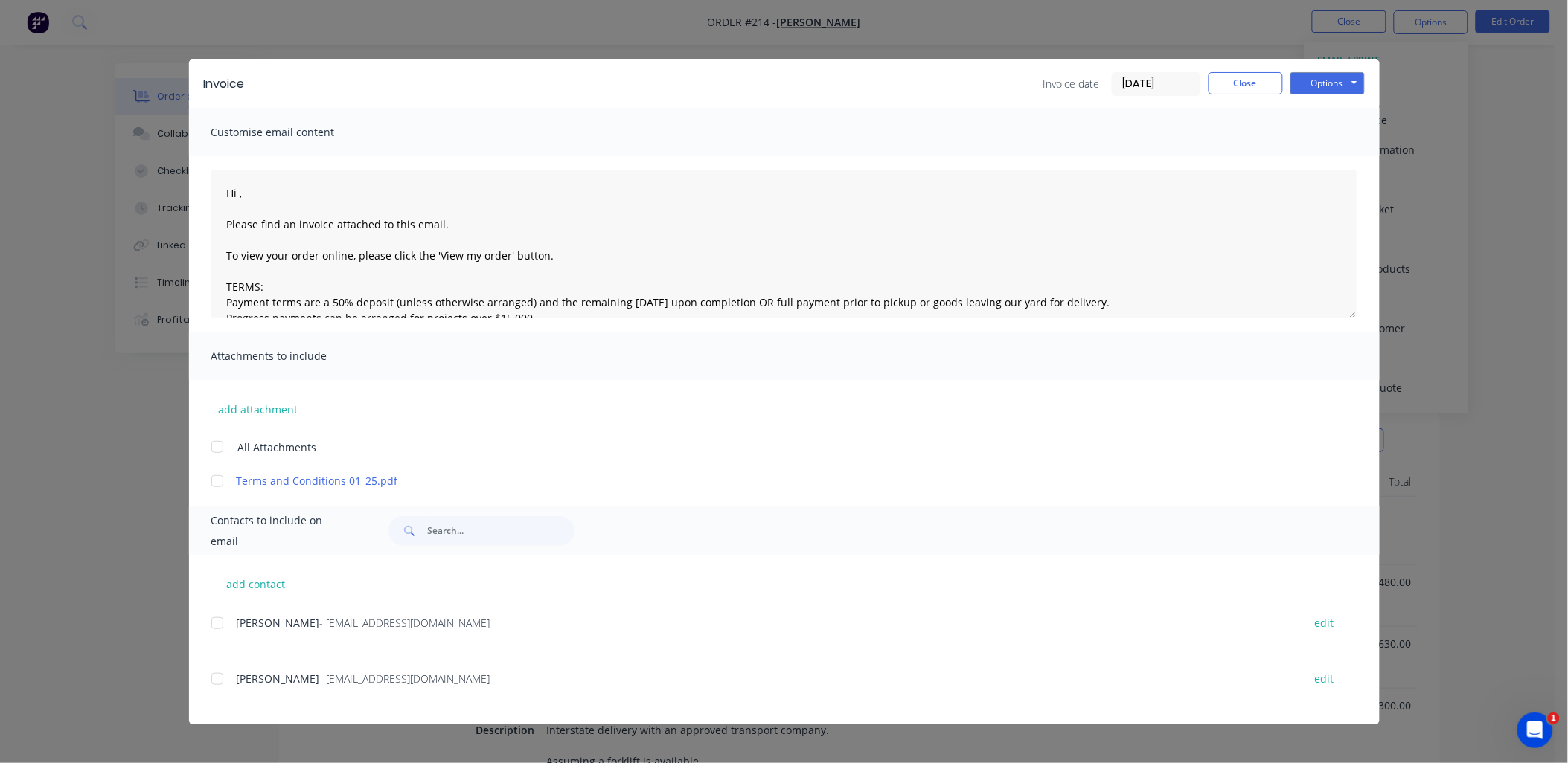
drag, startPoint x: 220, startPoint y: 619, endPoint x: 224, endPoint y: 680, distance: 61.1
click at [220, 619] on div at bounding box center [217, 623] width 30 height 30
click at [219, 681] on div at bounding box center [217, 679] width 30 height 30
click at [217, 449] on div at bounding box center [217, 447] width 30 height 30
click at [241, 190] on textarea "Hi , Please find an invoice attached to this email. To view your order online, …" at bounding box center [784, 244] width 1146 height 149
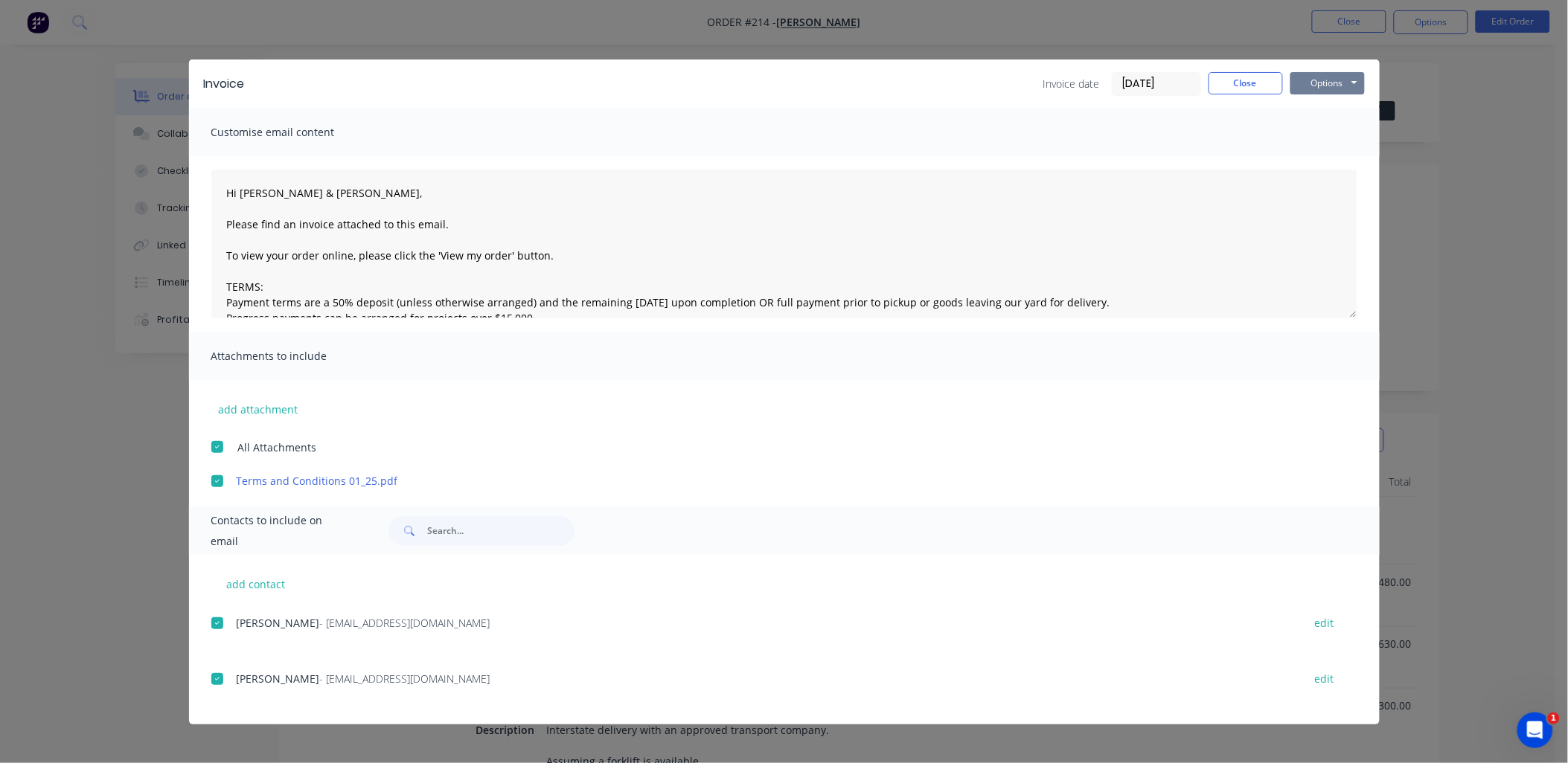
click at [1302, 89] on button "Options" at bounding box center [1327, 83] width 74 height 23
click at [1320, 150] on button "Email" at bounding box center [1337, 158] width 95 height 25
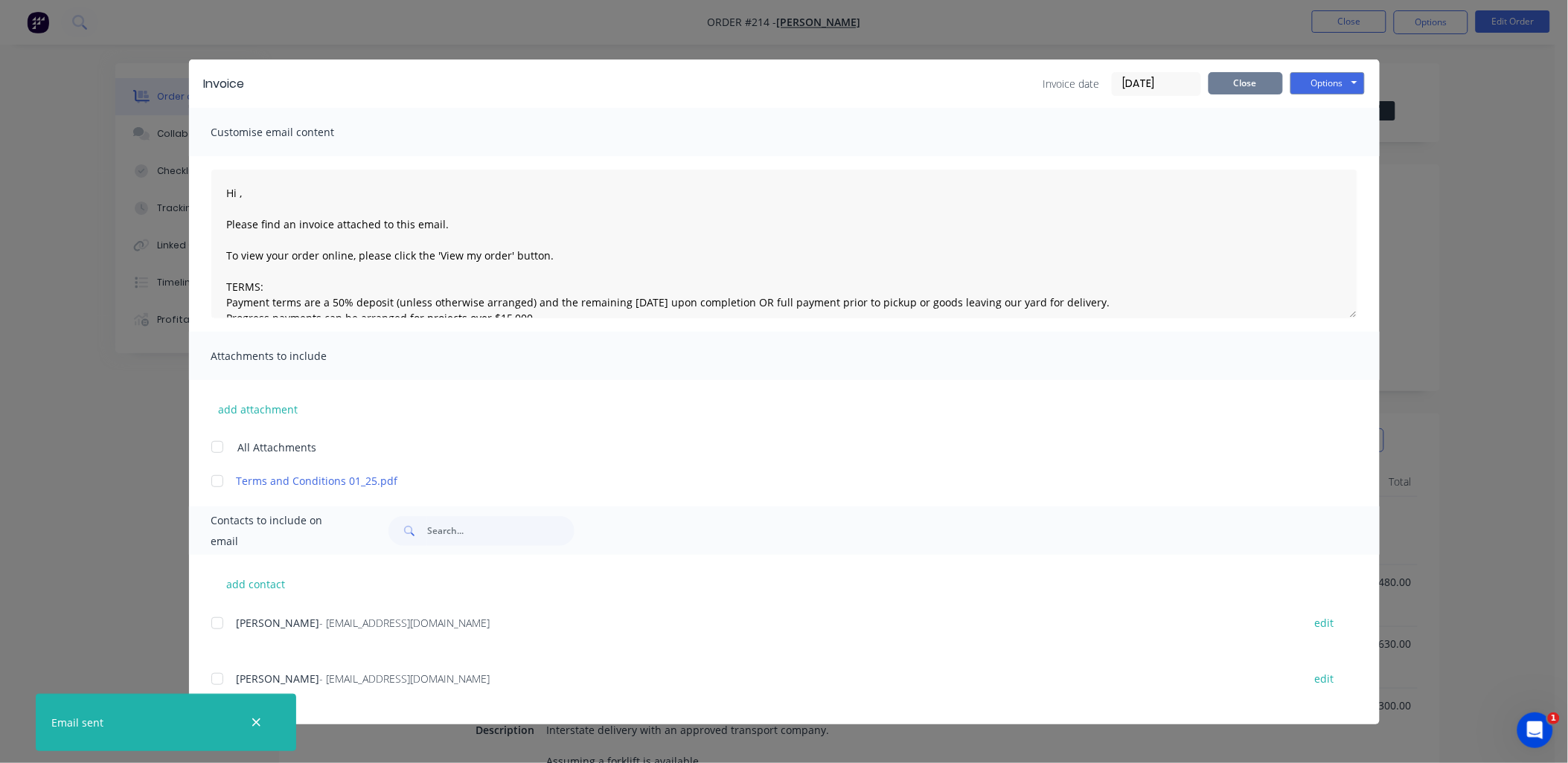
type textarea "Hi , Please find an invoice attached to this email. To view your order online, …"
click at [1264, 84] on button "Close" at bounding box center [1245, 83] width 74 height 23
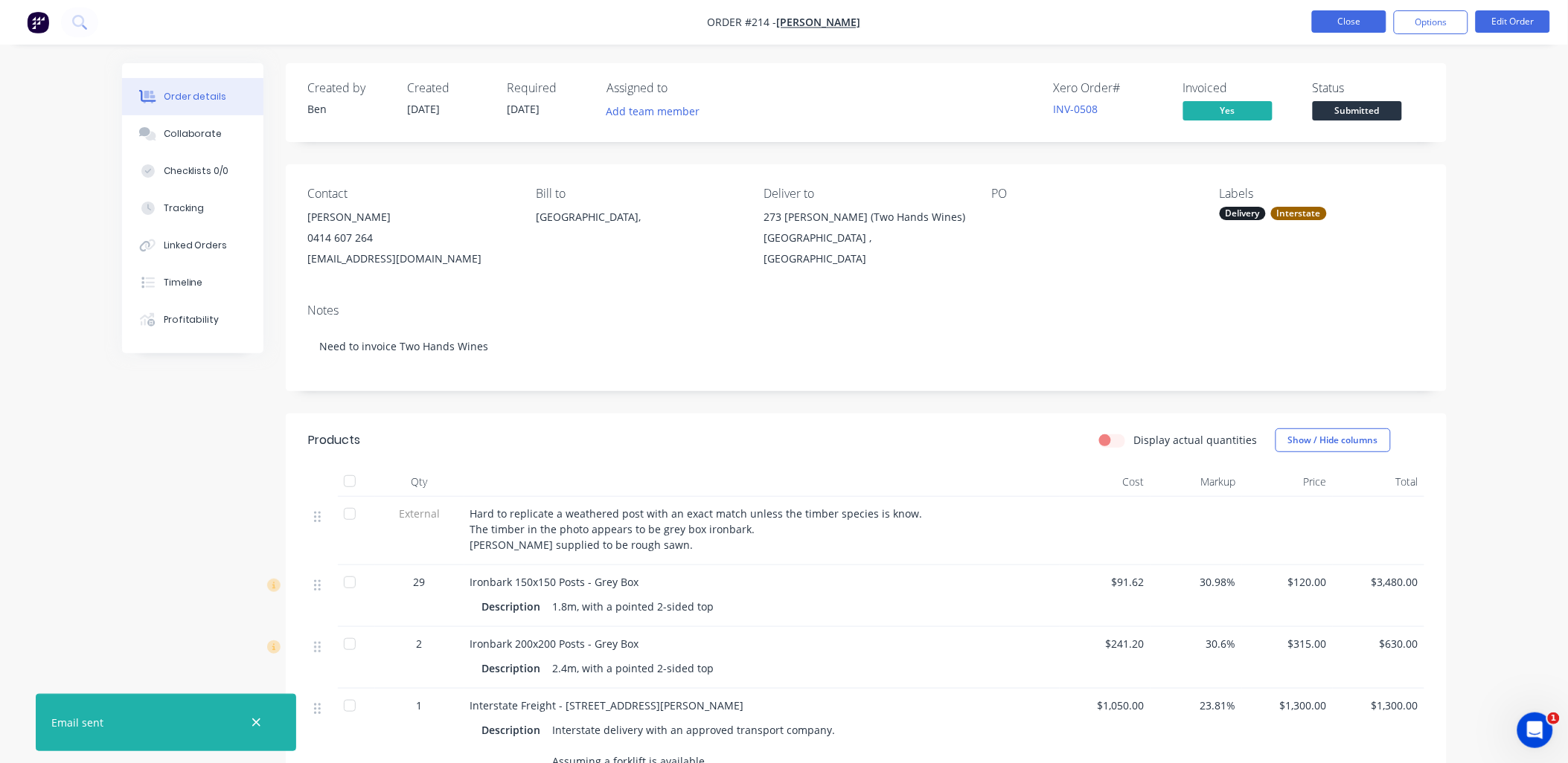
click at [1339, 14] on button "Close" at bounding box center [1349, 21] width 74 height 23
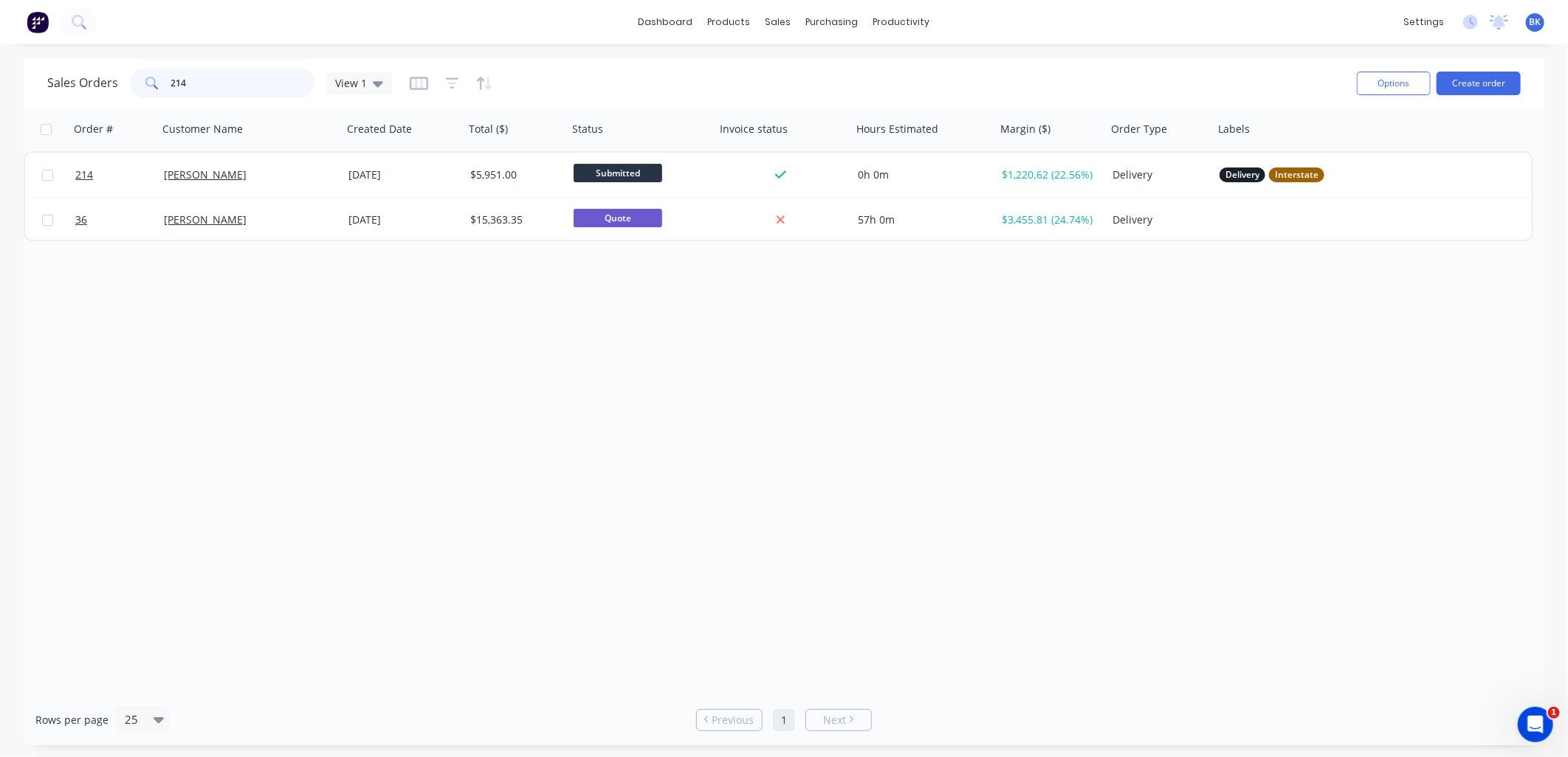
click at [218, 91] on input "214" at bounding box center [243, 83] width 144 height 30
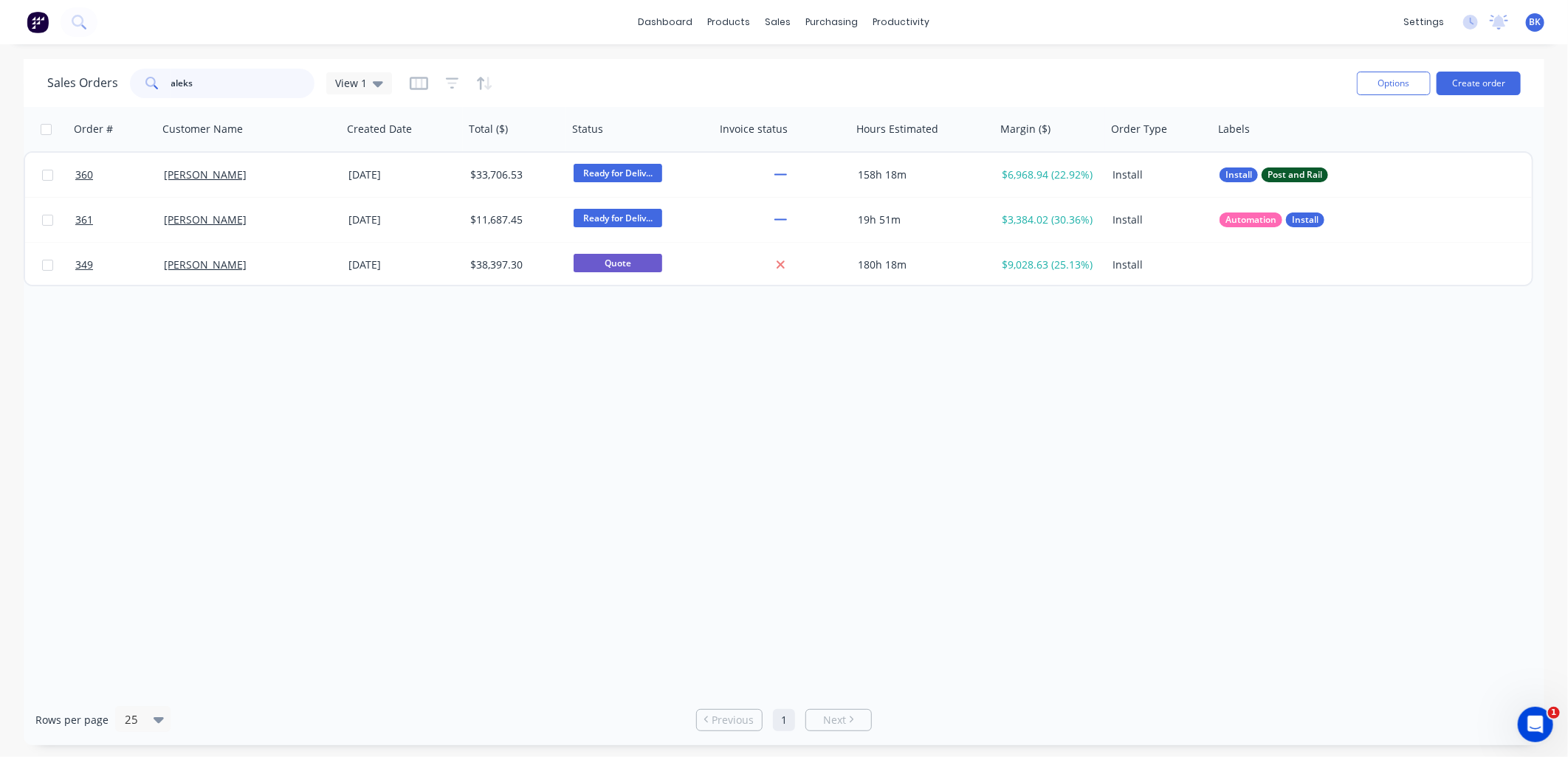
type input "aleks"
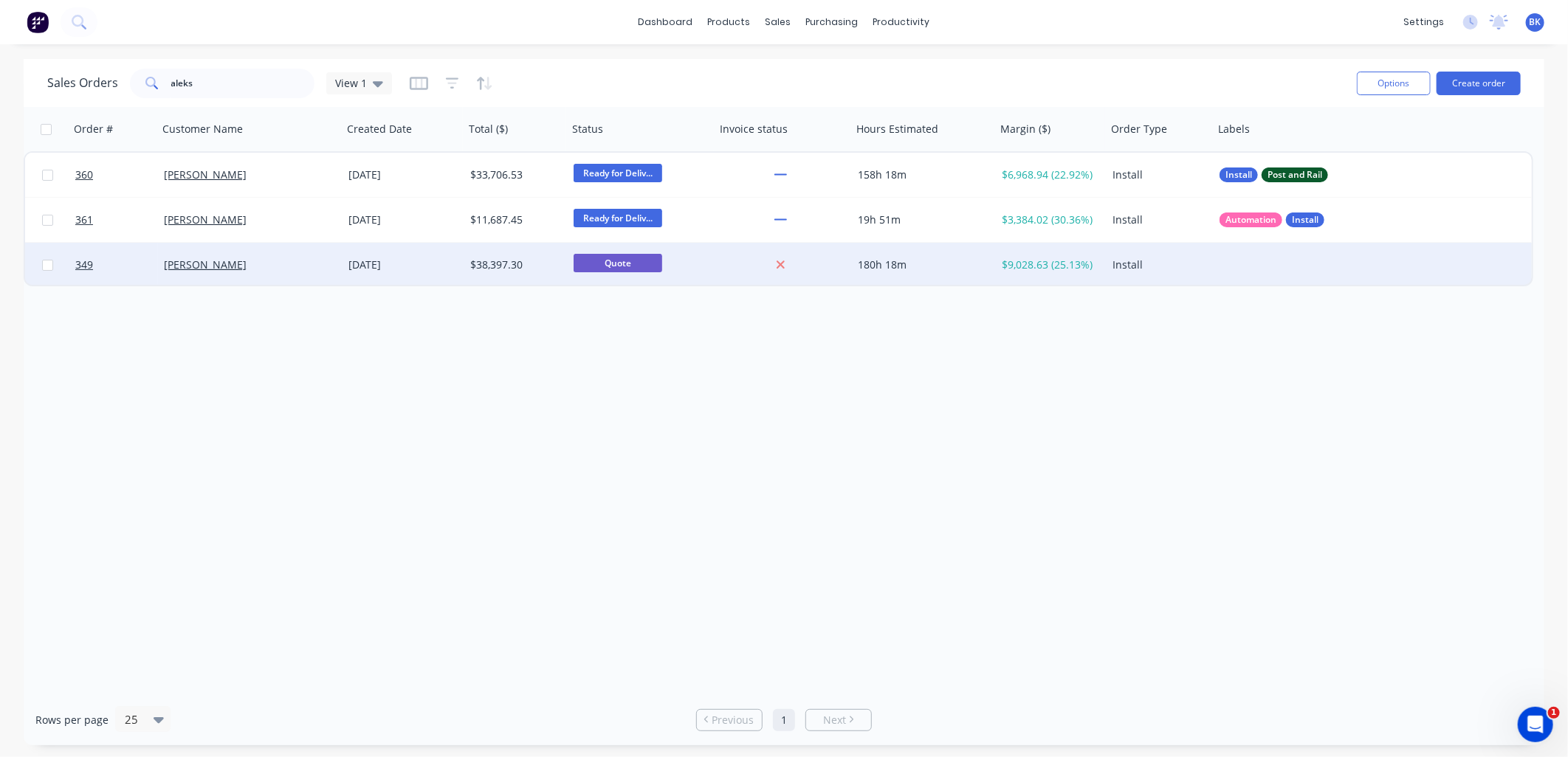
click at [305, 264] on div "[PERSON_NAME]" at bounding box center [246, 265] width 164 height 14
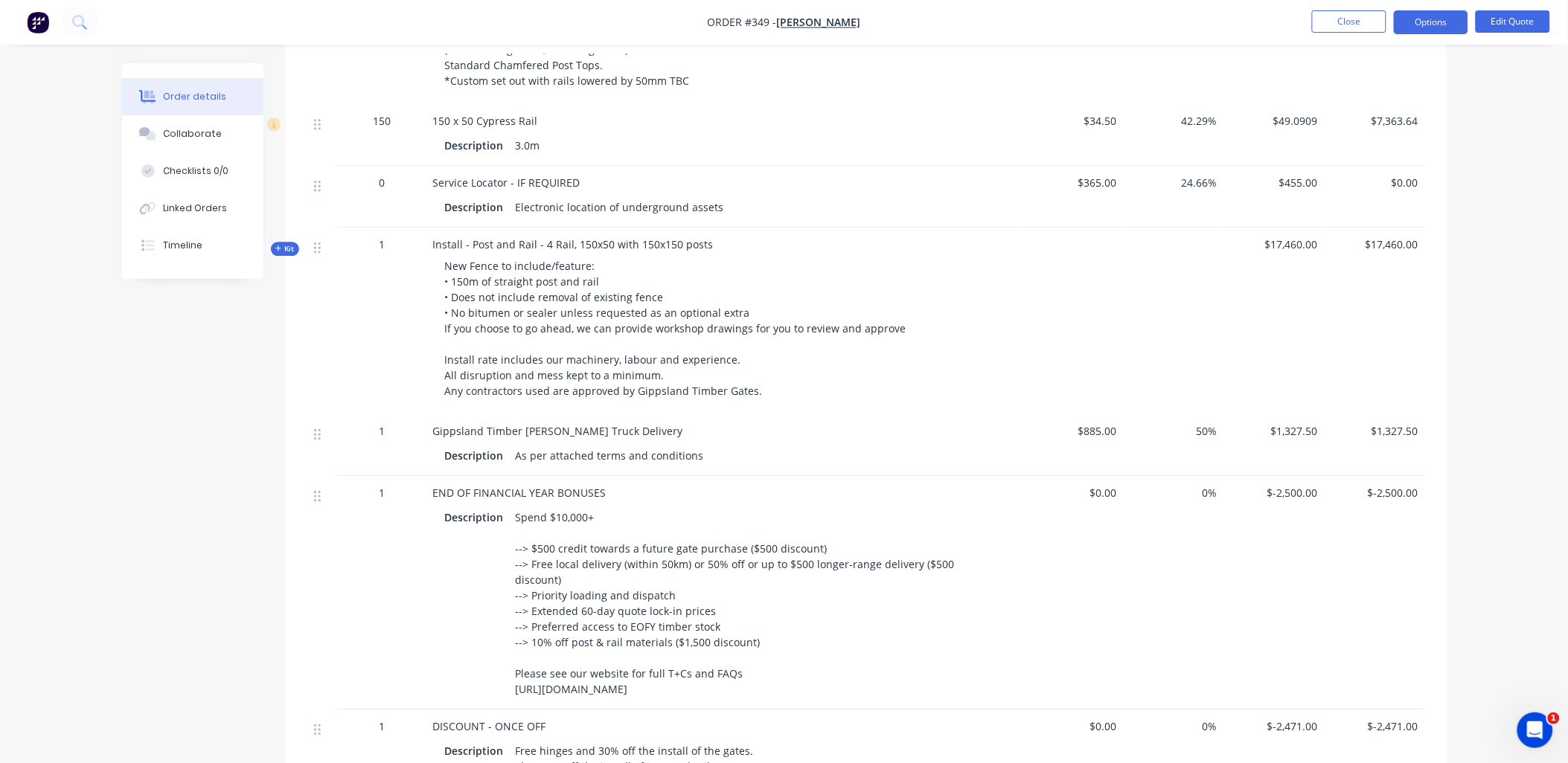
scroll to position [1333, 0]
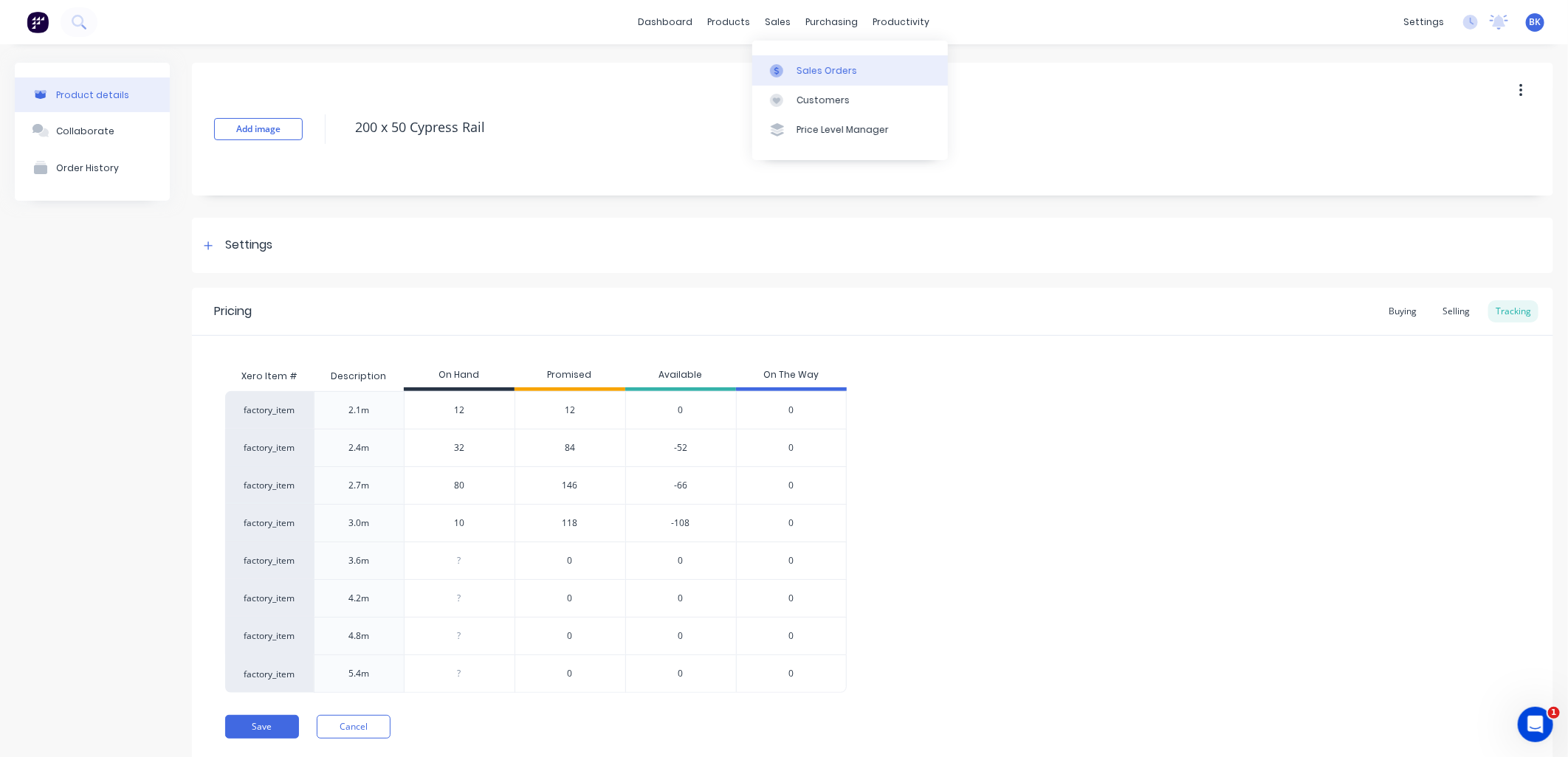
click at [794, 68] on link "Sales Orders" at bounding box center [850, 69] width 196 height 30
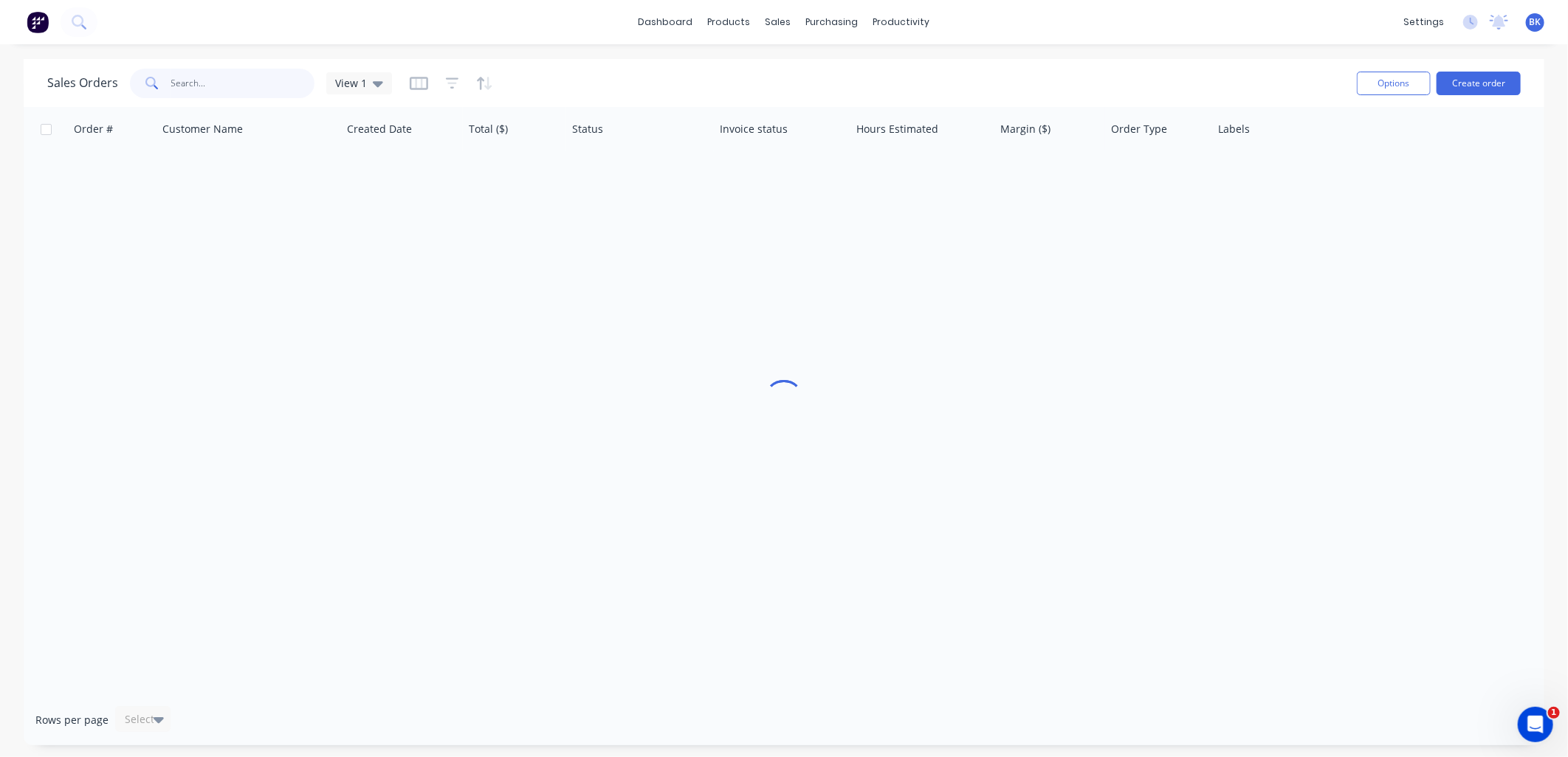
click at [239, 81] on input "text" at bounding box center [243, 83] width 144 height 30
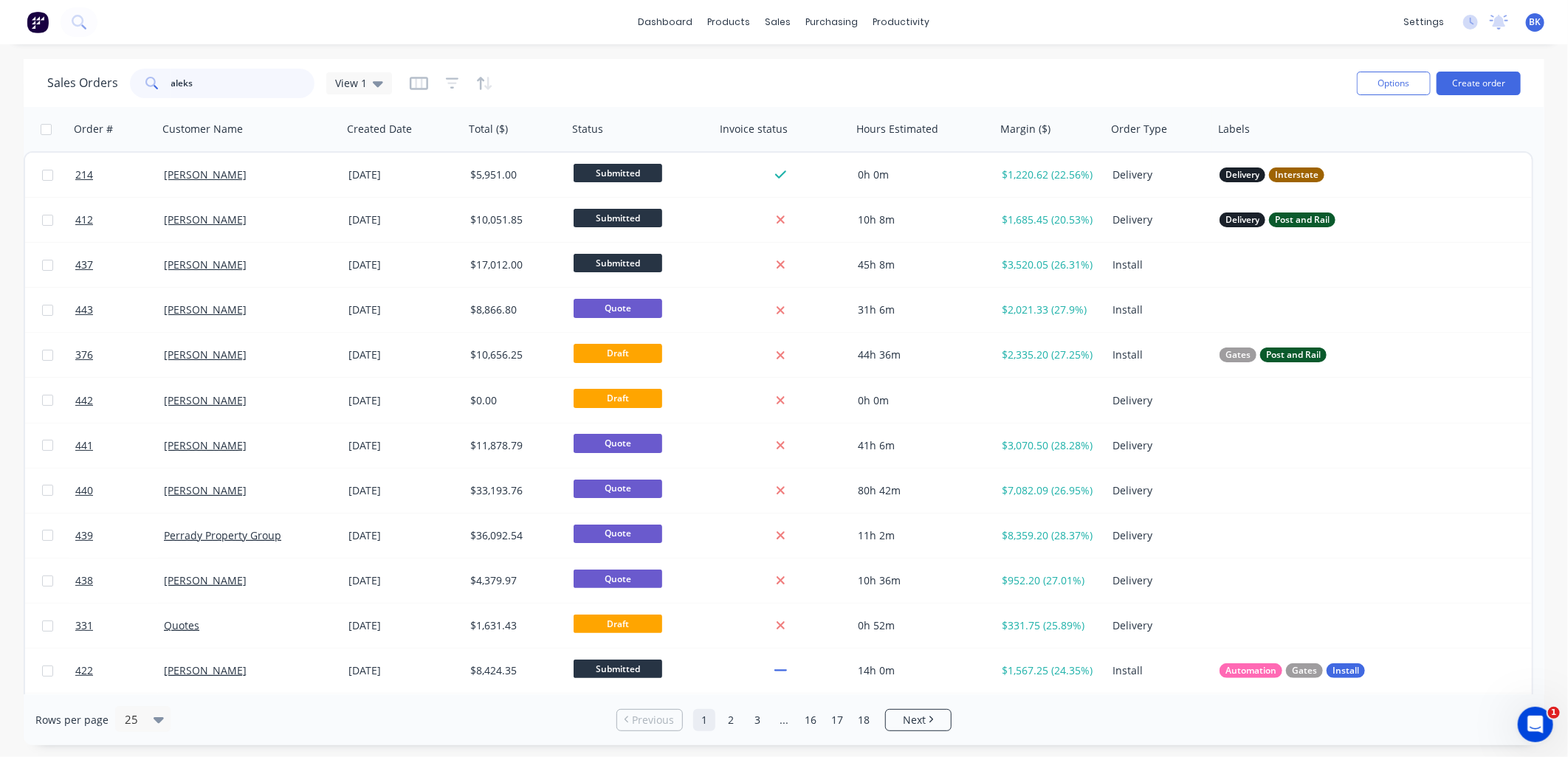
type input "aleks"
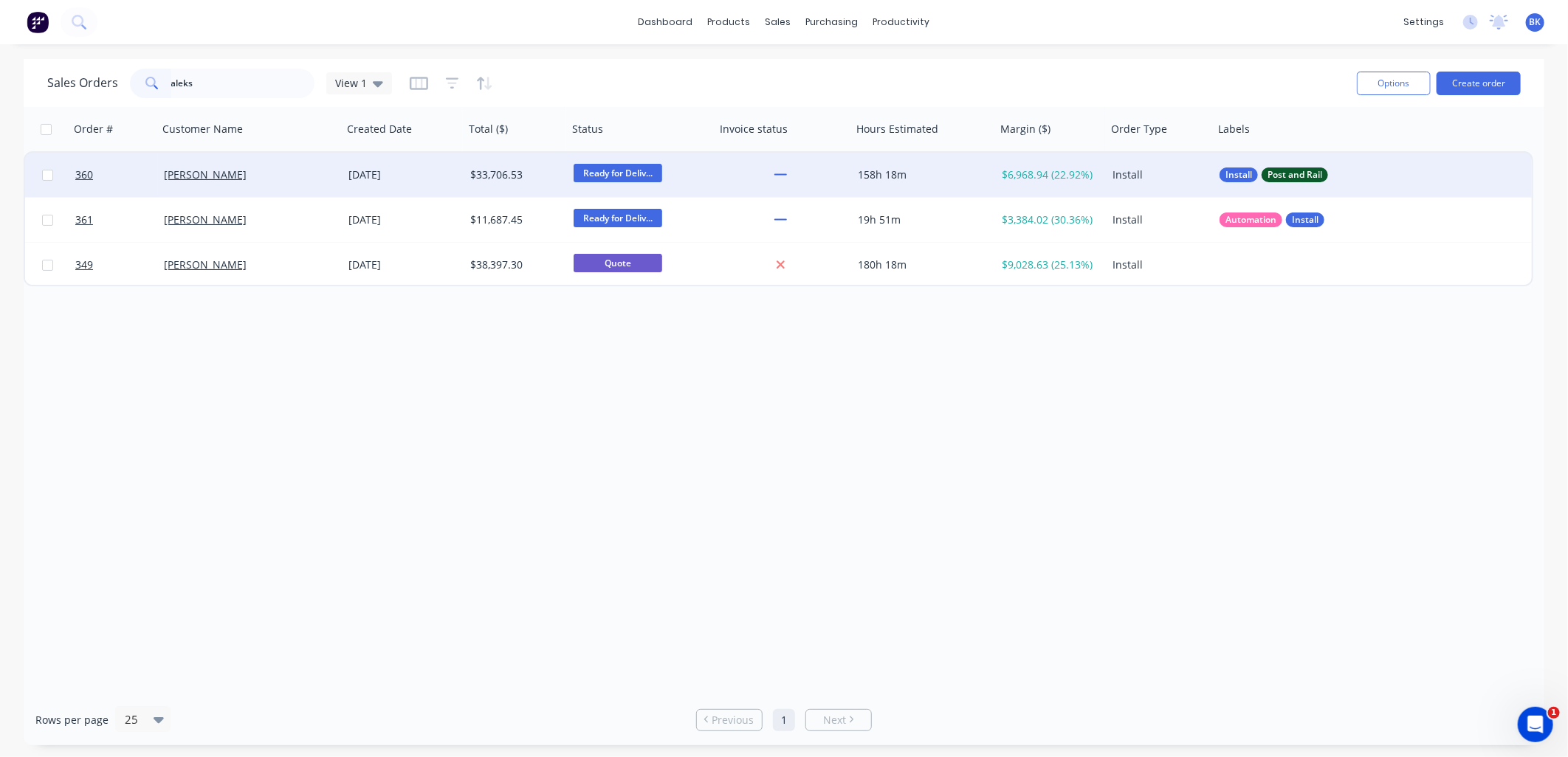
click at [323, 186] on div "[PERSON_NAME]" at bounding box center [250, 175] width 185 height 44
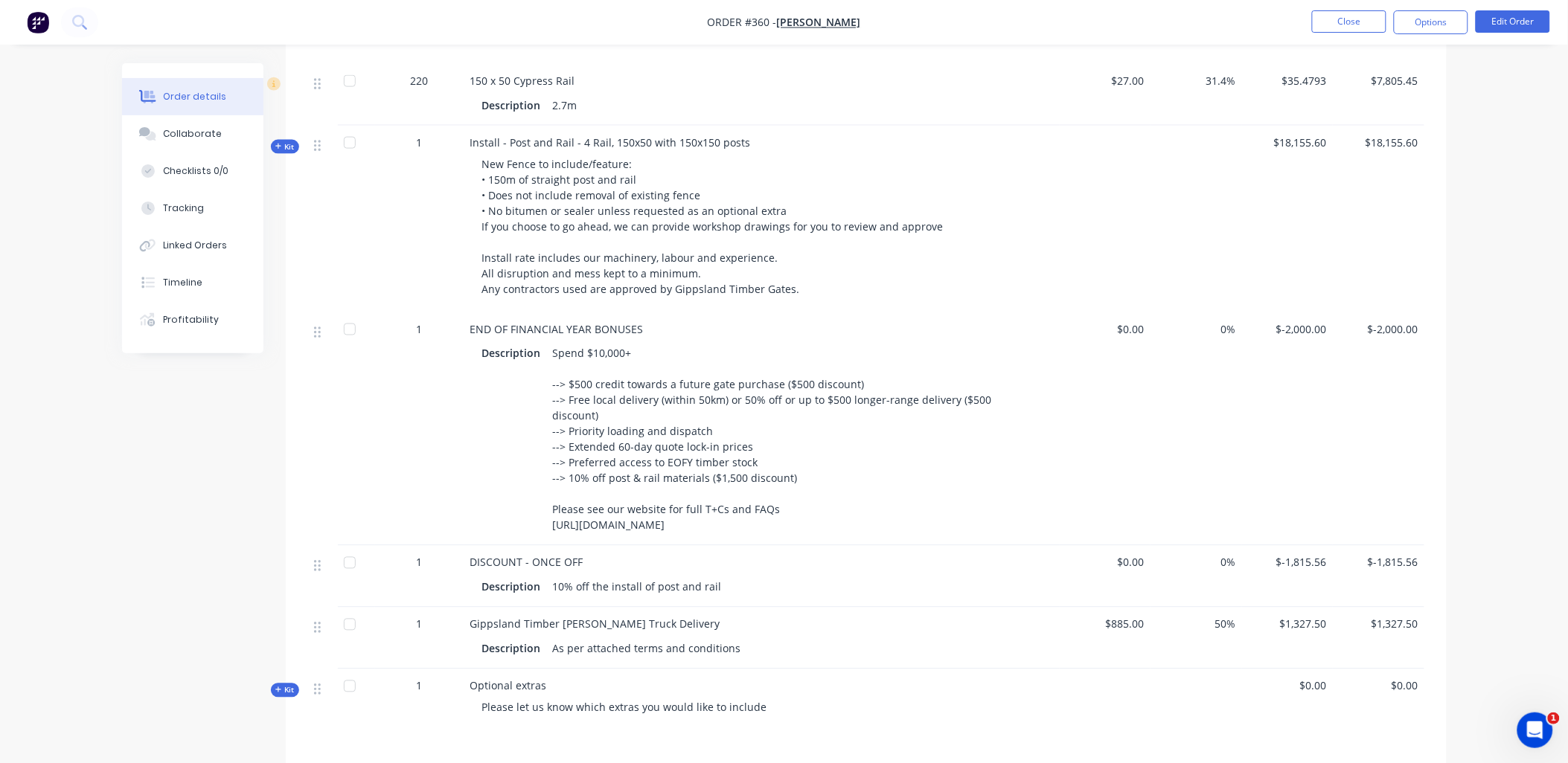
scroll to position [656, 0]
